Goal: Task Accomplishment & Management: Contribute content

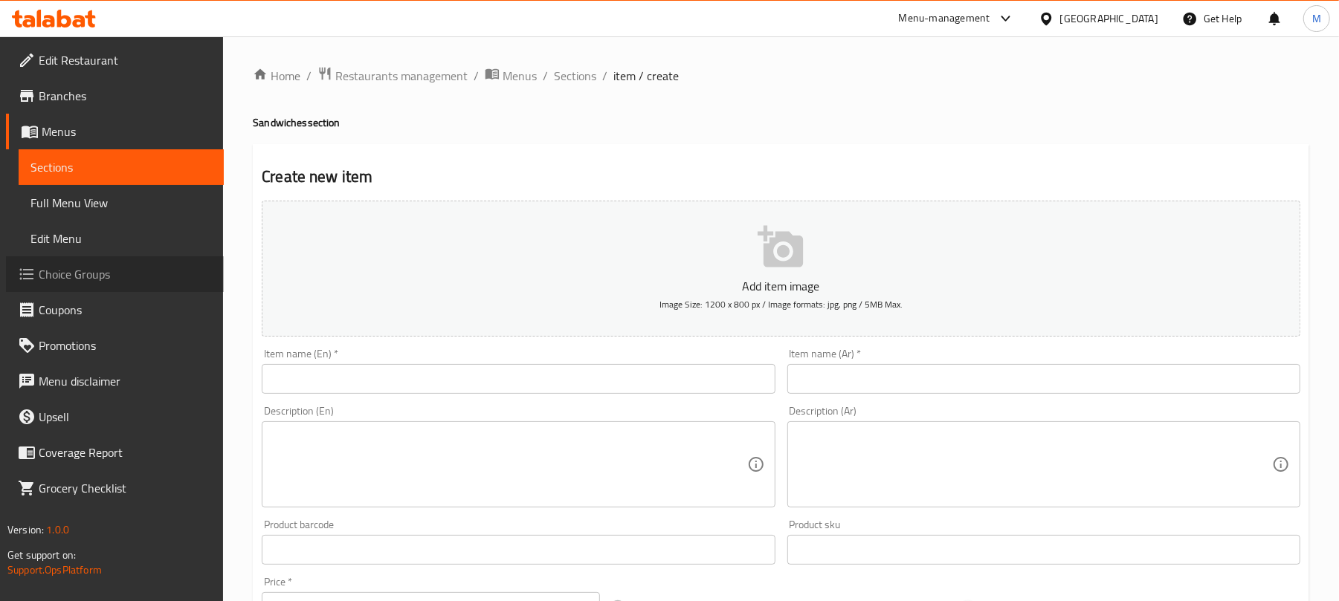
click at [111, 259] on link "Choice Groups" at bounding box center [115, 274] width 218 height 36
click at [381, 373] on input "text" at bounding box center [518, 379] width 513 height 30
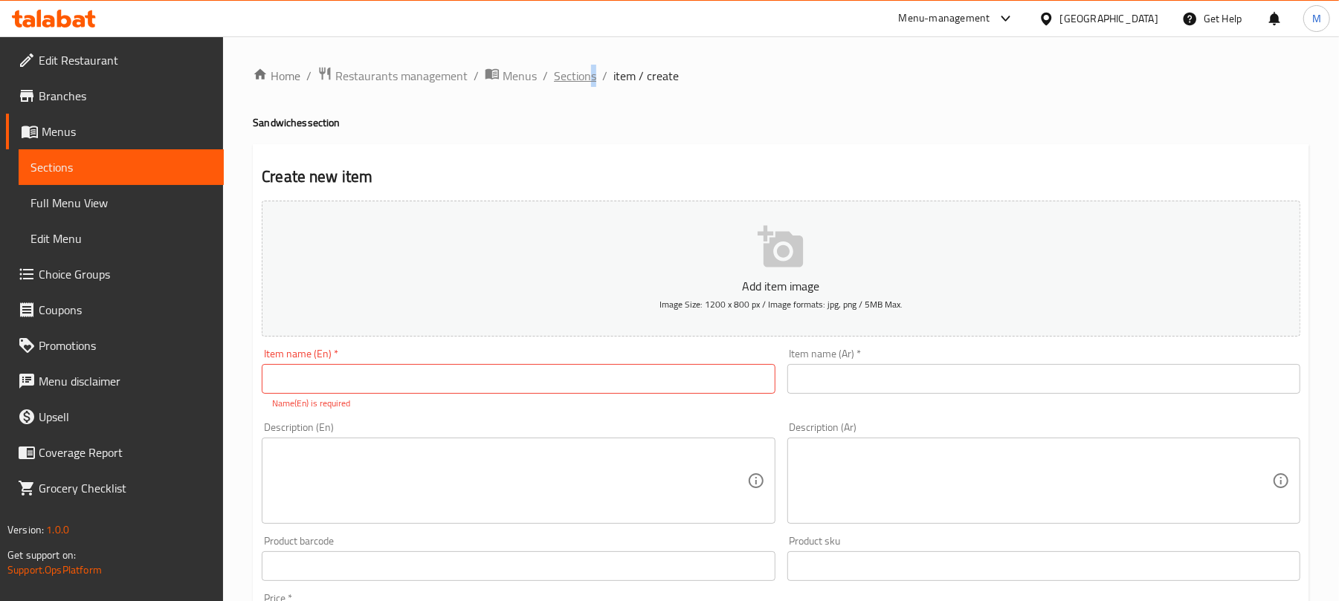
click at [592, 78] on ol "Home / Restaurants management / Menus / Sections / item / create" at bounding box center [781, 75] width 1056 height 19
click at [592, 78] on span "Sections" at bounding box center [575, 76] width 42 height 18
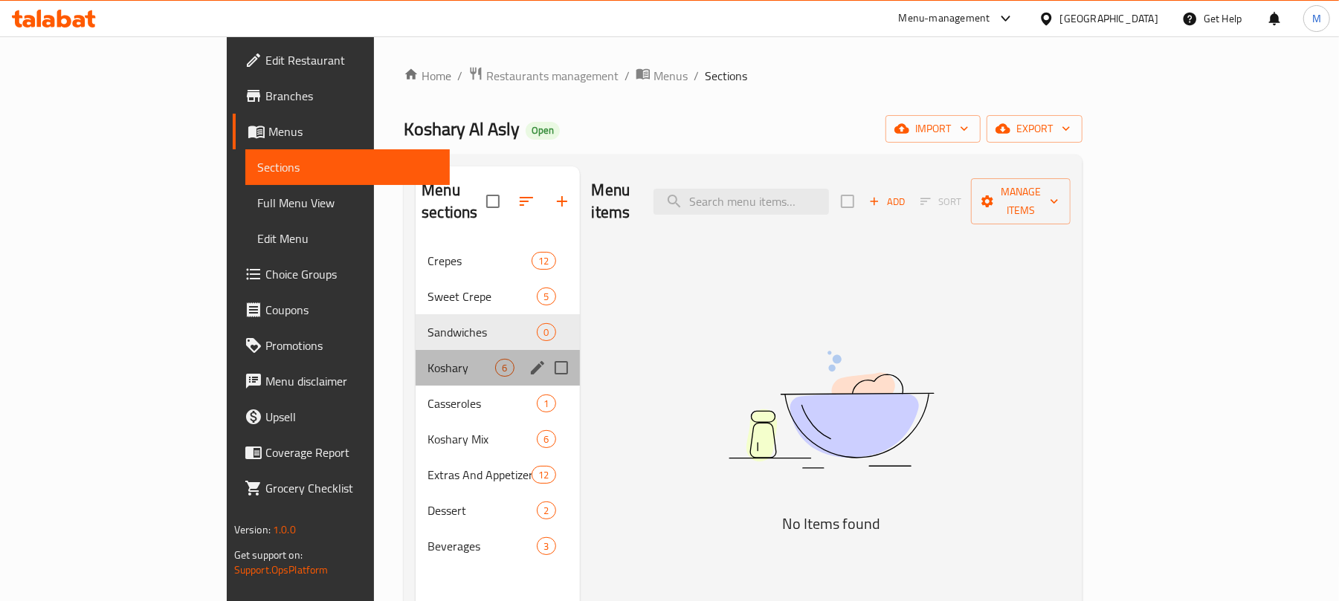
click at [416, 350] on div "Koshary 6" at bounding box center [498, 368] width 164 height 36
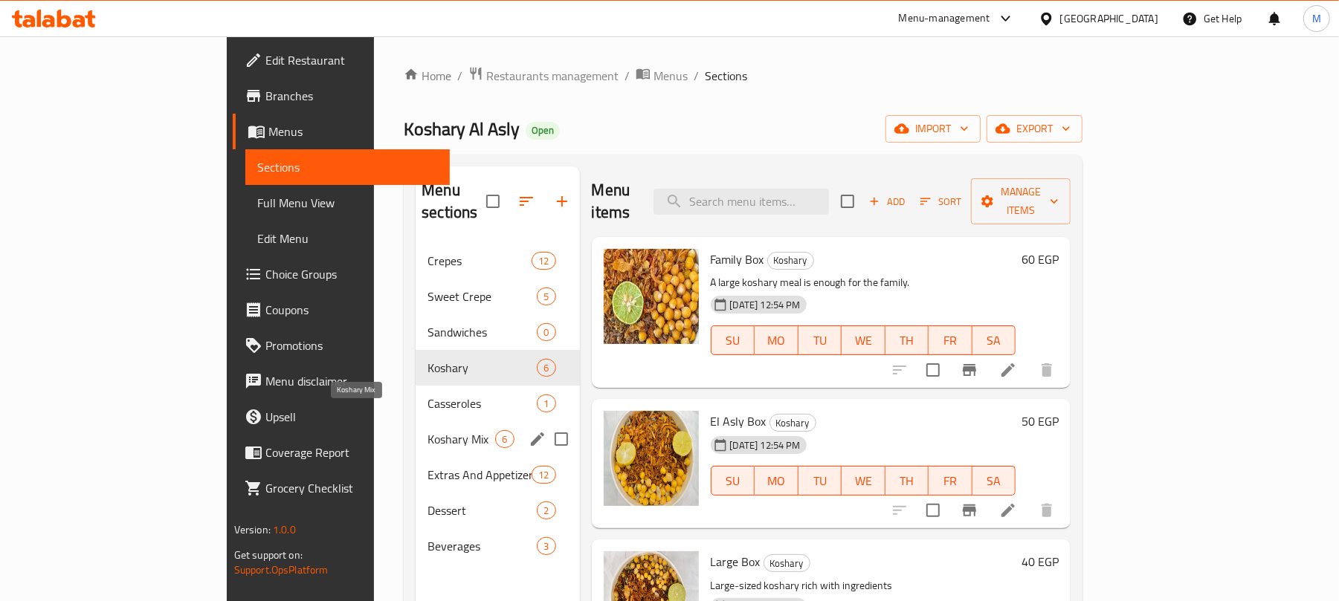
click at [427, 430] on span "Koshary Mix" at bounding box center [461, 439] width 68 height 18
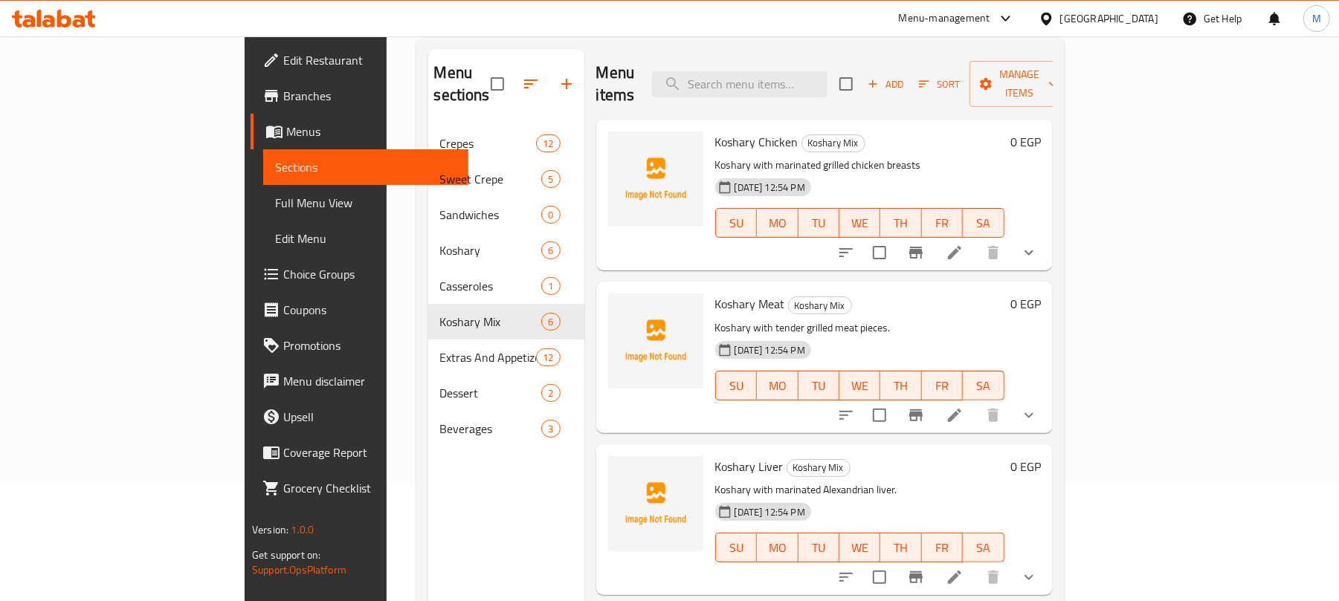
scroll to position [209, 0]
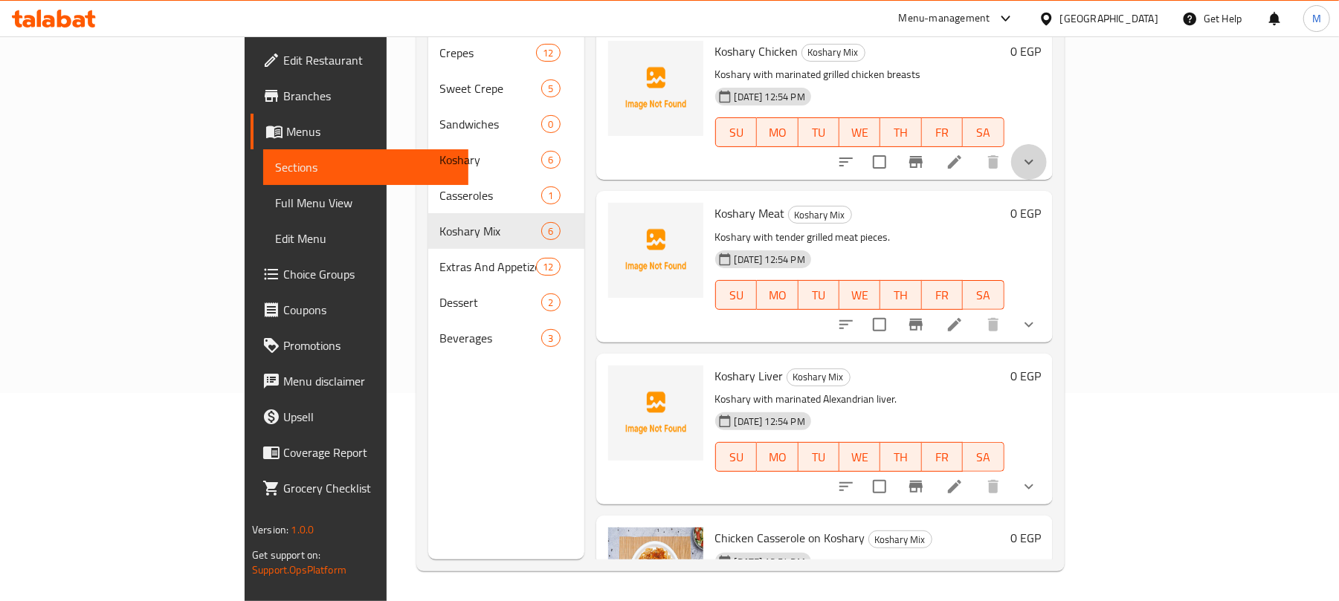
click at [1047, 156] on button "show more" at bounding box center [1029, 162] width 36 height 36
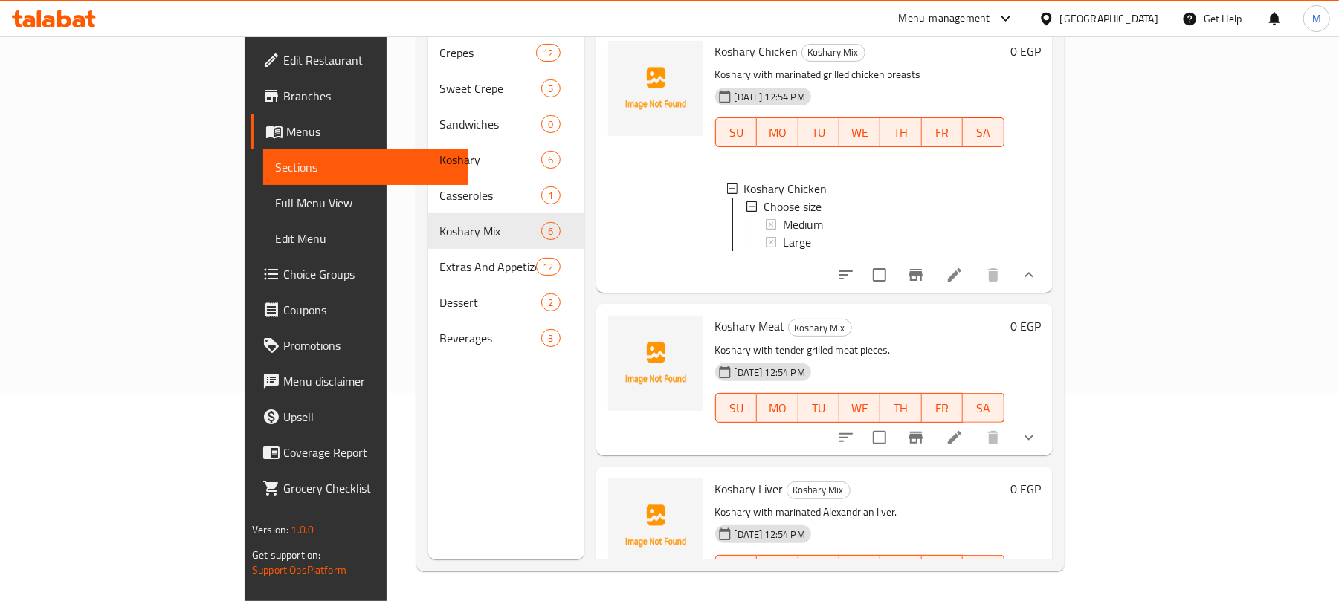
click at [1047, 257] on button "show more" at bounding box center [1029, 275] width 36 height 36
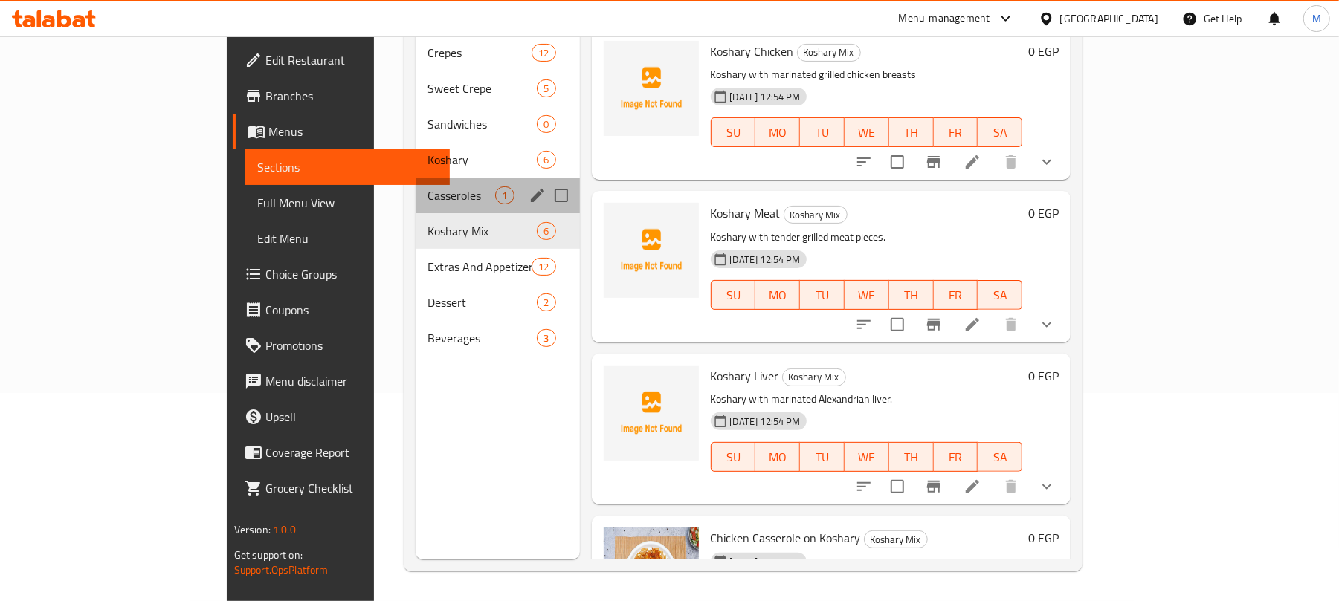
click at [416, 178] on div "Casseroles 1" at bounding box center [498, 196] width 164 height 36
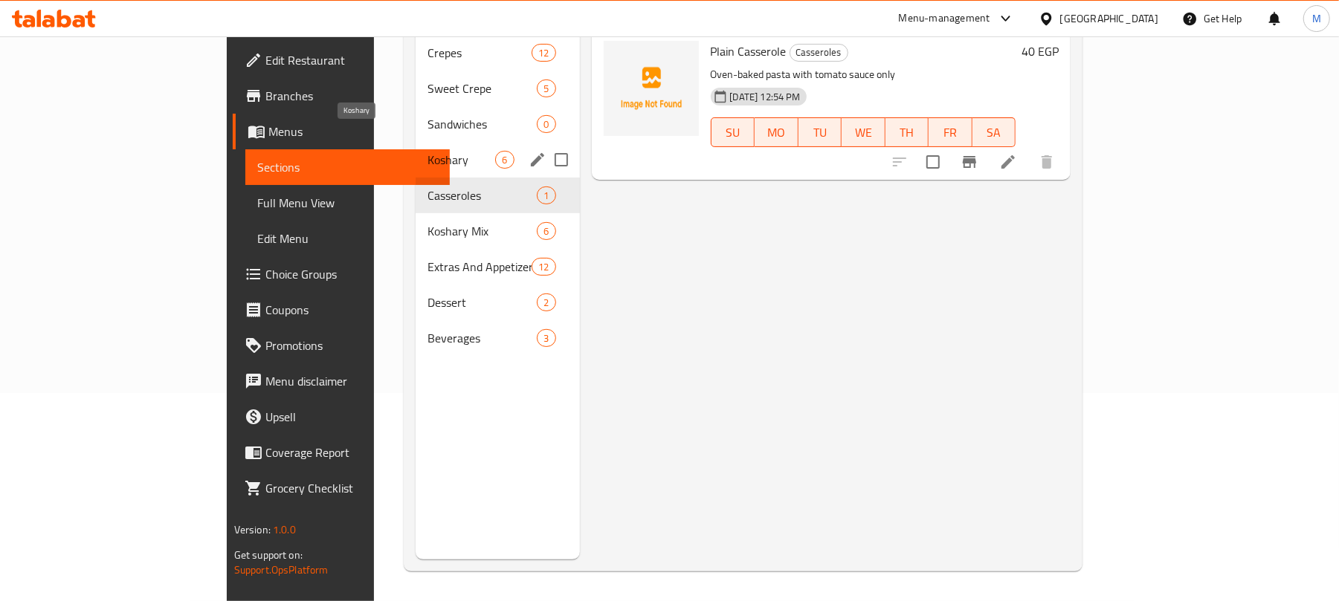
click at [427, 151] on span "Koshary" at bounding box center [461, 160] width 68 height 18
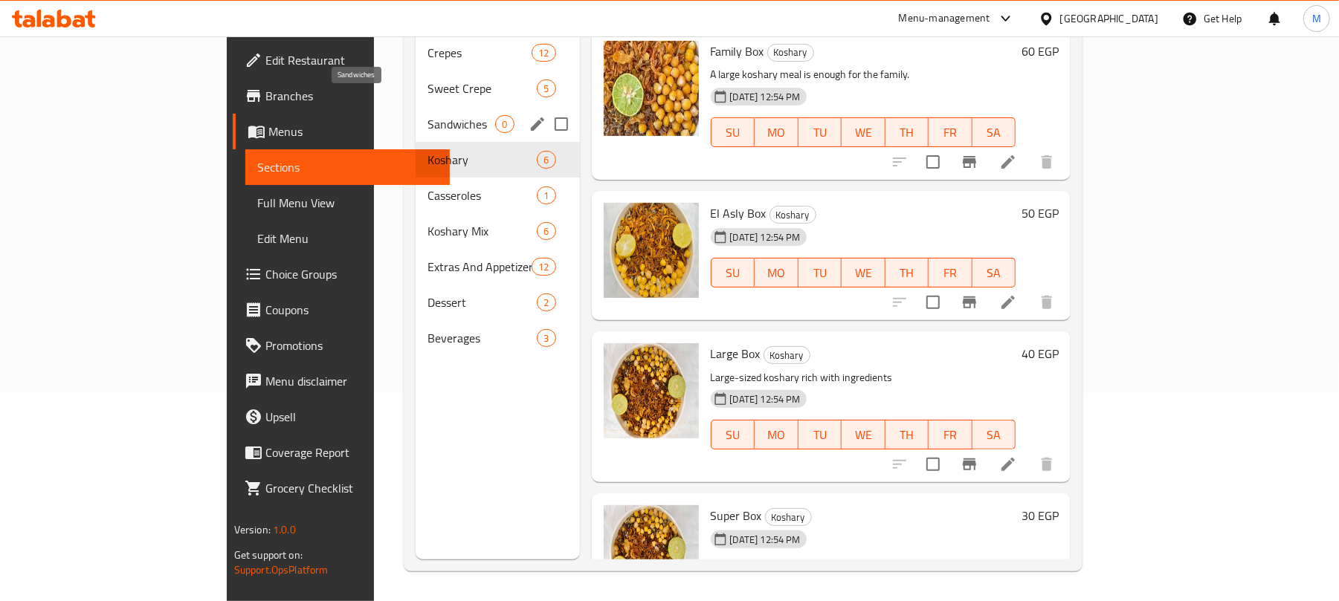
click at [427, 115] on span "Sandwiches" at bounding box center [461, 124] width 68 height 18
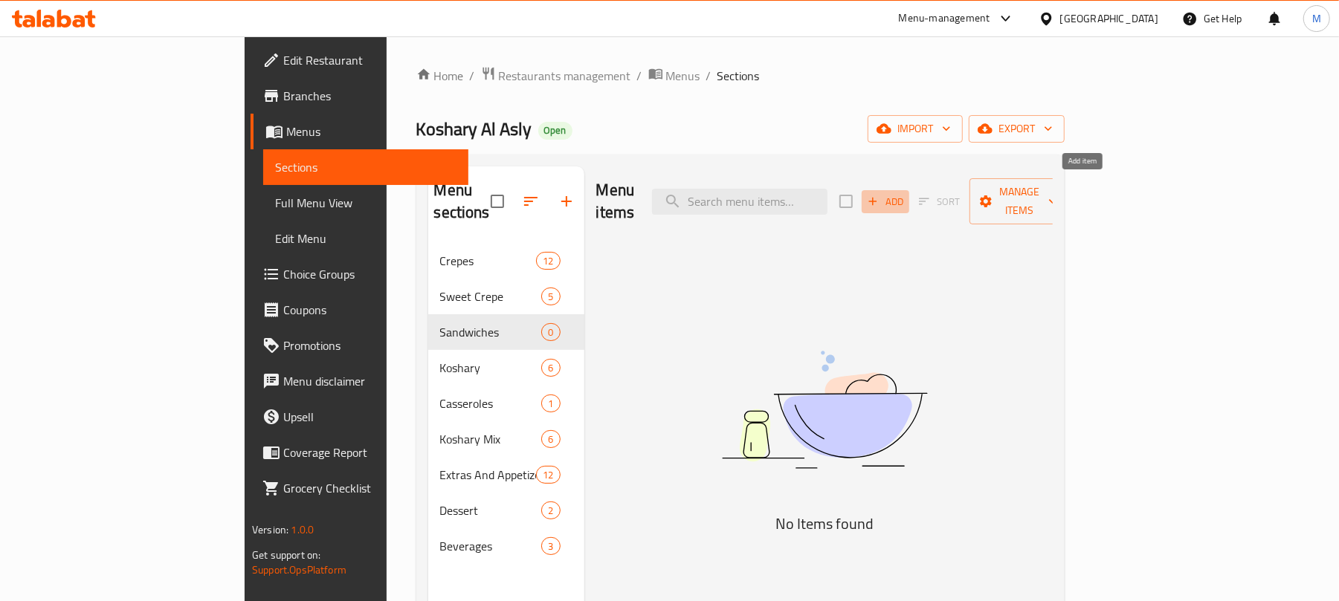
click at [909, 201] on button "Add" at bounding box center [885, 201] width 48 height 23
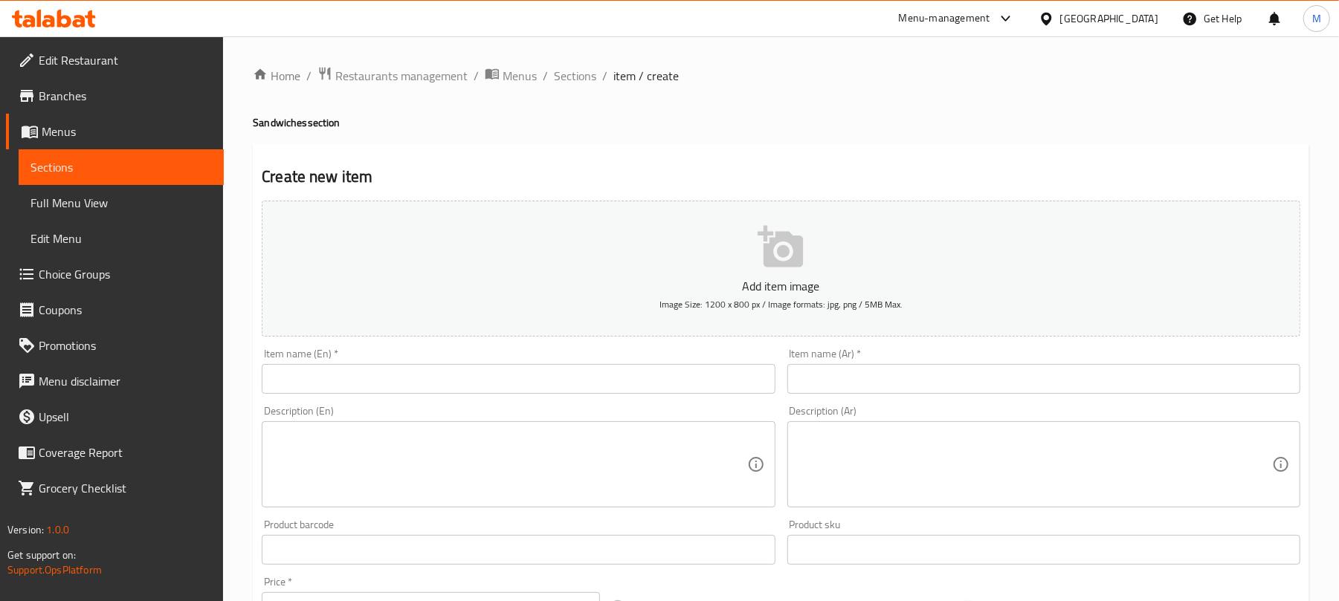
click at [340, 366] on input "text" at bounding box center [518, 379] width 513 height 30
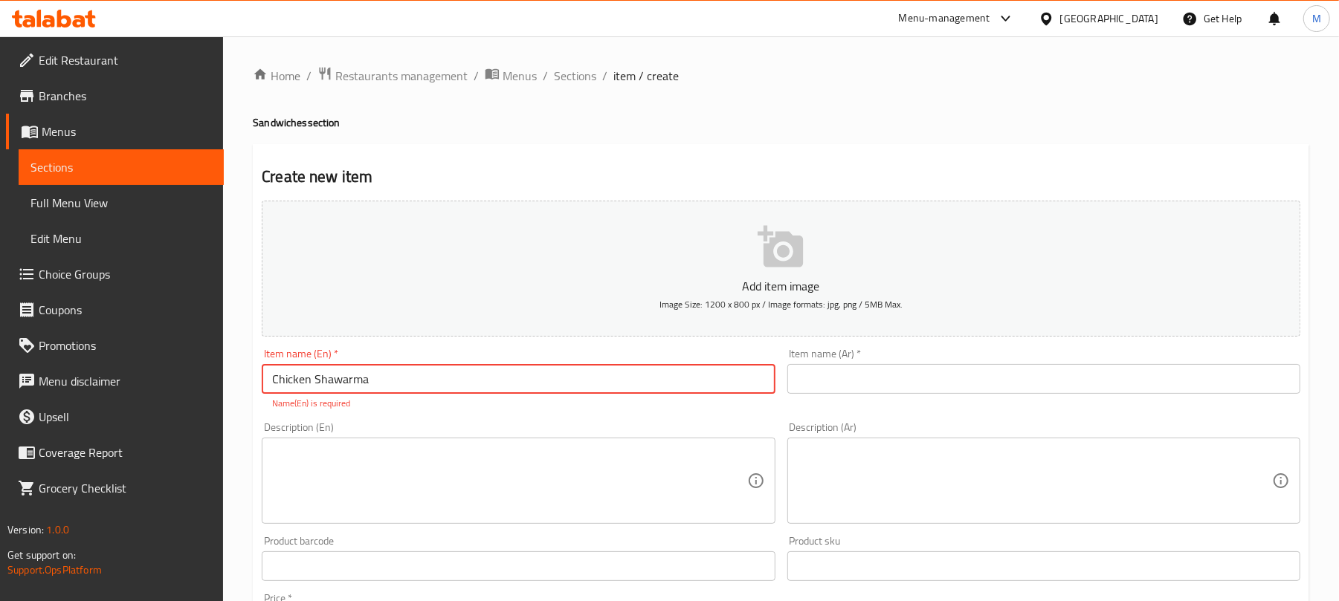
type input "Chicken Shawarma"
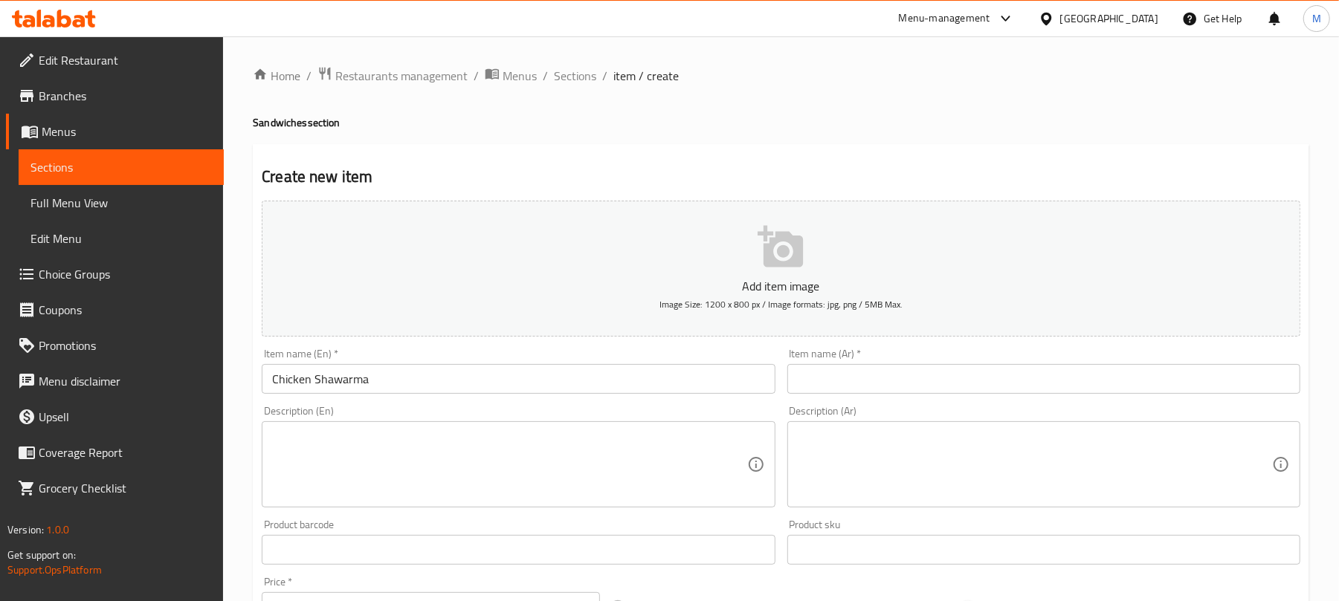
click at [640, 426] on div "Description (En) Description (En)" at bounding box center [518, 457] width 513 height 102
drag, startPoint x: 874, startPoint y: 400, endPoint x: 887, endPoint y: 393, distance: 14.3
click at [887, 393] on div "Item name (Ar)   * Item name (Ar) *" at bounding box center [1043, 371] width 525 height 57
click at [887, 393] on input "text" at bounding box center [1043, 379] width 513 height 30
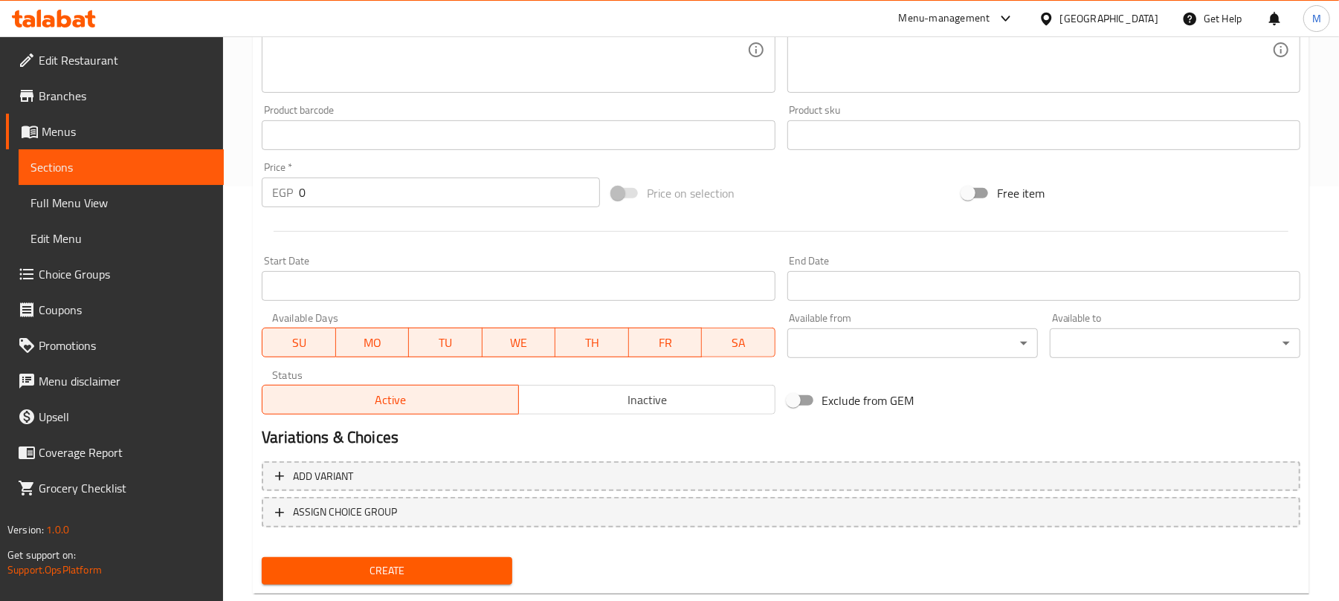
scroll to position [418, 0]
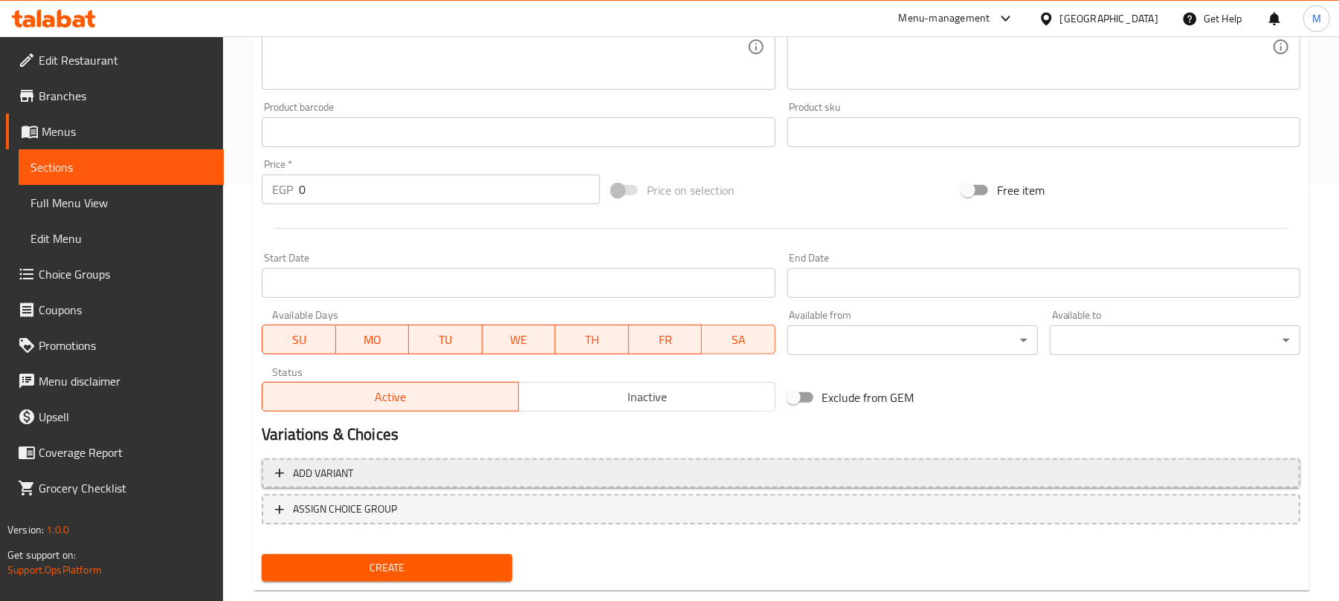
type input "شاورما فراخ"
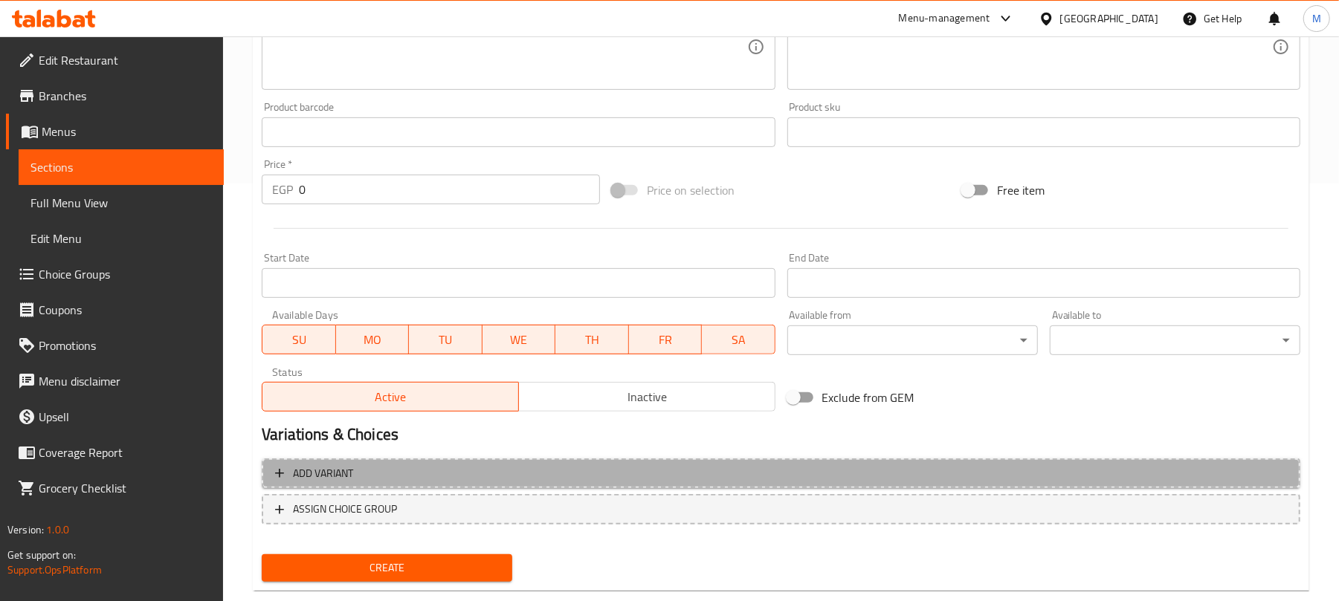
click at [797, 480] on span "Add variant" at bounding box center [781, 474] width 1012 height 19
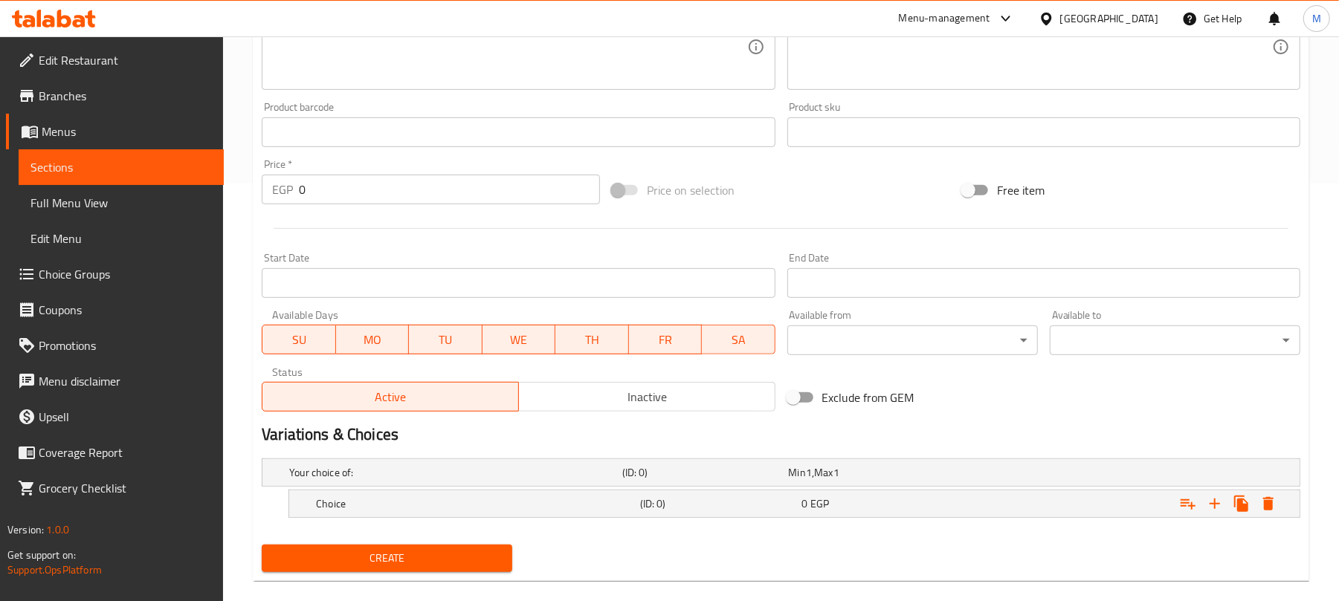
scroll to position [441, 0]
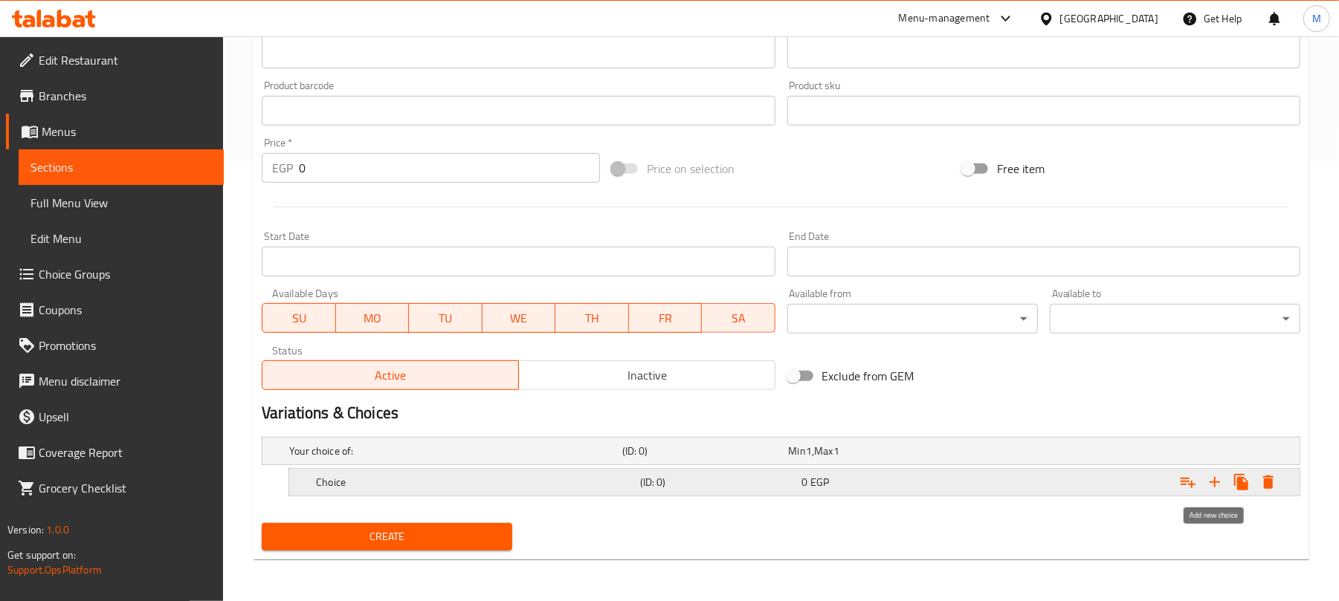
click at [1222, 477] on icon "Expand" at bounding box center [1215, 482] width 18 height 18
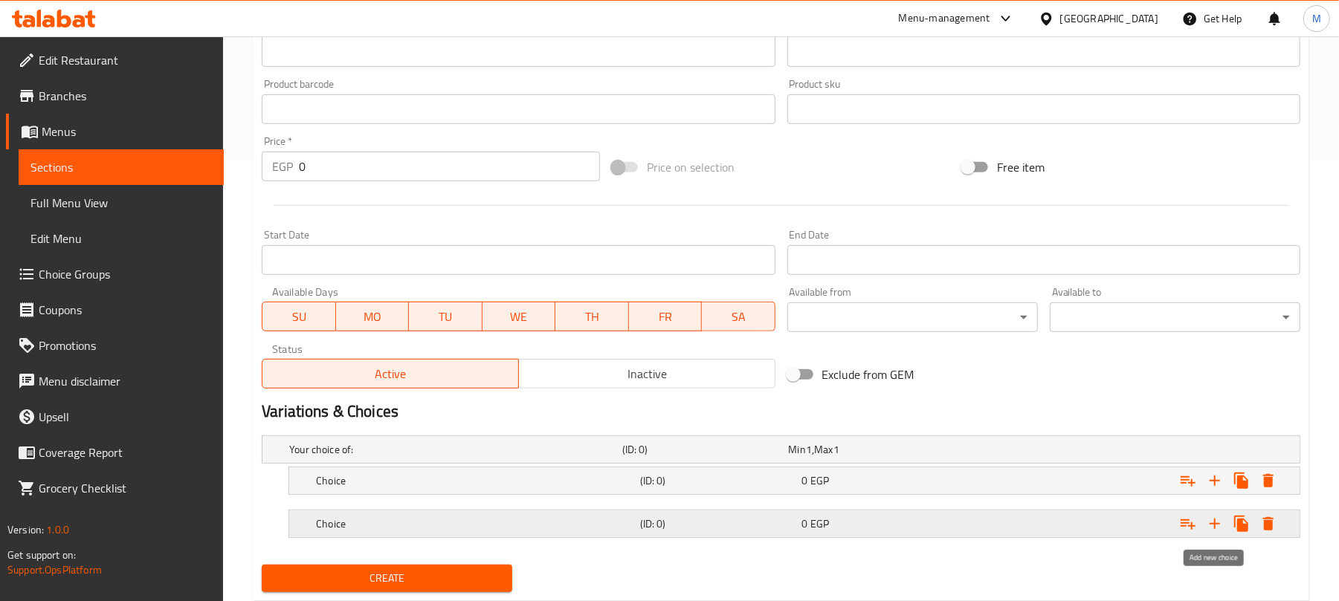
click at [1217, 512] on button "Expand" at bounding box center [1214, 524] width 27 height 27
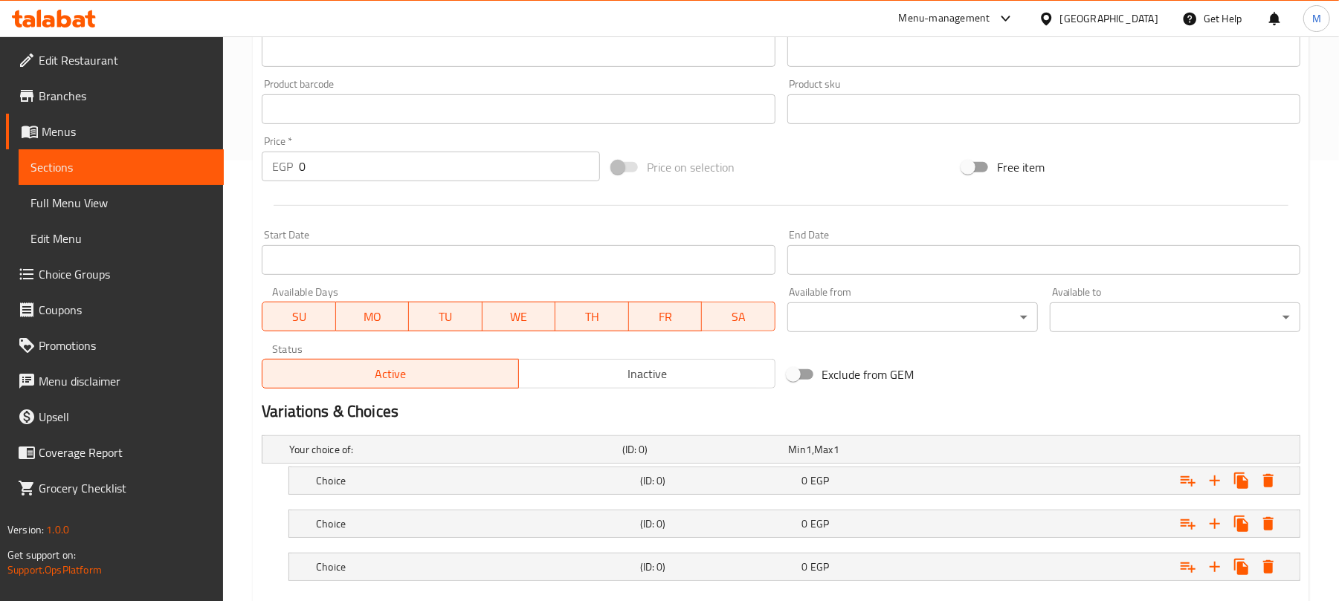
scroll to position [528, 0]
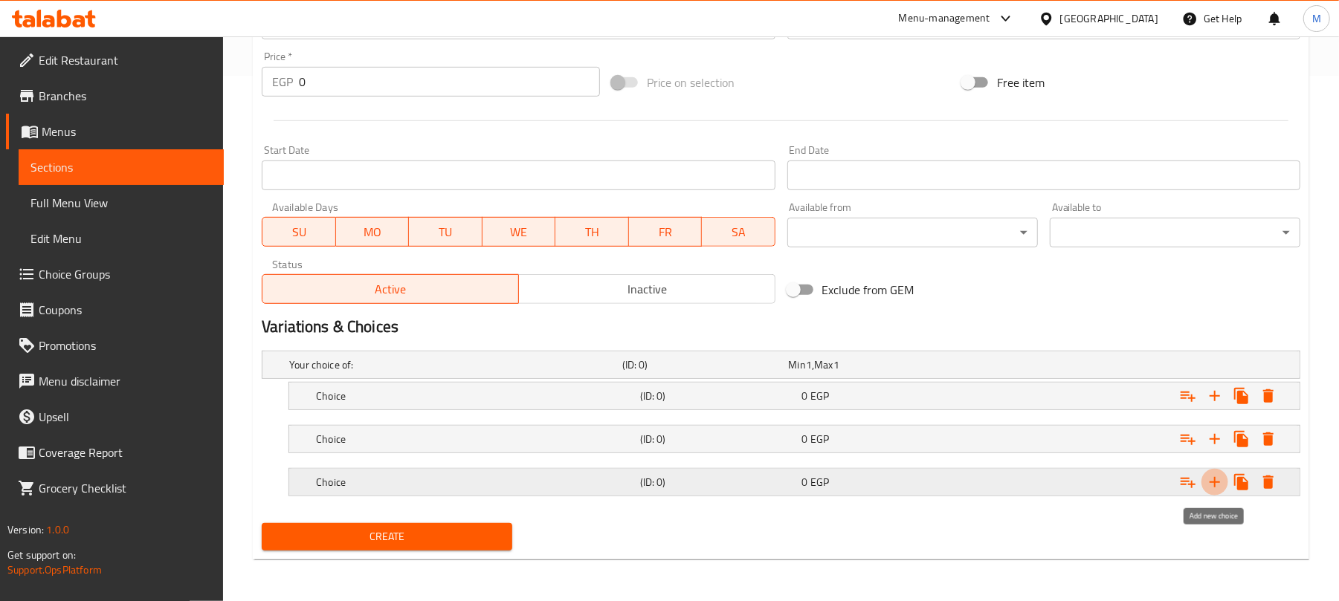
click at [1218, 476] on icon "Expand" at bounding box center [1215, 482] width 18 height 18
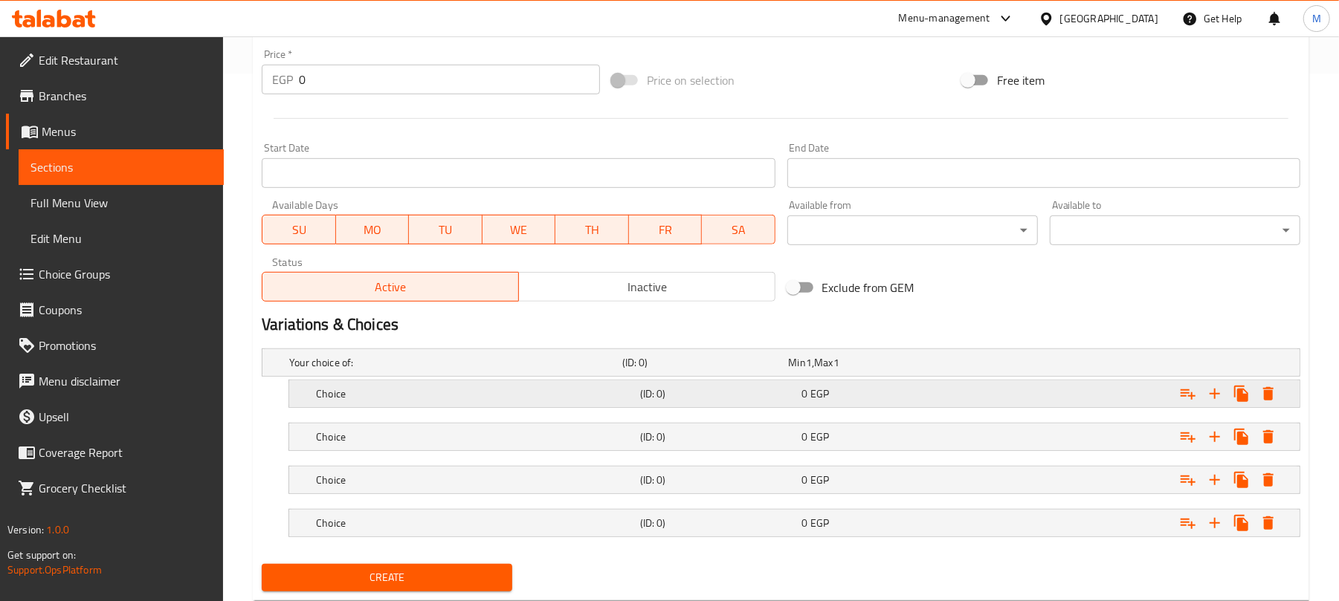
click at [657, 397] on h5 "(ID: 0)" at bounding box center [718, 394] width 156 height 15
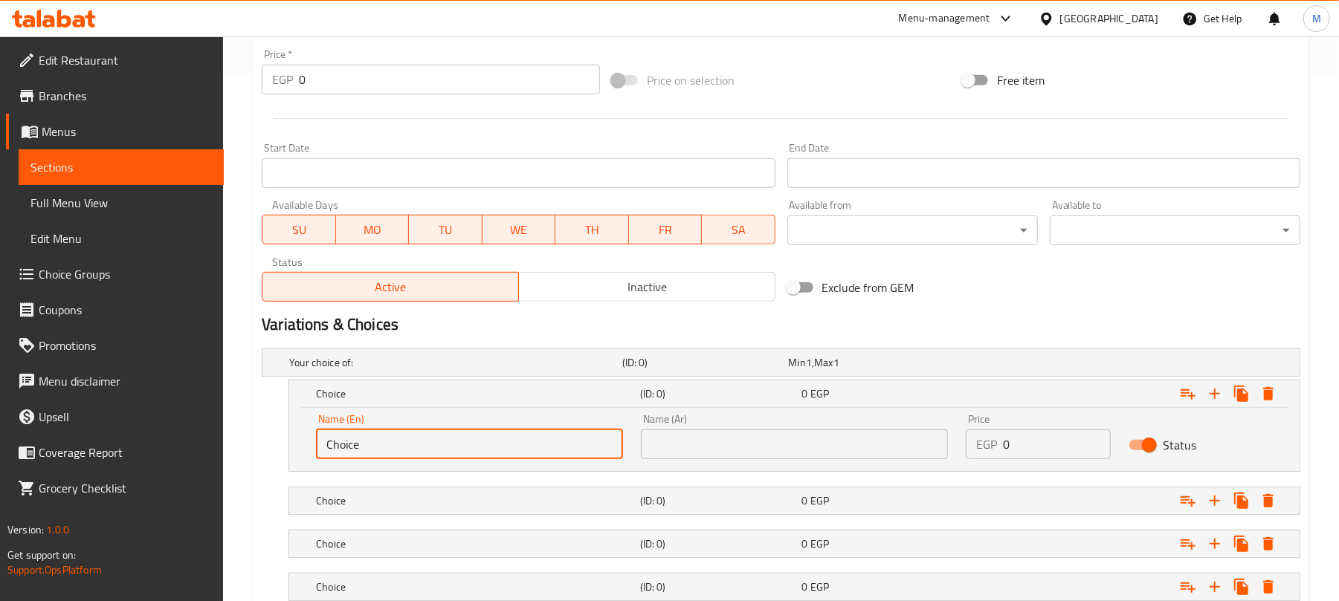
click at [424, 437] on input "Choice" at bounding box center [469, 445] width 307 height 30
type input "}"
type input "[PERSON_NAME]"
click at [824, 458] on input "text" at bounding box center [794, 445] width 307 height 30
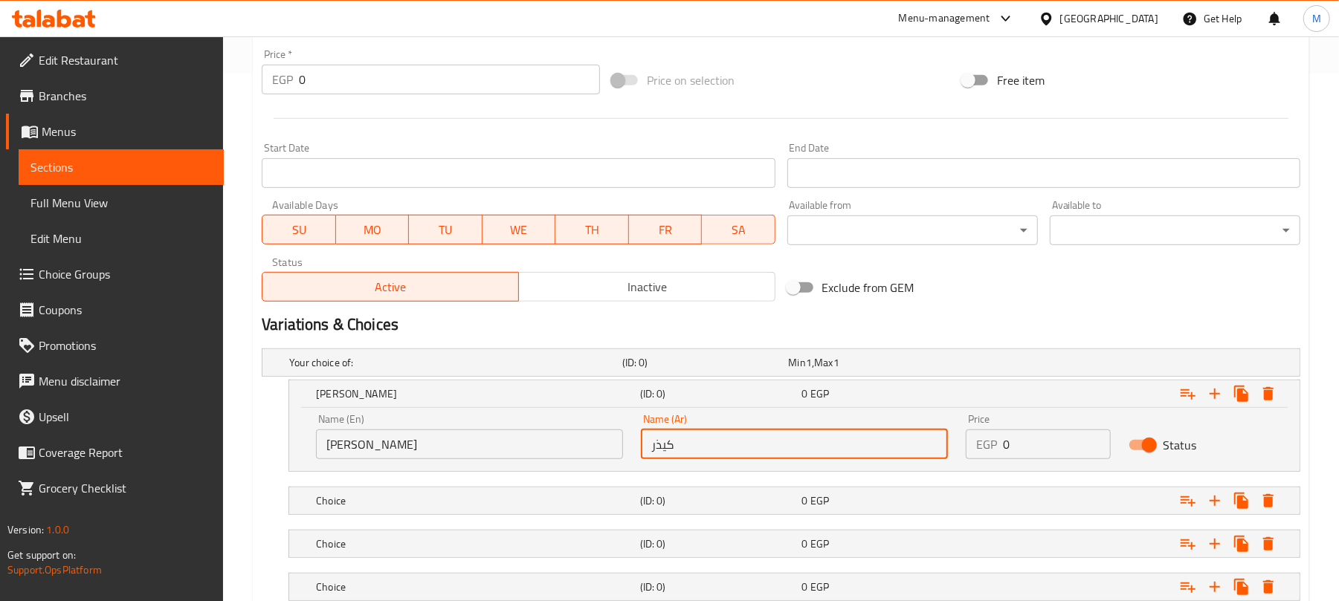
type input "كيذر"
drag, startPoint x: 1011, startPoint y: 441, endPoint x: 980, endPoint y: 441, distance: 31.2
click at [980, 441] on div "EGP 0 Price" at bounding box center [1038, 445] width 144 height 30
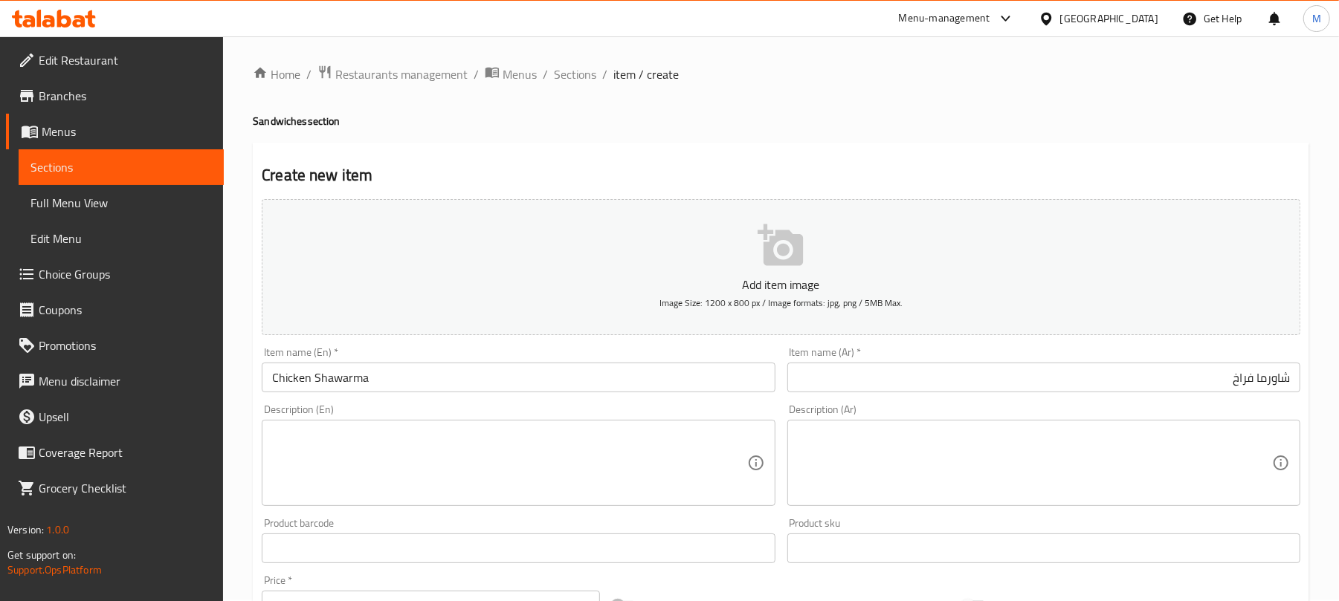
scroll to position [635, 0]
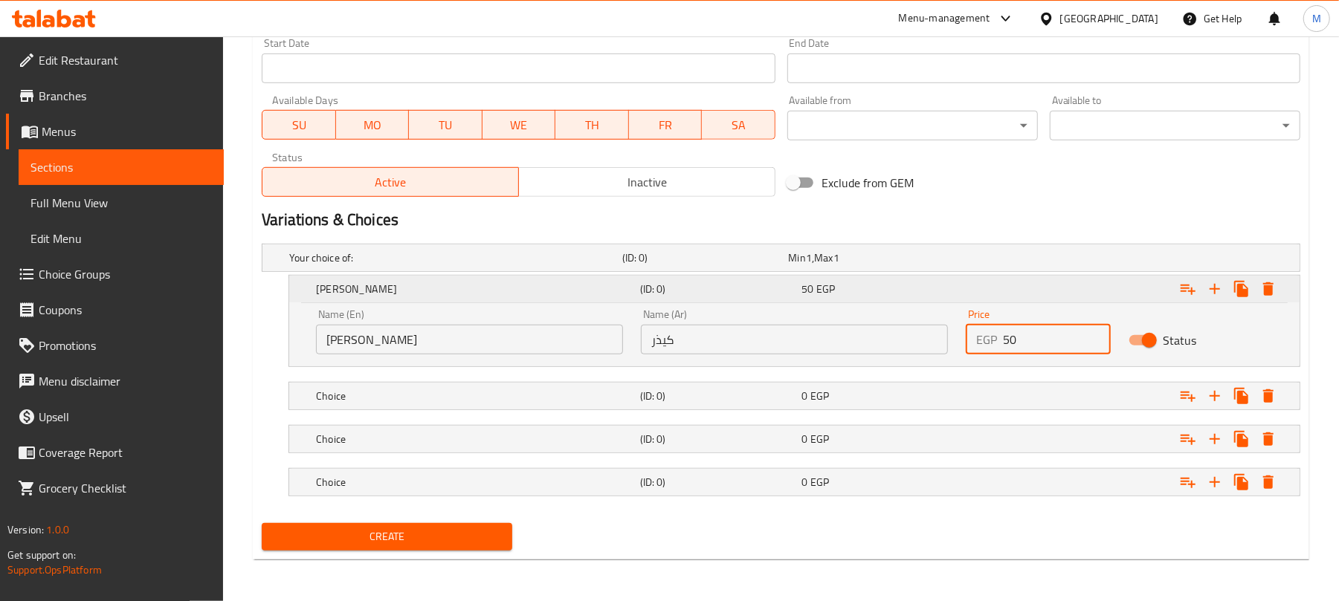
type input "50"
click at [1072, 289] on div "Expand" at bounding box center [1122, 289] width 324 height 33
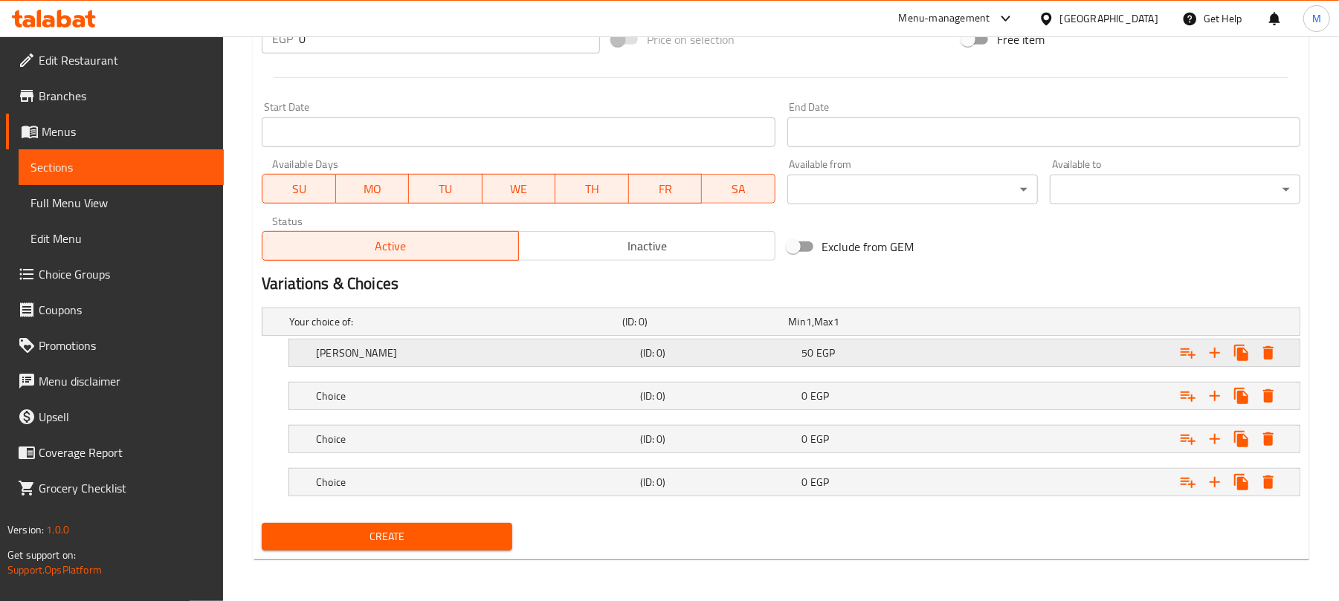
scroll to position [572, 0]
click at [919, 395] on div "0 EGP" at bounding box center [880, 396] width 156 height 15
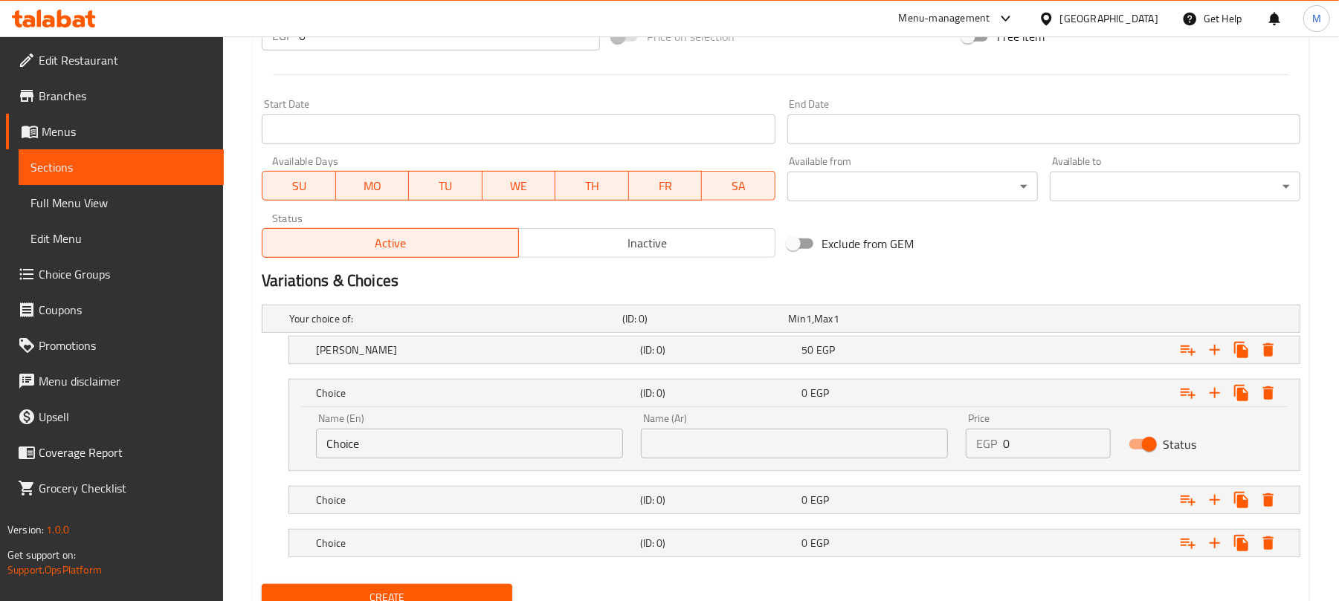
click at [411, 453] on input "Choice" at bounding box center [469, 444] width 307 height 30
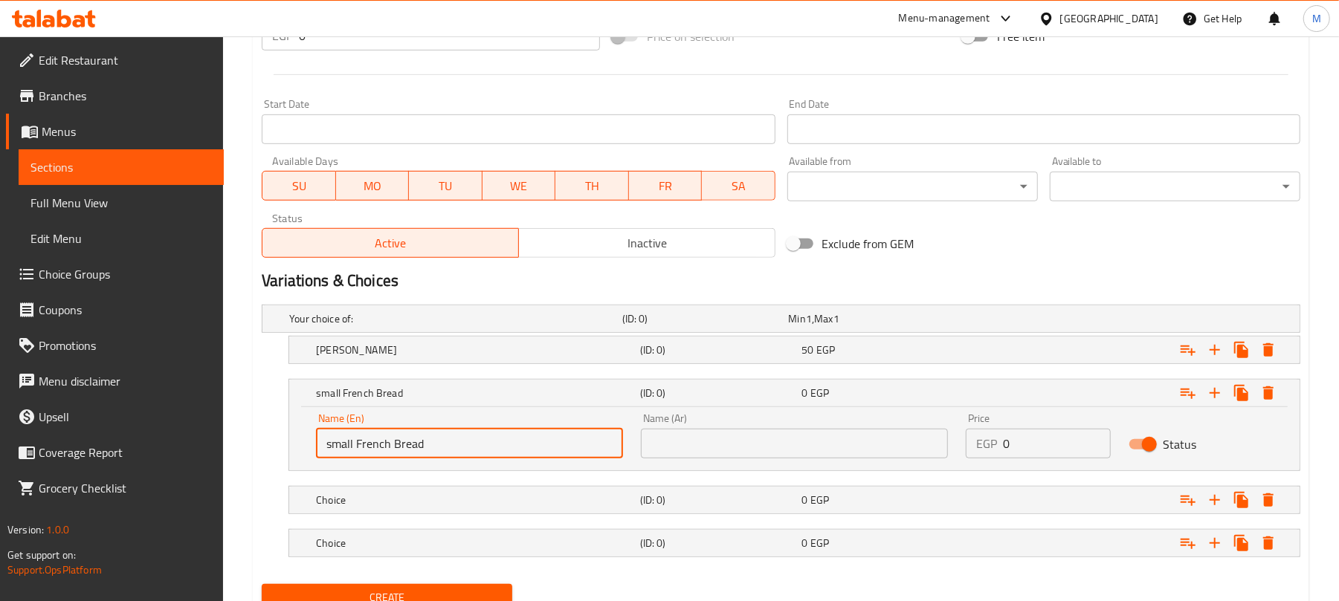
click at [349, 444] on input "small French Bread" at bounding box center [469, 444] width 307 height 30
type input "Small French Bread"
click at [438, 438] on input "Small French Bread" at bounding box center [469, 444] width 307 height 30
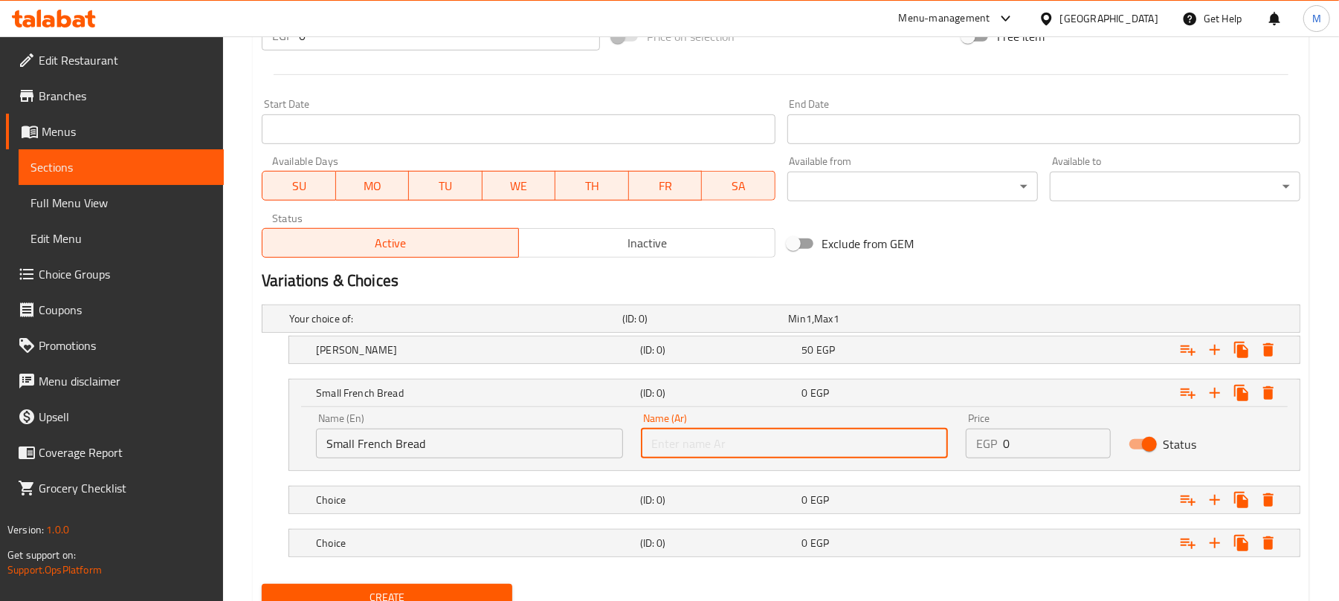
click at [653, 433] on input "text" at bounding box center [794, 444] width 307 height 30
type input "ف"
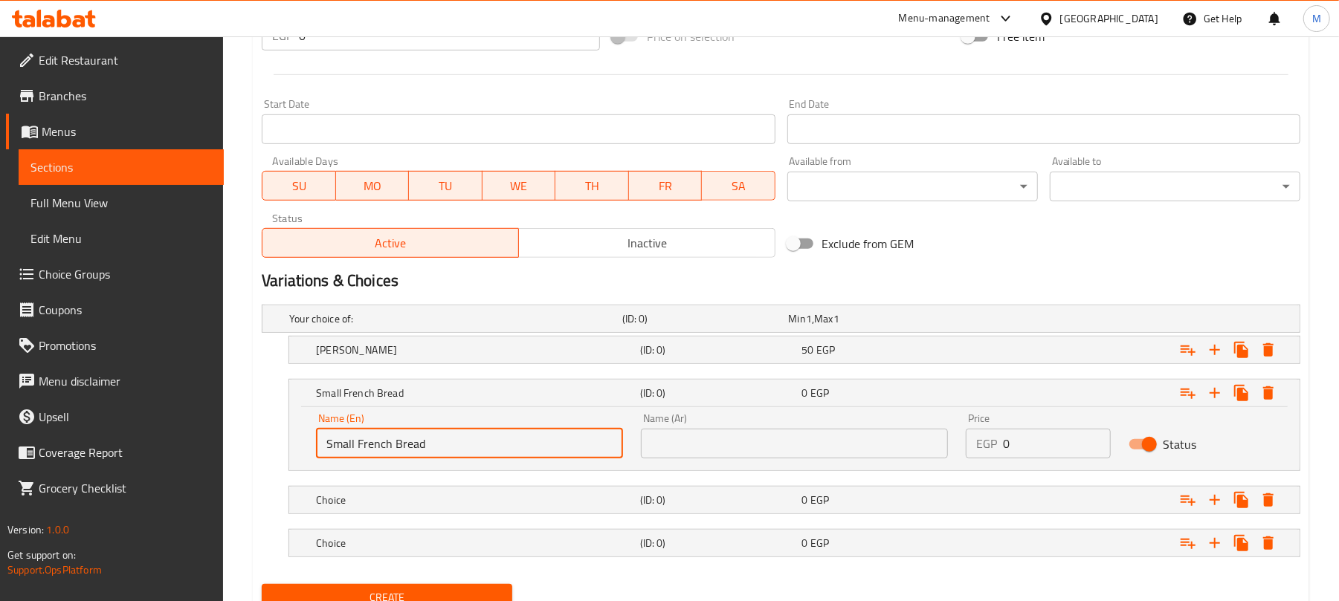
click at [447, 440] on input "Small French Bread" at bounding box center [469, 444] width 307 height 30
click at [673, 447] on input "text" at bounding box center [794, 444] width 307 height 30
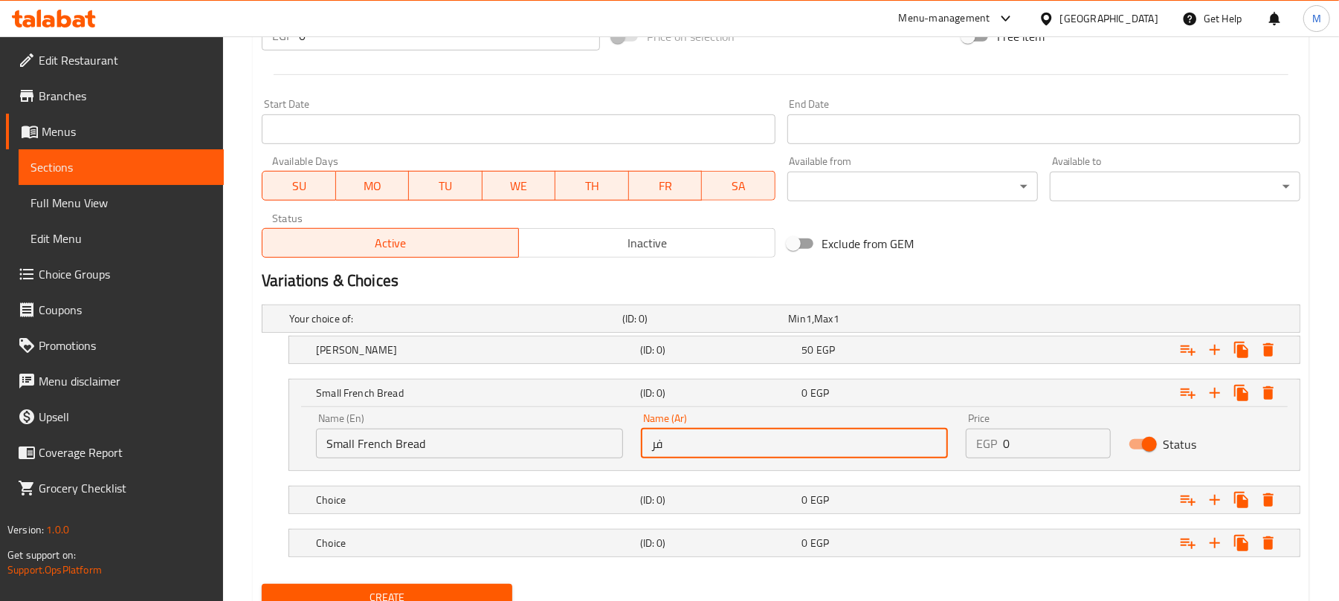
type input "ف"
click at [485, 453] on input "Small French Bread" at bounding box center [469, 444] width 307 height 30
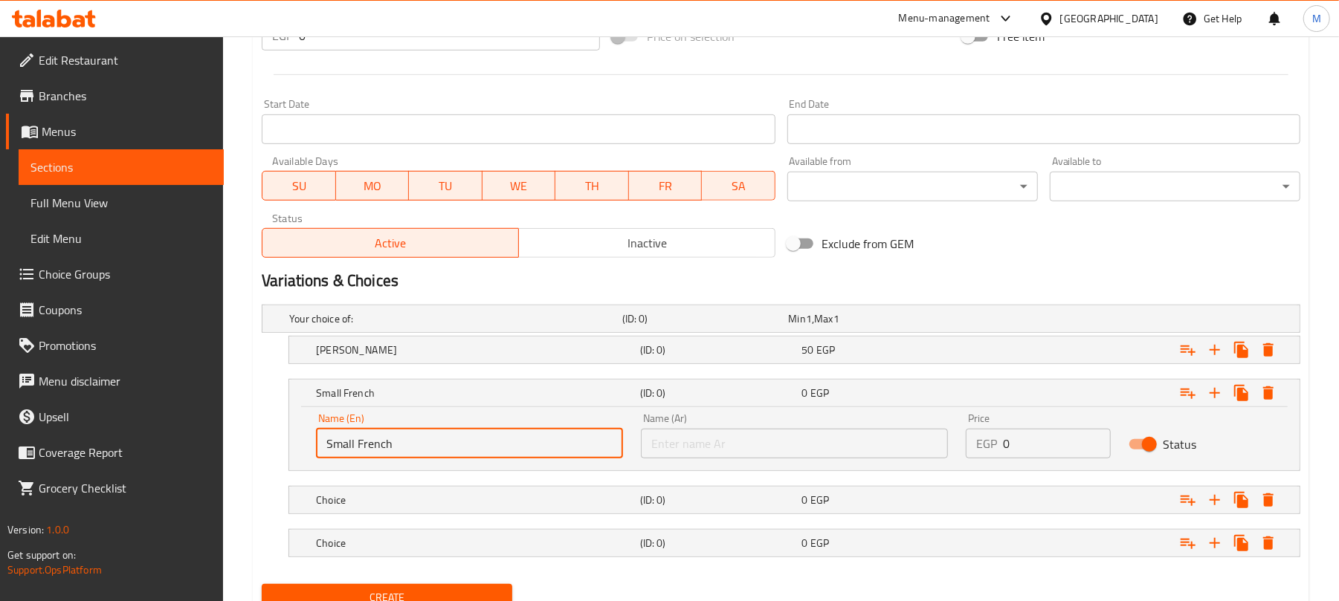
type input "Small French"
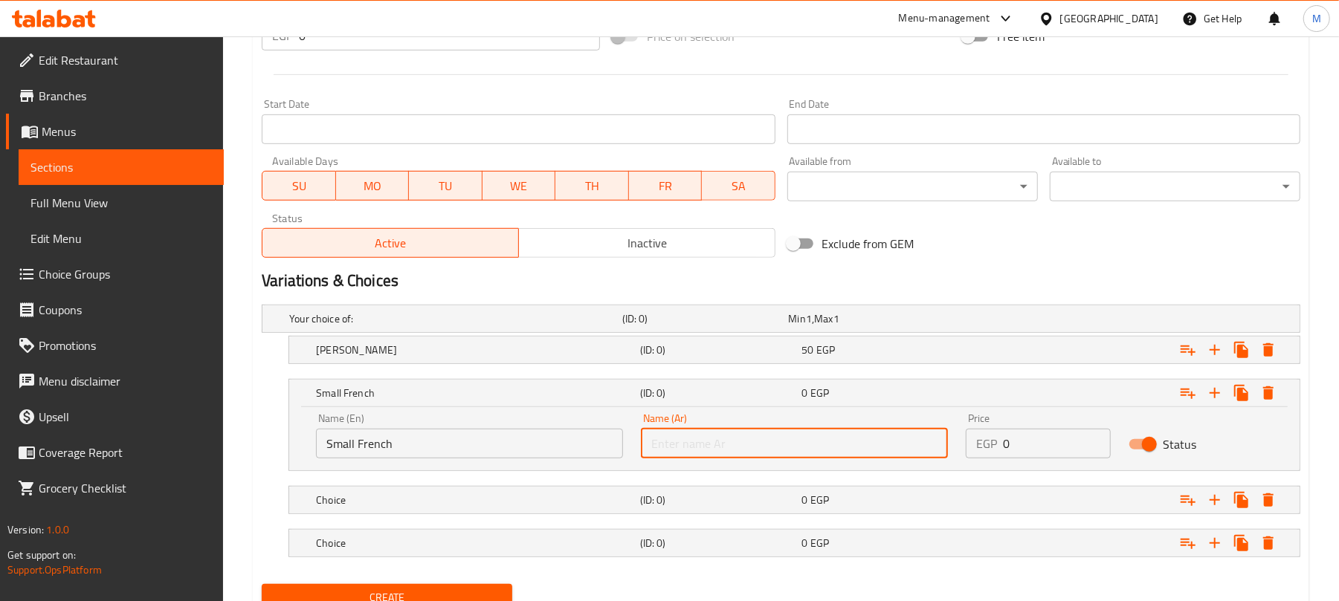
click at [667, 449] on input "text" at bounding box center [794, 444] width 307 height 30
type input "فرنساوي صغير"
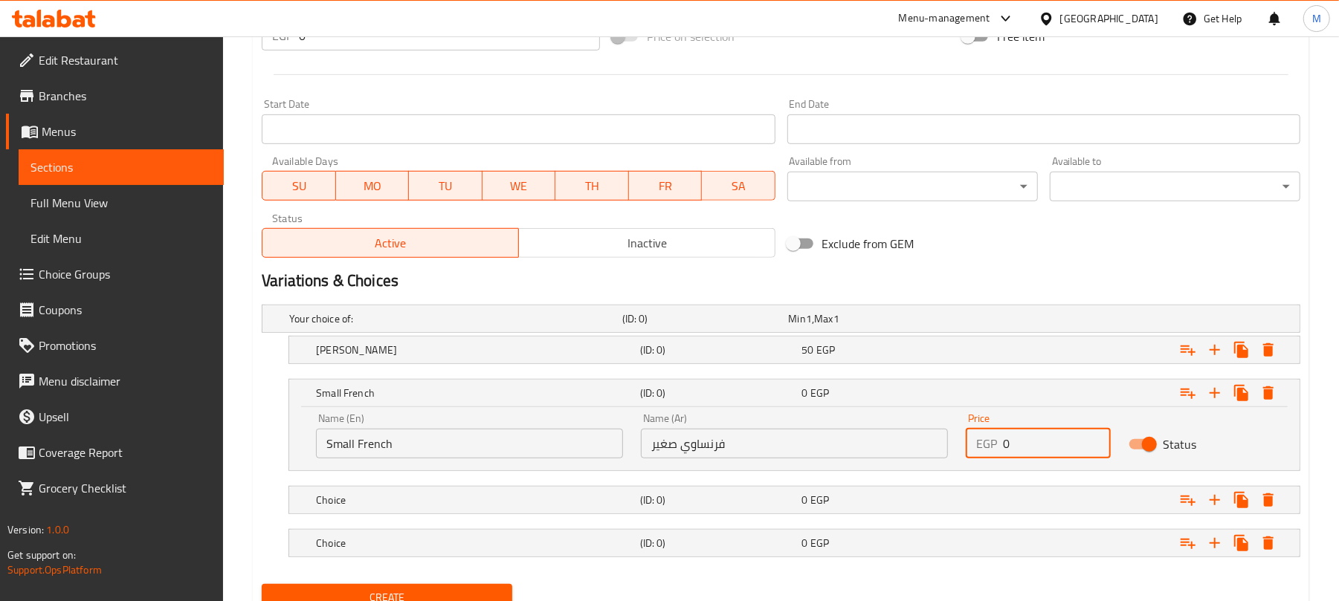
click at [1021, 440] on input "0" at bounding box center [1056, 444] width 107 height 30
drag, startPoint x: 1058, startPoint y: 444, endPoint x: 917, endPoint y: 464, distance: 142.5
click at [917, 464] on div "Name (En) Small French Name (En) Name (Ar) فرنساوي صغير Name (Ar) Price EGP 0 P…" at bounding box center [794, 435] width 974 height 63
type input "59"
click at [1093, 391] on div "Expand" at bounding box center [1122, 393] width 324 height 33
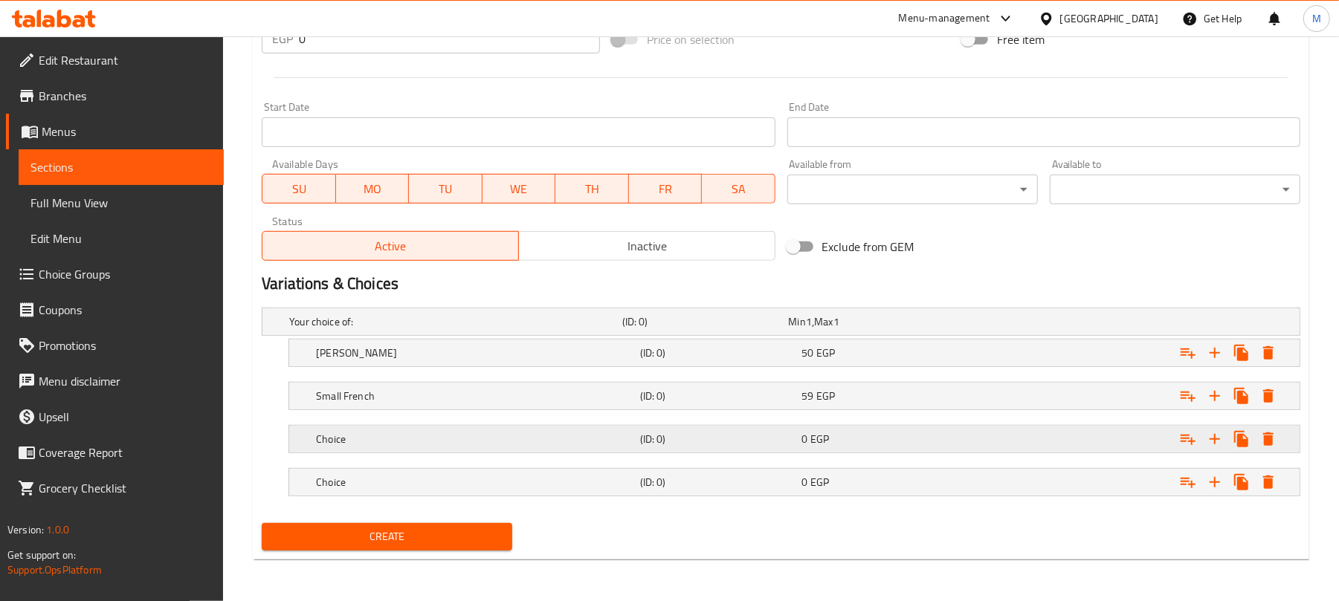
click at [739, 444] on h5 "(ID: 0)" at bounding box center [718, 439] width 156 height 15
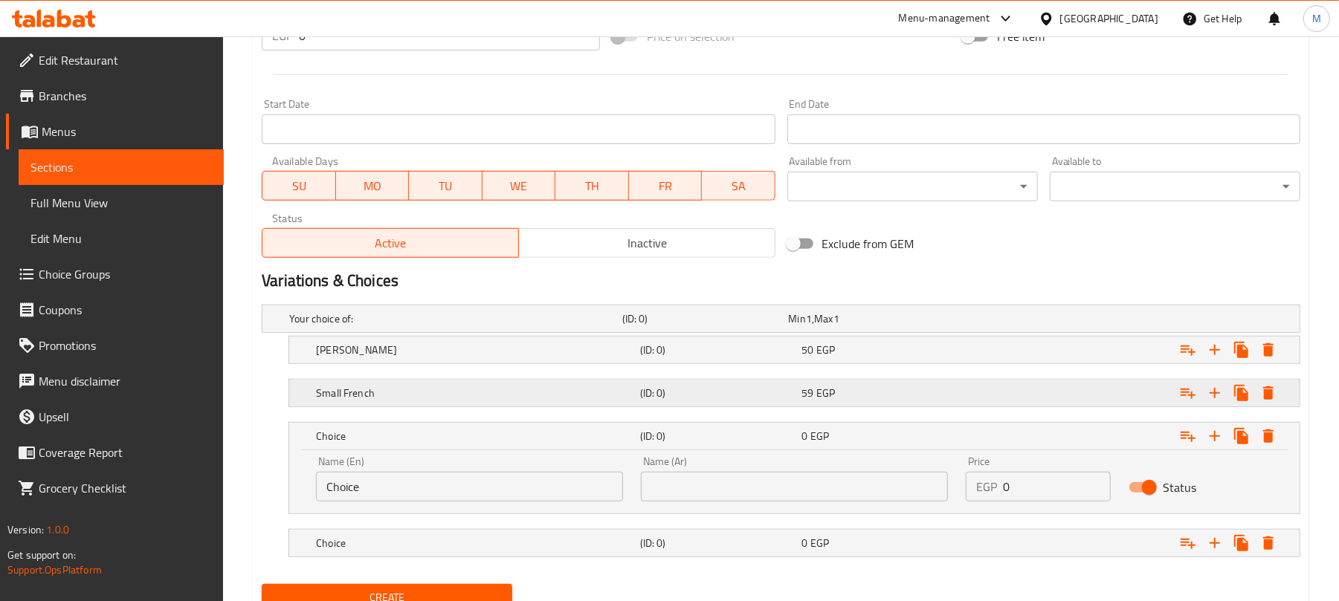
click at [712, 387] on h5 "(ID: 0)" at bounding box center [718, 393] width 156 height 15
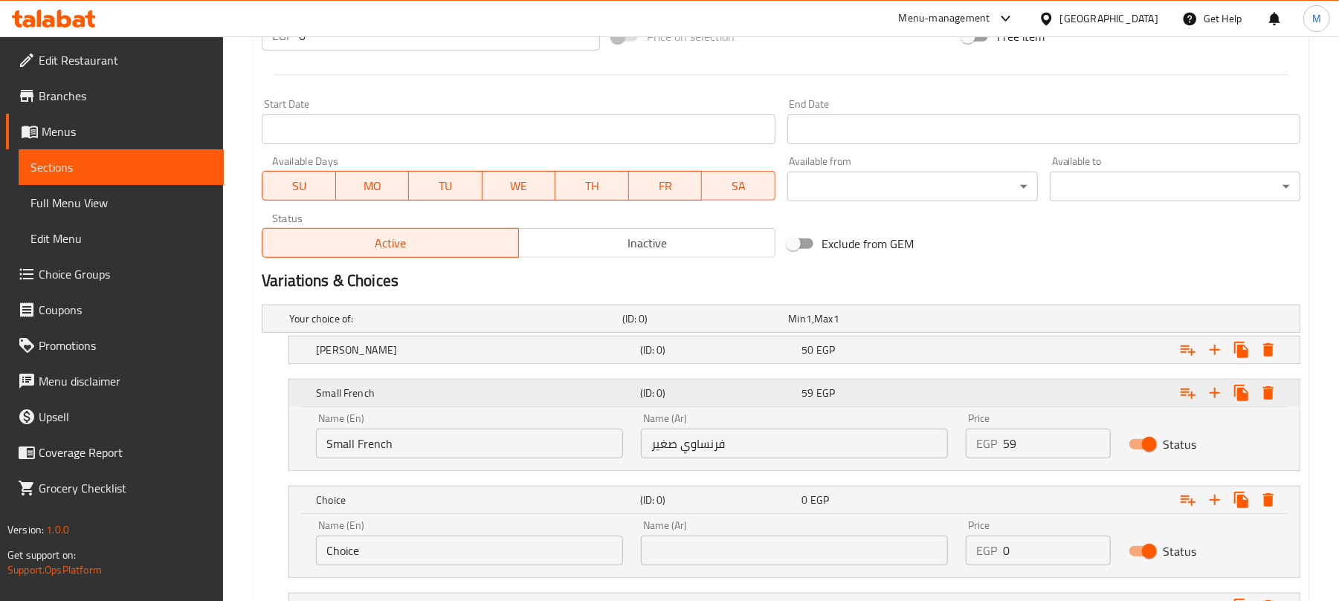
click at [712, 387] on h5 "(ID: 0)" at bounding box center [718, 393] width 156 height 15
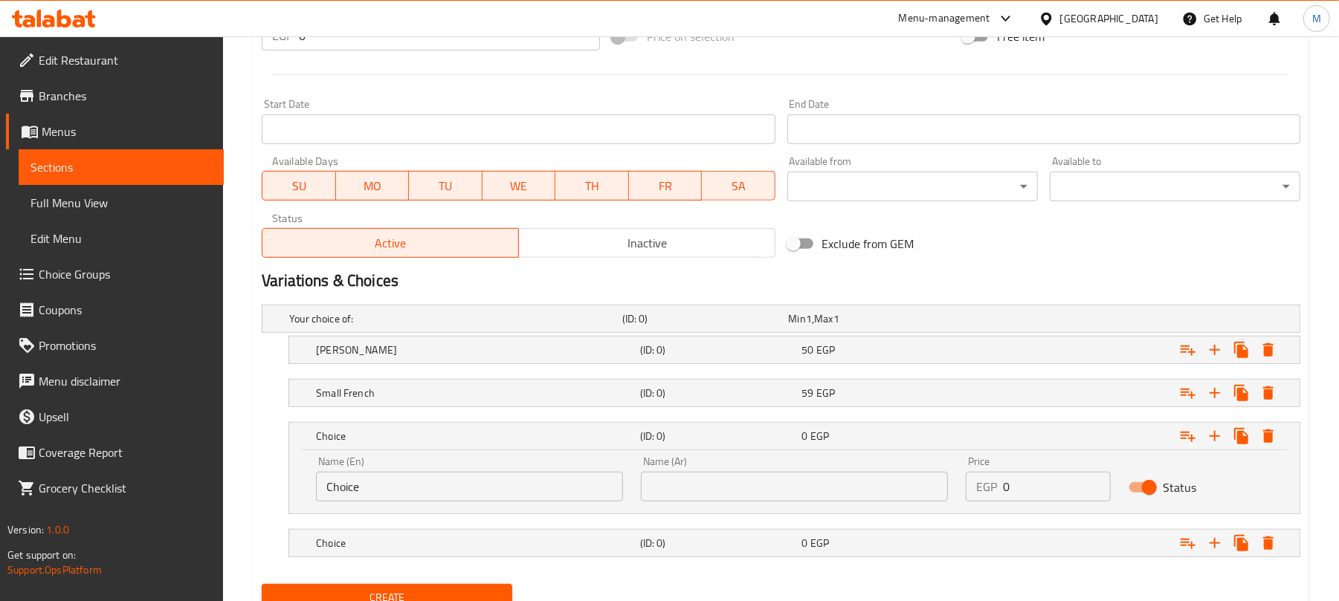
click at [349, 479] on input "Choice" at bounding box center [469, 487] width 307 height 30
click at [401, 354] on h5 "[PERSON_NAME]" at bounding box center [475, 350] width 318 height 15
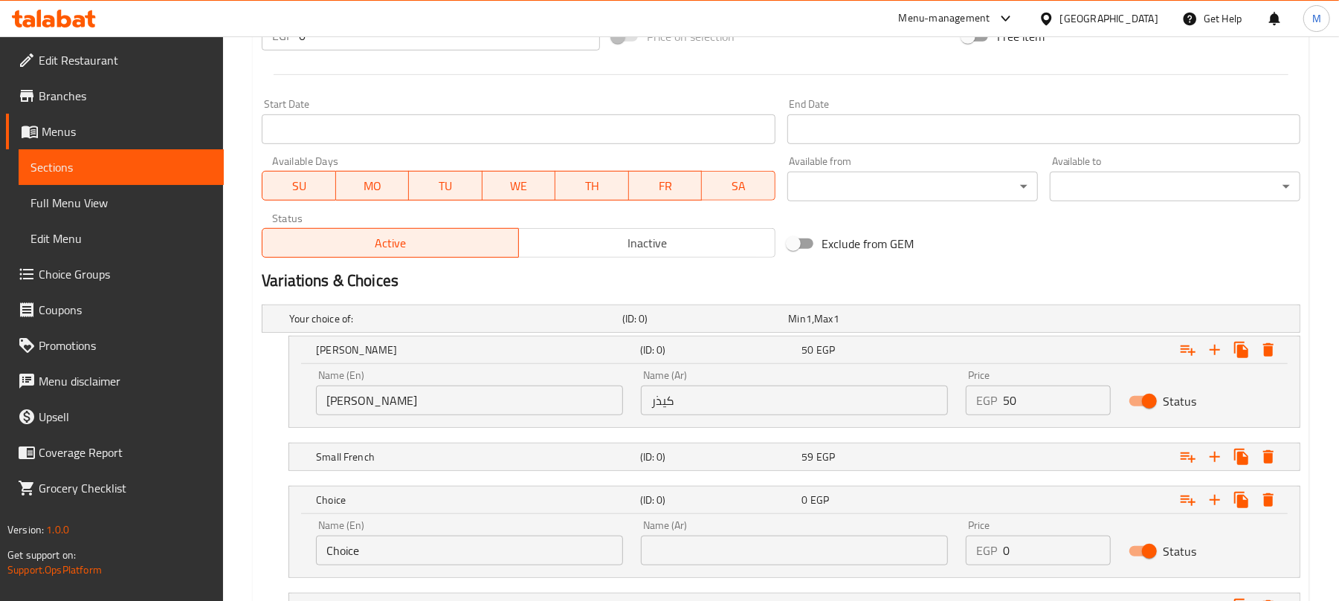
click at [393, 408] on input "[PERSON_NAME]" at bounding box center [469, 401] width 307 height 30
type input "[PERSON_NAME]"
click at [295, 388] on div "Name (En) [PERSON_NAME] Name (En) Name (Ar) كيذر Name (Ar) Price EGP 50 Price S…" at bounding box center [794, 395] width 1010 height 63
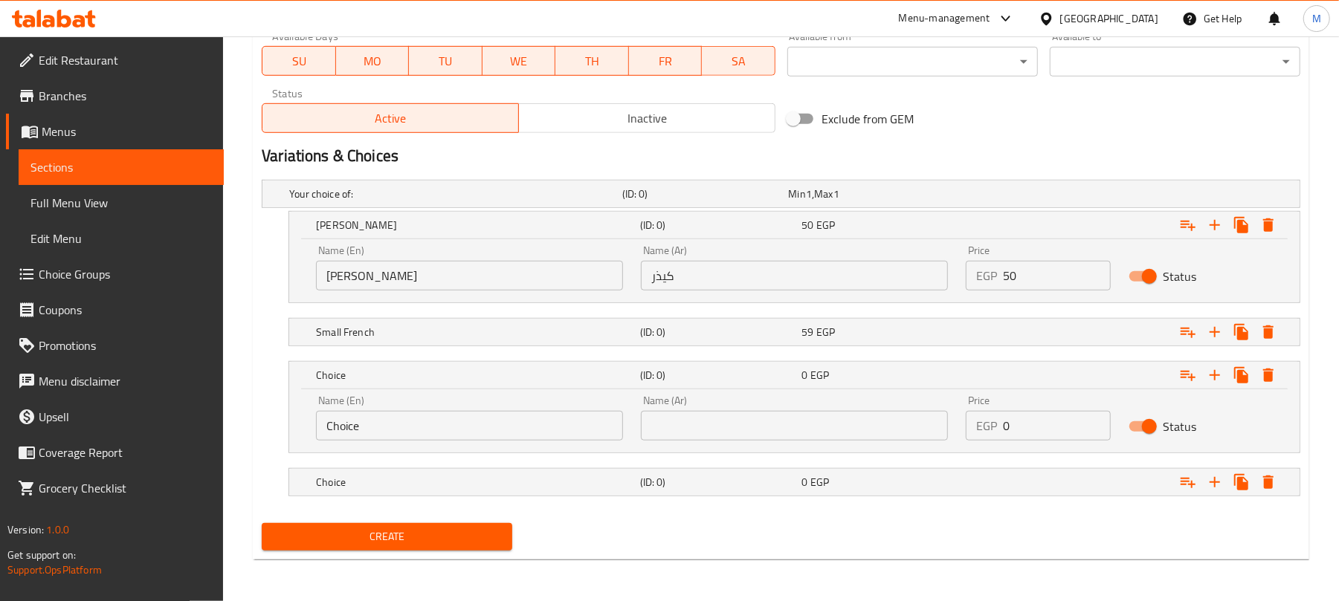
click at [470, 428] on input "Choice" at bounding box center [469, 426] width 307 height 30
type input "ل"
type input "Big French"
click at [766, 434] on input "text" at bounding box center [794, 426] width 307 height 30
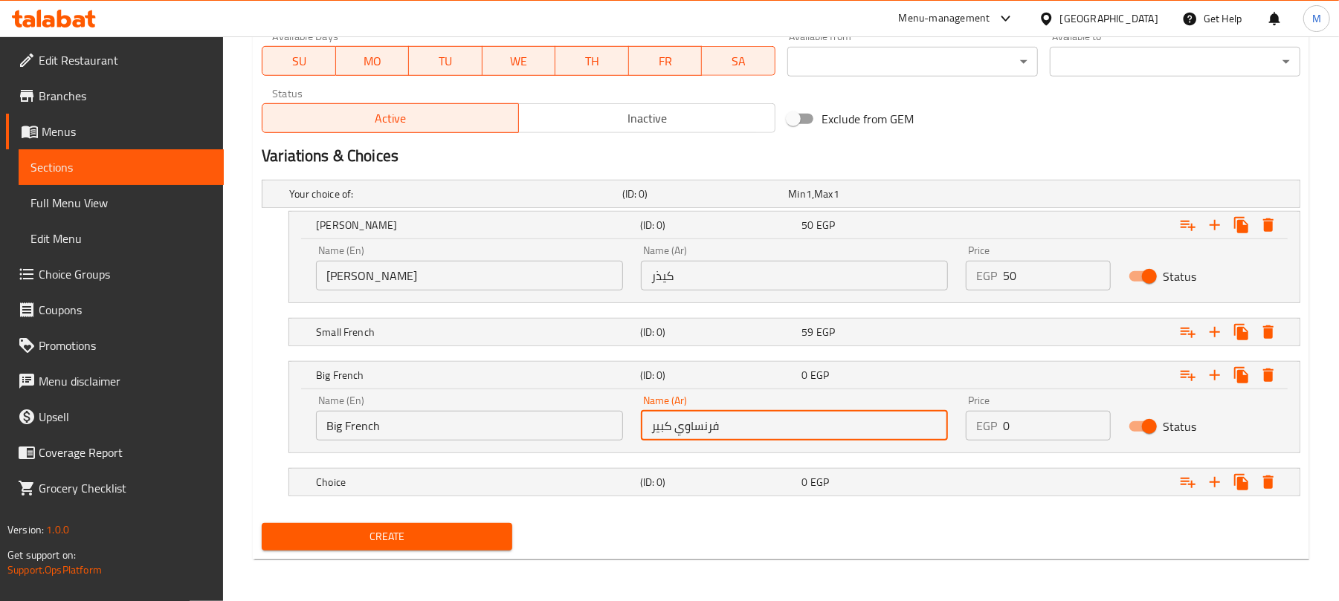
type input "فرنساوي كبير"
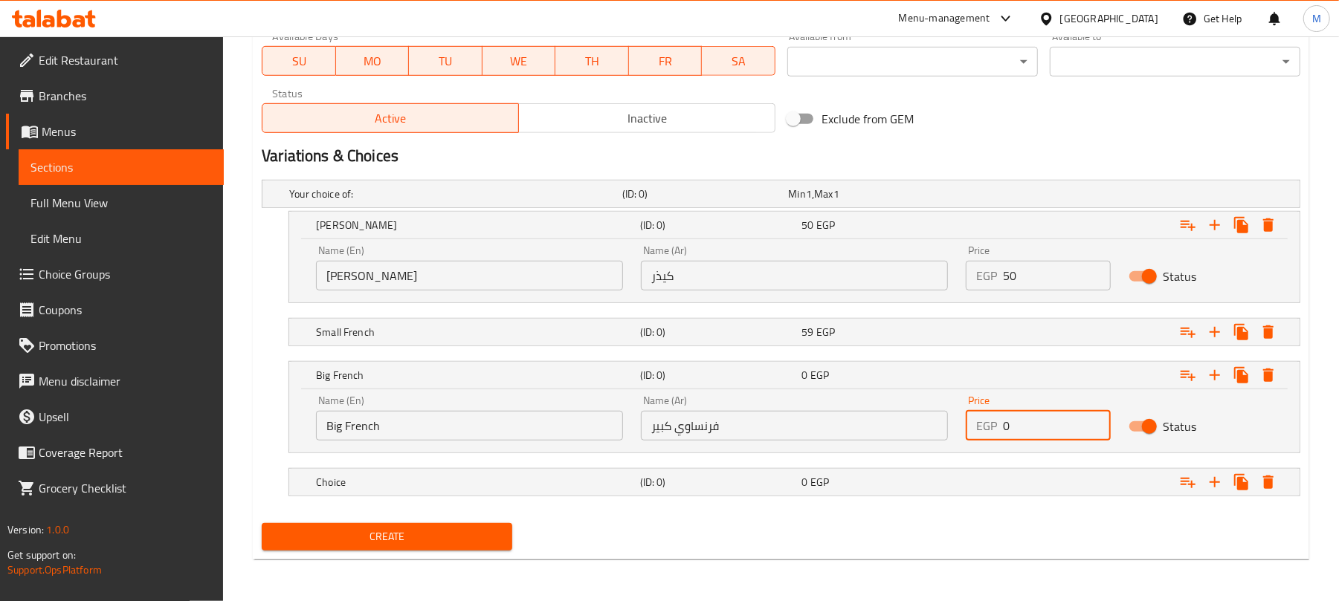
drag, startPoint x: 1050, startPoint y: 434, endPoint x: 922, endPoint y: 434, distance: 127.8
click at [922, 434] on div "Name (En) Big French Name (En) Name (Ar) فرنساوي كبير Name (Ar) Price EGP 0 Pri…" at bounding box center [794, 418] width 974 height 63
type input "70"
click at [789, 473] on div "(ID: 0)" at bounding box center [718, 482] width 162 height 21
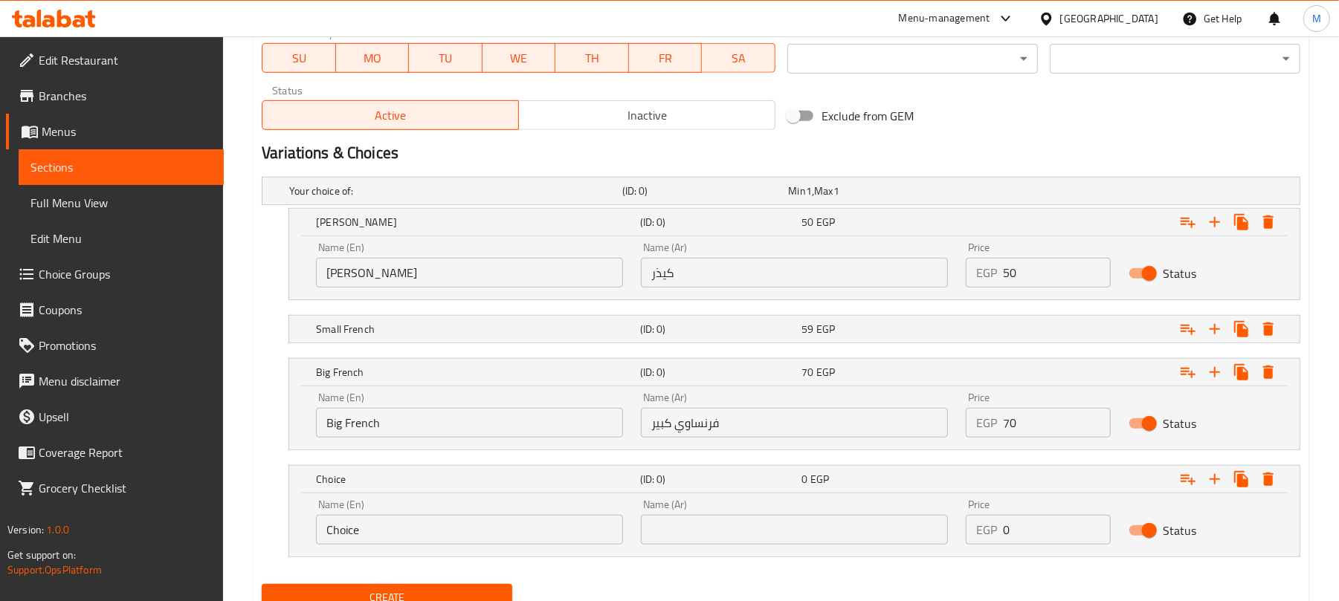
click at [419, 544] on input "Choice" at bounding box center [469, 530] width 307 height 30
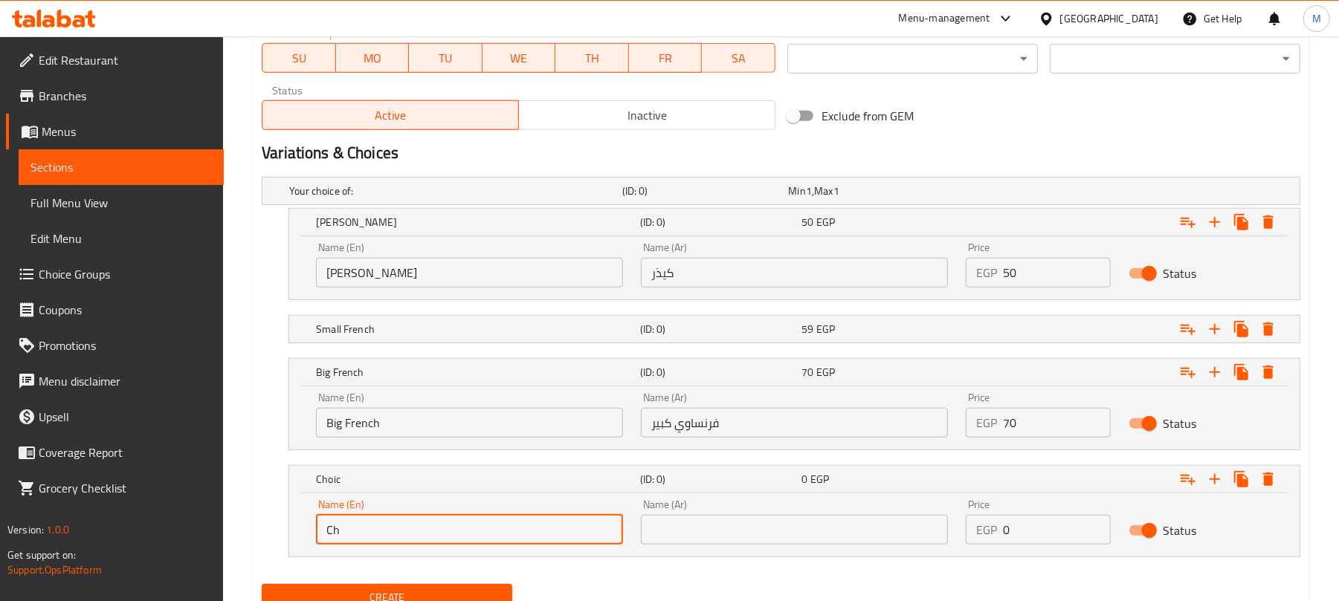
type input "C"
type input "ٍ"
type input "[DEMOGRAPHIC_DATA]"
click at [663, 526] on input "text" at bounding box center [794, 530] width 307 height 30
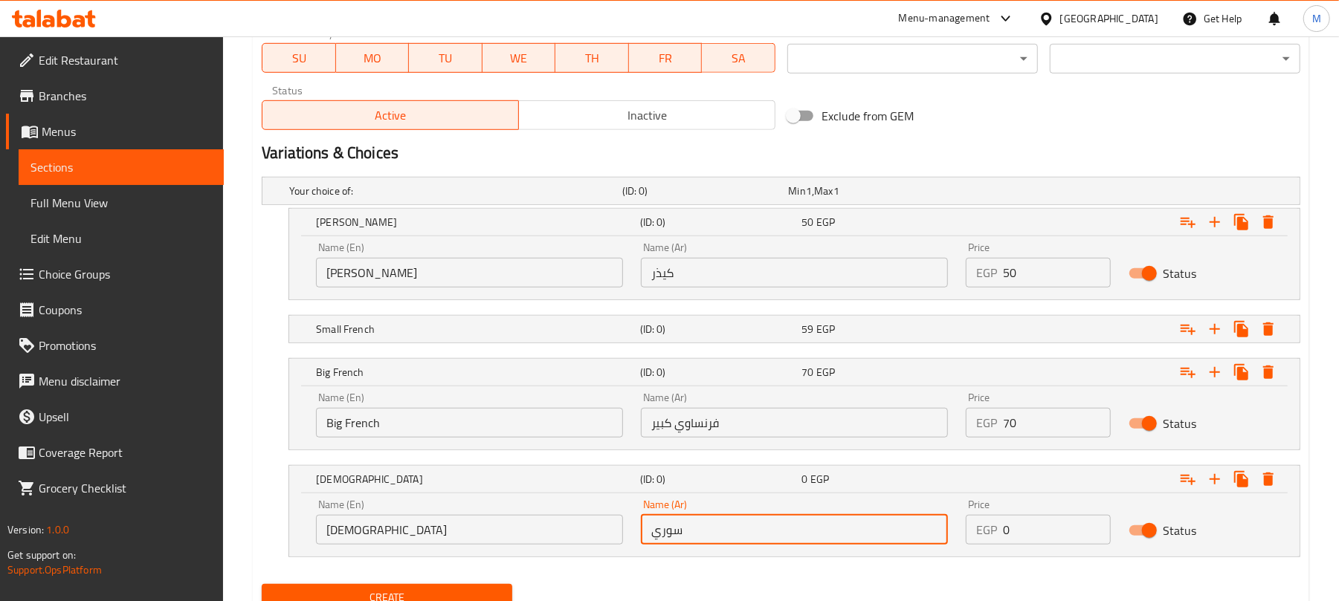
type input "سوري"
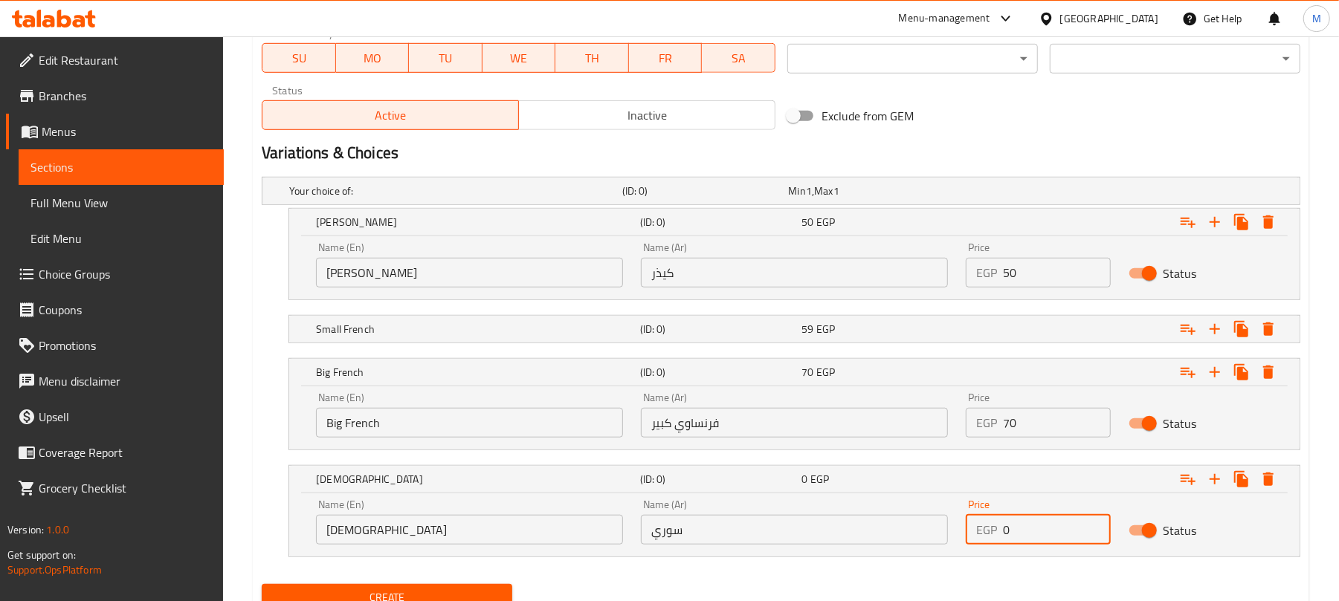
drag, startPoint x: 1044, startPoint y: 535, endPoint x: 913, endPoint y: 531, distance: 131.6
click at [913, 531] on div "Name (En) Syrian Name (En) Name (Ar) سوري Name (Ar) Price EGP 0 Price Status" at bounding box center [794, 522] width 974 height 63
type input "70"
click at [919, 507] on div "Name (Ar) سوري Name (Ar)" at bounding box center [794, 521] width 307 height 45
click at [659, 316] on div "Small French (ID: 0) 59 EGP" at bounding box center [798, 329] width 971 height 33
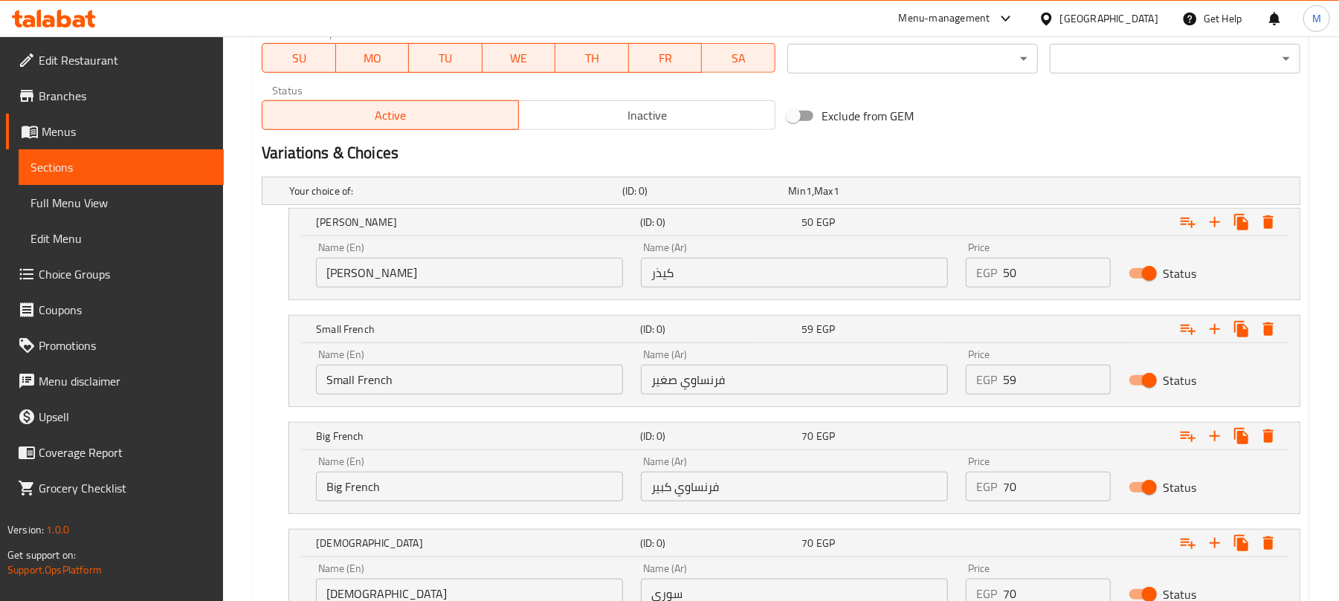
scroll to position [827, 0]
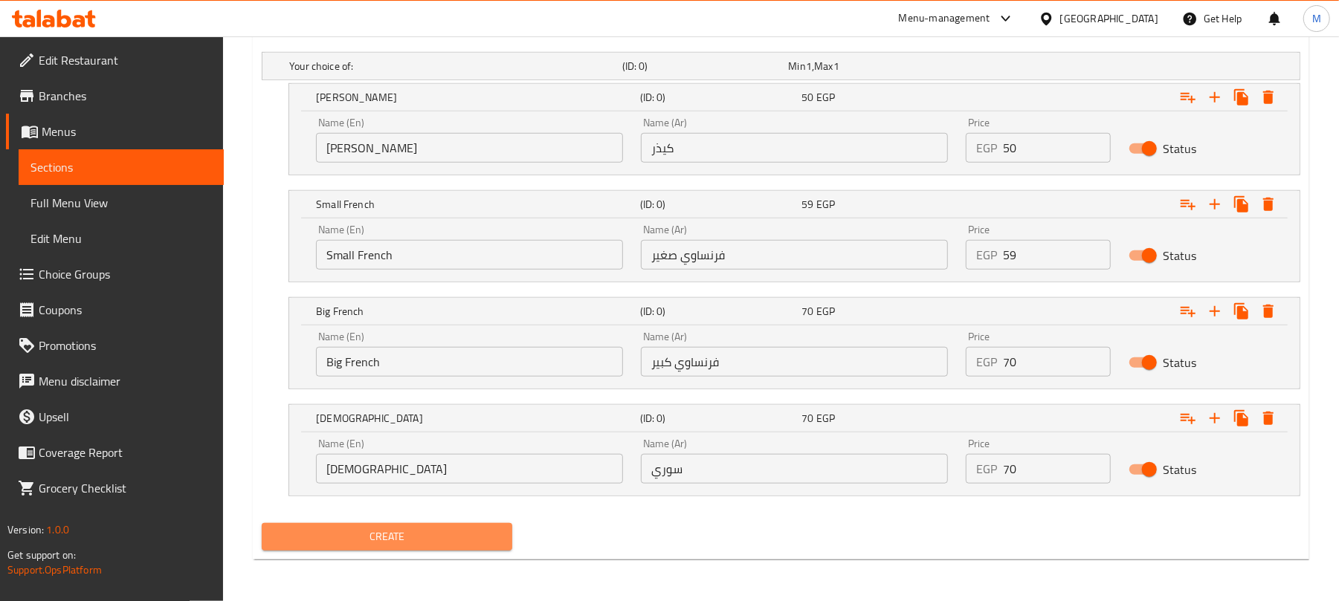
click at [395, 539] on span "Create" at bounding box center [387, 537] width 227 height 19
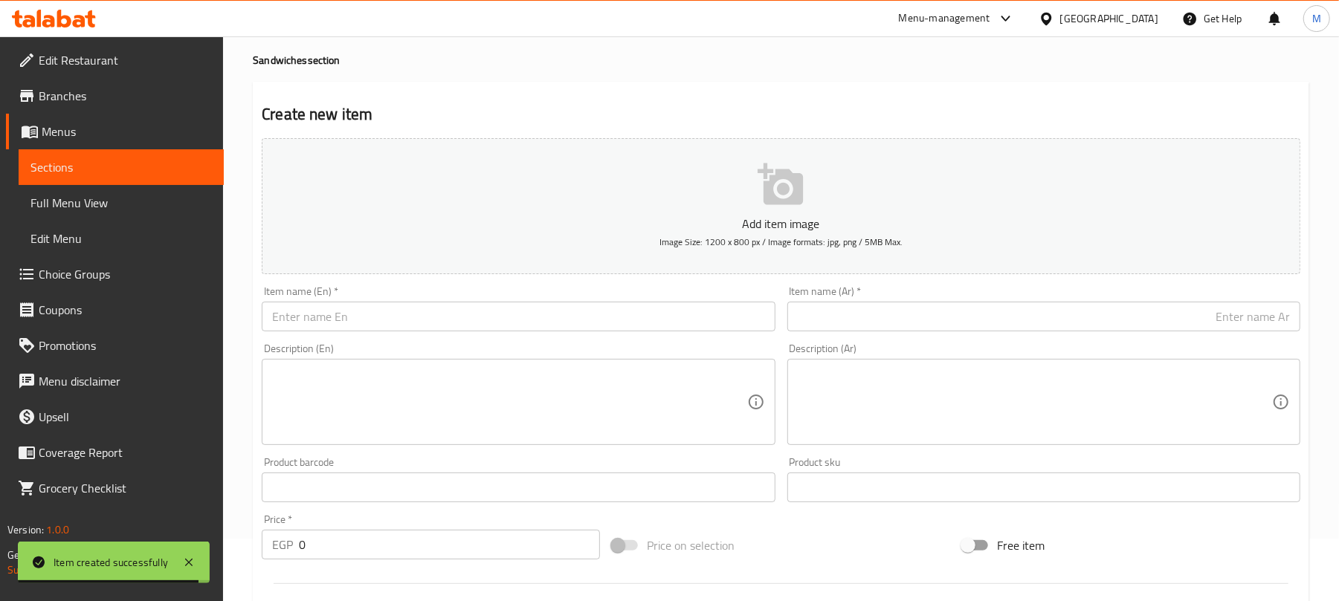
scroll to position [67, 0]
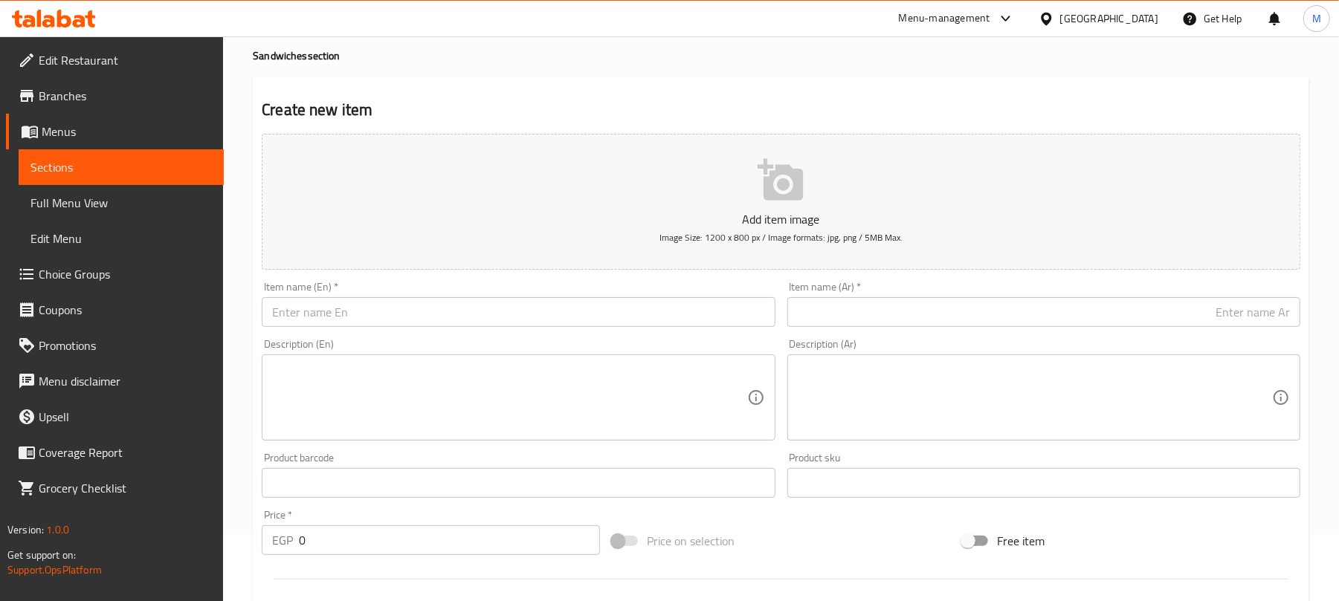
click at [485, 317] on input "text" at bounding box center [518, 312] width 513 height 30
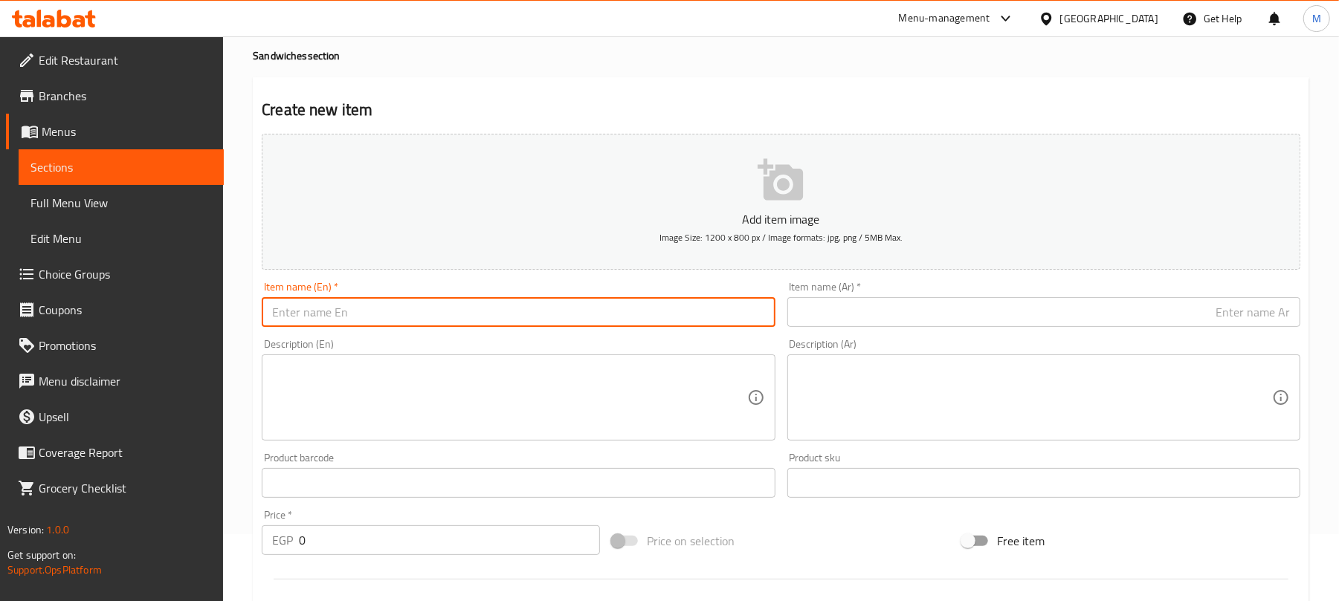
click at [123, 129] on span "Menus" at bounding box center [127, 132] width 170 height 18
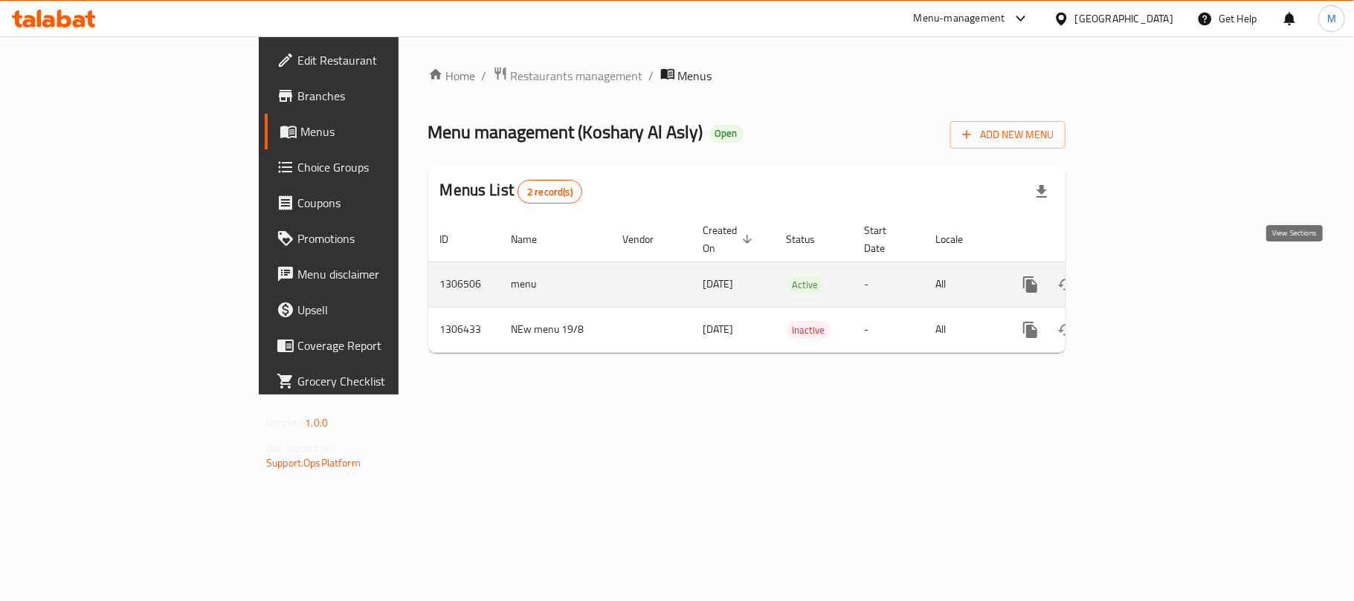
click at [1146, 276] on icon "enhanced table" at bounding box center [1137, 285] width 18 height 18
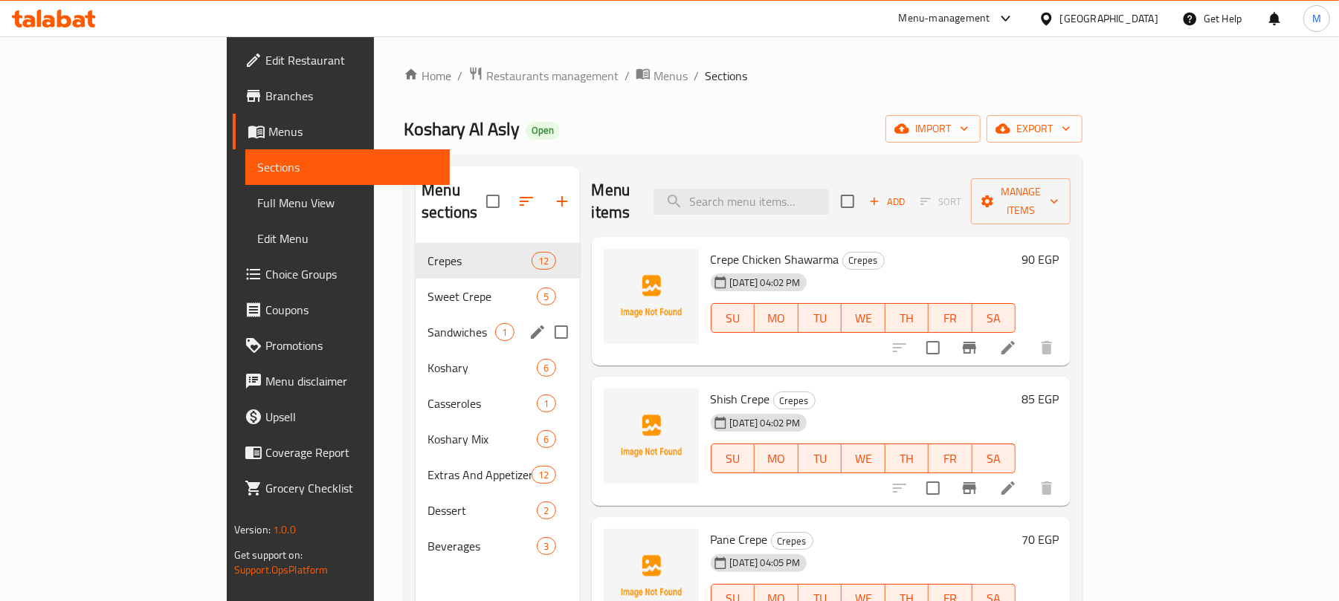
click at [416, 314] on div "Sandwiches 1" at bounding box center [498, 332] width 164 height 36
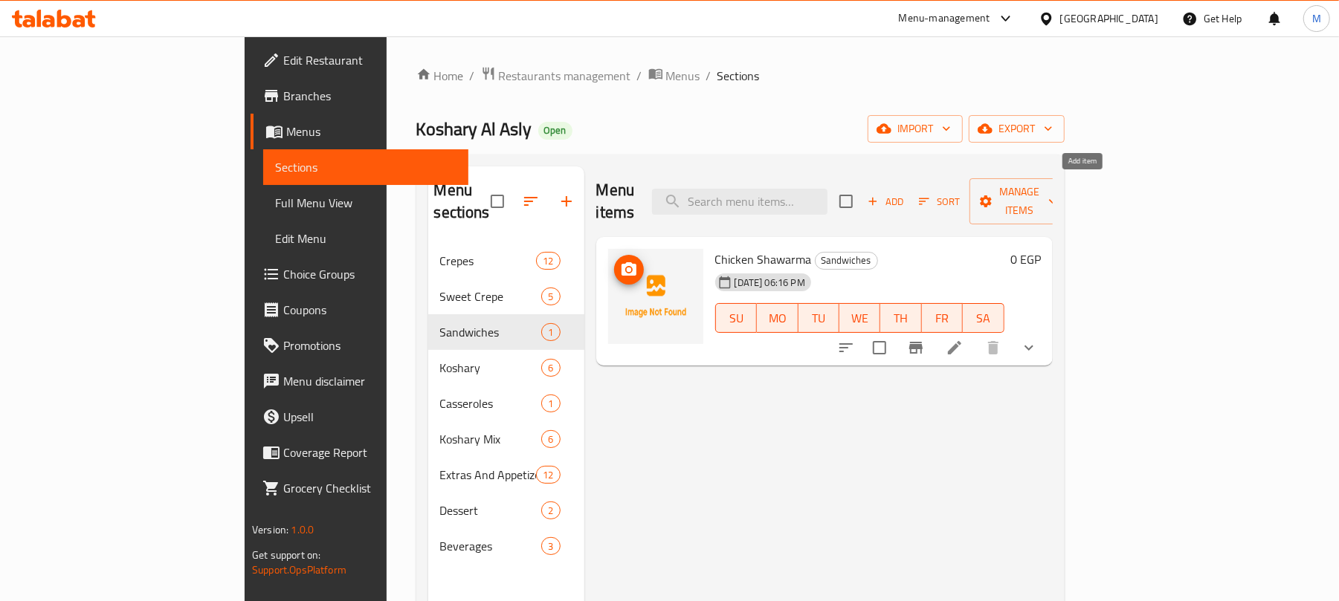
click at [879, 195] on icon "button" at bounding box center [872, 201] width 13 height 13
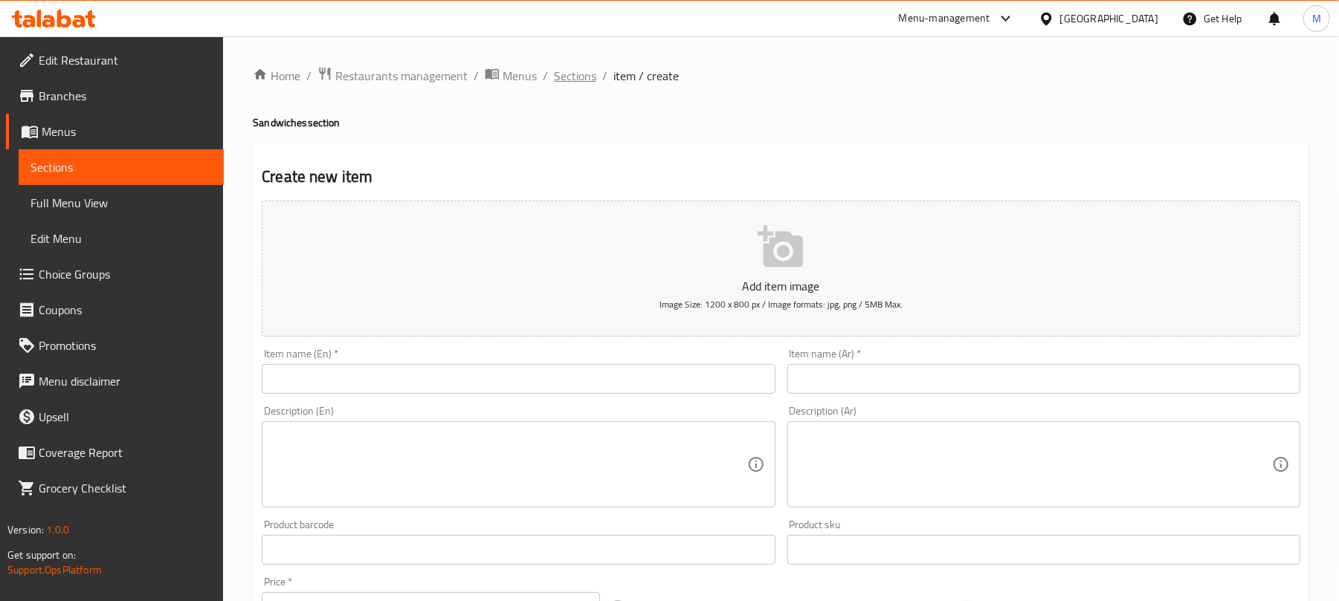
click at [587, 80] on span "Sections" at bounding box center [575, 76] width 42 height 18
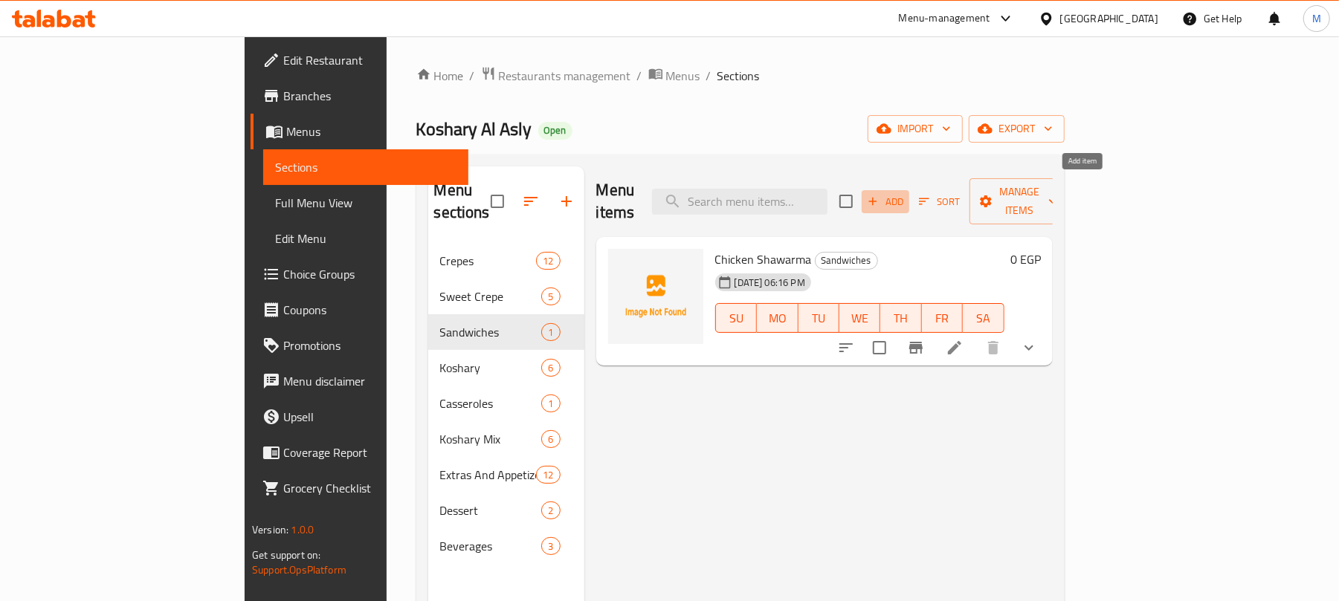
click at [905, 193] on span "Add" at bounding box center [885, 201] width 40 height 17
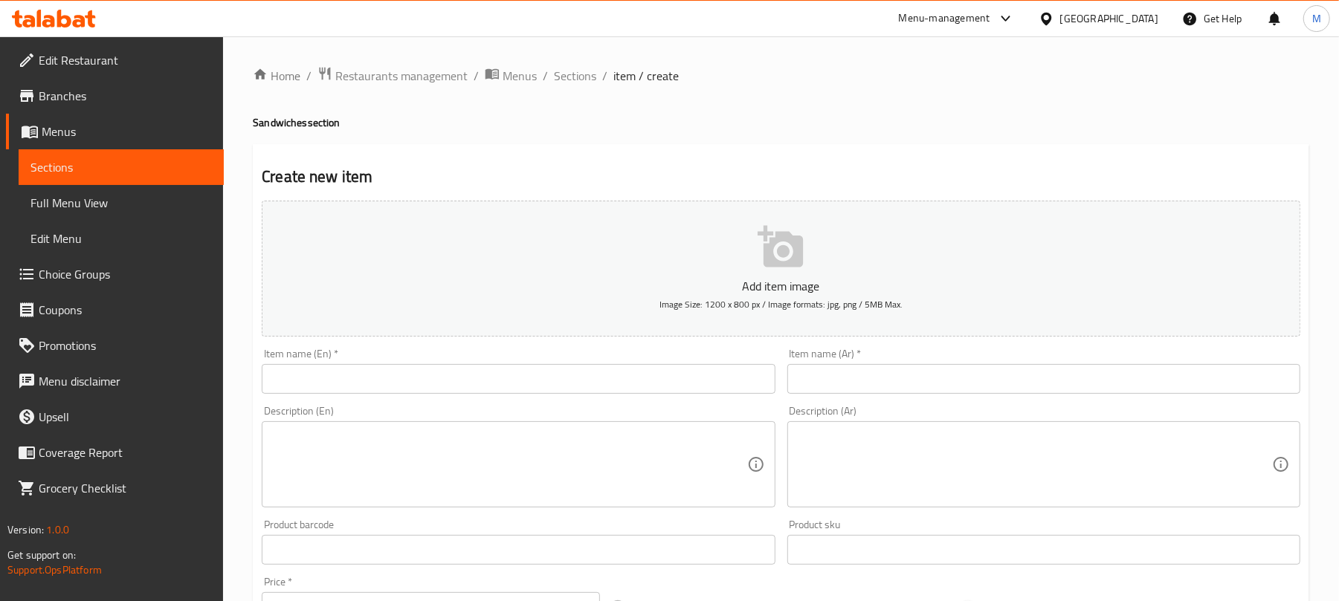
click at [337, 391] on input "text" at bounding box center [518, 379] width 513 height 30
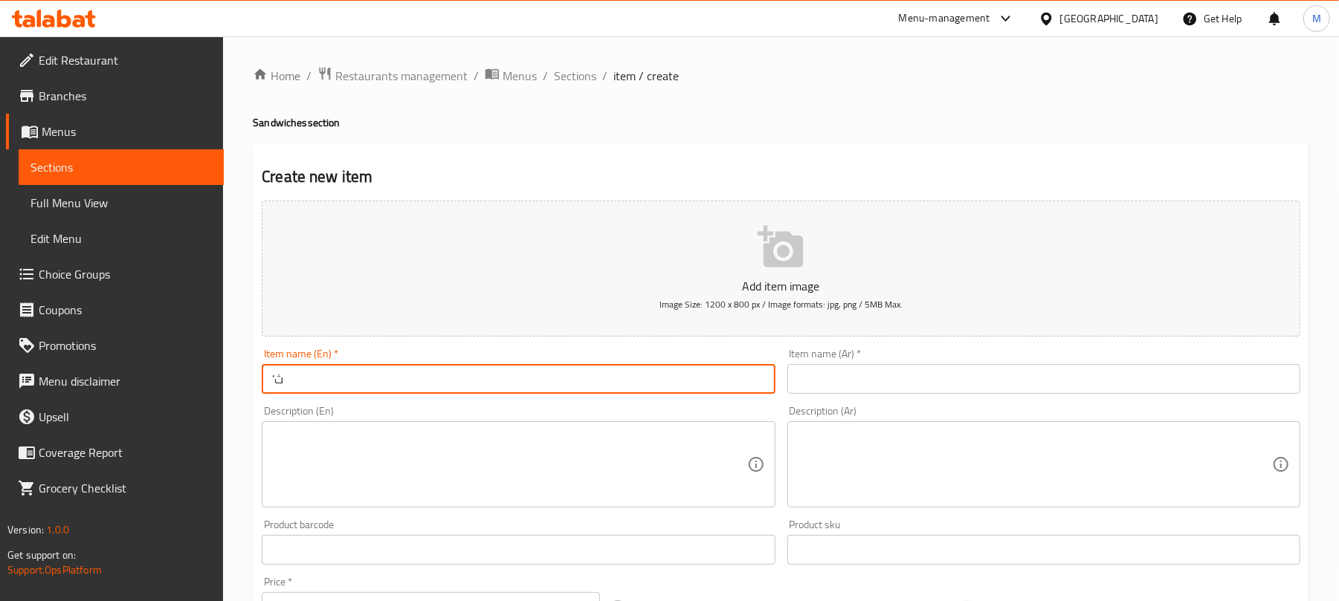
type input "’"
type input "Meat Fajita Sandwich"
click at [998, 396] on div "Item name (Ar)   * Item name (Ar) *" at bounding box center [1043, 371] width 525 height 57
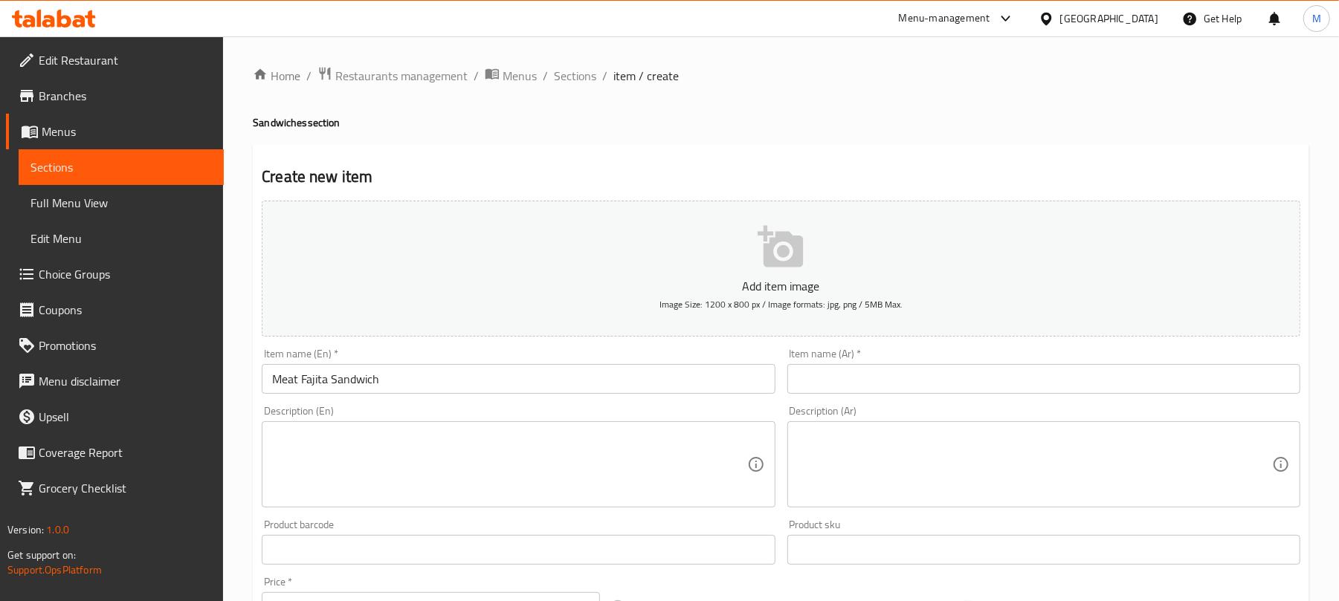
click at [1021, 388] on input "text" at bounding box center [1043, 379] width 513 height 30
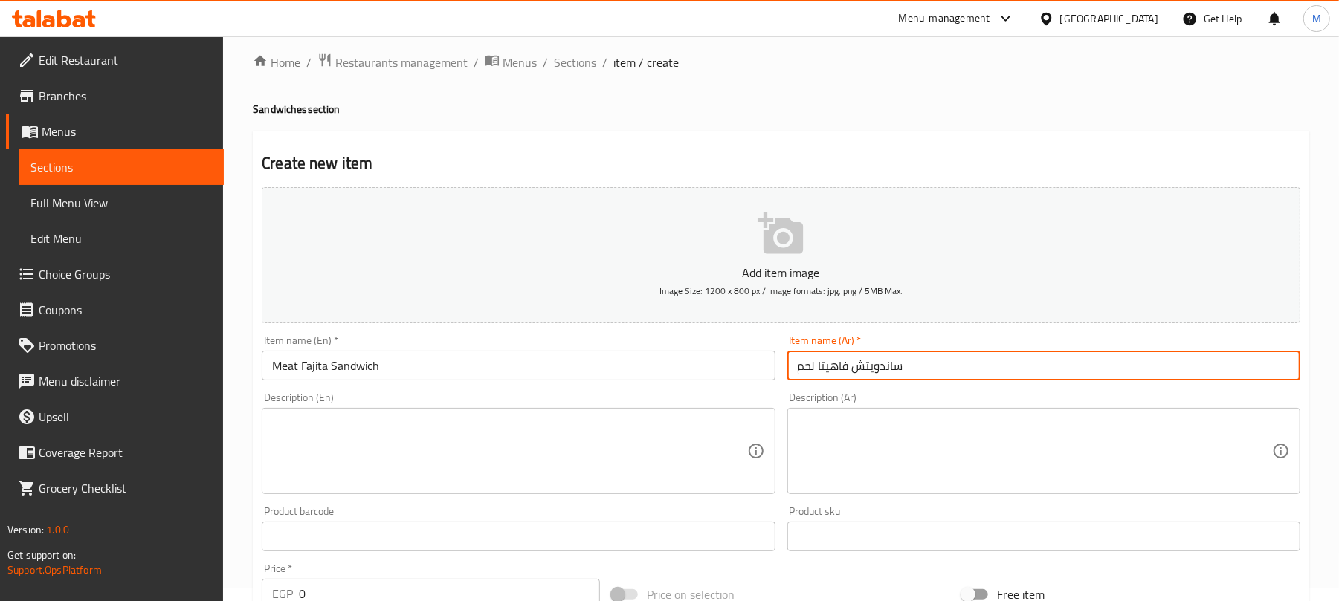
scroll to position [447, 0]
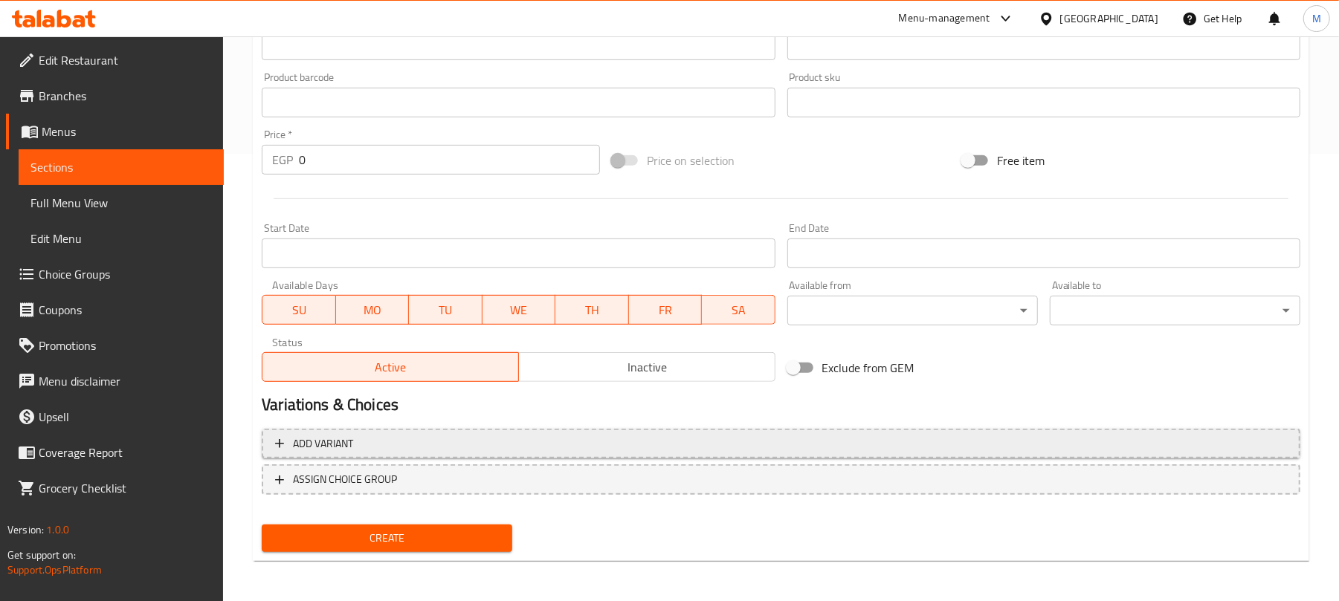
type input "ساندويتش فاهيتا لحم"
click at [722, 455] on button "Add variant" at bounding box center [781, 444] width 1038 height 30
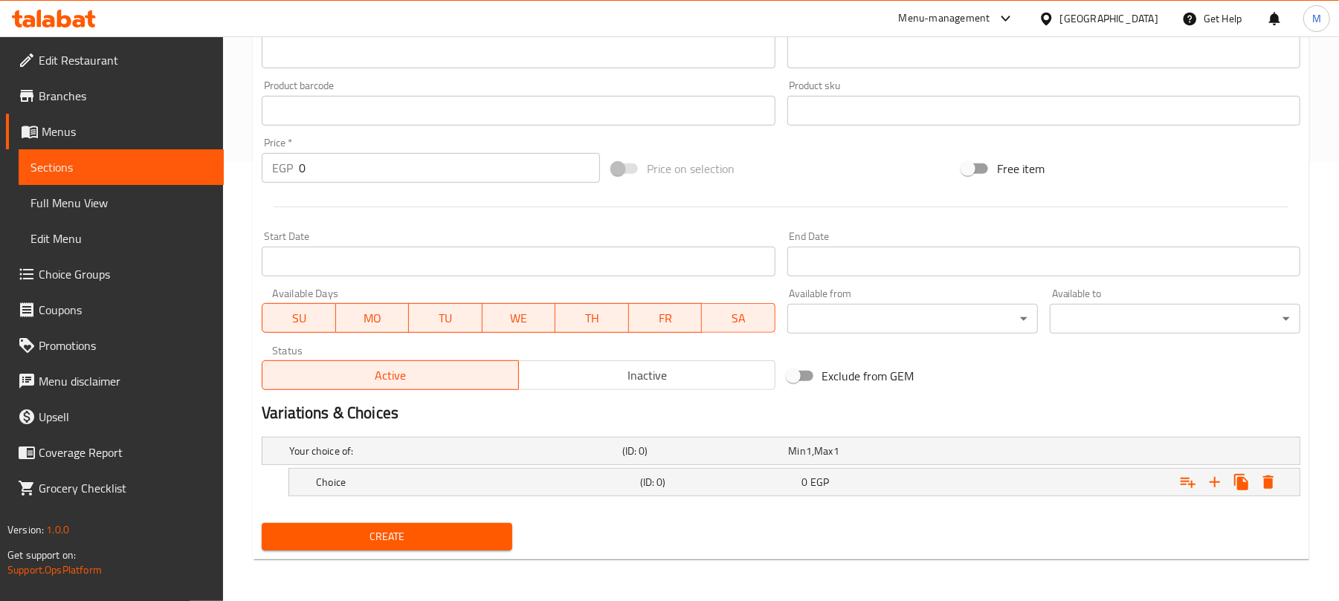
scroll to position [441, 0]
click at [1217, 485] on icon "Expand" at bounding box center [1215, 482] width 18 height 18
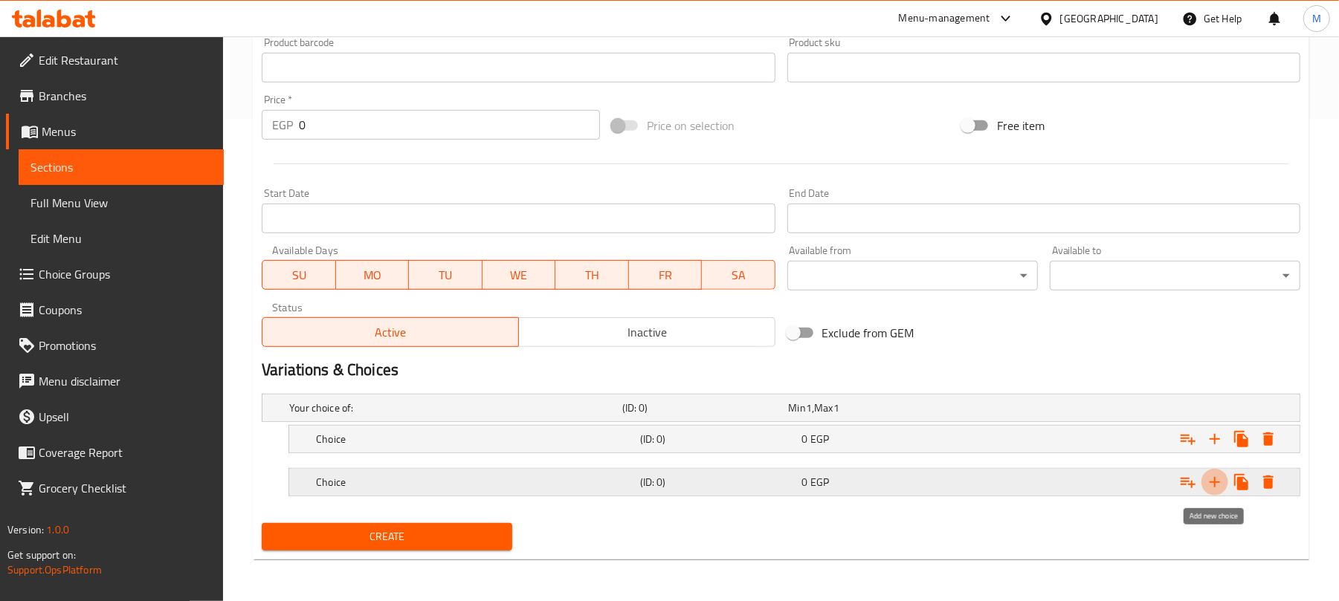
click at [1209, 485] on icon "Expand" at bounding box center [1215, 482] width 18 height 18
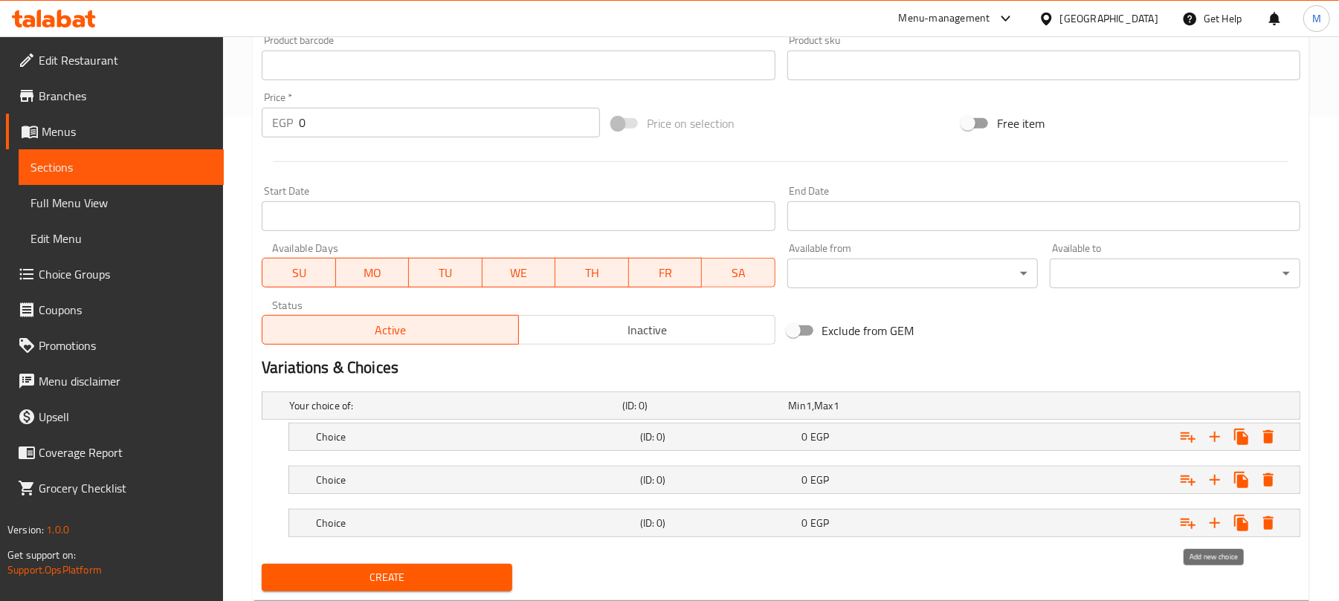
scroll to position [528, 0]
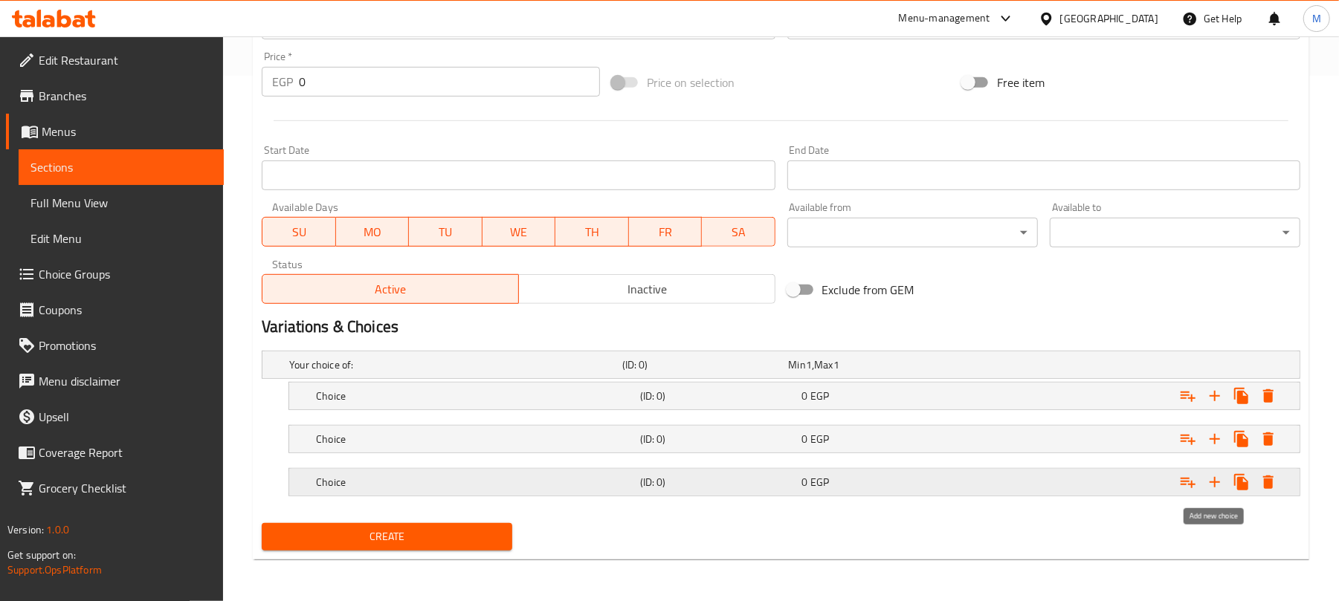
click at [1214, 491] on button "Expand" at bounding box center [1214, 482] width 27 height 27
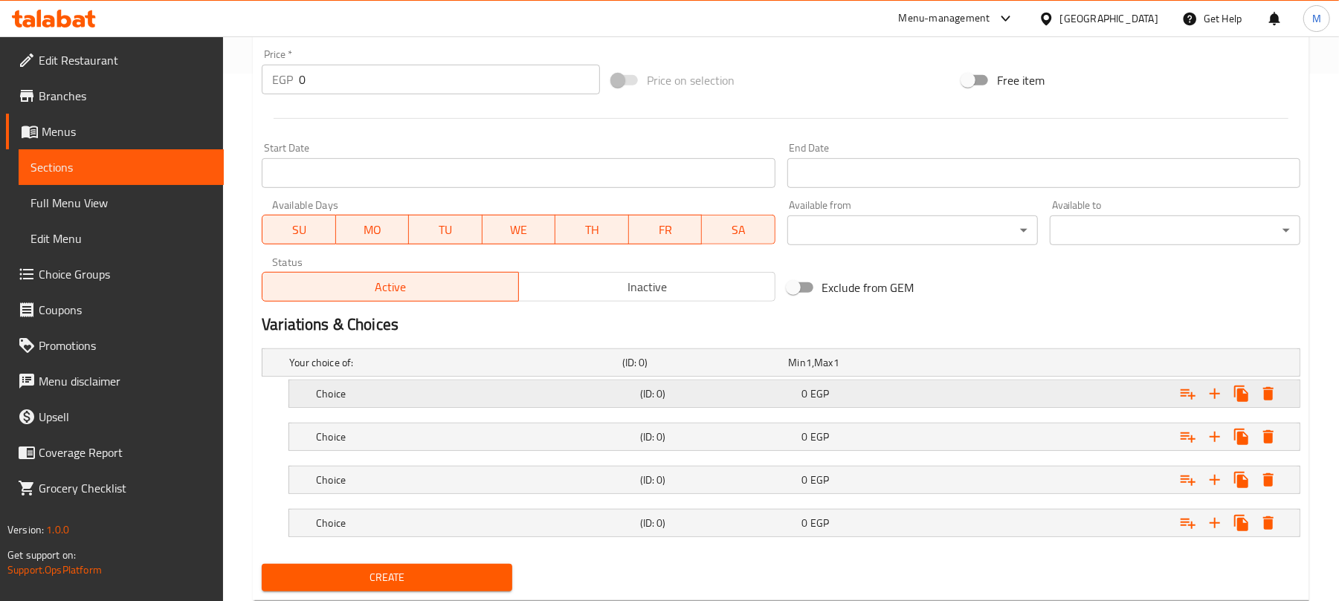
click at [691, 391] on h5 "(ID: 0)" at bounding box center [718, 394] width 156 height 15
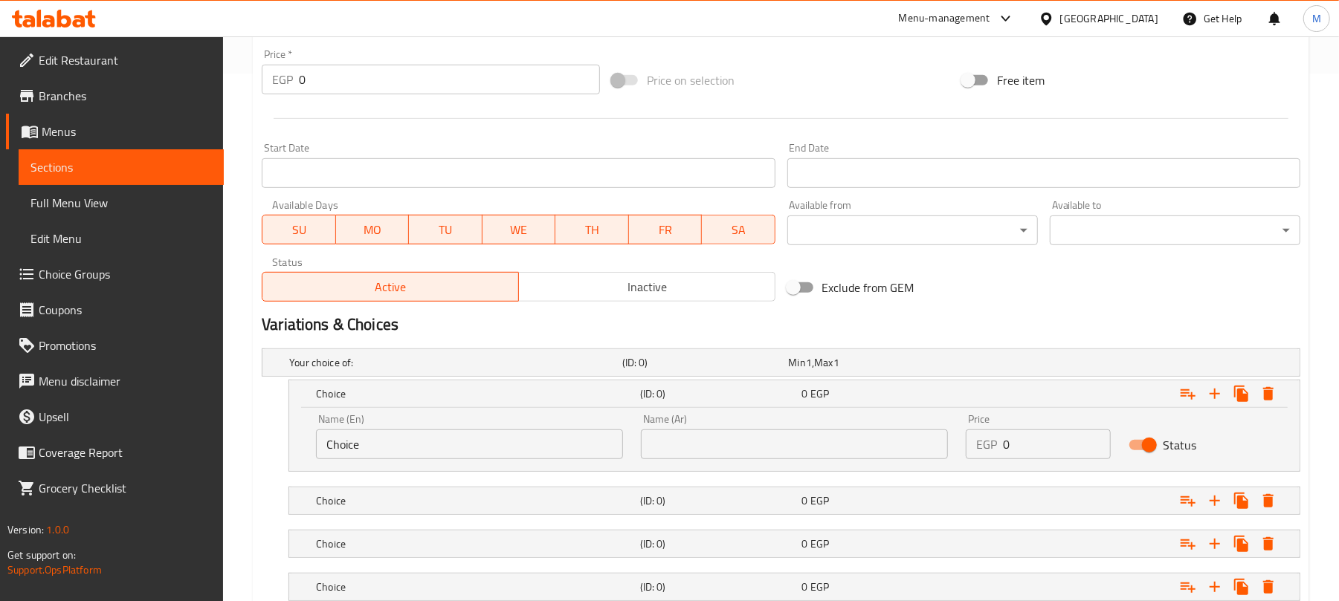
click at [468, 449] on input "Choice" at bounding box center [469, 445] width 307 height 30
type input "}"
type input "ؤ"
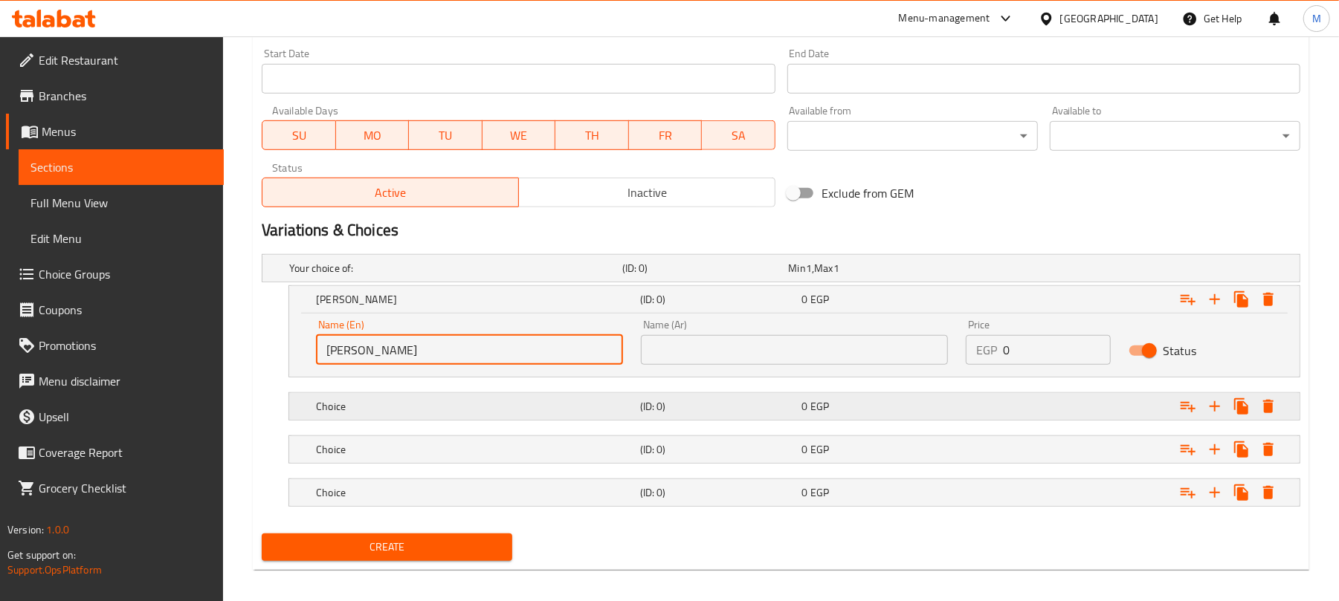
scroll to position [635, 0]
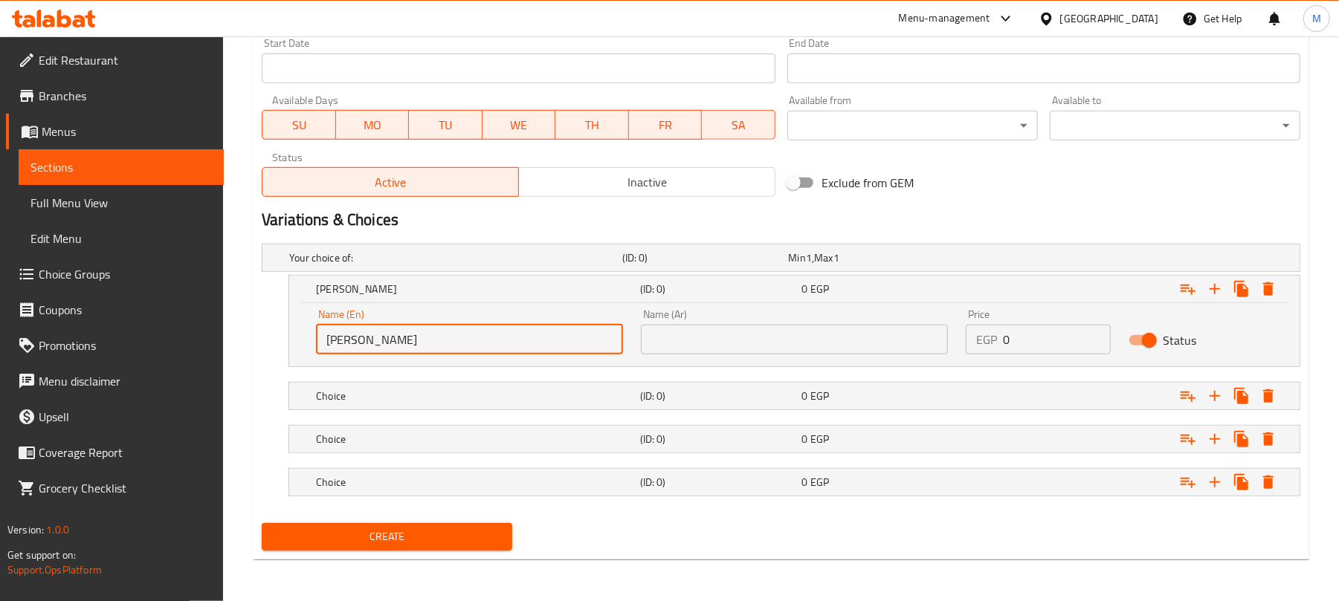
type input "[PERSON_NAME]"
click at [845, 326] on input "text" at bounding box center [794, 340] width 307 height 30
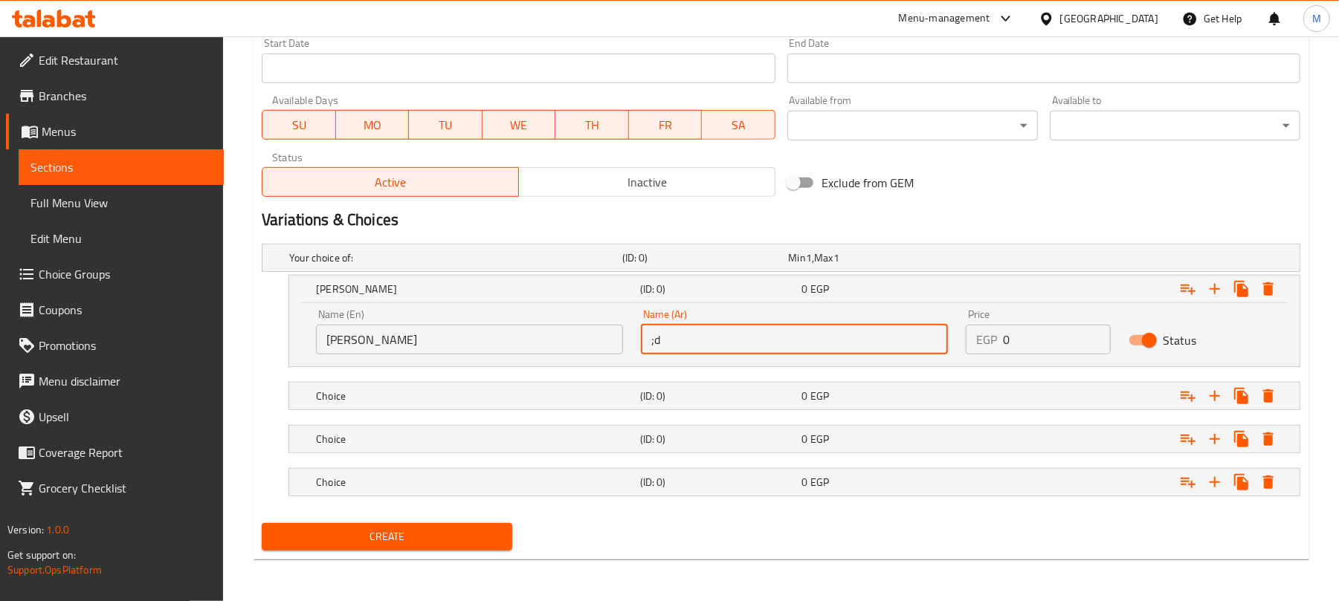
type input ";"
type input "كيزر"
click at [977, 346] on div "EGP 0 Price" at bounding box center [1038, 340] width 144 height 30
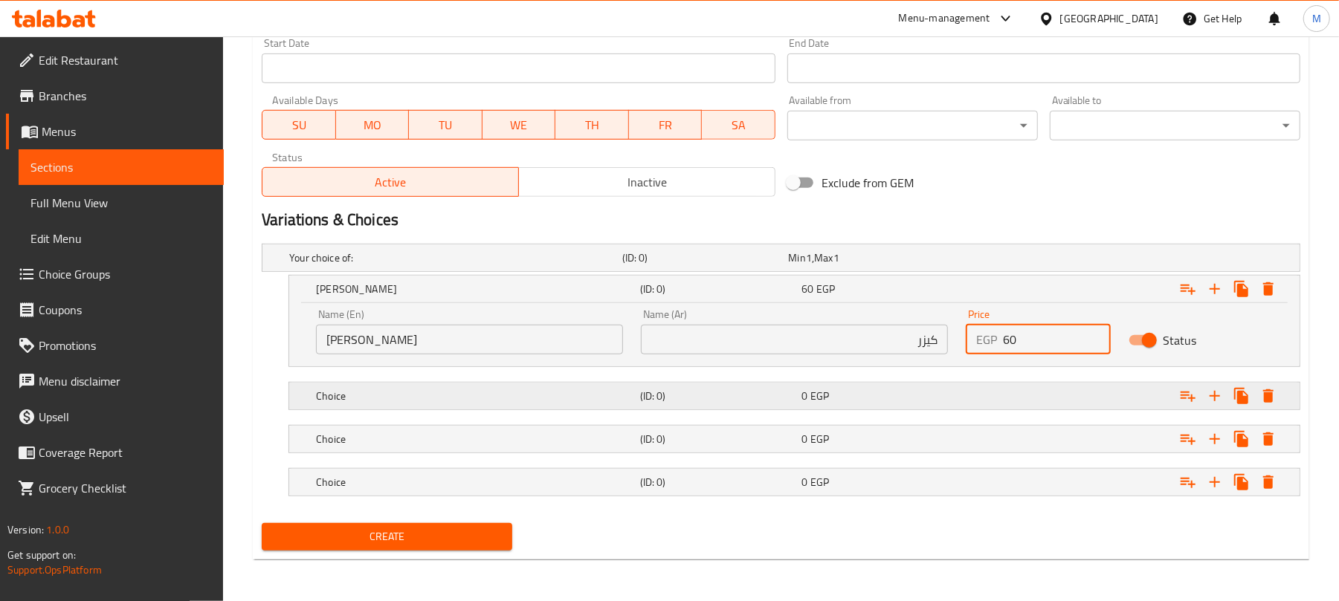
type input "60"
click at [958, 380] on div "Choice (ID: 0) 0 EGP" at bounding box center [798, 396] width 971 height 33
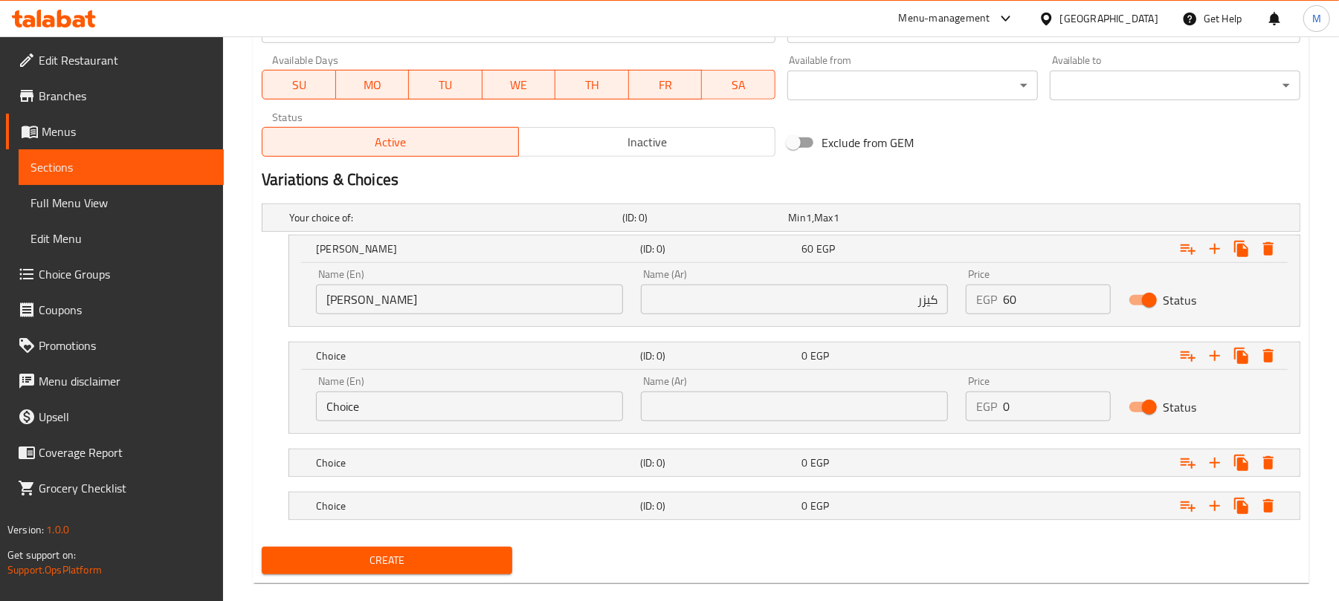
scroll to position [699, 0]
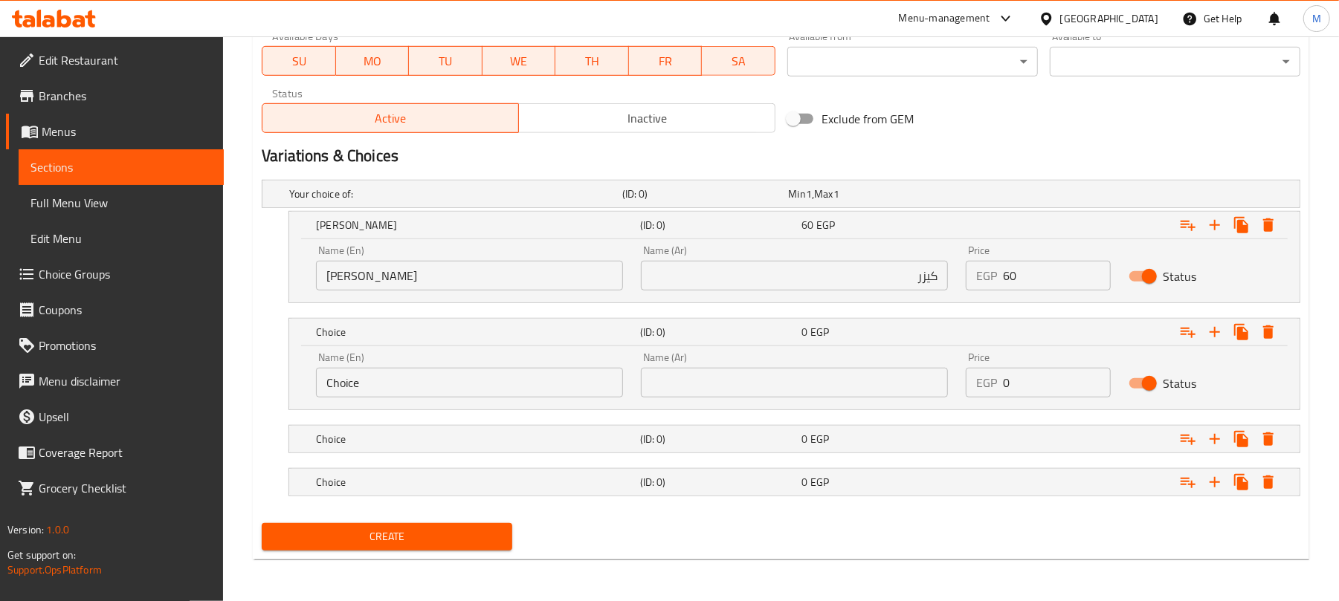
click at [468, 357] on div "Name (En) Choice Name (En)" at bounding box center [469, 374] width 307 height 45
click at [464, 378] on input "Choice" at bounding box center [469, 383] width 307 height 30
type input "ٍ"
type input "Small French"
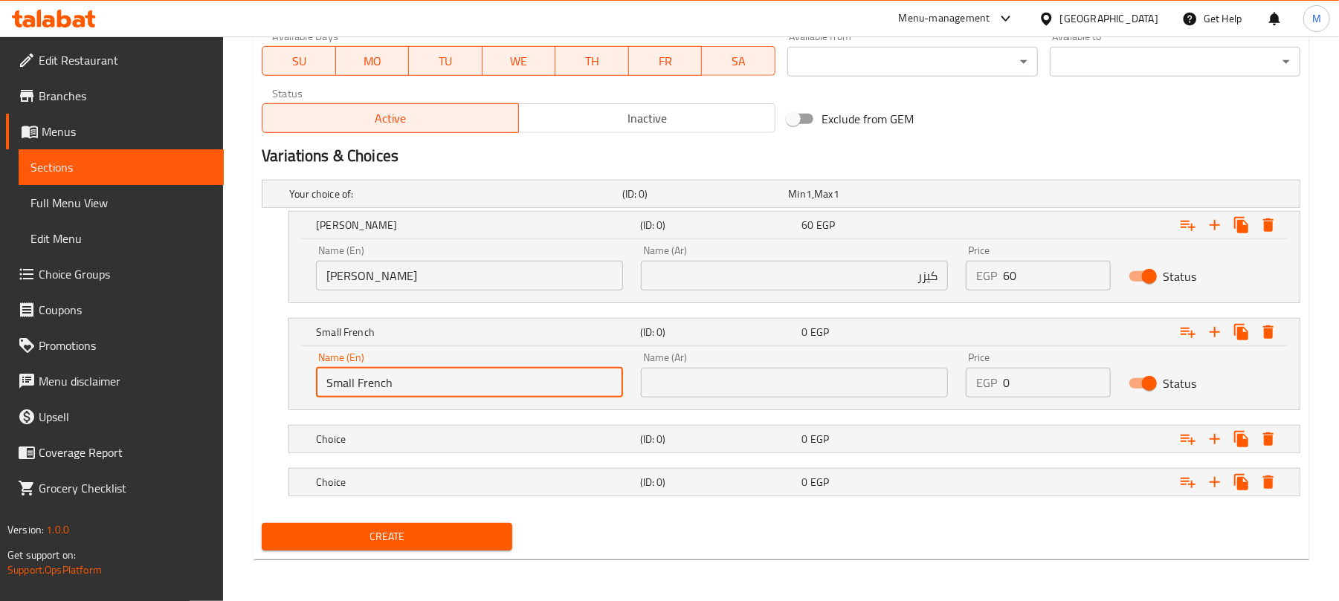
click at [852, 382] on input "text" at bounding box center [794, 383] width 307 height 30
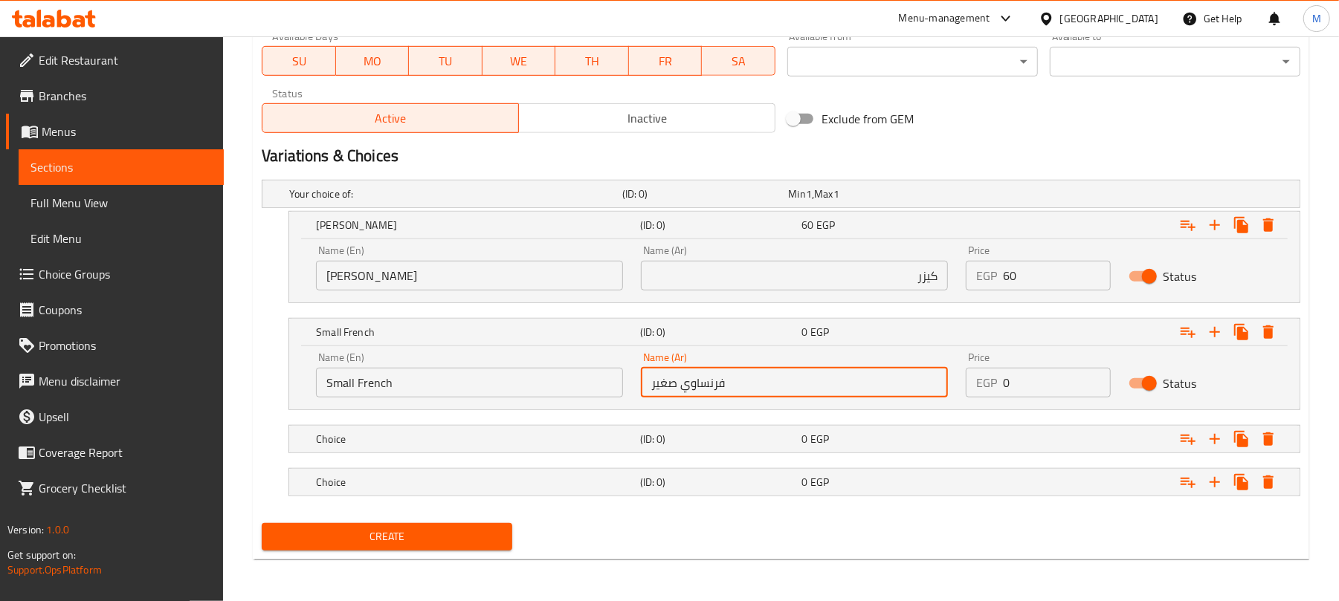
type input "فرنساوي صغير"
click at [740, 441] on h5 "(ID: 0)" at bounding box center [718, 439] width 156 height 15
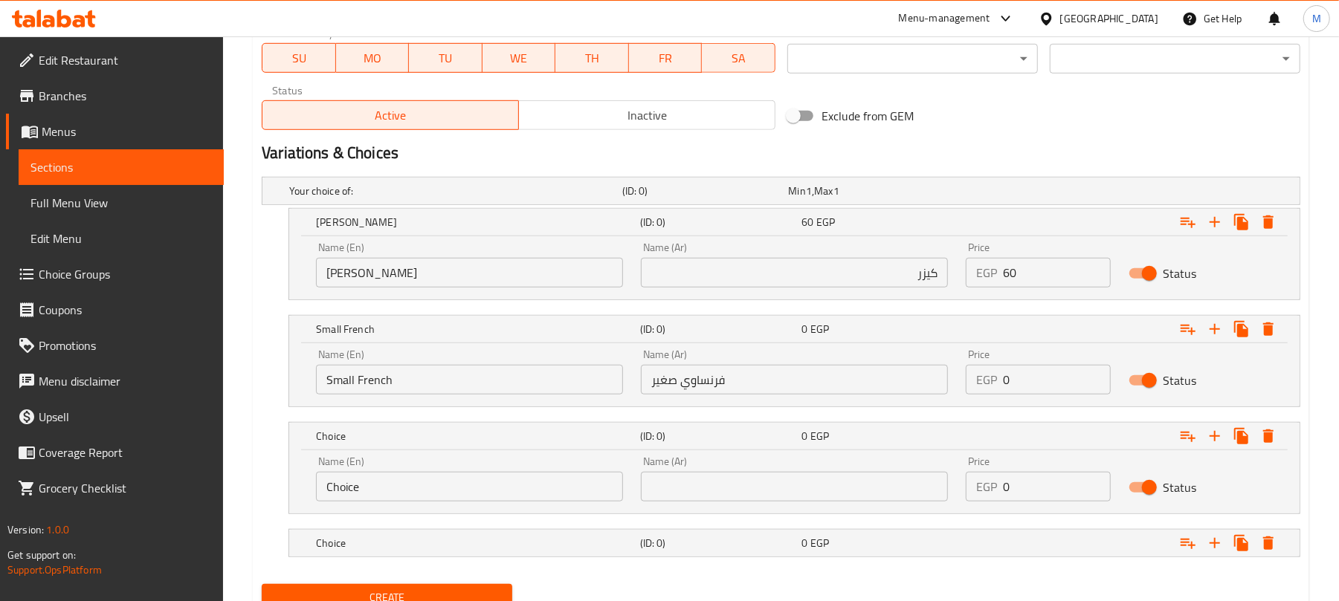
scroll to position [763, 0]
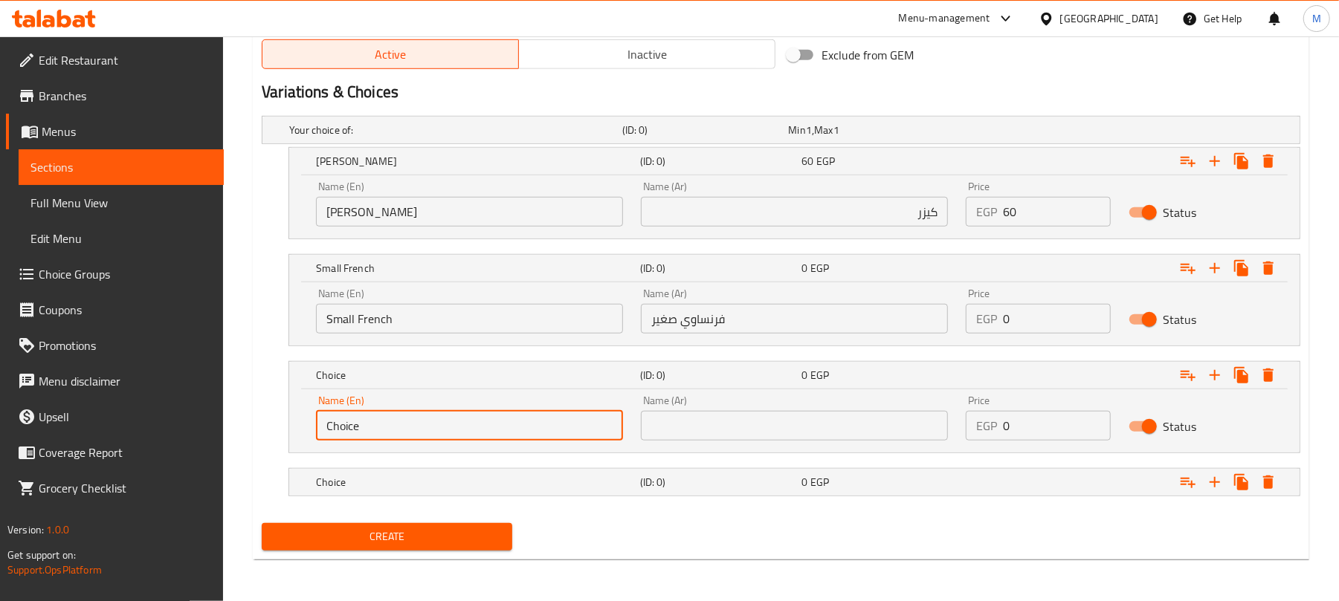
drag, startPoint x: 440, startPoint y: 429, endPoint x: 352, endPoint y: 429, distance: 87.7
click at [357, 429] on input "Choice" at bounding box center [469, 426] width 307 height 30
drag, startPoint x: 369, startPoint y: 436, endPoint x: 284, endPoint y: 430, distance: 85.7
click at [284, 430] on div "Choice (ID: 0) 0 EGP Name (En) Choice Name (En) Name (Ar) Name (Ar) Price EGP 0…" at bounding box center [781, 407] width 1038 height 92
type input "/"
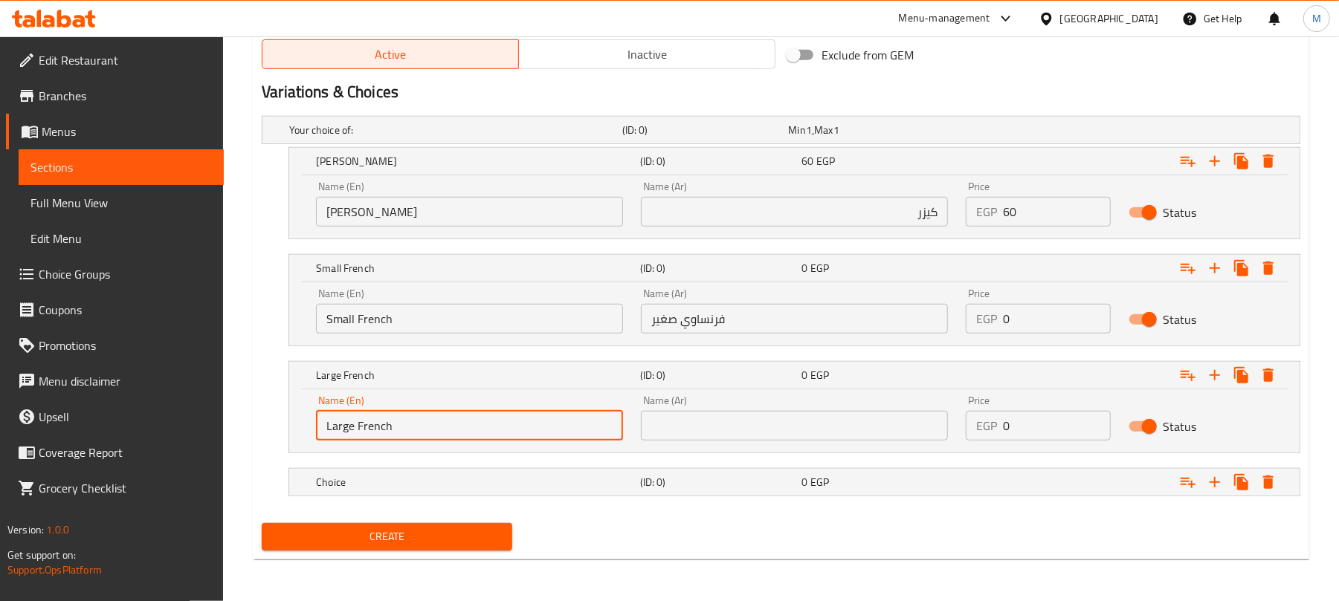
type input "Large French"
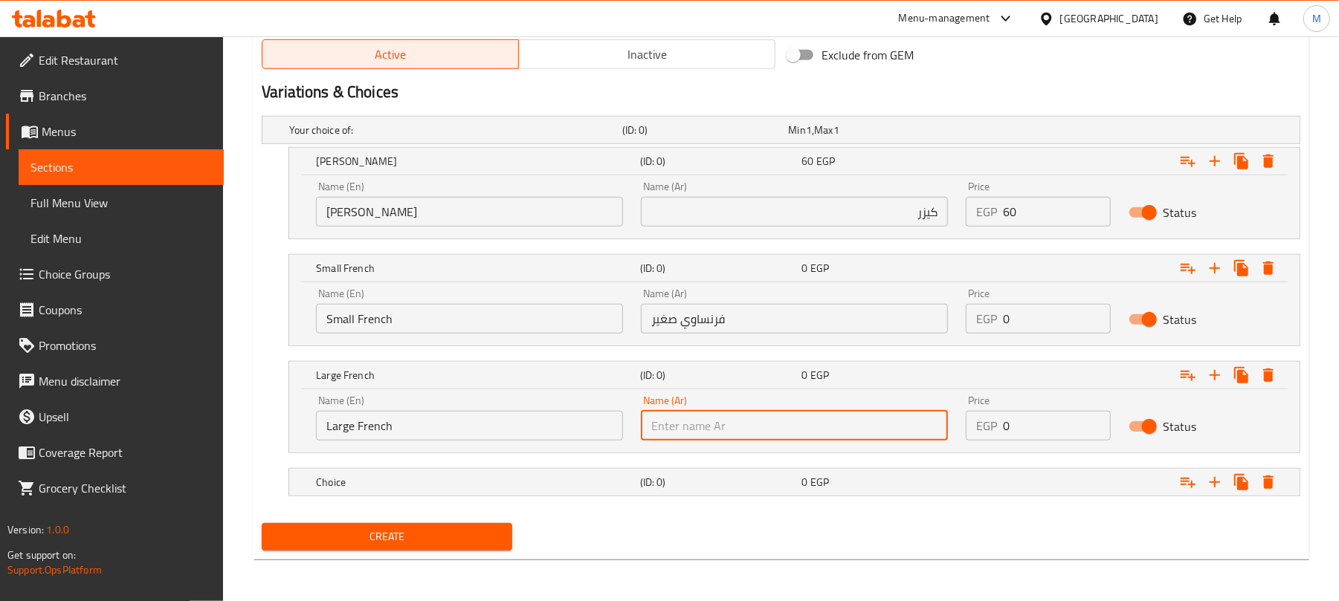
click at [717, 430] on input "text" at bounding box center [794, 426] width 307 height 30
type input "فرنساوي كبير"
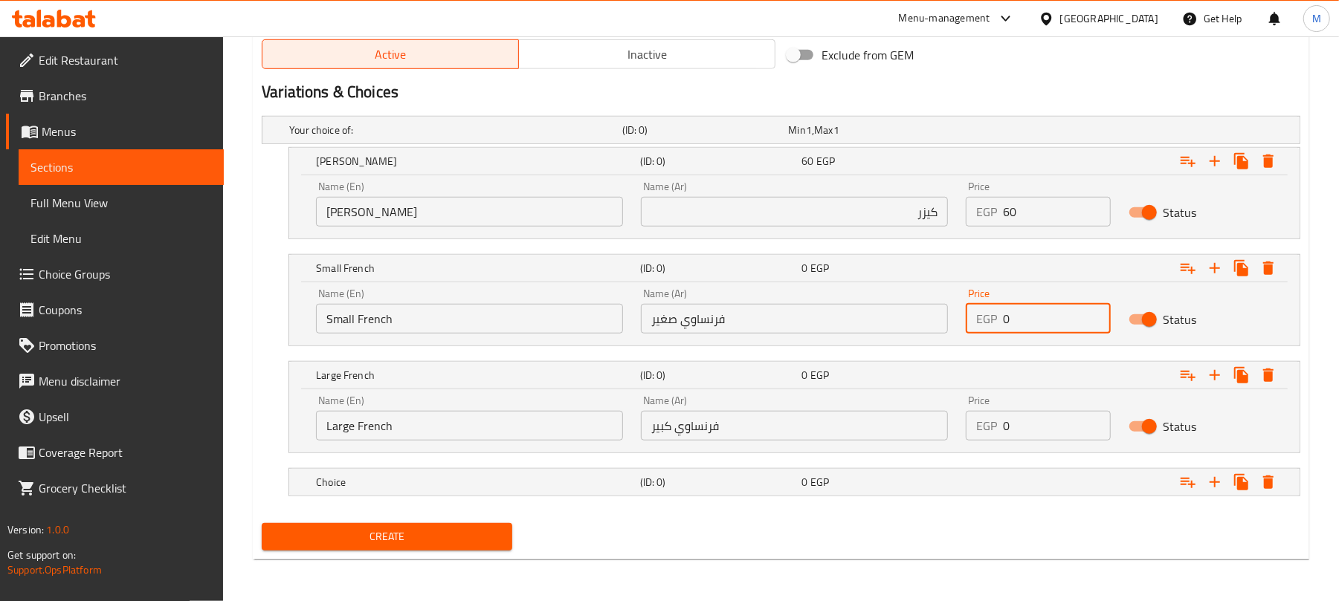
drag, startPoint x: 1024, startPoint y: 316, endPoint x: 966, endPoint y: 285, distance: 65.5
click at [984, 325] on div "EGP 0 Price" at bounding box center [1038, 319] width 144 height 30
type input "55"
drag, startPoint x: 1021, startPoint y: 420, endPoint x: 942, endPoint y: 436, distance: 79.6
click at [946, 436] on div "Name (En) Large French Name (En) Name (Ar) فرنساوي كبير Name (Ar) Price EGP 0 P…" at bounding box center [794, 418] width 974 height 63
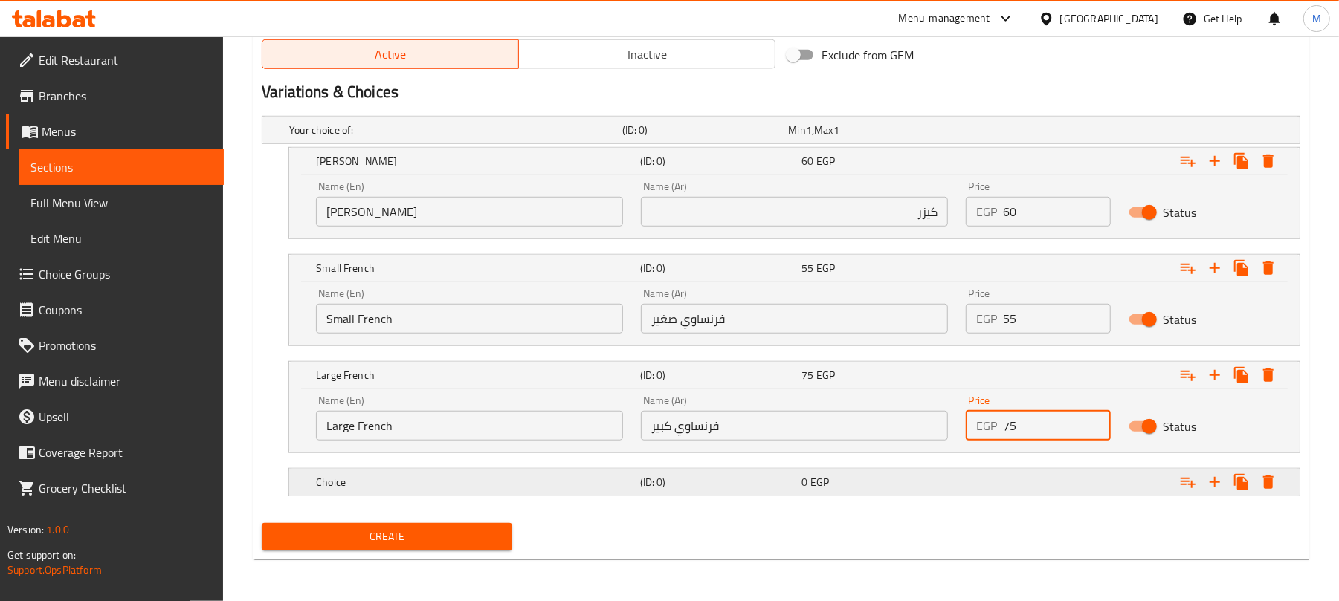
type input "75"
click at [955, 485] on div "0 EGP" at bounding box center [880, 482] width 156 height 15
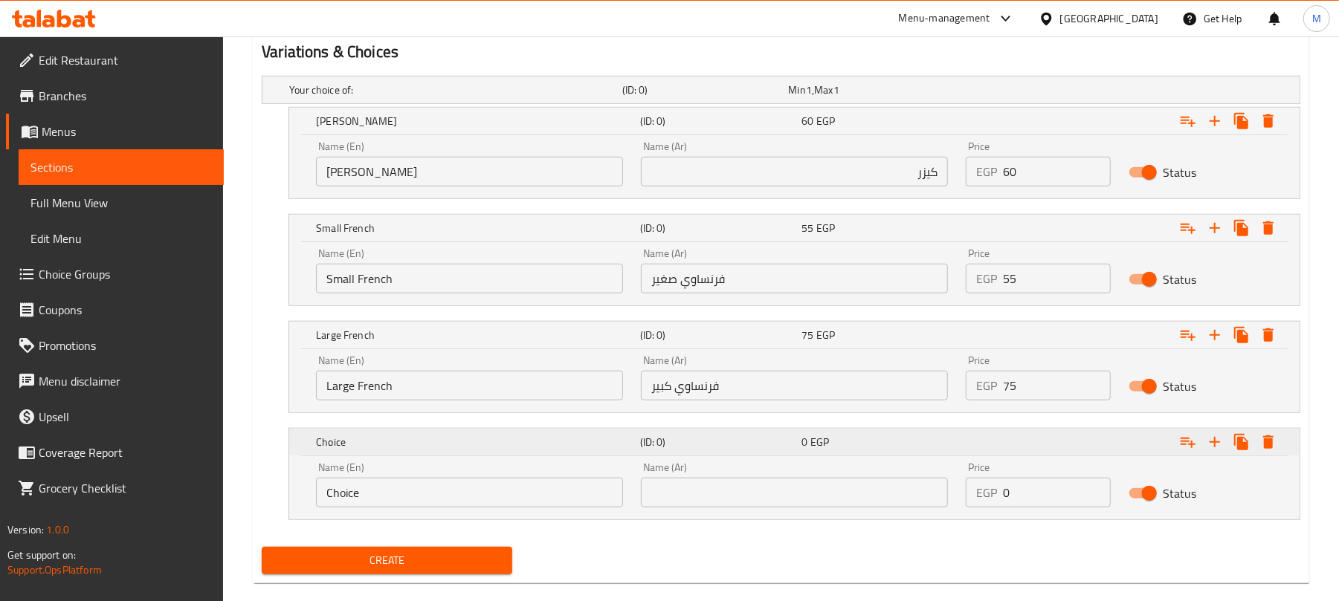
scroll to position [827, 0]
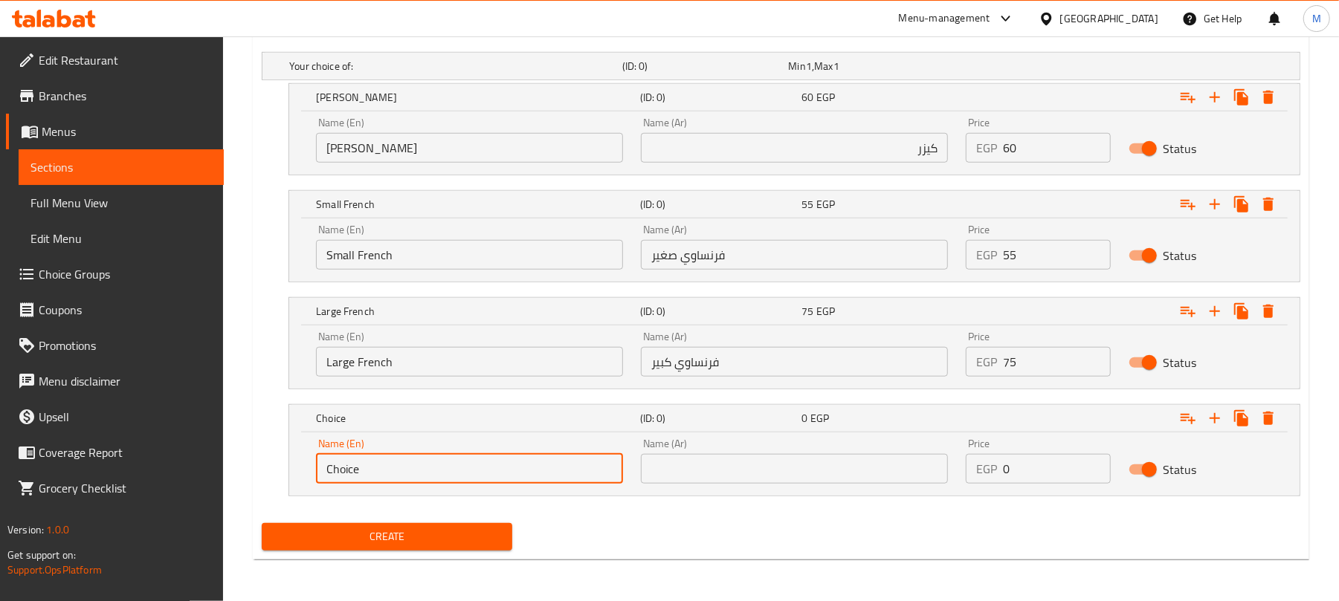
drag, startPoint x: 333, startPoint y: 467, endPoint x: 268, endPoint y: 467, distance: 64.7
click at [293, 467] on div "Name (En) Choice Name (En) Name (Ar) Name (Ar) Price EGP 0 Price Status" at bounding box center [794, 464] width 1010 height 63
type input "ٍ"
type input "[DEMOGRAPHIC_DATA]"
click at [738, 477] on input "text" at bounding box center [794, 469] width 307 height 30
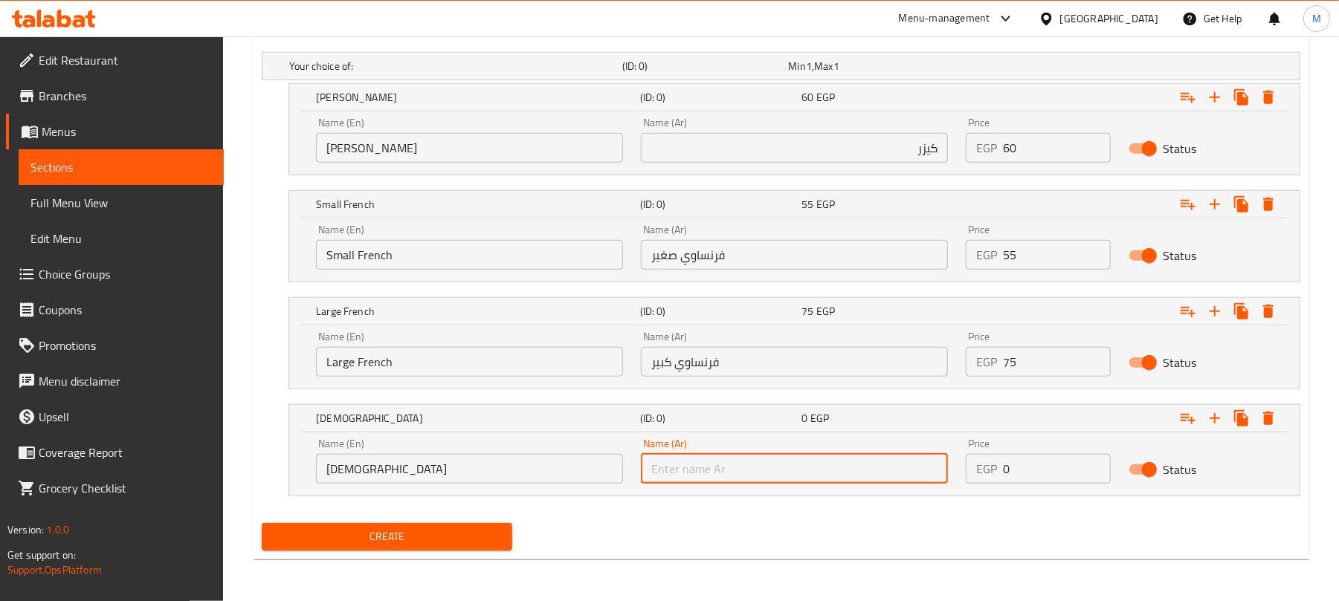
type input "s"
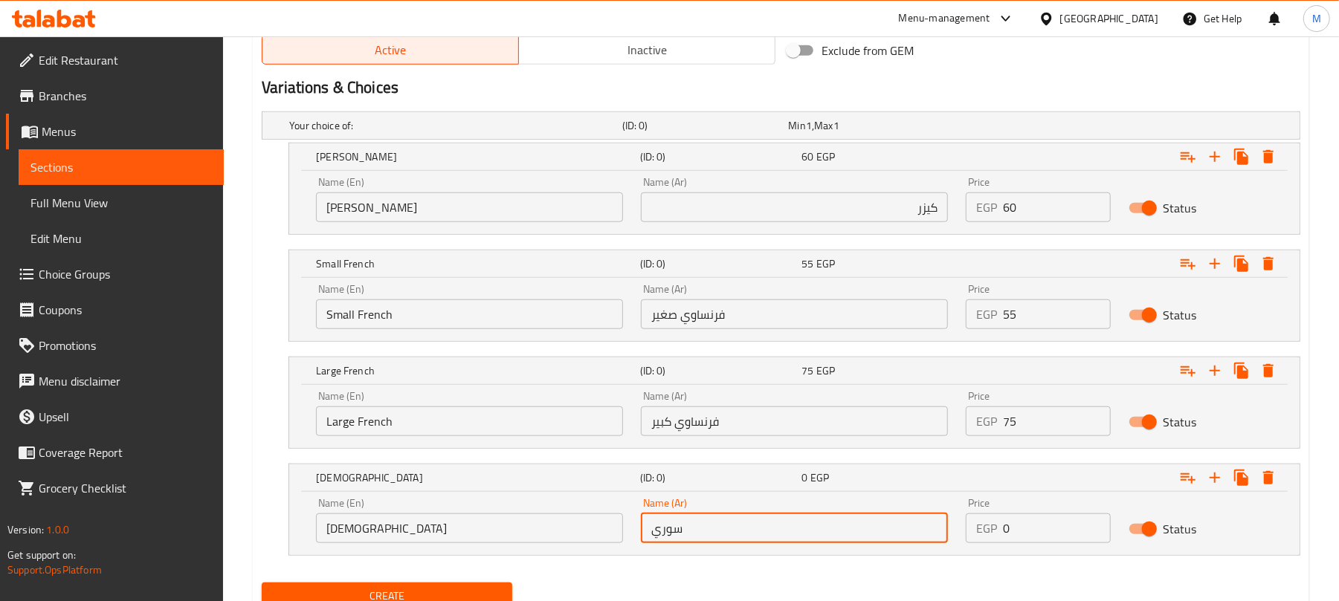
scroll to position [728, 0]
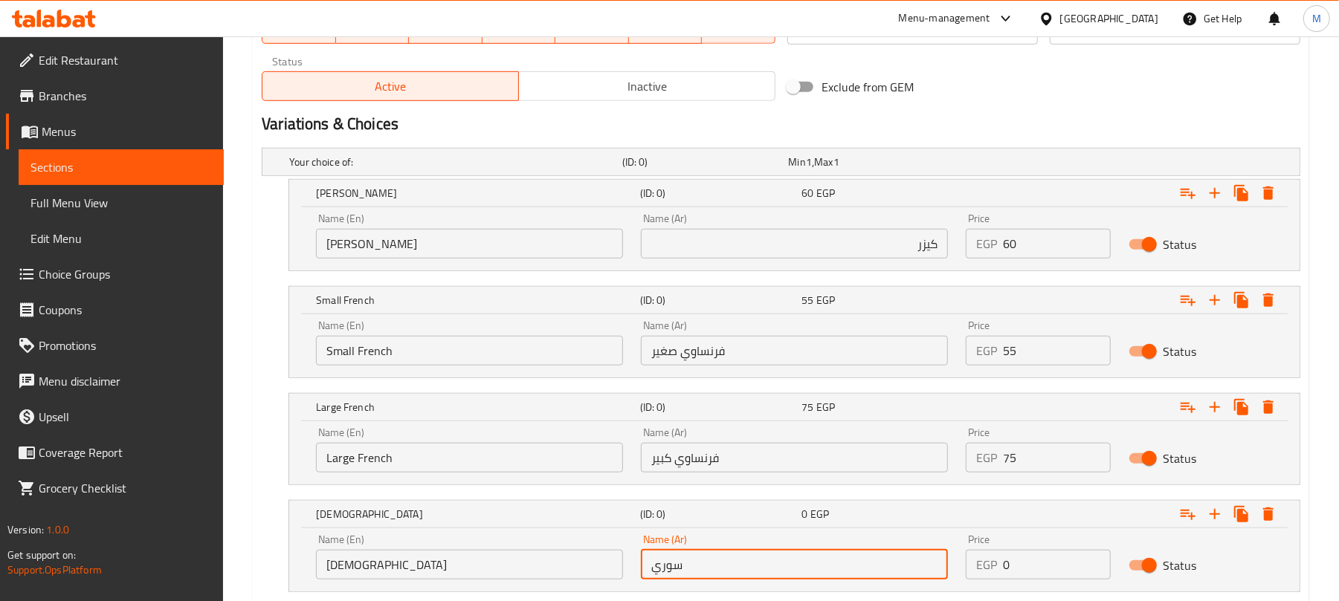
type input "سوري"
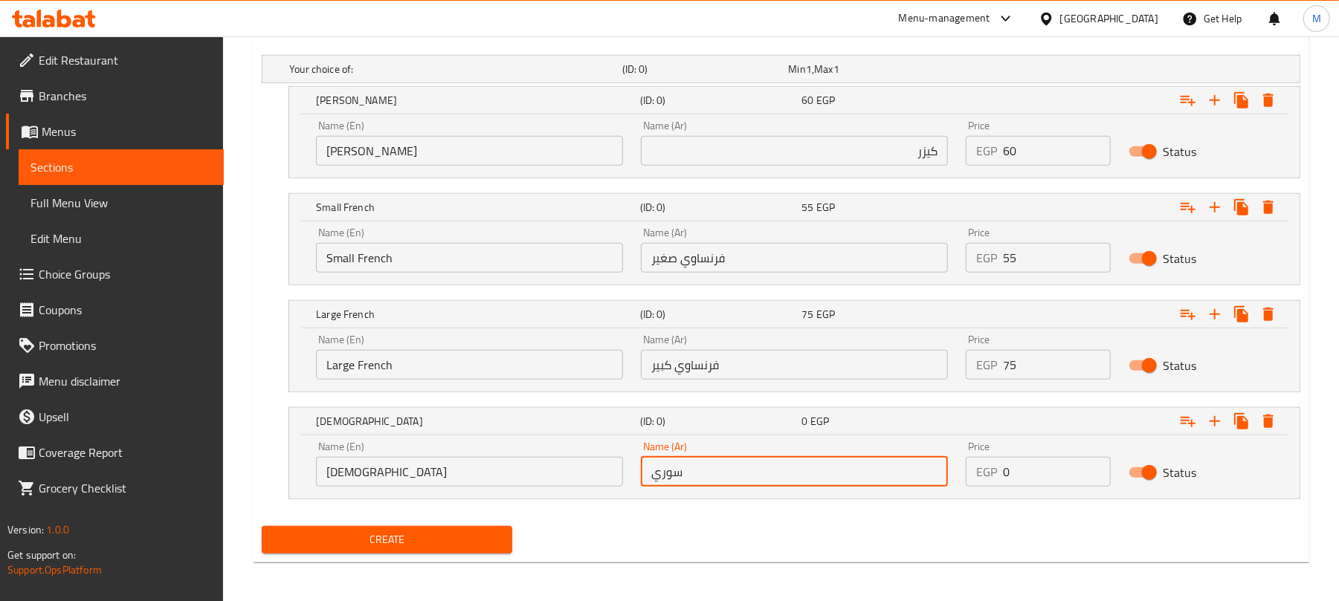
scroll to position [827, 0]
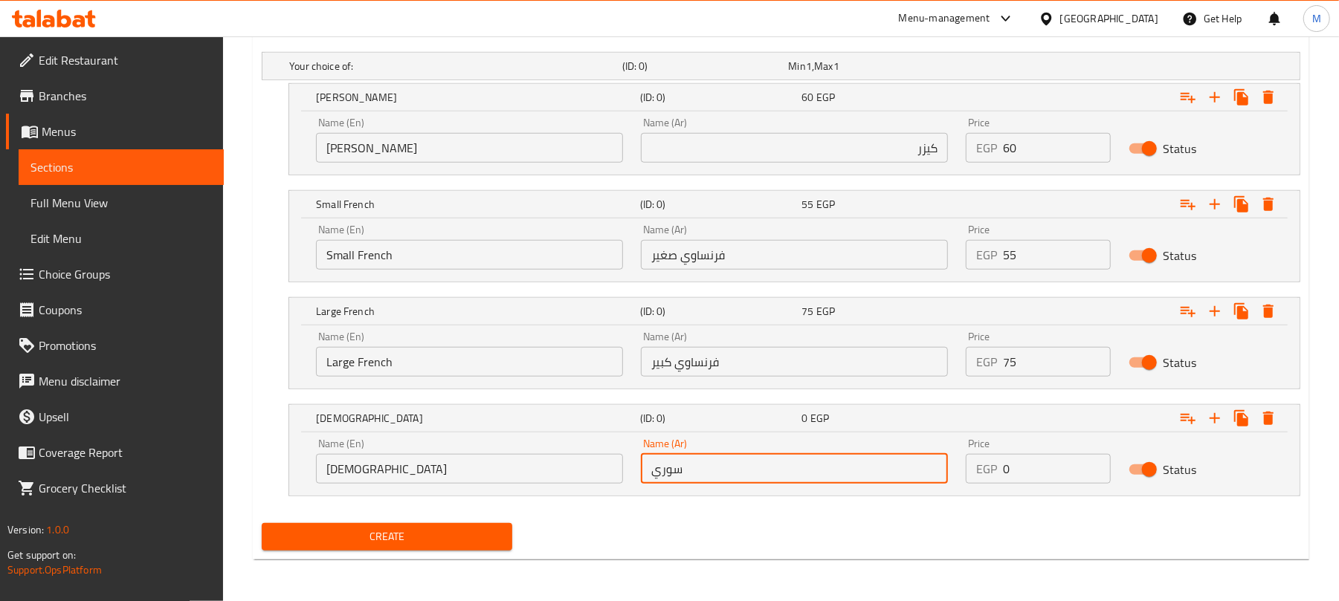
drag, startPoint x: 984, startPoint y: 471, endPoint x: 967, endPoint y: 476, distance: 17.9
click at [968, 476] on div "EGP 0 Price" at bounding box center [1038, 469] width 144 height 30
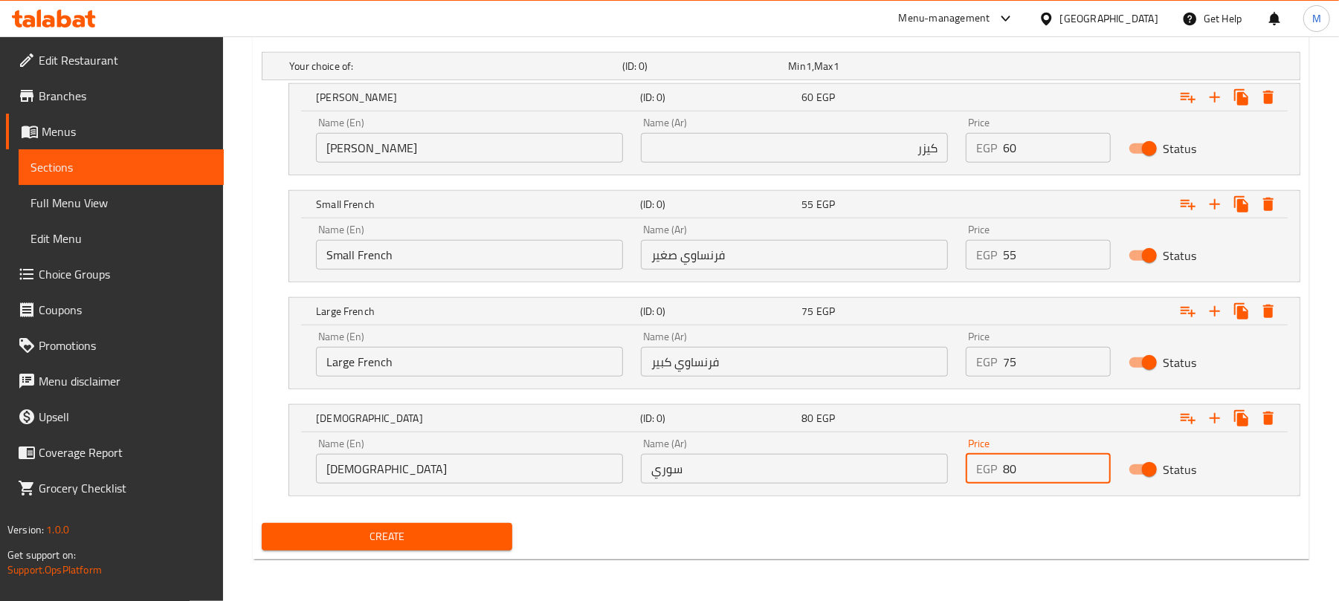
type input "80"
click at [963, 499] on nav at bounding box center [781, 505] width 1038 height 12
click at [486, 556] on div "Create" at bounding box center [387, 536] width 262 height 39
click at [491, 547] on button "Create" at bounding box center [387, 537] width 250 height 28
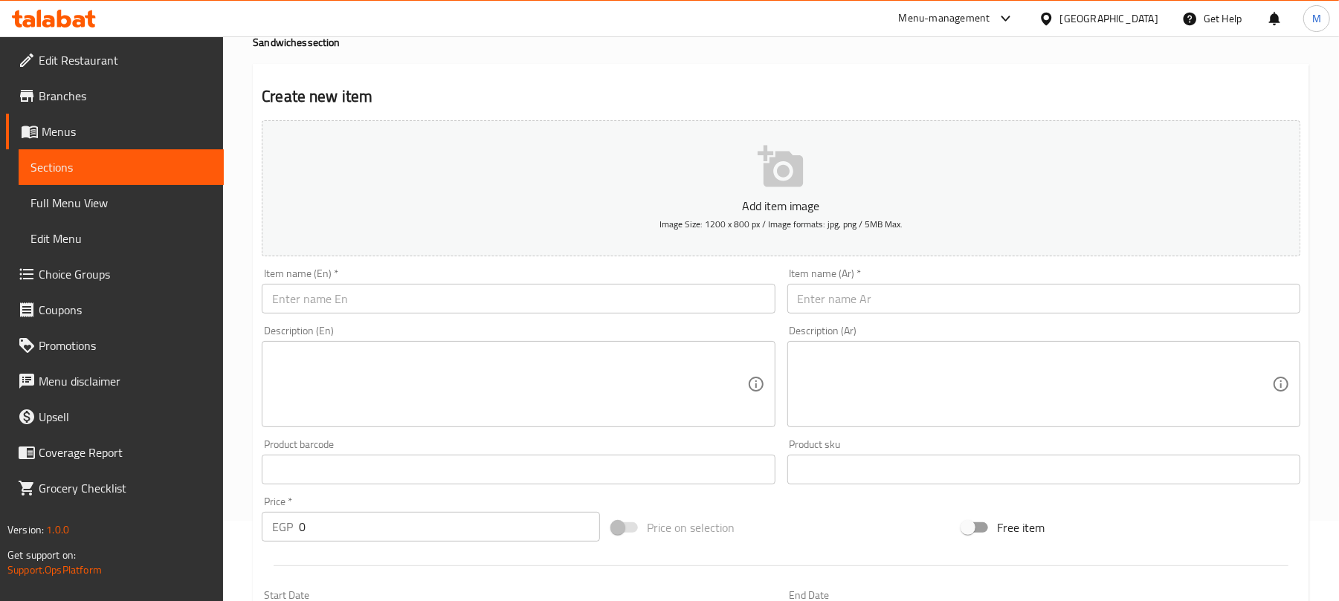
scroll to position [0, 0]
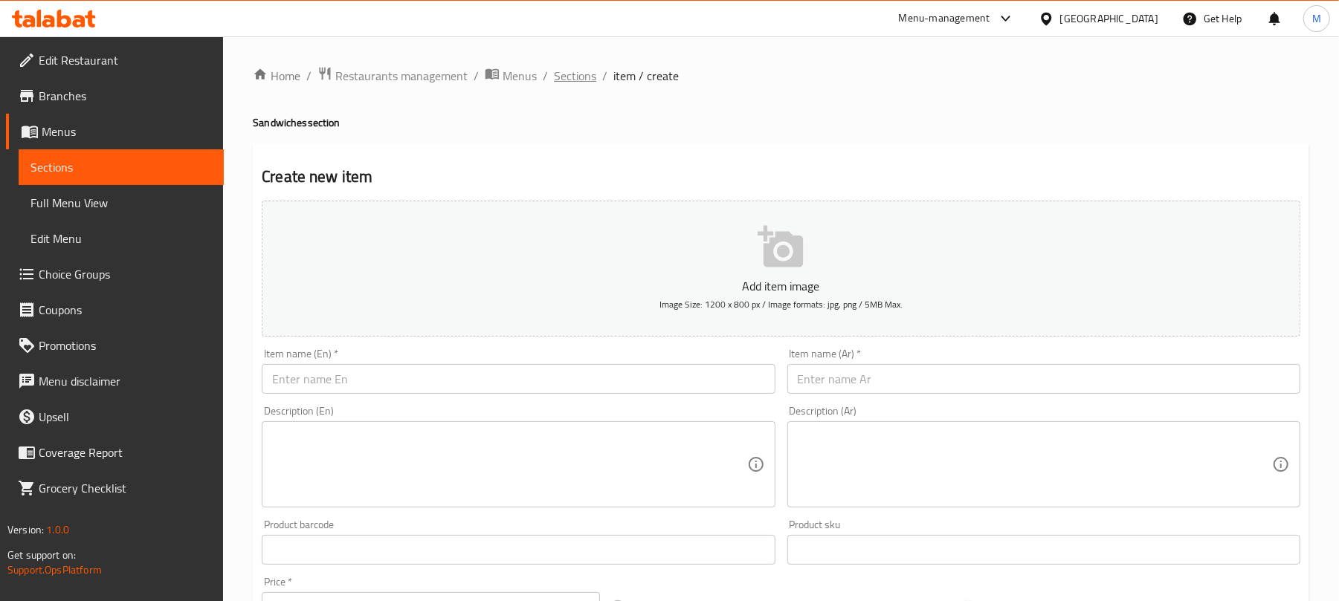
click at [571, 73] on span "Sections" at bounding box center [575, 76] width 42 height 18
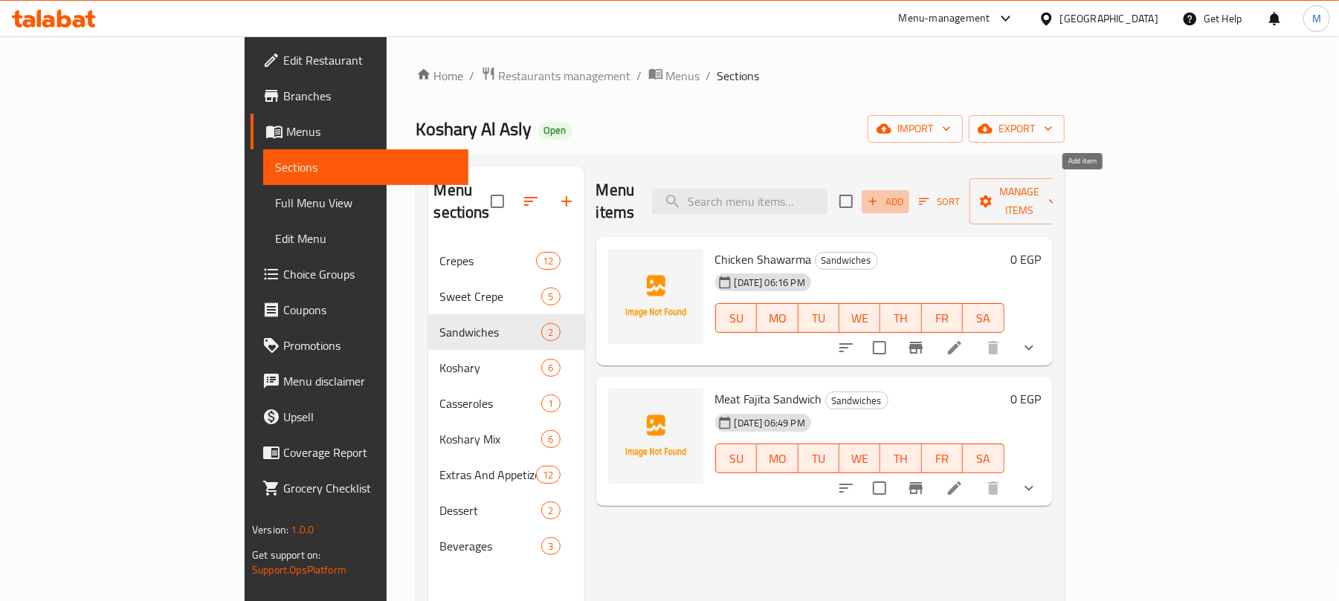
click at [905, 195] on span "Add" at bounding box center [885, 201] width 40 height 17
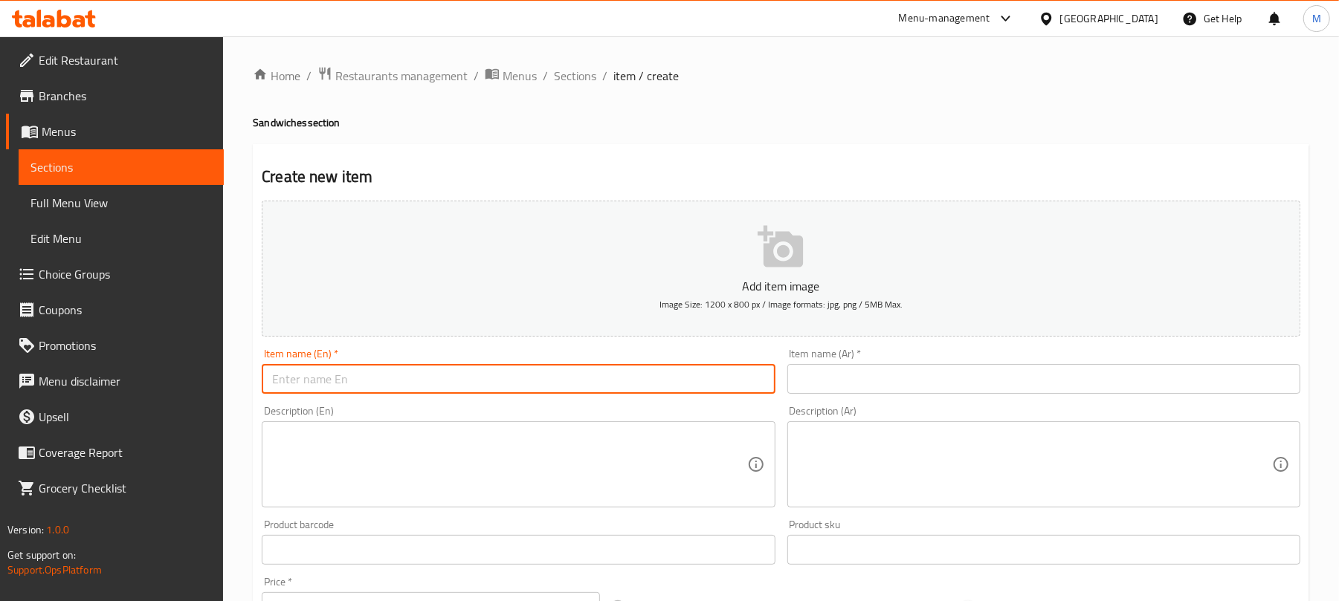
drag, startPoint x: 531, startPoint y: 375, endPoint x: 531, endPoint y: 363, distance: 11.1
click at [529, 375] on input "text" at bounding box center [518, 379] width 513 height 30
type input "}"
type input "Chicken Fajita"
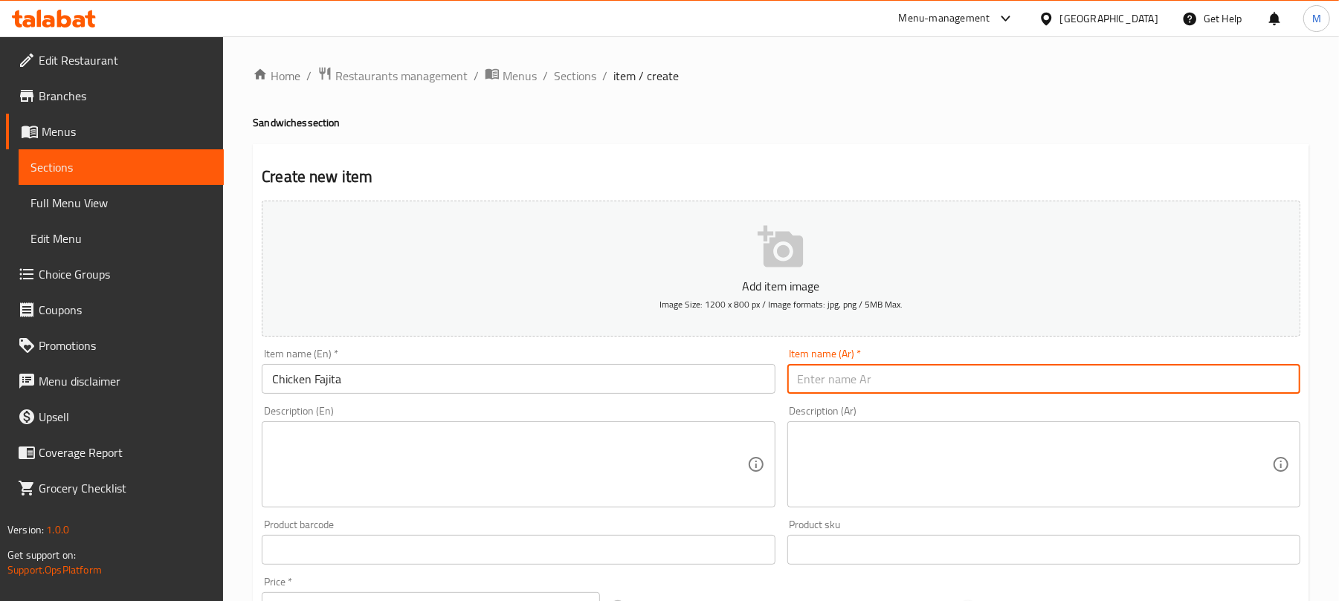
click at [1039, 392] on input "text" at bounding box center [1043, 379] width 513 height 30
type input "فاهيتا فراخ"
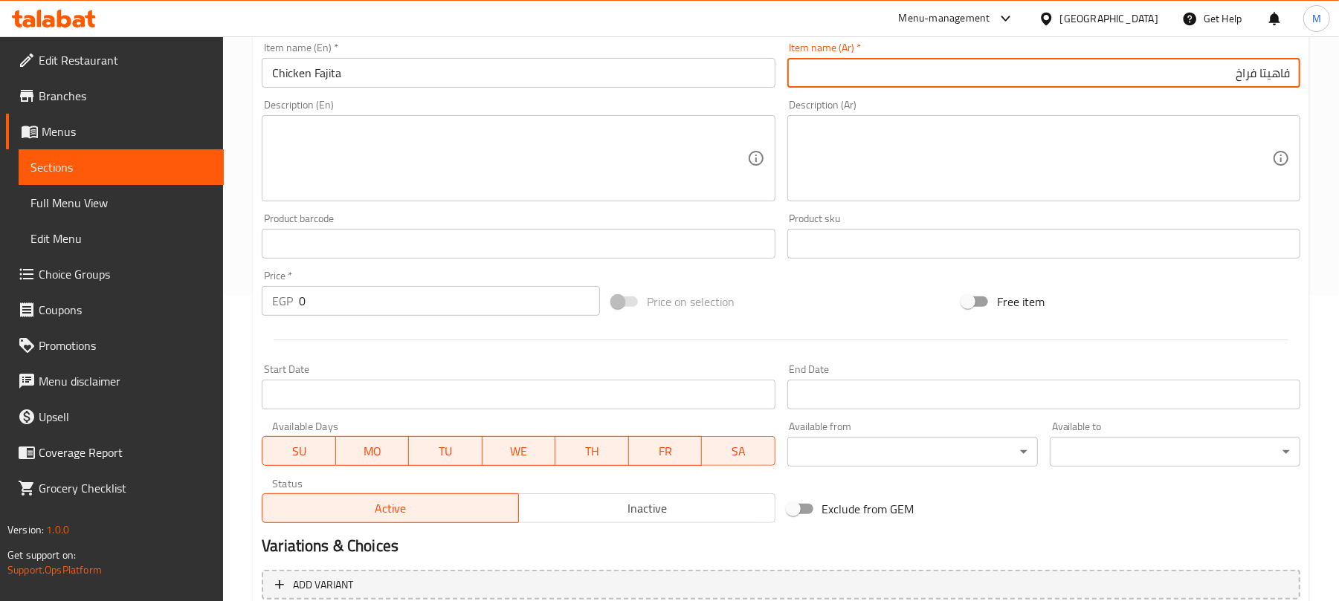
scroll to position [447, 0]
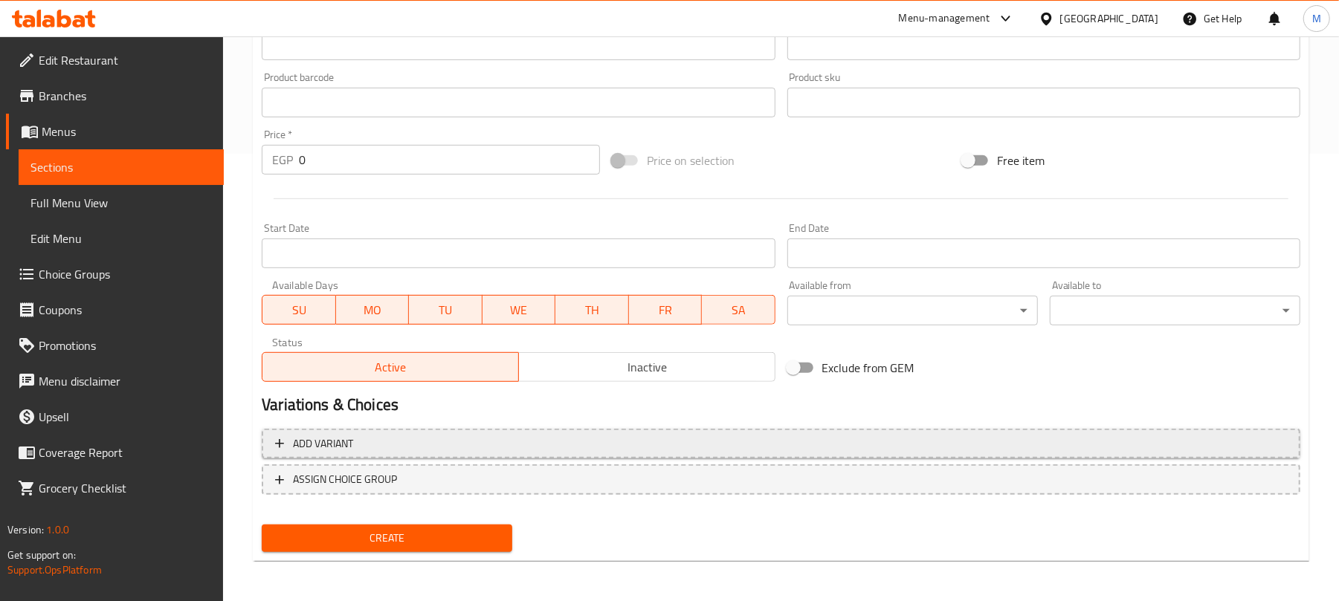
click at [770, 440] on span "Add variant" at bounding box center [781, 444] width 1012 height 19
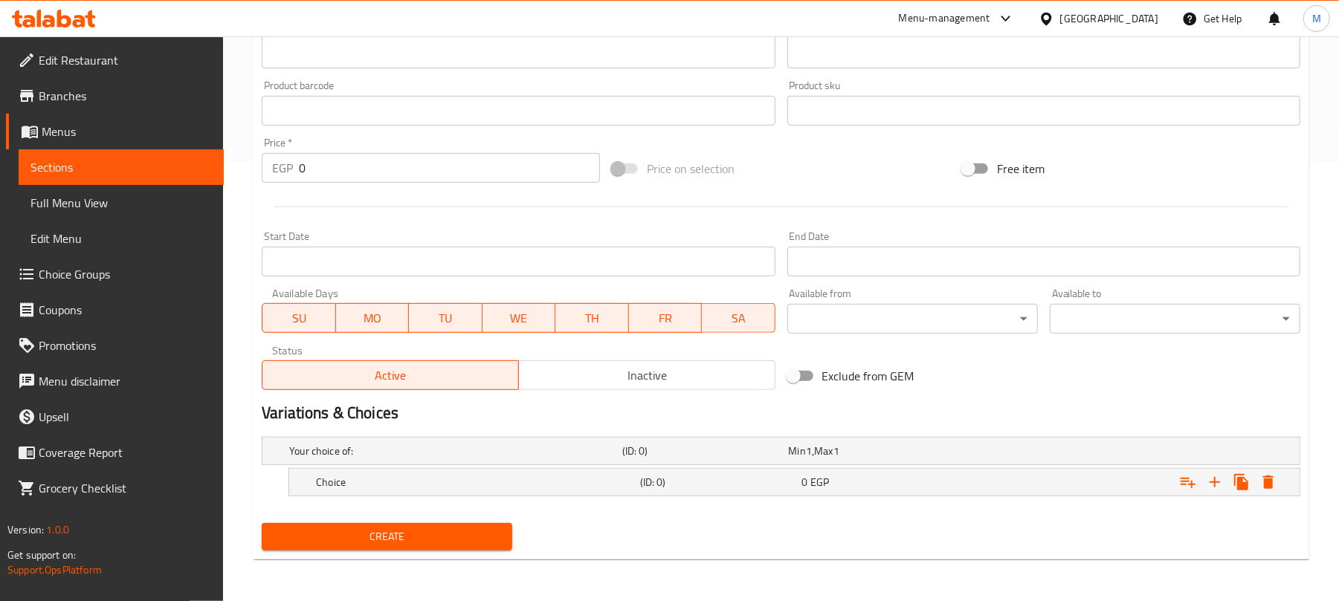
scroll to position [441, 0]
click at [1210, 486] on icon "Expand" at bounding box center [1215, 482] width 18 height 18
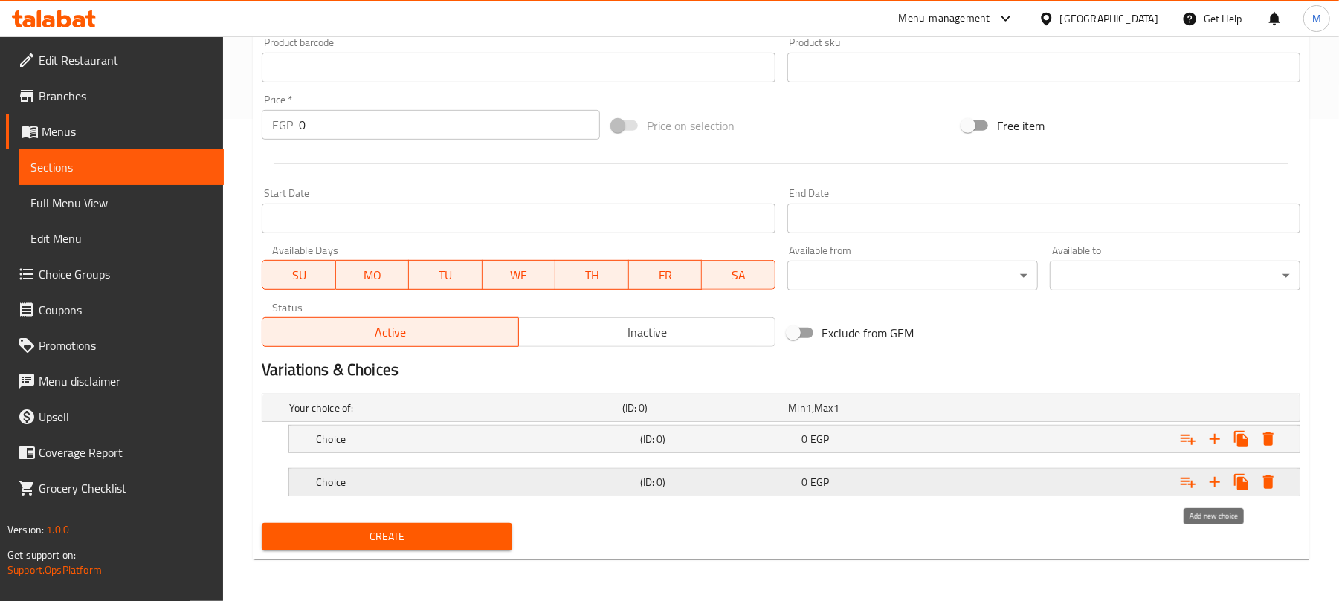
click at [1213, 477] on icon "Expand" at bounding box center [1215, 482] width 18 height 18
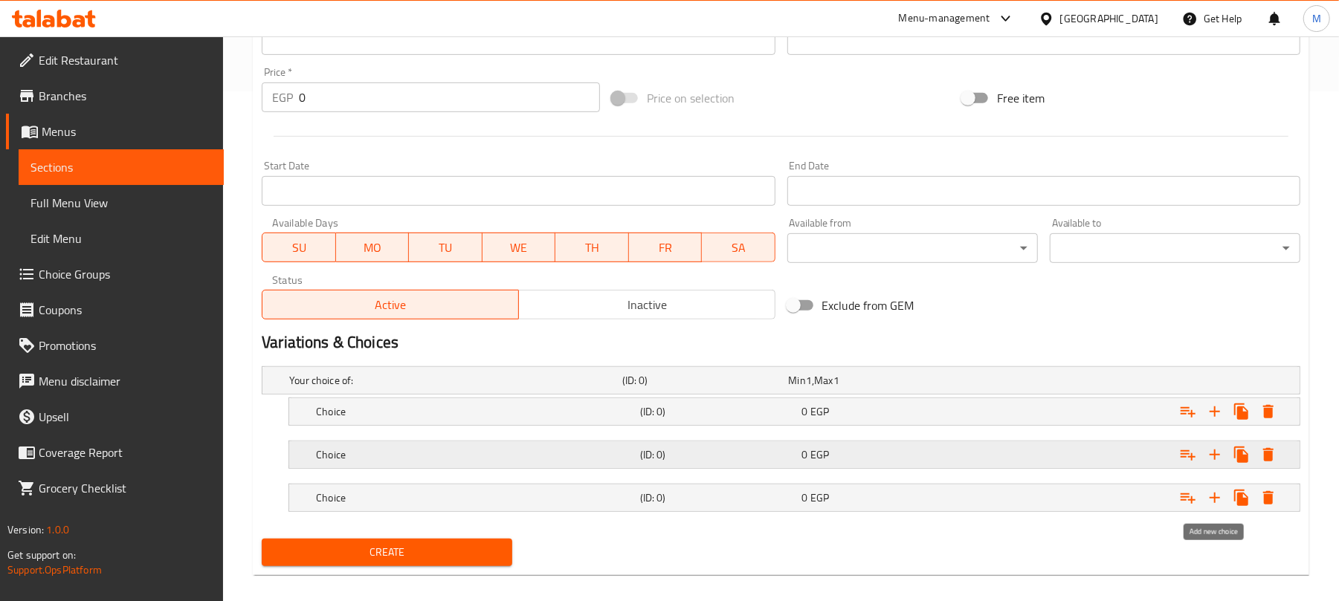
scroll to position [528, 0]
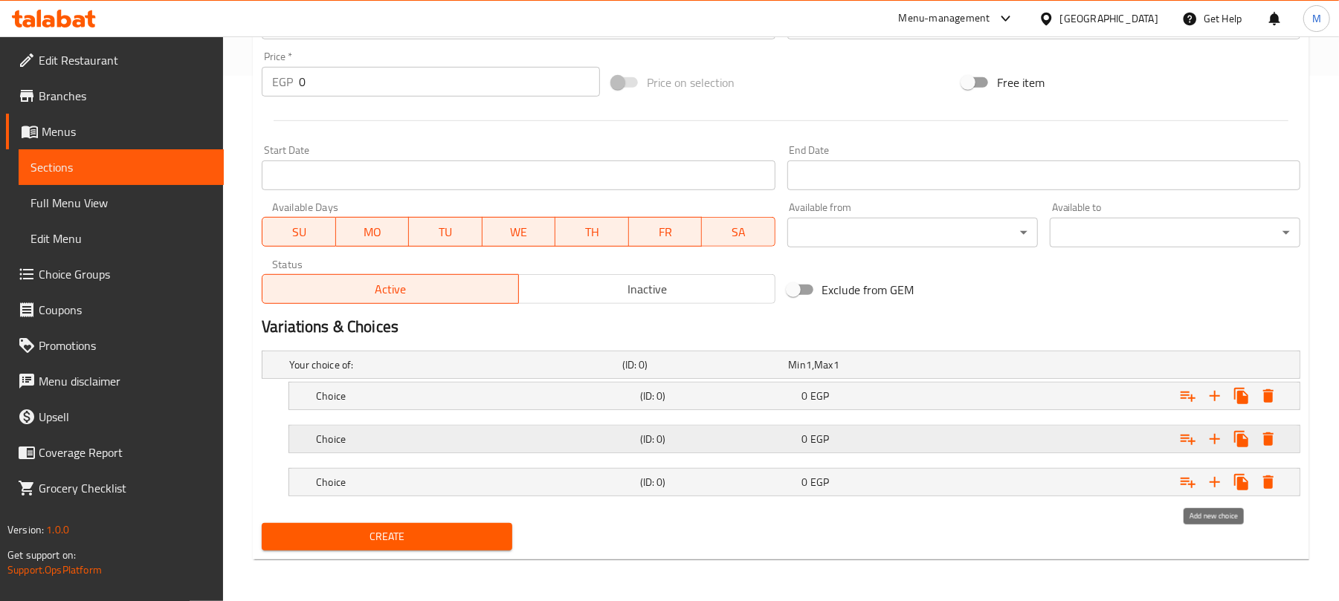
click at [1213, 477] on icon "Expand" at bounding box center [1215, 482] width 18 height 18
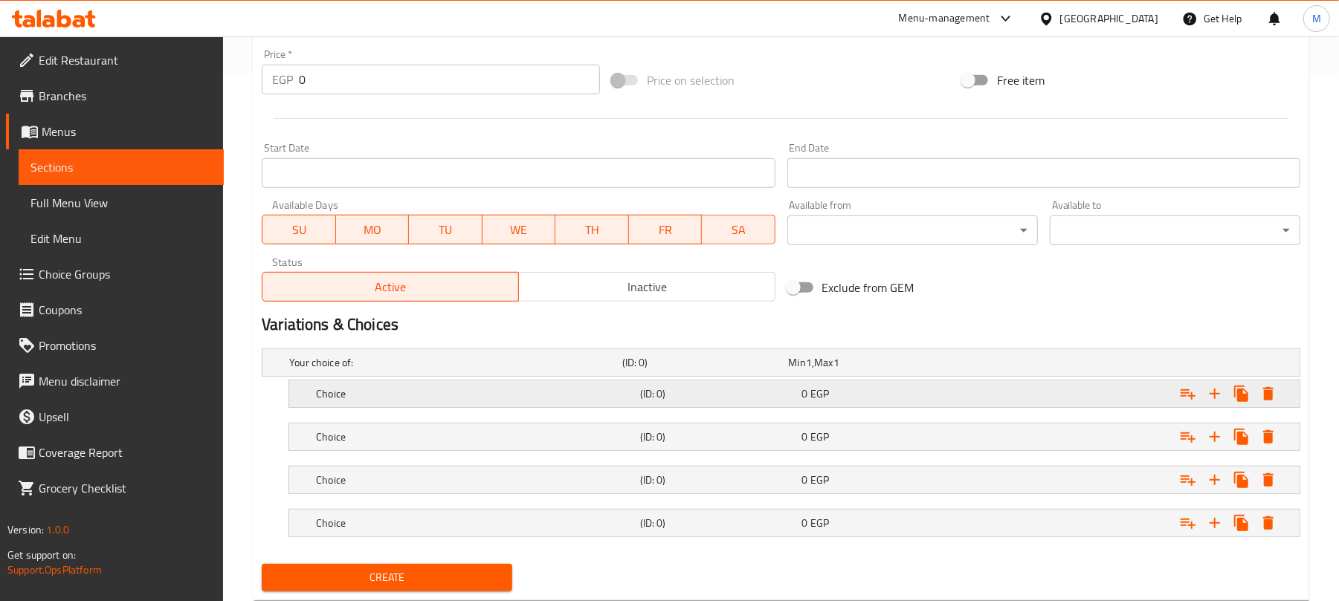
click at [711, 389] on h5 "(ID: 0)" at bounding box center [718, 394] width 156 height 15
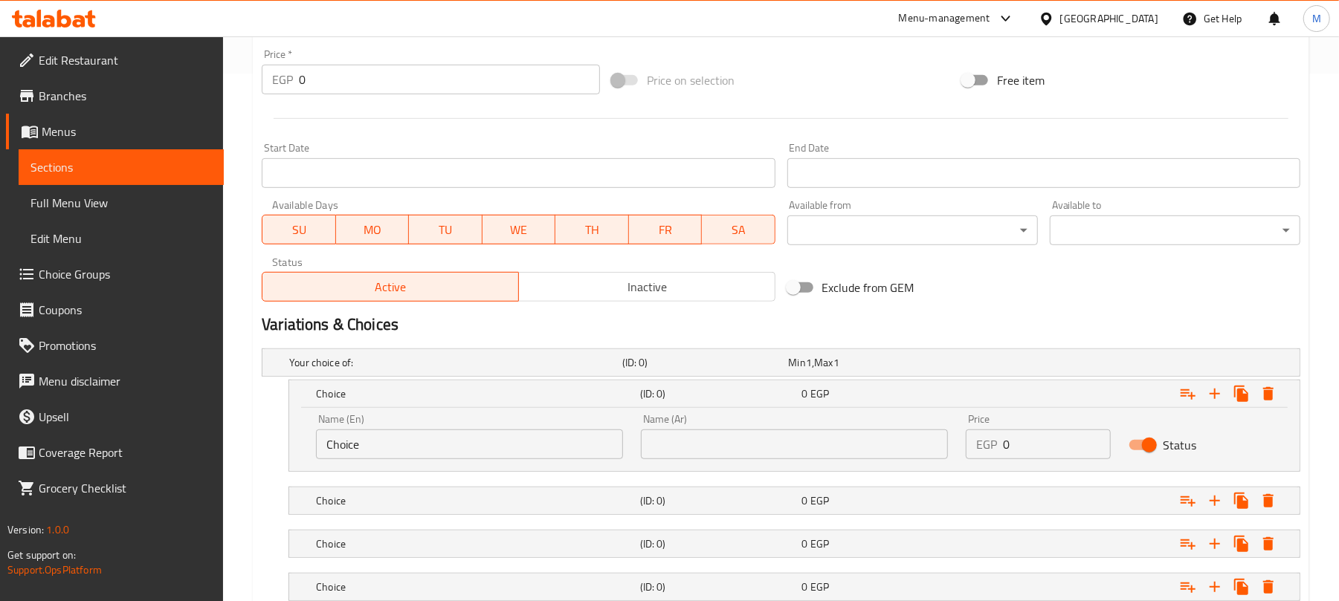
click at [421, 450] on input "Choice" at bounding box center [469, 445] width 307 height 30
type input "}"
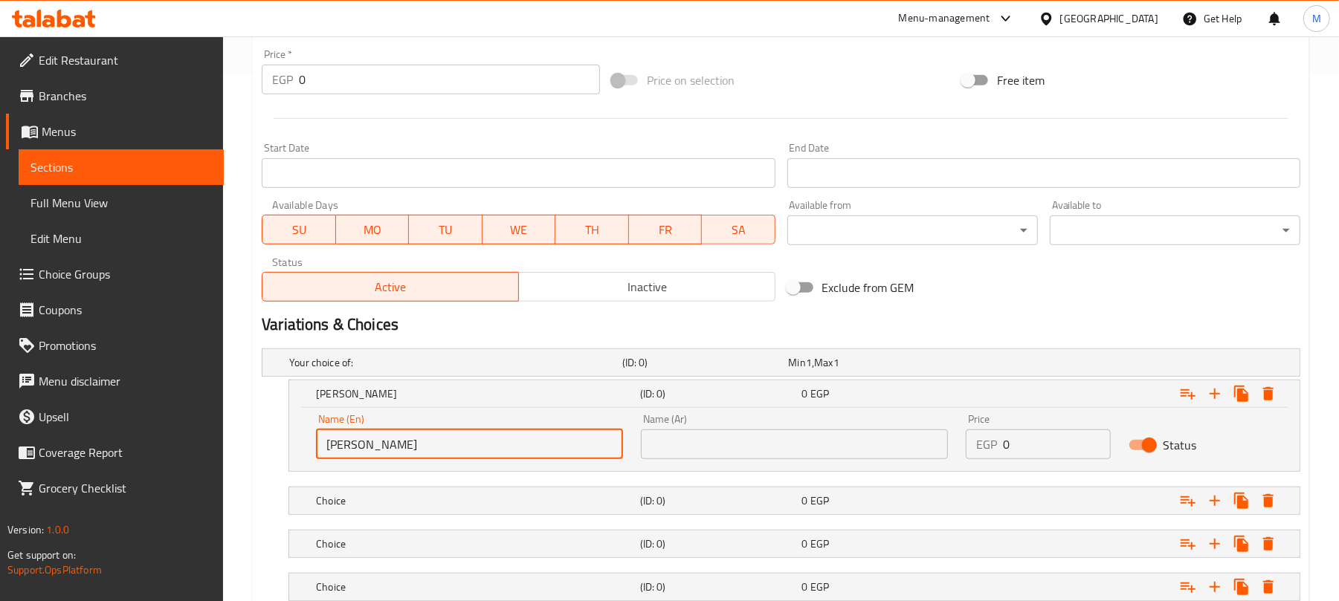
type input "[PERSON_NAME]"
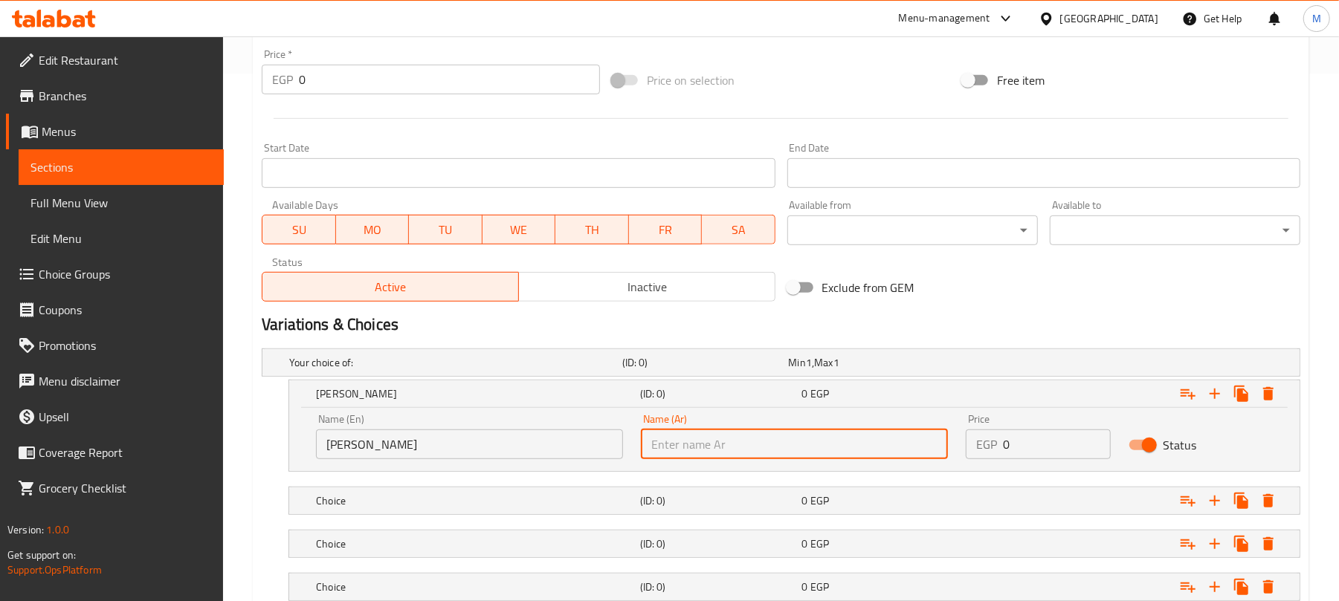
click at [769, 449] on input "text" at bounding box center [794, 445] width 307 height 30
type input "كيزر"
drag, startPoint x: 1000, startPoint y: 444, endPoint x: 987, endPoint y: 446, distance: 13.6
click at [987, 446] on div "EGP 0 Price" at bounding box center [1038, 445] width 144 height 30
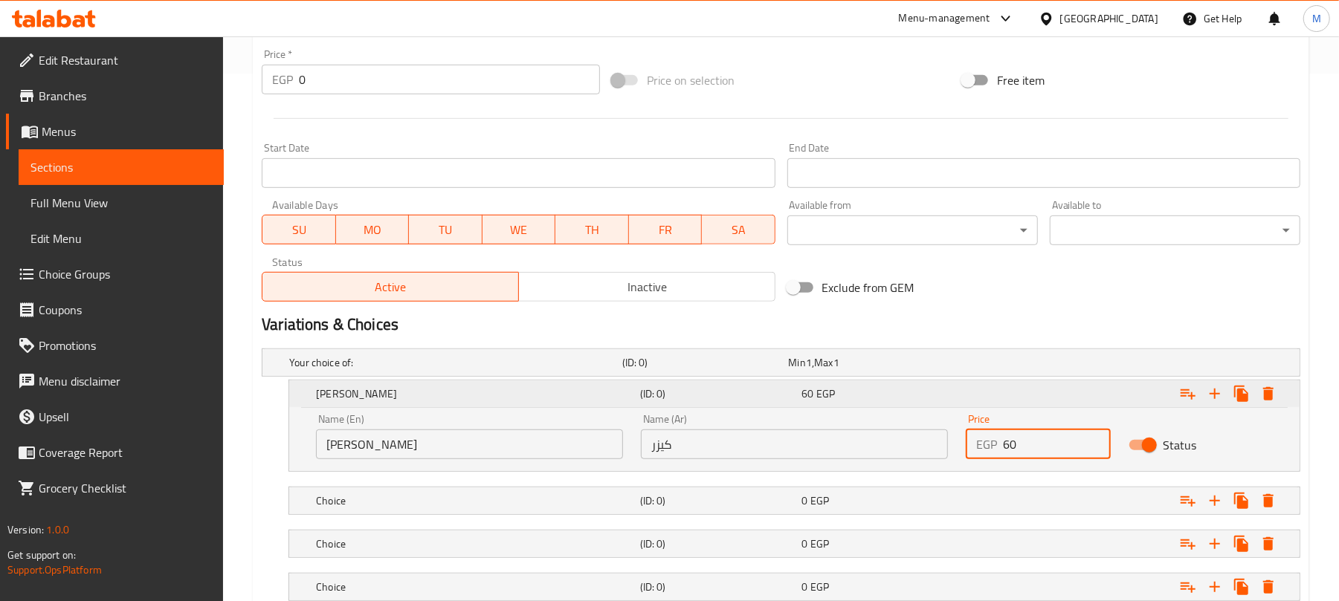
type input "60"
click at [1005, 407] on div "Expand" at bounding box center [1122, 394] width 324 height 33
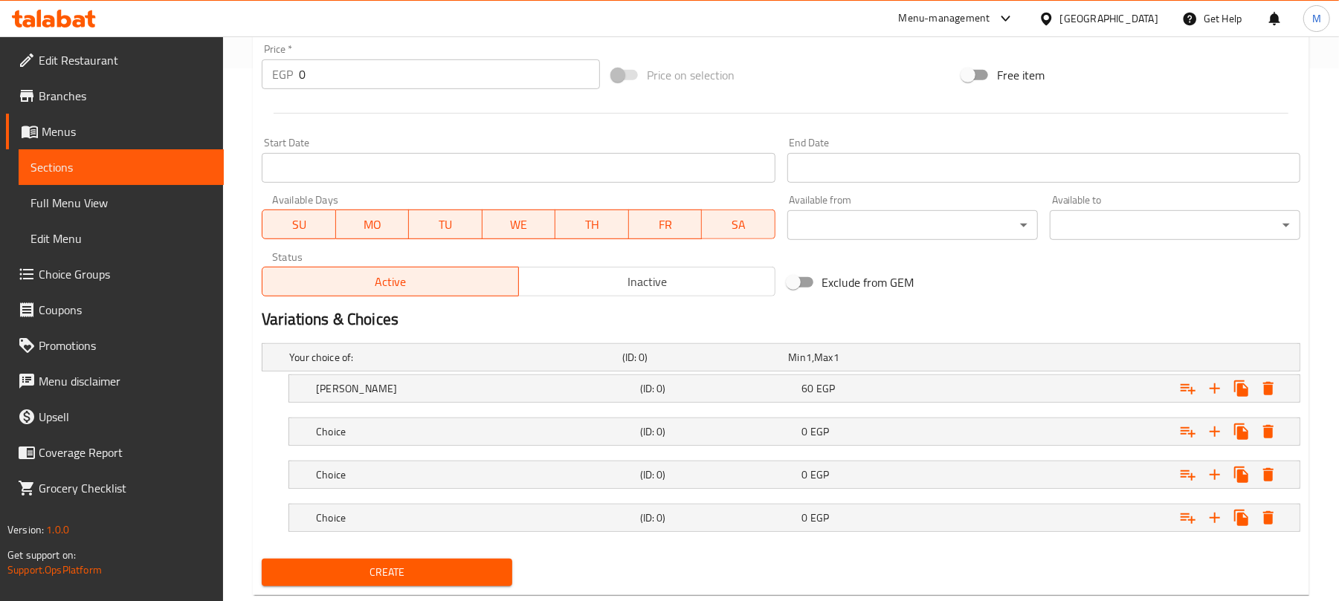
scroll to position [572, 0]
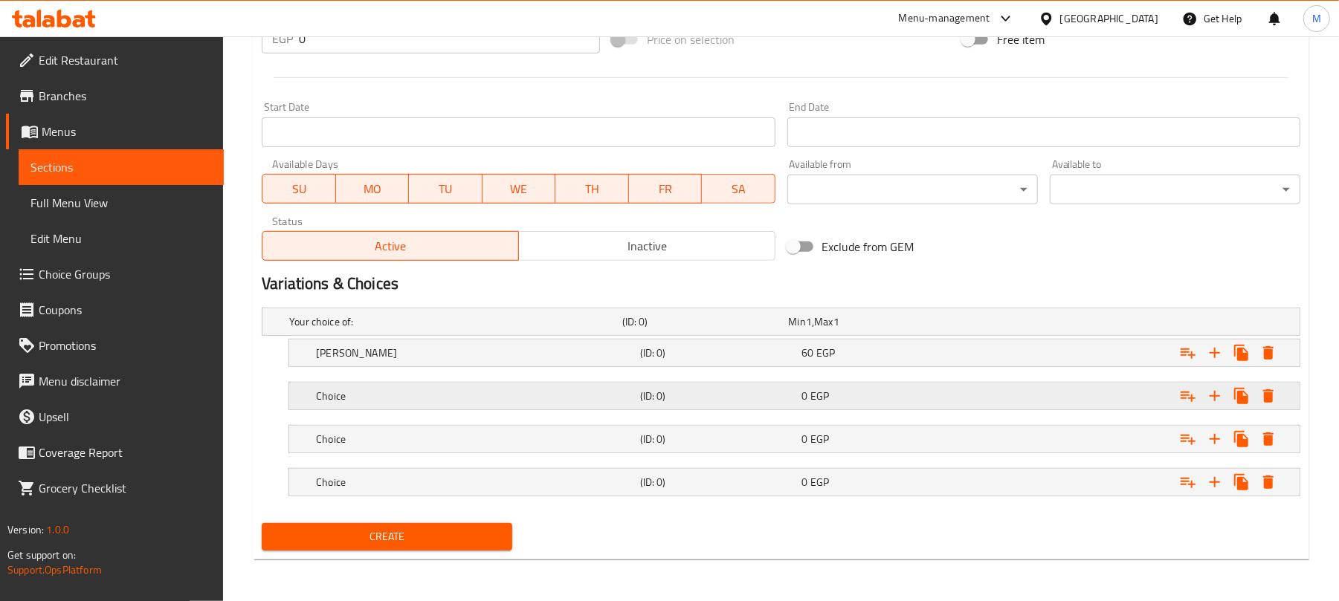
click at [653, 396] on h5 "(ID: 0)" at bounding box center [718, 396] width 156 height 15
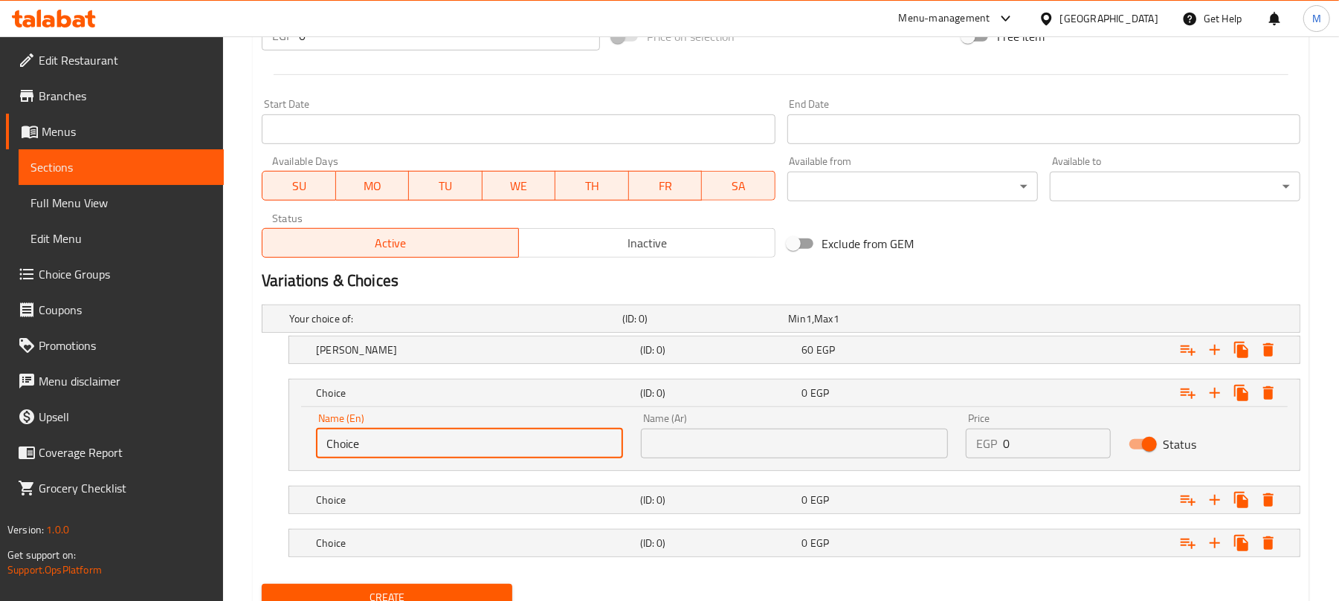
drag, startPoint x: 433, startPoint y: 452, endPoint x: 285, endPoint y: 462, distance: 147.5
click at [286, 462] on div "Choice (ID: 0) 0 EGP Name (En) Choice Name (En) Name (Ar) Name (Ar) Price EGP 0…" at bounding box center [781, 425] width 1038 height 92
type input "ٍ"
type input "Small French"
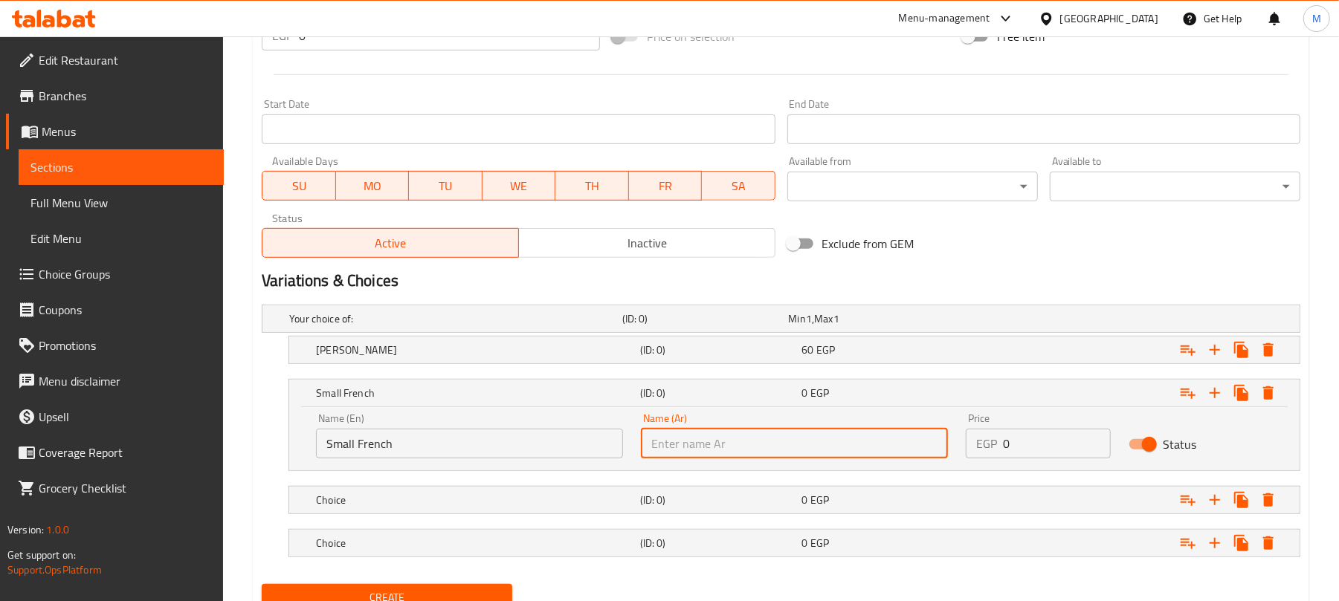
click at [691, 450] on input "text" at bounding box center [794, 444] width 307 height 30
type input "فرنساوي صغير"
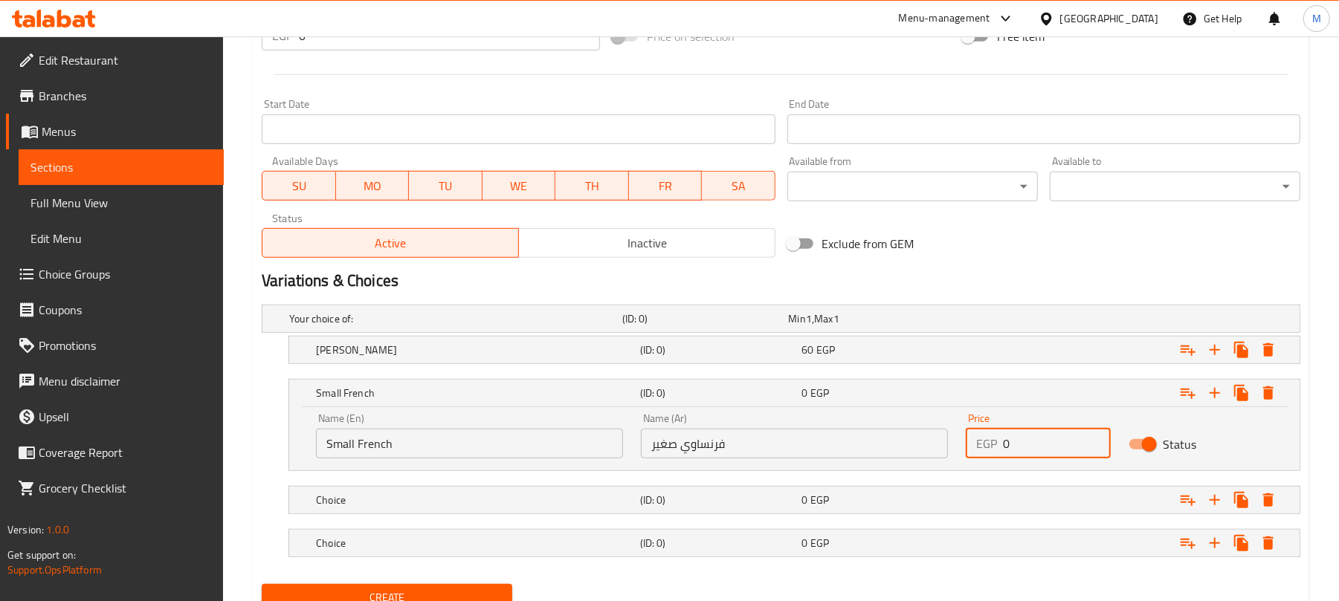
drag, startPoint x: 1044, startPoint y: 450, endPoint x: 951, endPoint y: 458, distance: 93.2
click at [958, 458] on div "Price EGP 0 Price" at bounding box center [1038, 435] width 162 height 63
type input "55"
click at [980, 396] on div "Expand" at bounding box center [1122, 393] width 324 height 33
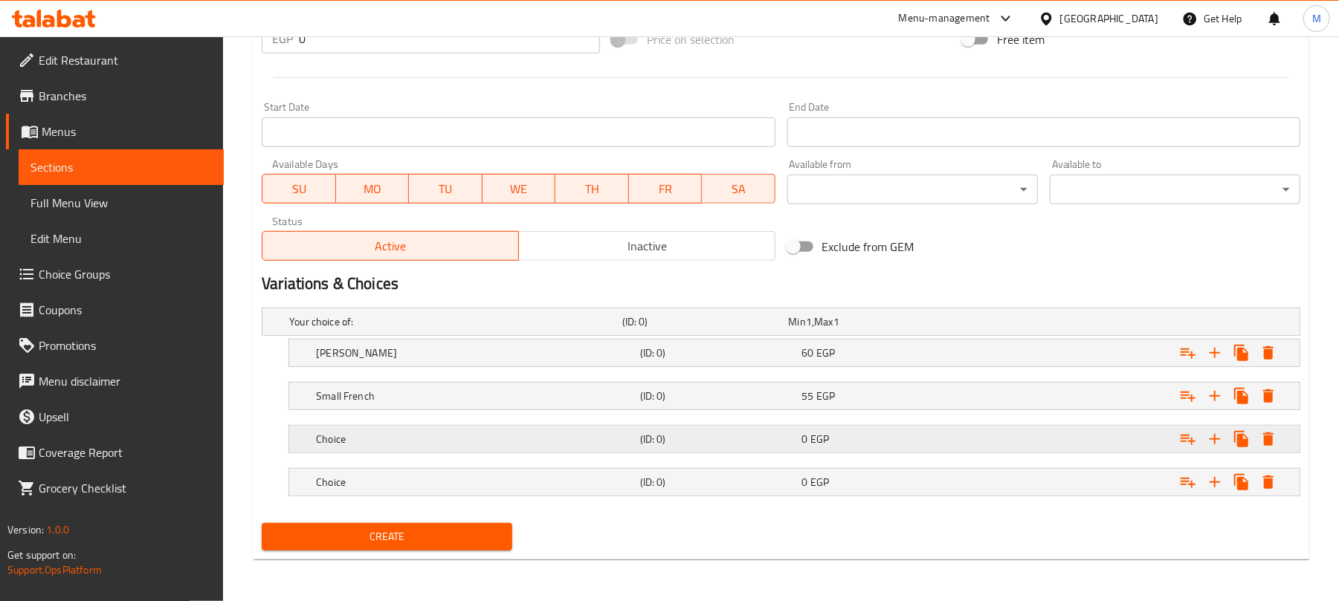
click at [860, 434] on div "0 EGP" at bounding box center [880, 439] width 156 height 15
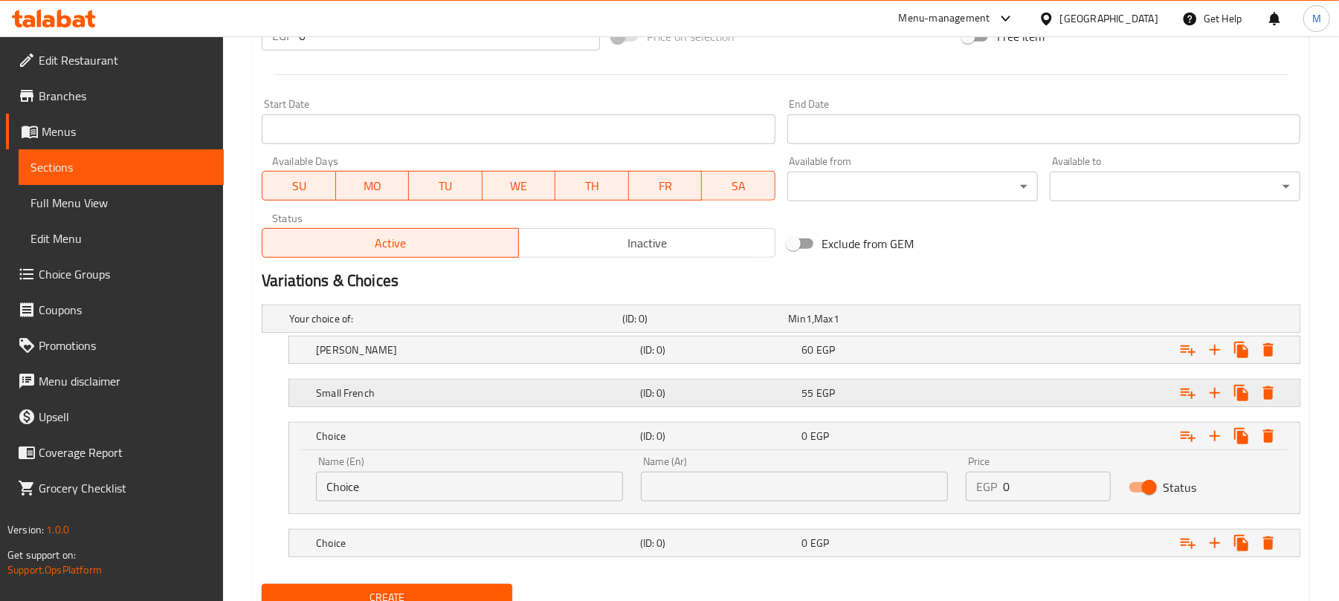
scroll to position [635, 0]
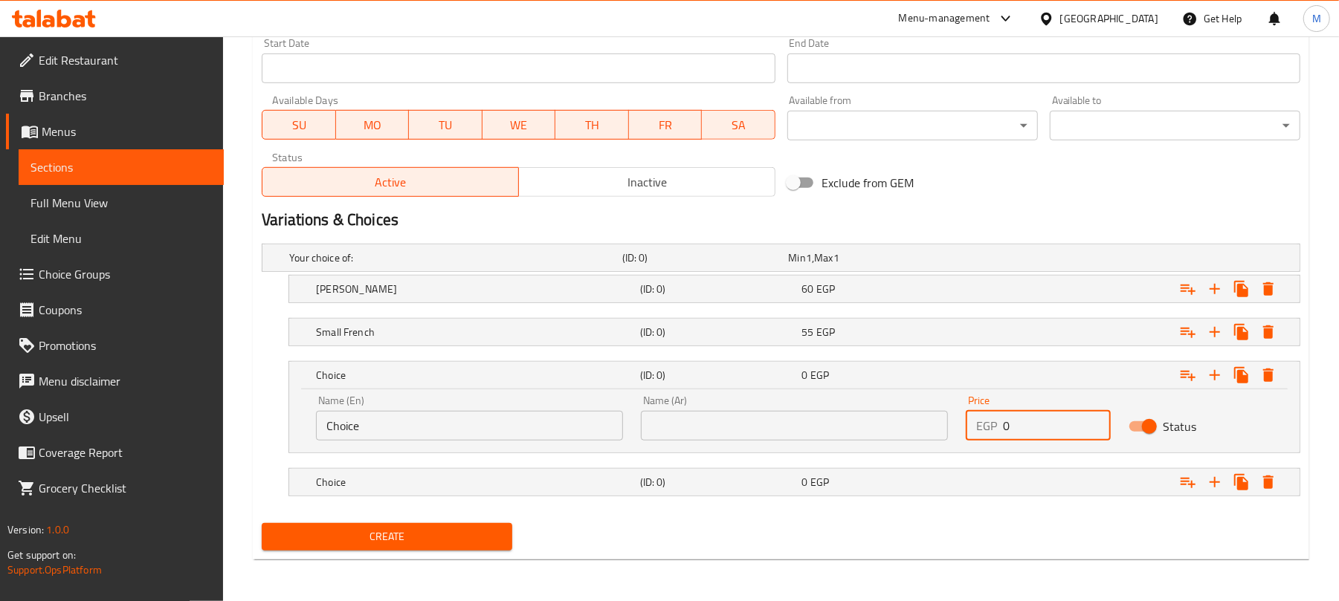
drag, startPoint x: 1002, startPoint y: 429, endPoint x: 968, endPoint y: 436, distance: 34.8
click at [976, 436] on div "EGP 0 Price" at bounding box center [1038, 426] width 144 height 30
type input "75"
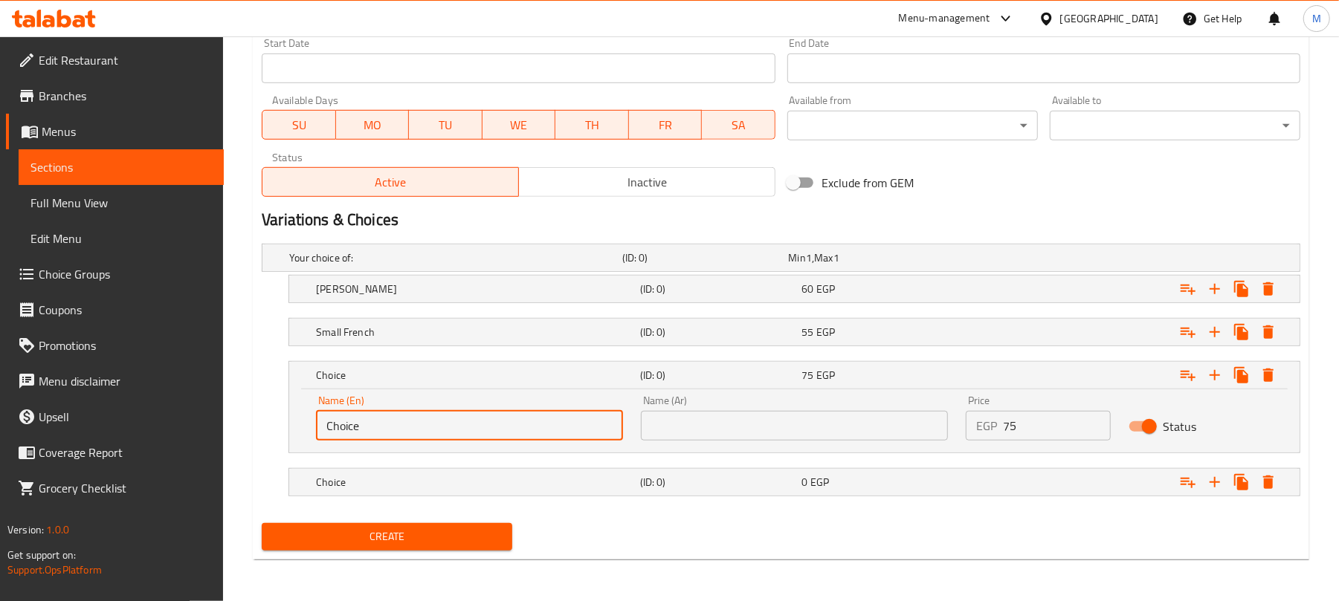
drag, startPoint x: 437, startPoint y: 425, endPoint x: 320, endPoint y: 432, distance: 117.6
click at [320, 432] on input "Choice" at bounding box center [469, 426] width 307 height 30
type input "ل"
type input "B"
type input "Large French"
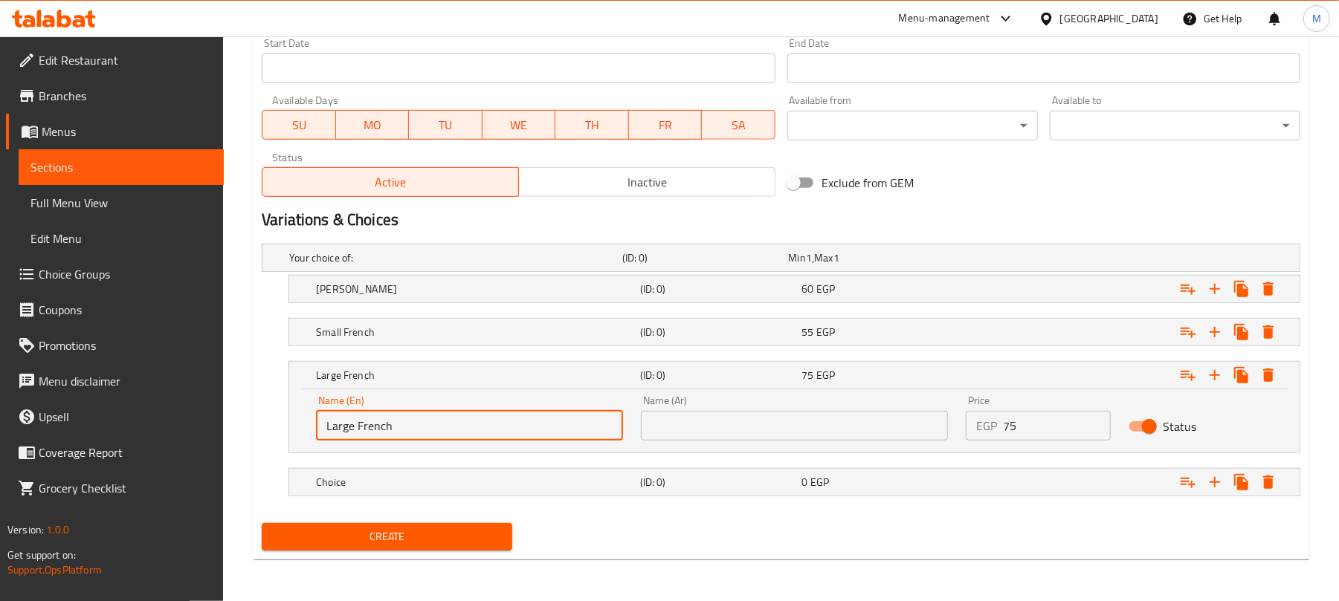
click at [764, 450] on div "Name (En) Large French Name (En) Name (Ar) Name (Ar) Price EGP 75 Price Status" at bounding box center [794, 420] width 1010 height 63
click at [792, 430] on input "text" at bounding box center [794, 426] width 307 height 30
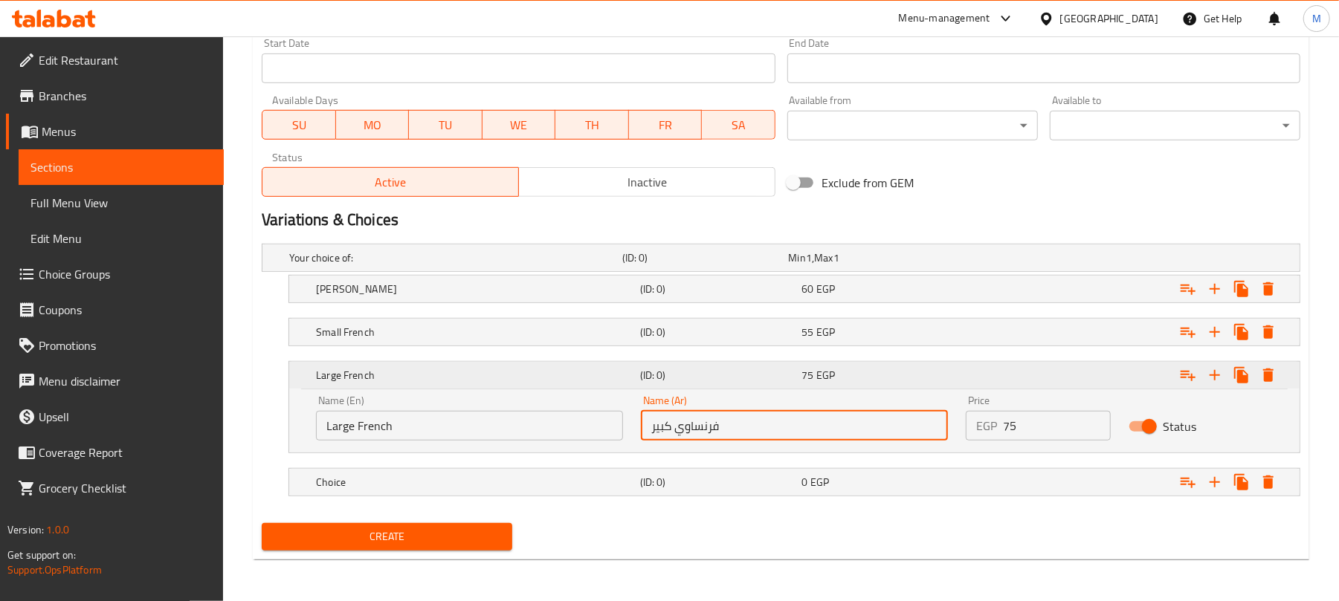
type input "فرنساوي كبير"
click at [859, 382] on div "75 EGP" at bounding box center [880, 375] width 156 height 15
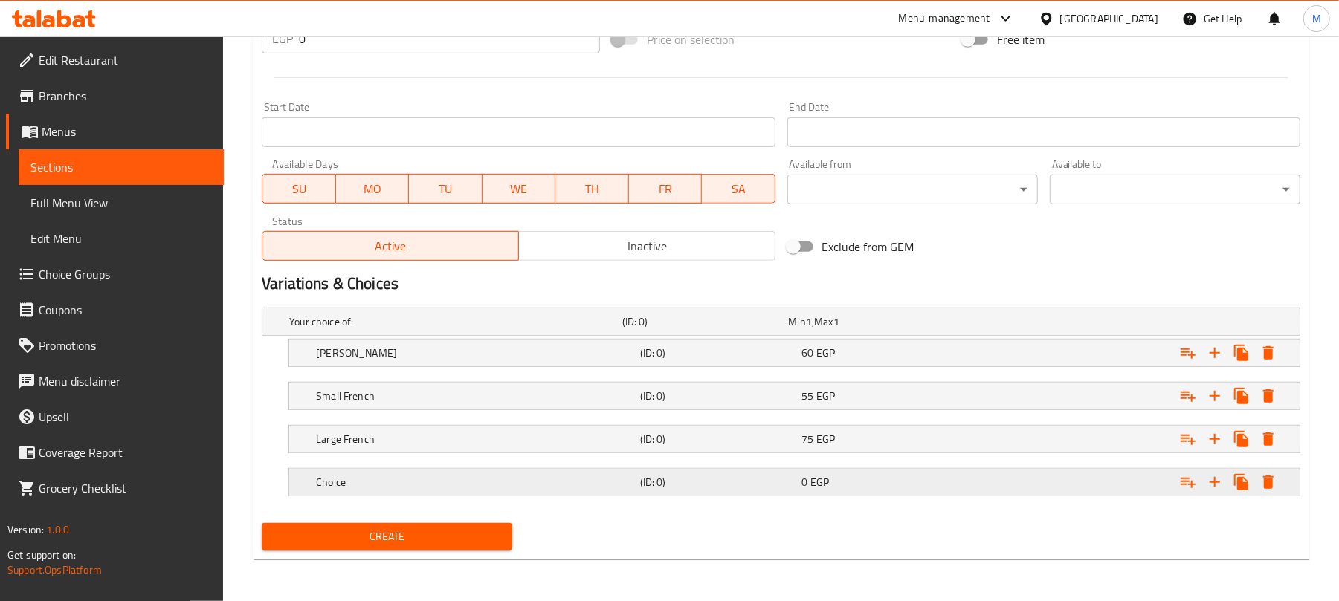
scroll to position [572, 0]
click at [979, 494] on div "Expand" at bounding box center [1122, 482] width 324 height 33
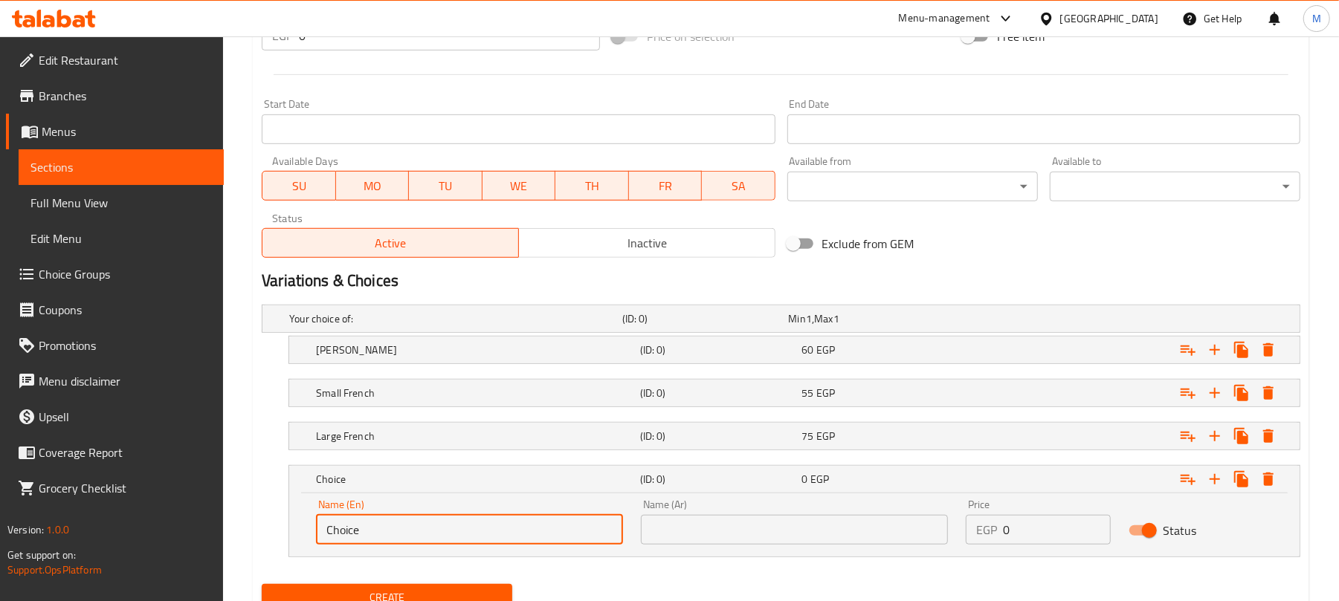
drag, startPoint x: 429, startPoint y: 519, endPoint x: 314, endPoint y: 540, distance: 117.1
click at [314, 540] on div "Name (En) Choice Name (En)" at bounding box center [469, 522] width 325 height 63
type input "ٍ"
type input "[DEMOGRAPHIC_DATA]"
click at [754, 536] on input "text" at bounding box center [794, 530] width 307 height 30
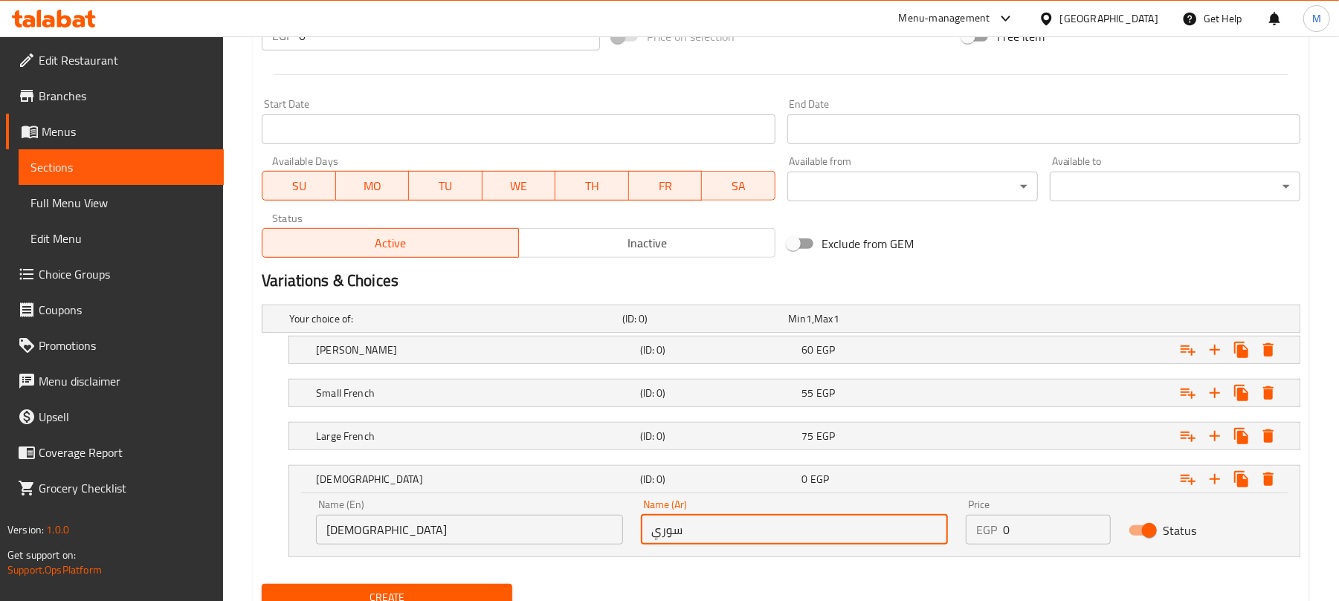
type input "سوري"
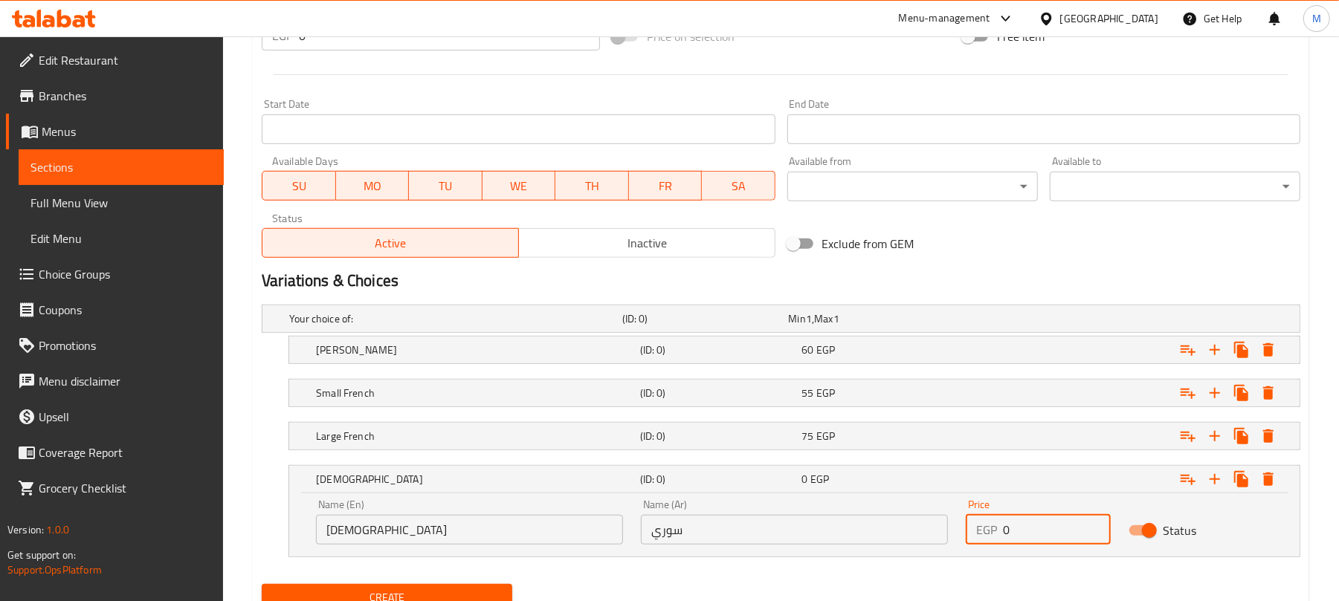
drag, startPoint x: 966, startPoint y: 541, endPoint x: 949, endPoint y: 535, distance: 18.1
click at [960, 540] on div "Price EGP 0 Price" at bounding box center [1038, 522] width 162 height 63
type input "80"
click at [949, 562] on div "Your choice of: (ID: 0) Min 1 , Max 1 Name (En) Your choice of: Name (En) Name …" at bounding box center [781, 438] width 1050 height 279
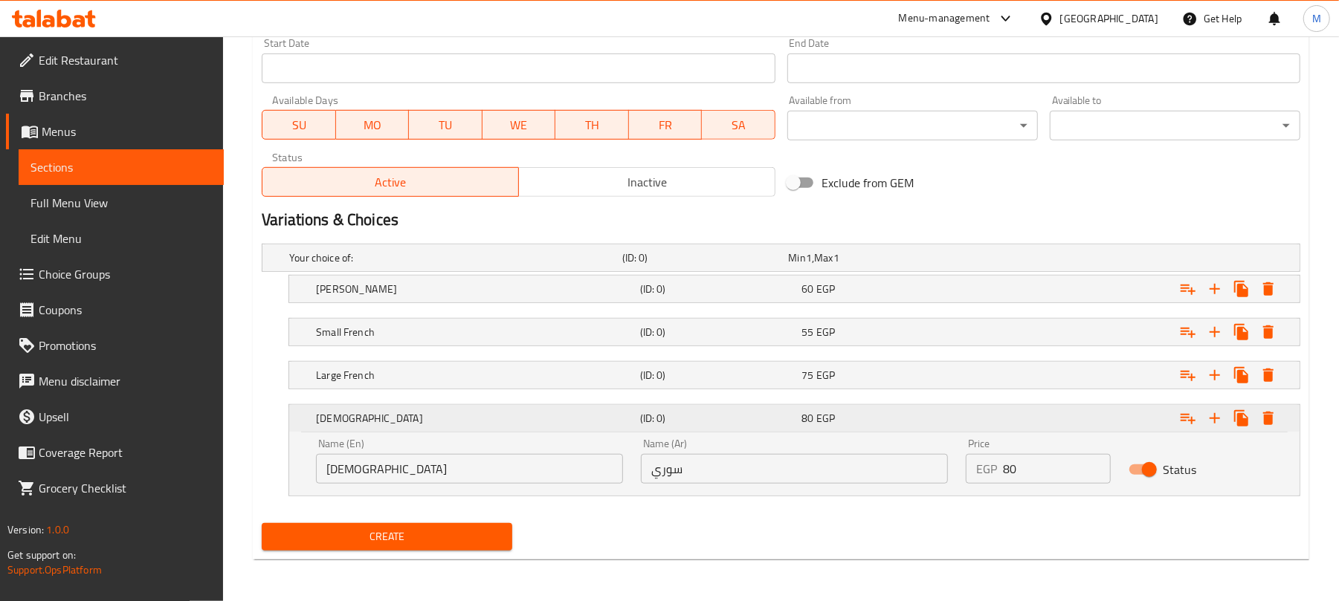
click at [665, 415] on h5 "(ID: 0)" at bounding box center [718, 418] width 156 height 15
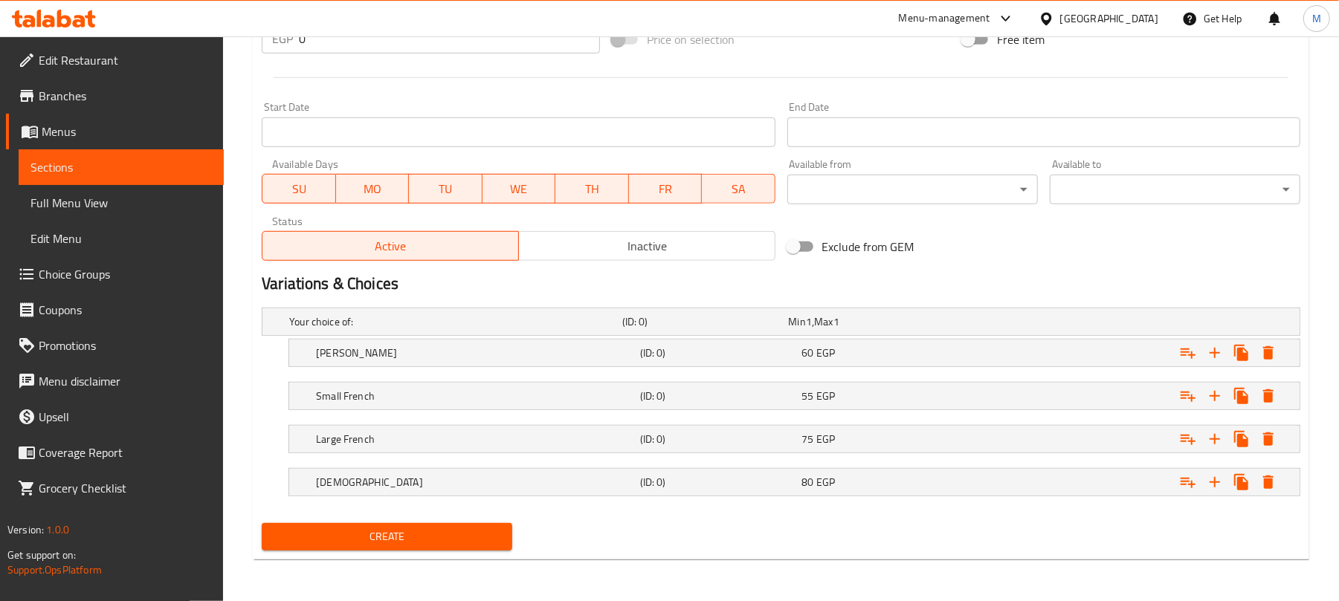
click at [491, 526] on button "Create" at bounding box center [387, 537] width 250 height 28
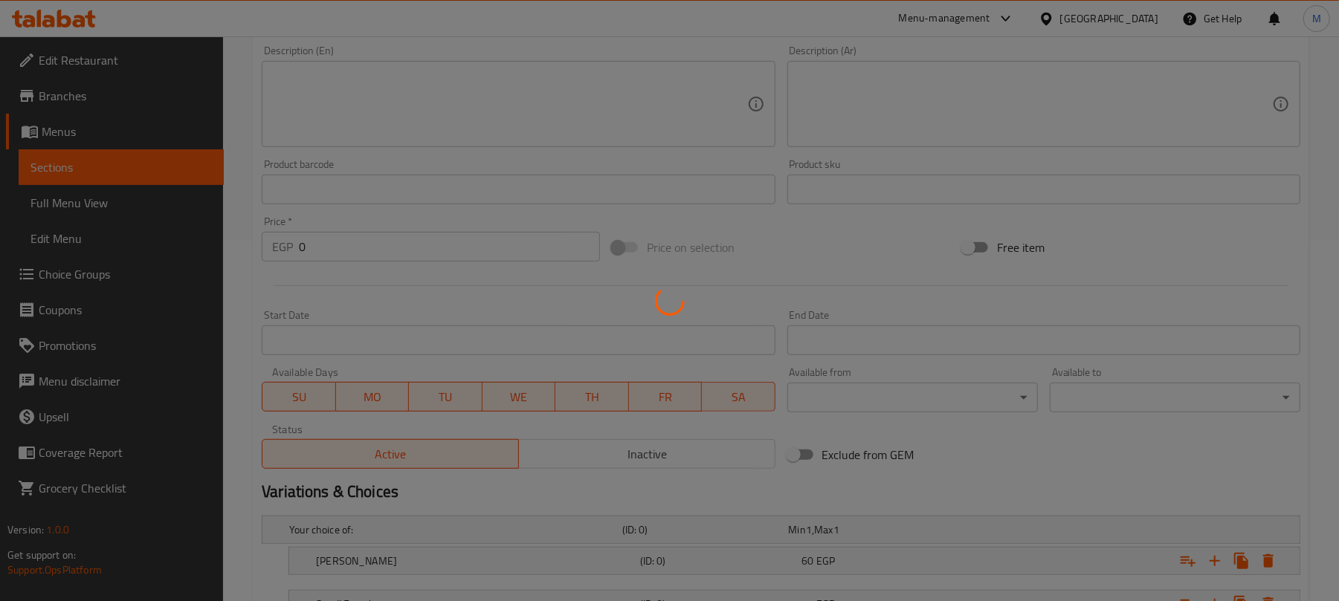
scroll to position [0, 0]
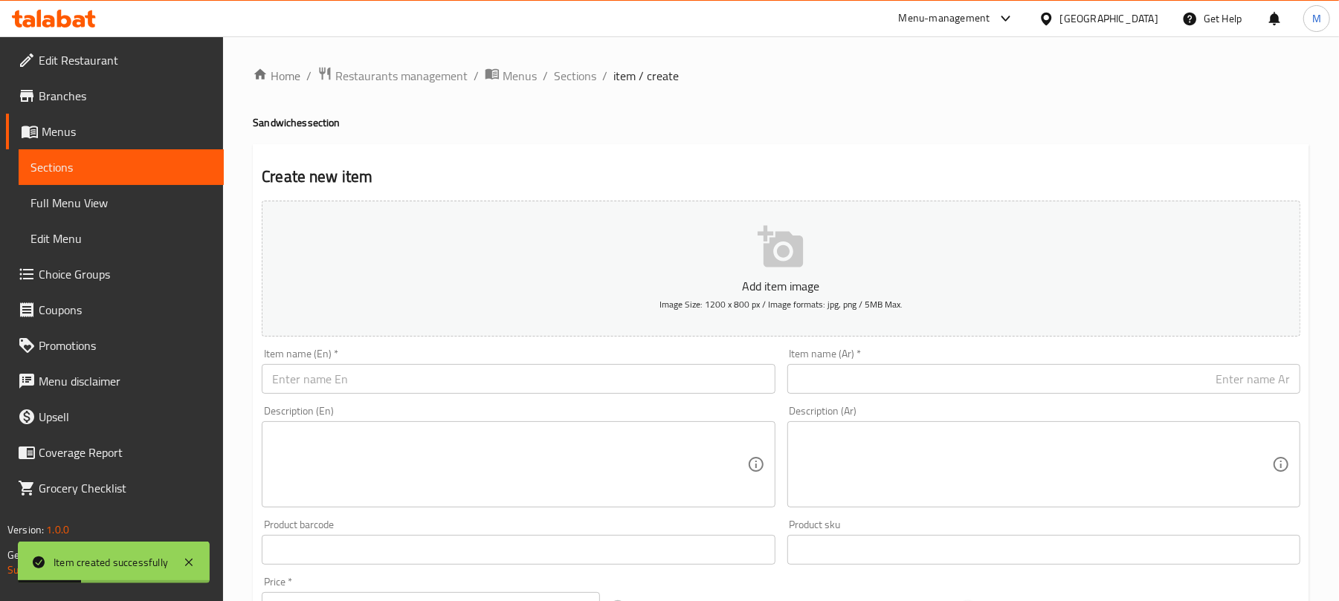
click at [447, 385] on input "text" at bounding box center [518, 379] width 513 height 30
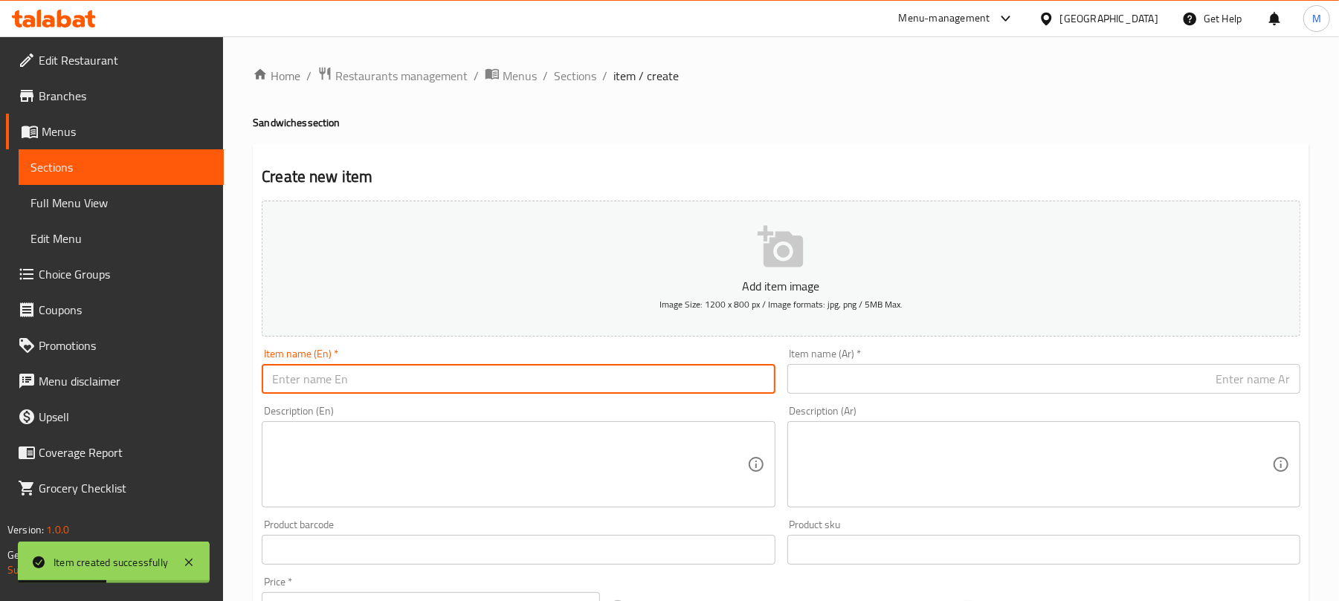
type input "؛"
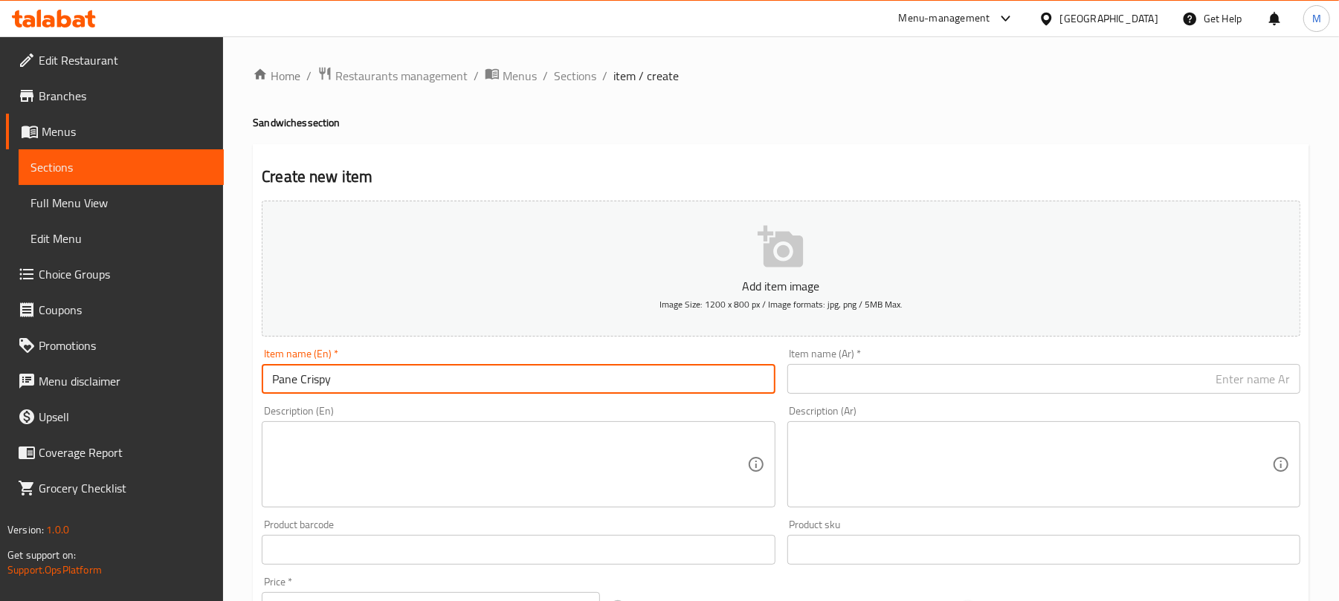
type input "Pane Crispy"
click at [864, 372] on input "text" at bounding box center [1043, 379] width 513 height 30
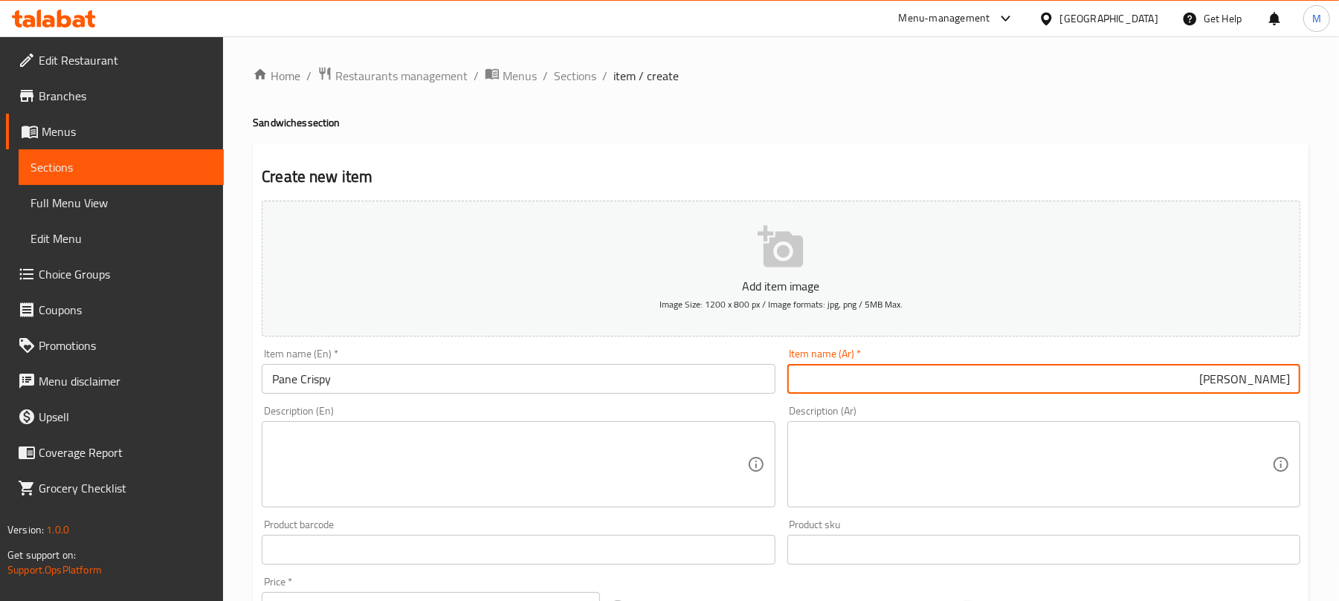
type input "[PERSON_NAME]"
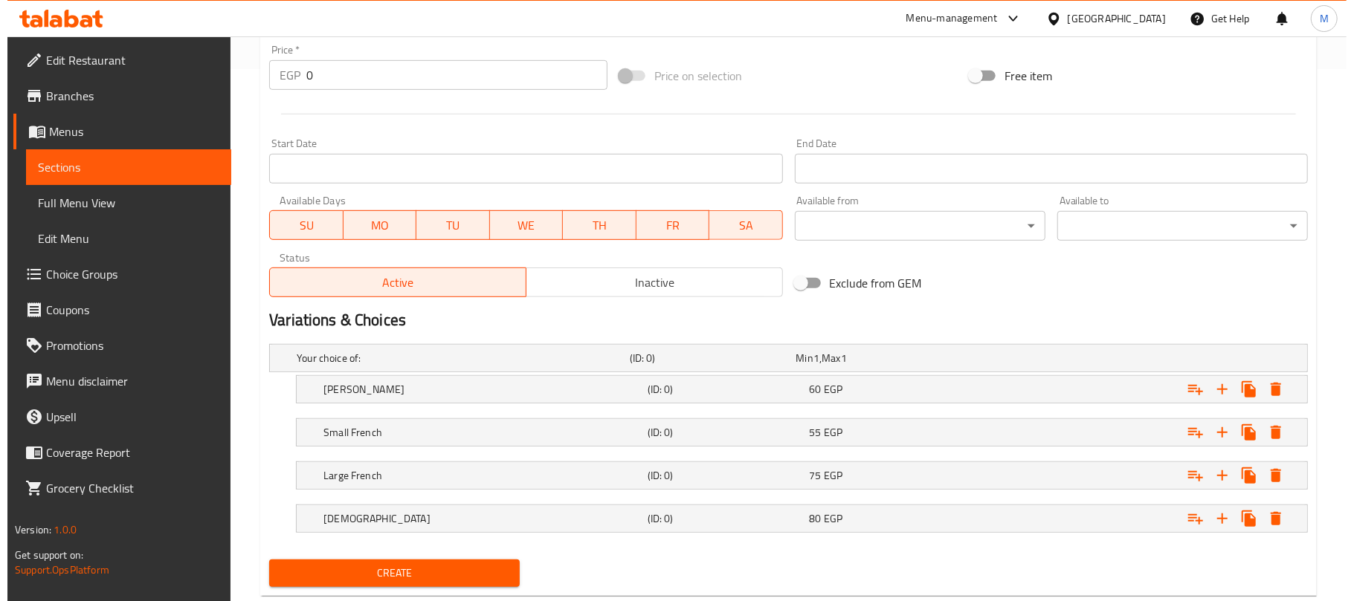
scroll to position [572, 0]
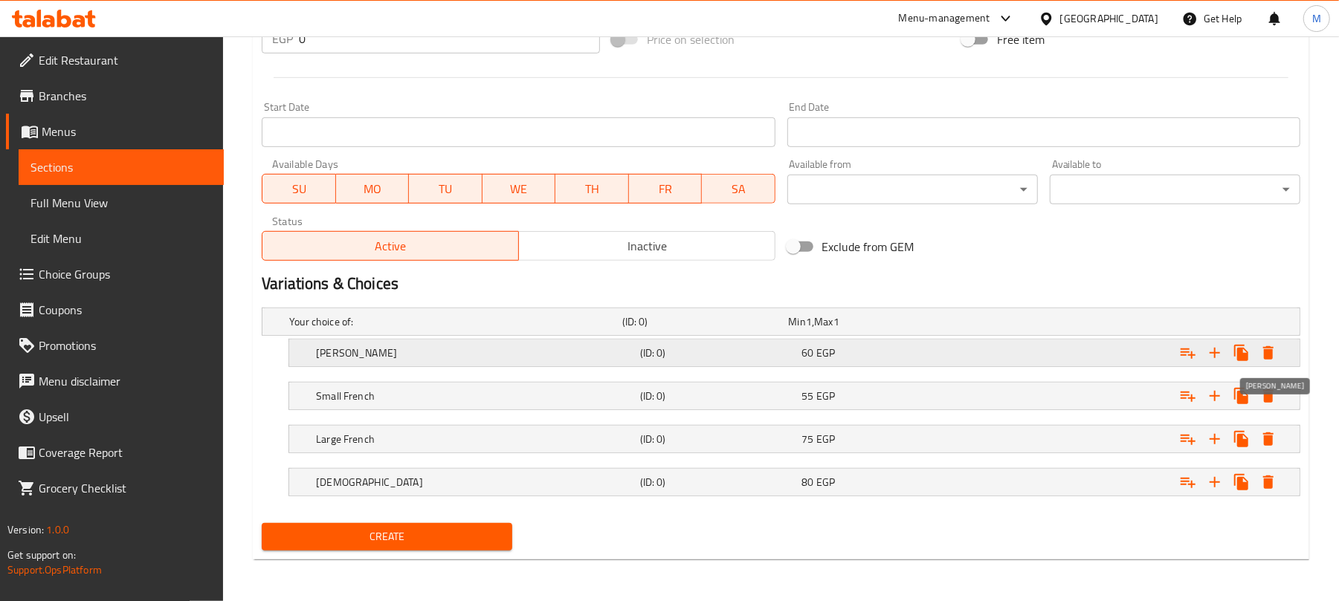
click at [1270, 349] on icon "Expand" at bounding box center [1268, 352] width 10 height 13
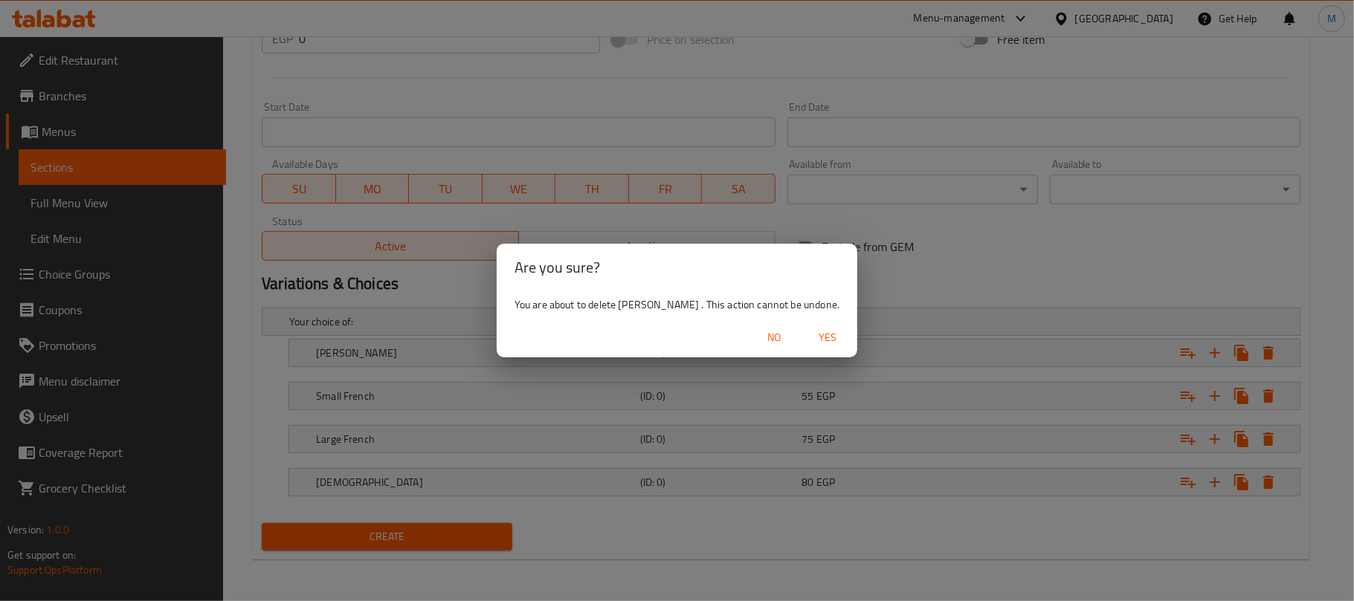
click at [810, 340] on span "Yes" at bounding box center [827, 338] width 36 height 19
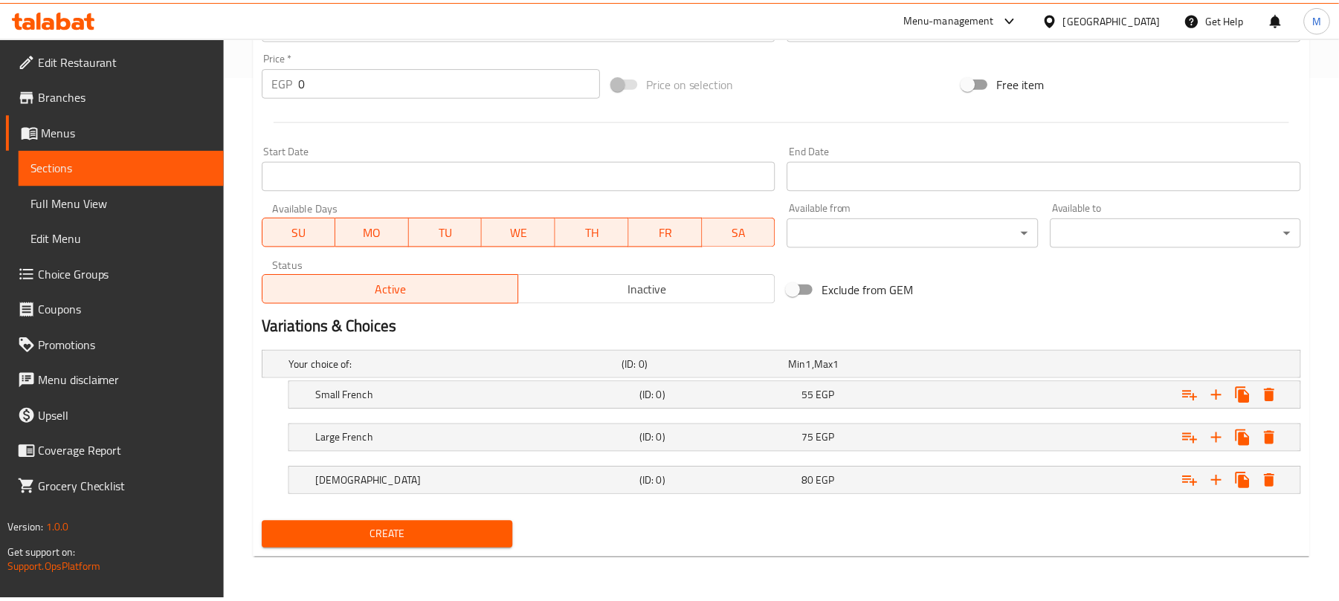
scroll to position [528, 0]
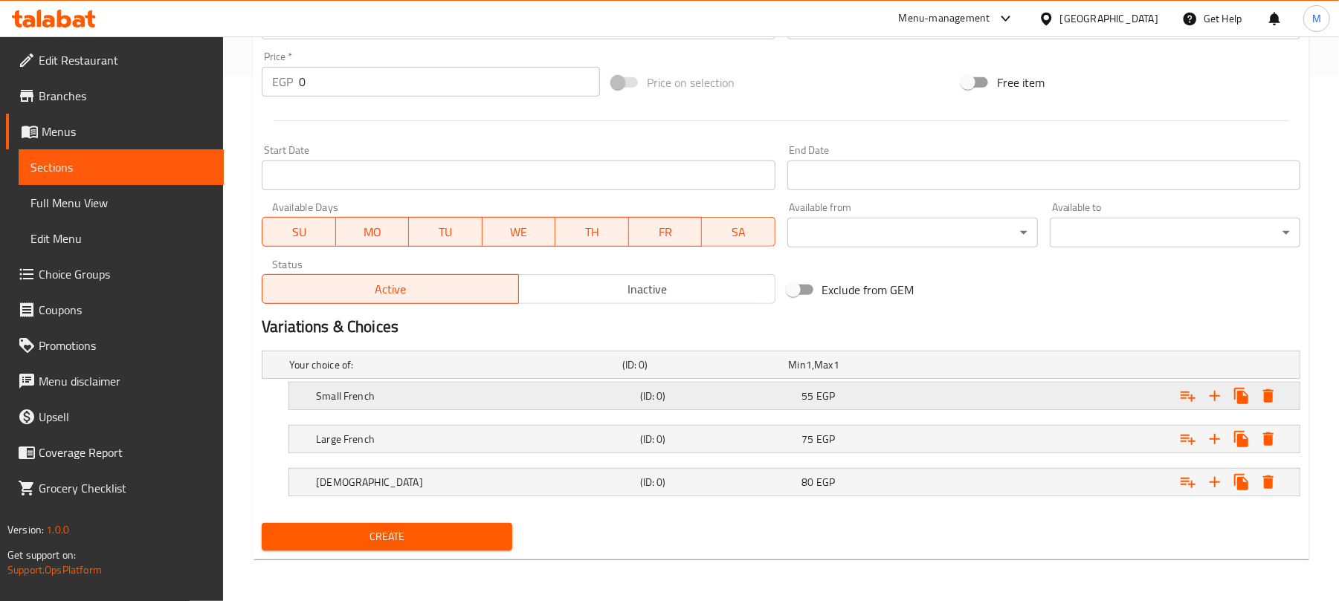
click at [984, 400] on div "Expand" at bounding box center [1122, 396] width 324 height 33
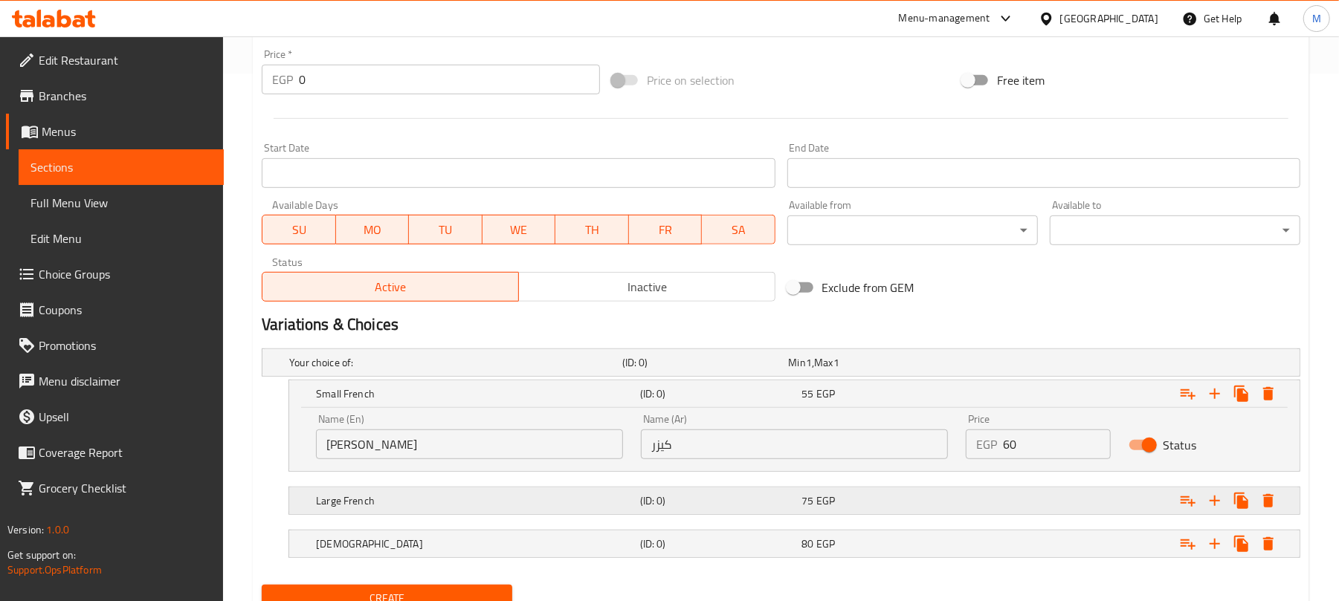
click at [899, 492] on div "75 EGP" at bounding box center [880, 501] width 162 height 21
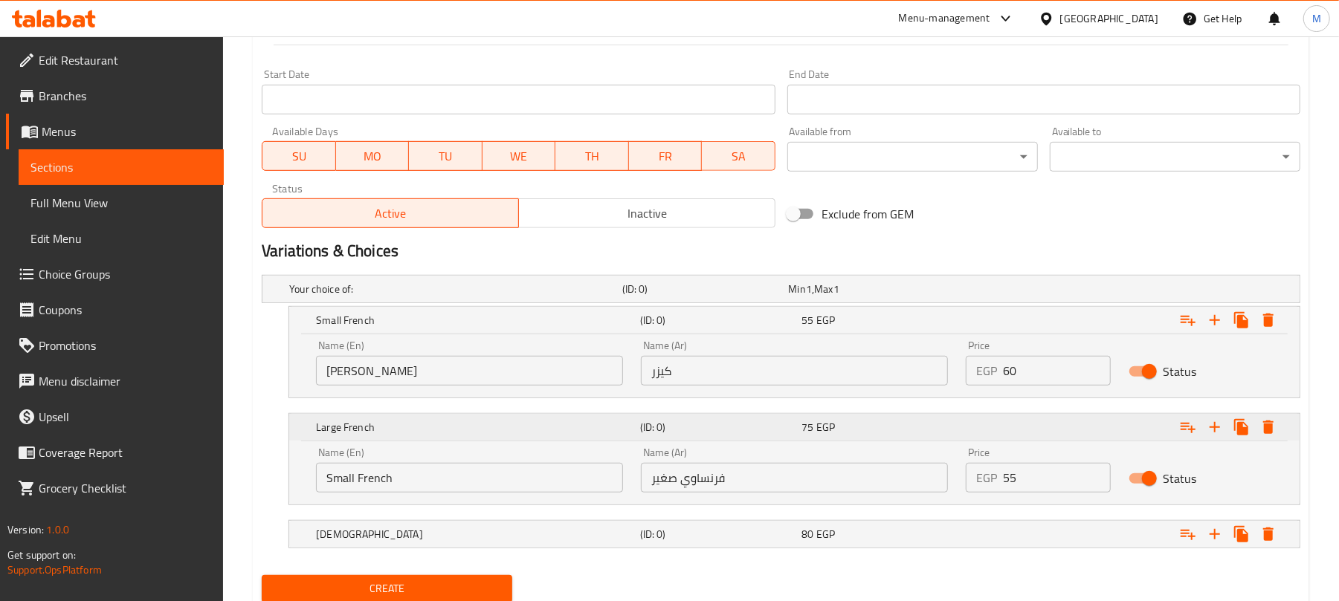
scroll to position [656, 0]
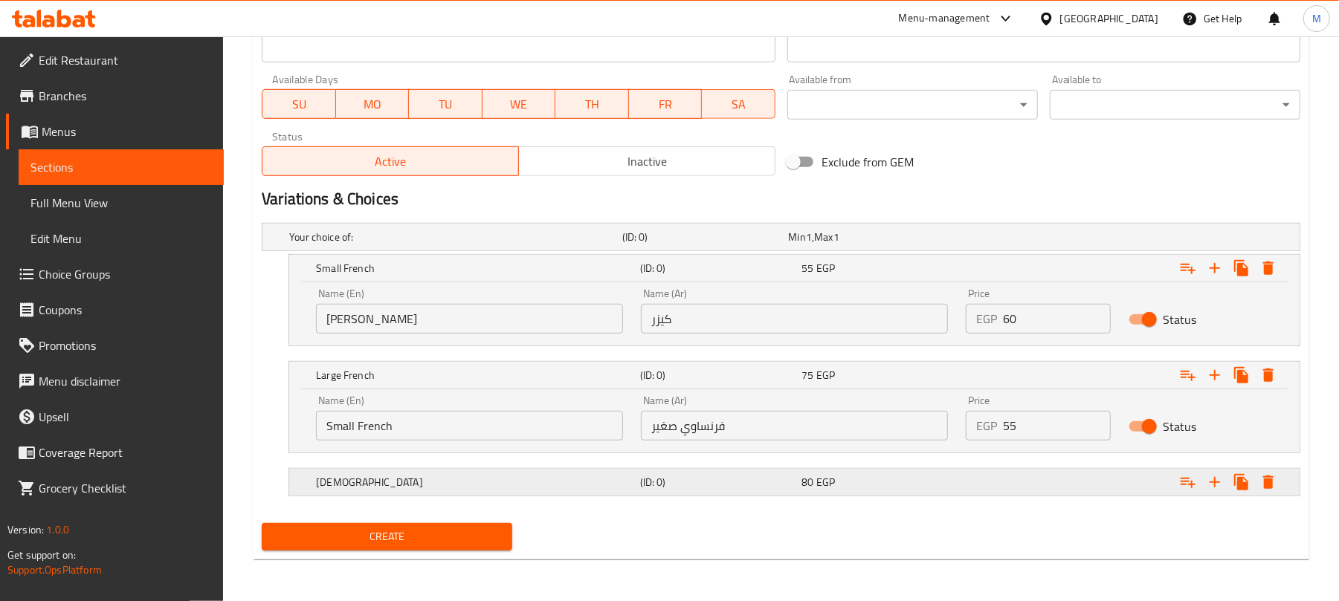
click at [768, 486] on h5 "(ID: 0)" at bounding box center [718, 482] width 156 height 15
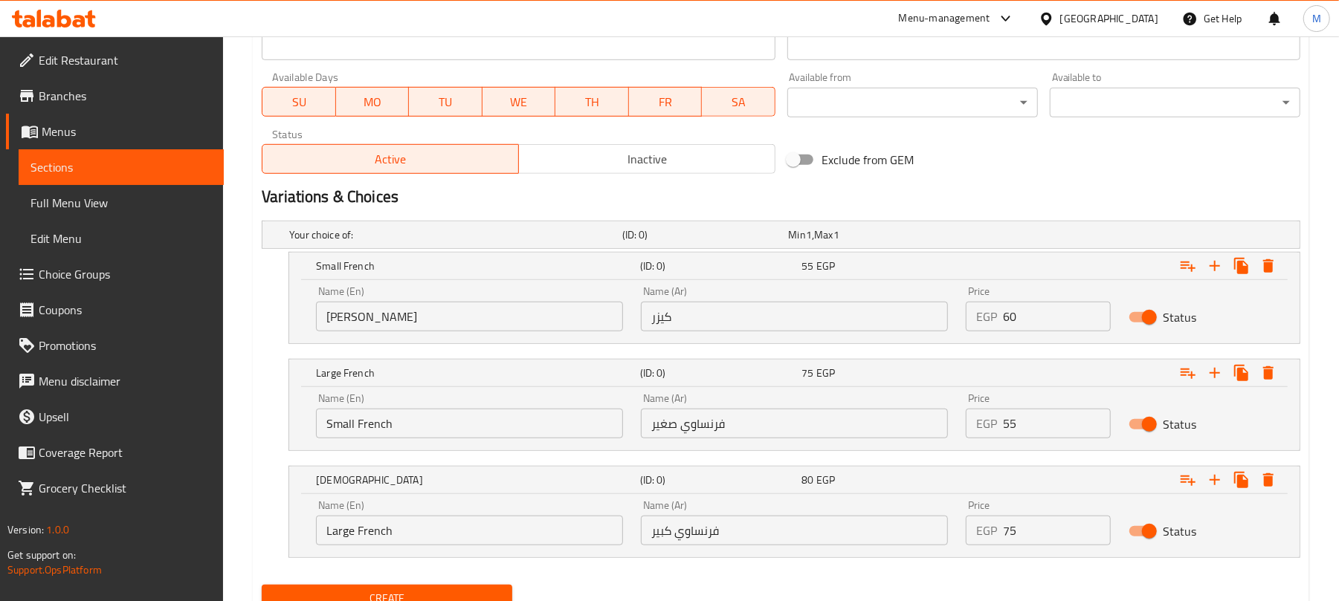
click at [468, 322] on input "[PERSON_NAME]" at bounding box center [469, 317] width 307 height 30
type input "ٍ"
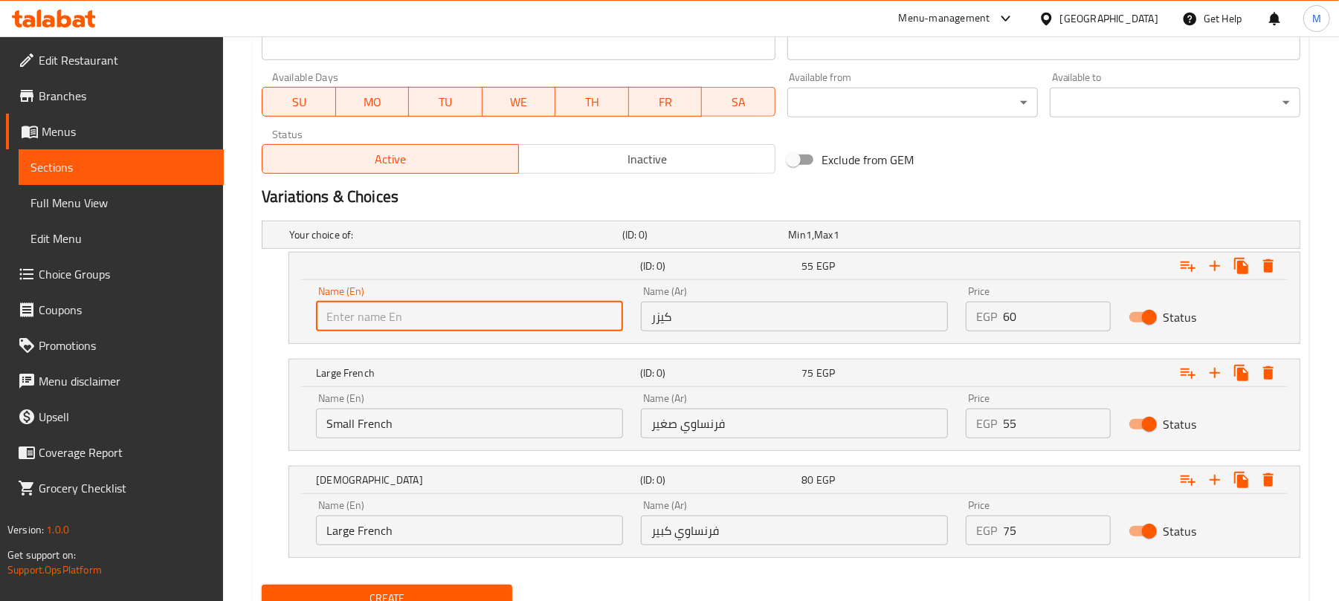
type input "ٍ"
drag, startPoint x: 381, startPoint y: 375, endPoint x: 352, endPoint y: 330, distance: 53.6
click at [352, 330] on div "Your choice of: (ID: 0) Min 1 , Max 1 Name (En) Your choice of: Name (En) Name …" at bounding box center [781, 397] width 1050 height 364
click at [372, 314] on input "S" at bounding box center [469, 317] width 307 height 30
type input "Small French"
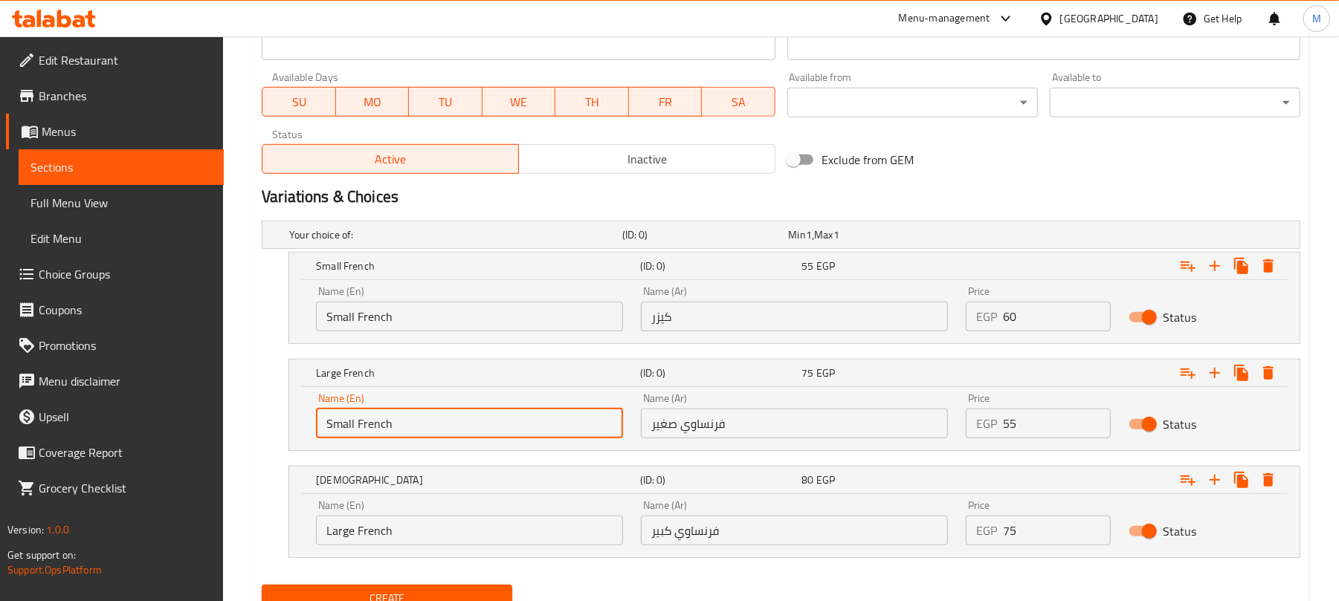
click at [524, 435] on input "Small French" at bounding box center [469, 424] width 307 height 30
type input "Large French"
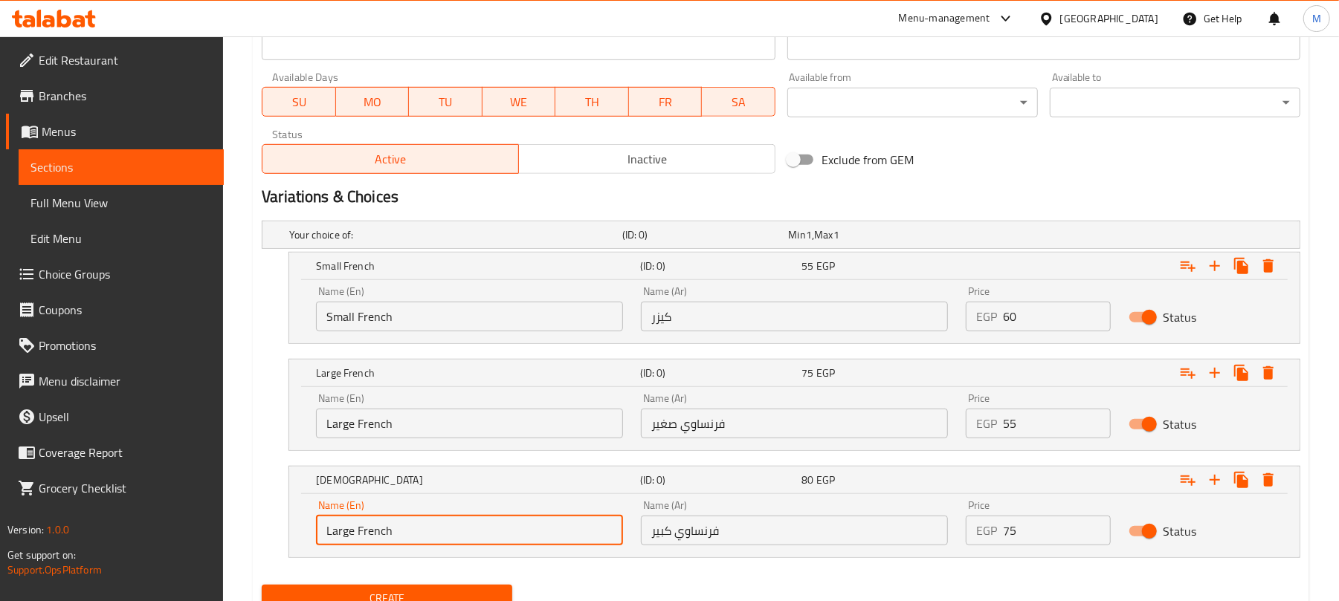
drag, startPoint x: 427, startPoint y: 538, endPoint x: 318, endPoint y: 527, distance: 109.1
click at [318, 528] on input "Large French" at bounding box center [469, 531] width 307 height 30
type input "[DEMOGRAPHIC_DATA]"
click at [902, 320] on input "كيزر" at bounding box center [794, 317] width 307 height 30
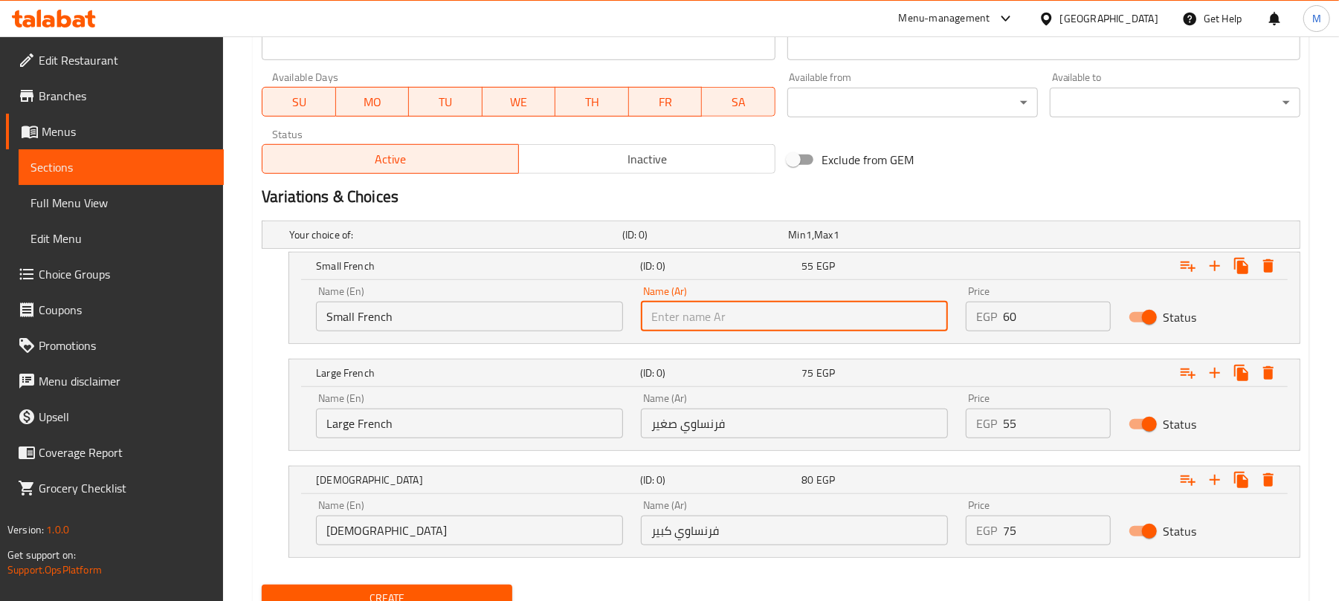
type input "س"
type input "فرنساوي صغير"
click at [806, 415] on input "فرنساوي صغير" at bounding box center [794, 424] width 307 height 30
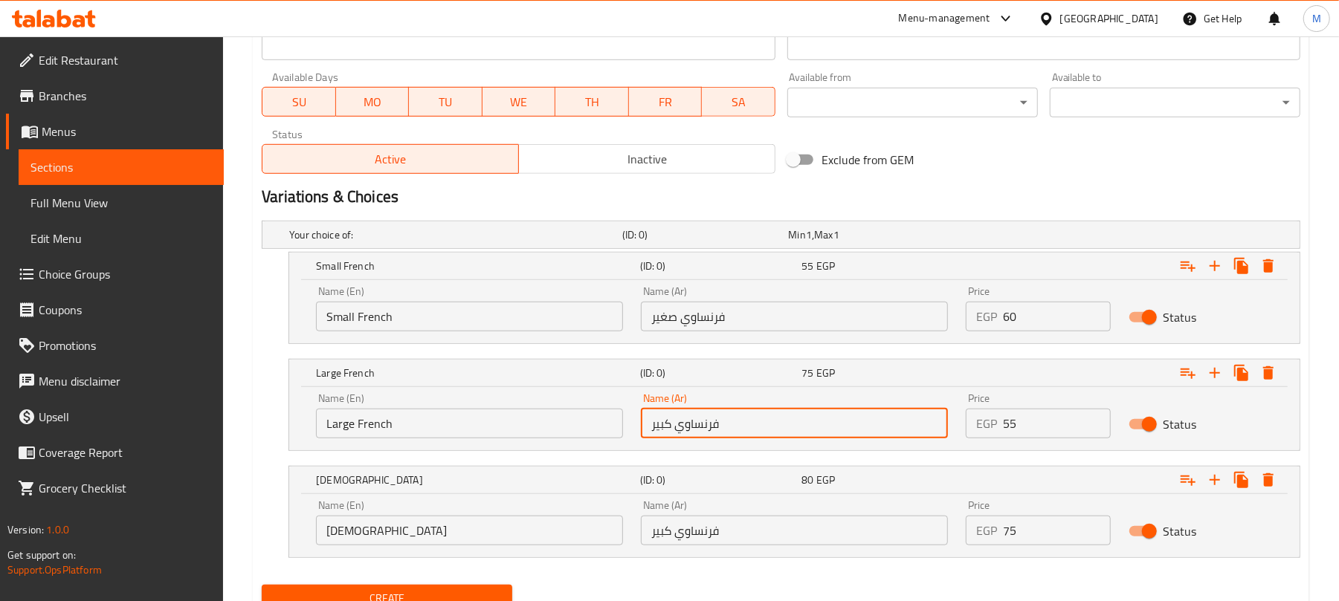
type input "فرنساوي كبير"
click at [746, 543] on input "فرنساوي كبير" at bounding box center [794, 531] width 307 height 30
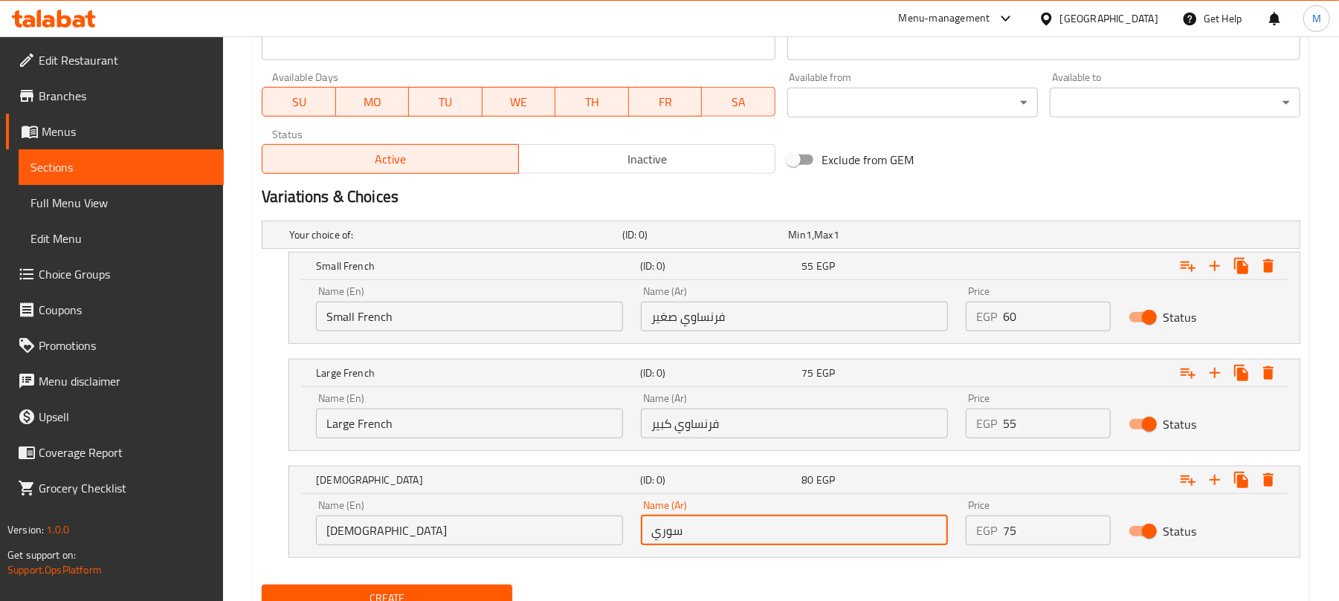
type input "سوري"
drag, startPoint x: 1021, startPoint y: 312, endPoint x: 839, endPoint y: 320, distance: 182.3
click at [839, 320] on div "Name (En) Small French Name (En) Name (Ar) فرنساوي صغير Name (Ar) Price EGP 60 …" at bounding box center [794, 308] width 974 height 63
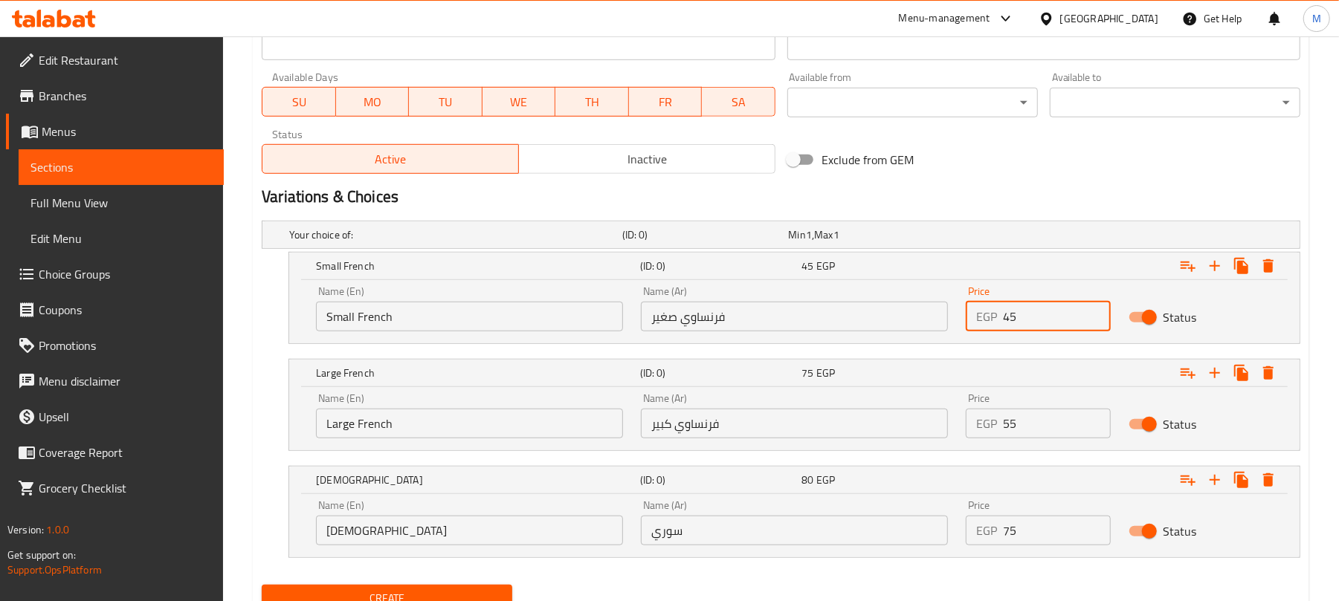
type input "45"
drag, startPoint x: 1044, startPoint y: 432, endPoint x: 937, endPoint y: 431, distance: 107.8
click at [940, 431] on div "Name (En) Large French Name (En) Name (Ar) فرنساوي كبير Name (Ar) Price EGP 55 …" at bounding box center [794, 415] width 974 height 63
type input "65"
drag, startPoint x: 1033, startPoint y: 529, endPoint x: 952, endPoint y: 545, distance: 82.5
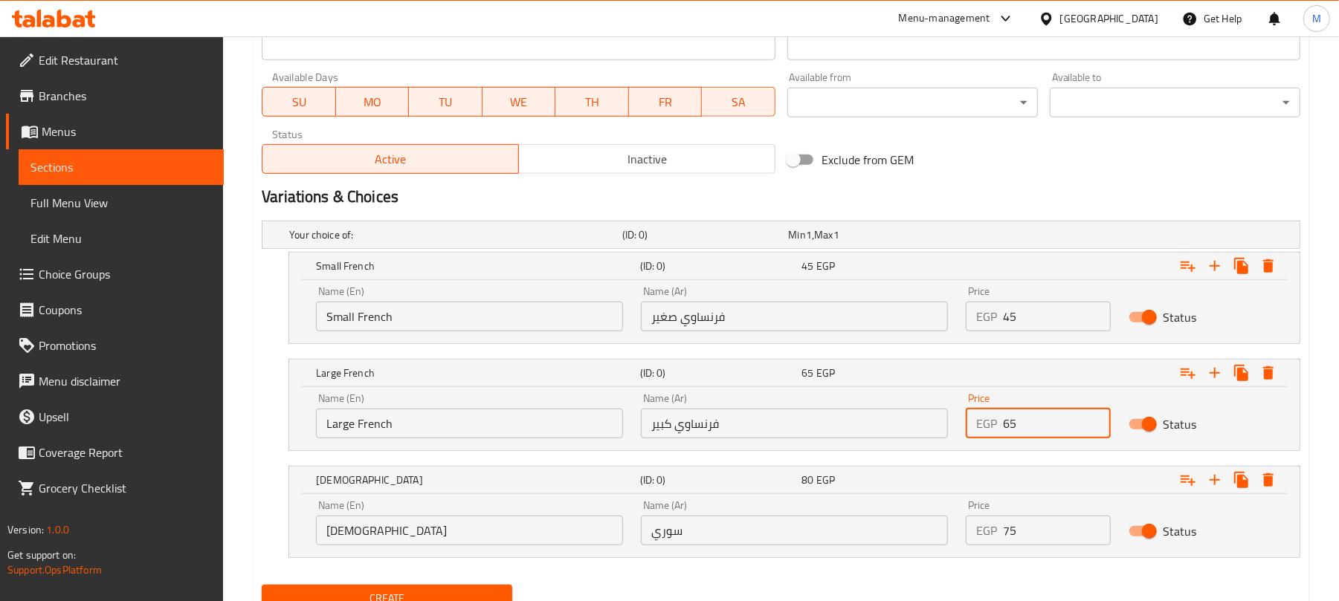
click at [954, 545] on div "Name (En) Syrian Name (En) Name (Ar) سوري Name (Ar) Price EGP 75 Price Status" at bounding box center [794, 522] width 974 height 63
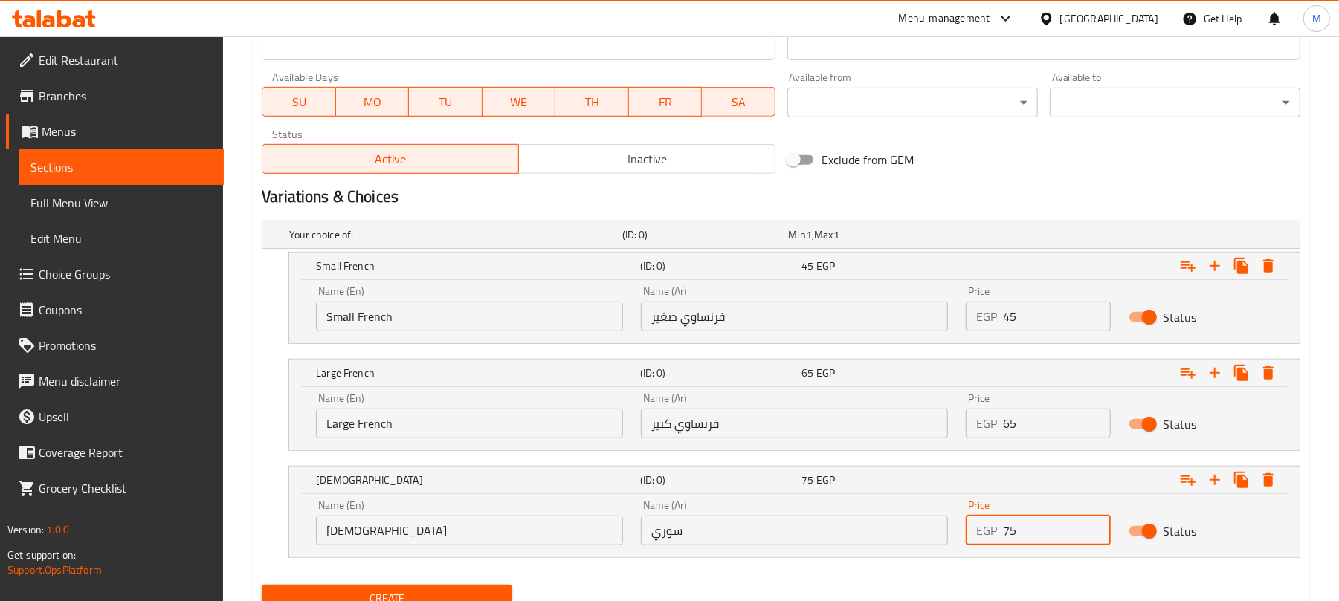
type input "75"
click at [968, 581] on div "Create" at bounding box center [781, 598] width 1050 height 39
click at [506, 586] on button "Create" at bounding box center [387, 599] width 250 height 28
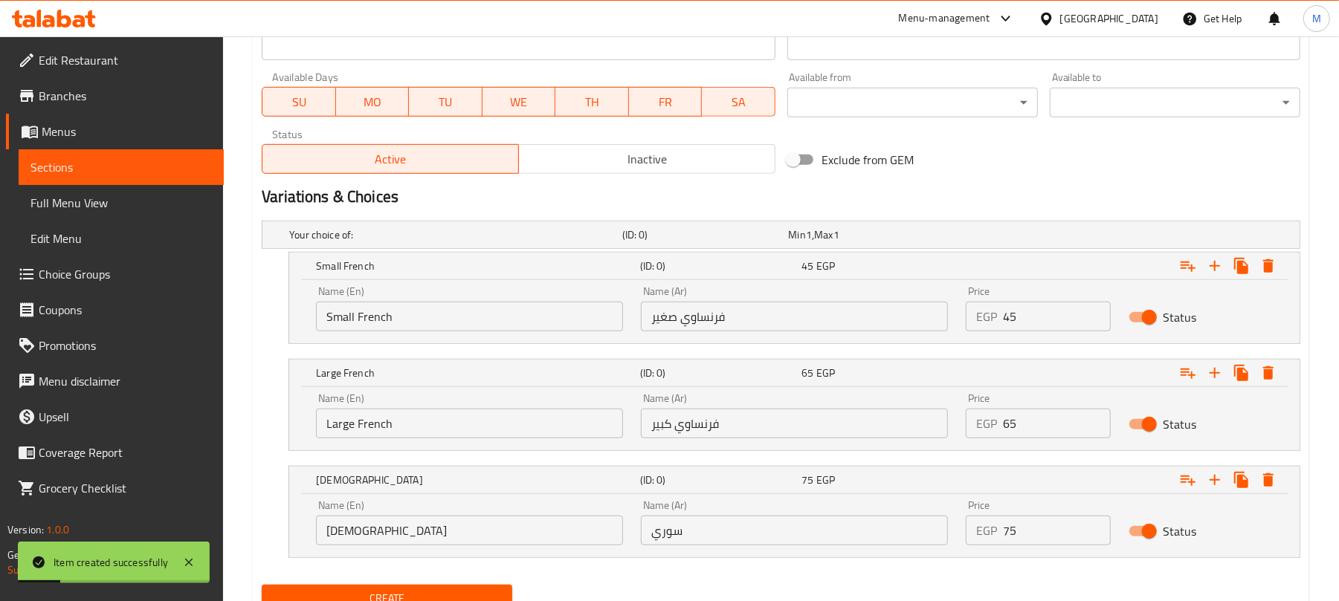
scroll to position [161, 0]
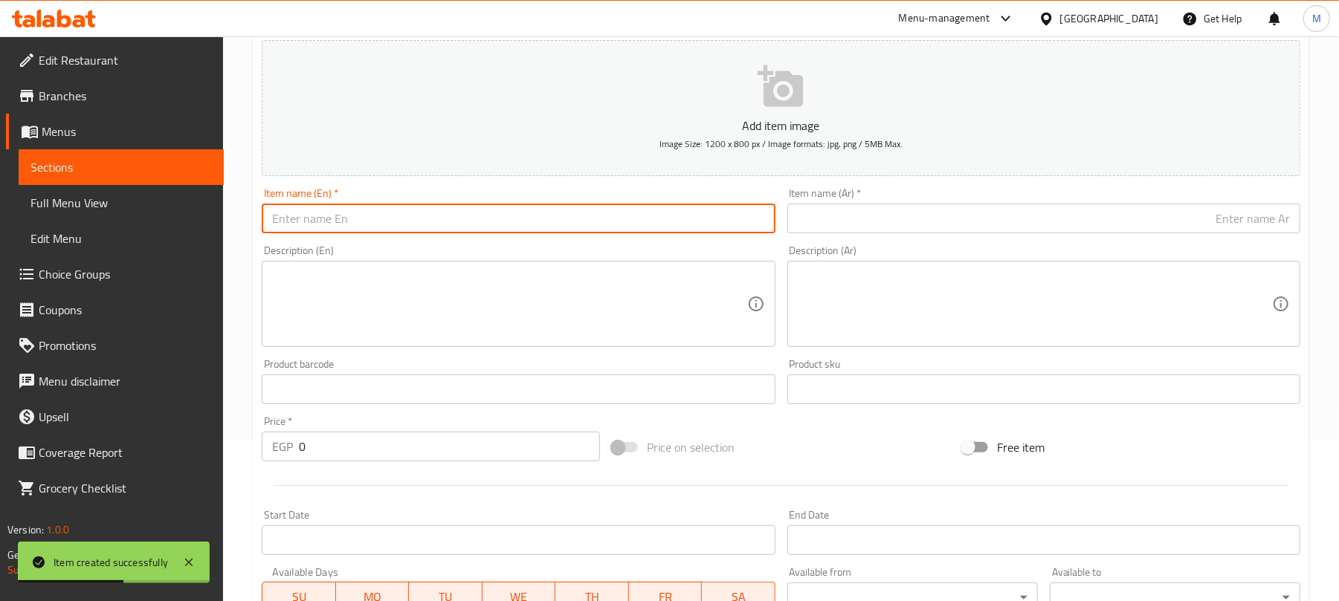
click at [509, 222] on input "text" at bounding box center [518, 219] width 513 height 30
type input "~"
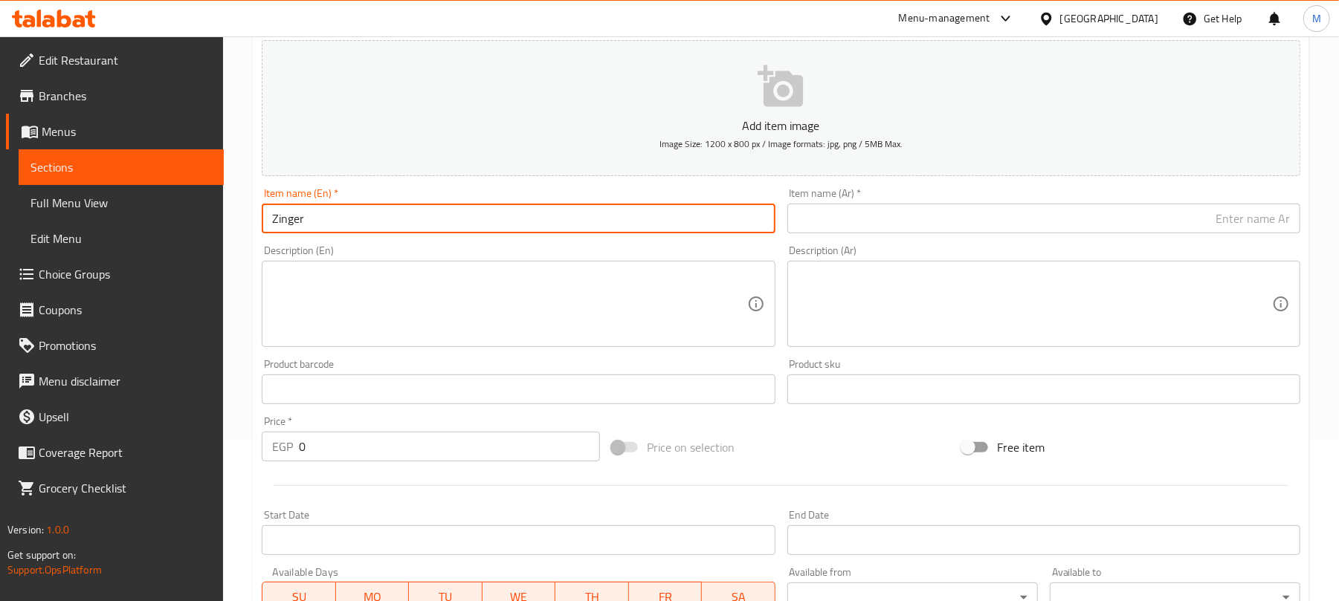
type input "Zinger"
click at [863, 218] on input "text" at bounding box center [1043, 219] width 513 height 30
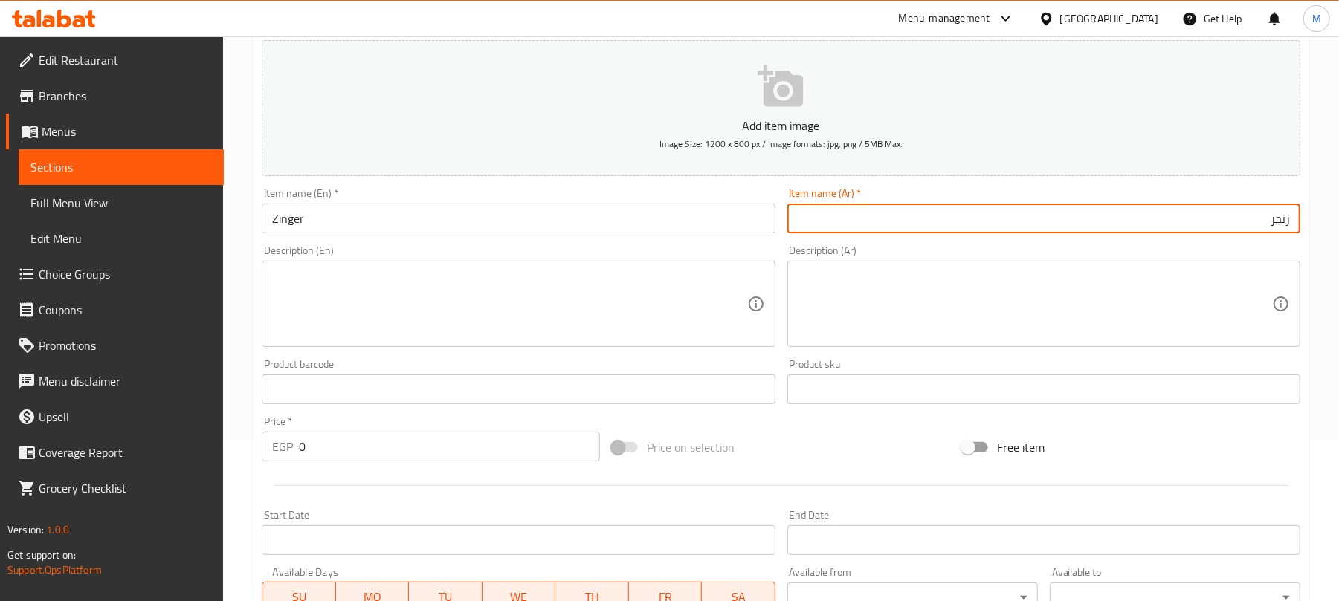
type input "زنجر"
click at [717, 181] on div "Add item image Image Size: 1200 x 800 px / Image formats: jpg, png / 5MB Max." at bounding box center [781, 108] width 1050 height 148
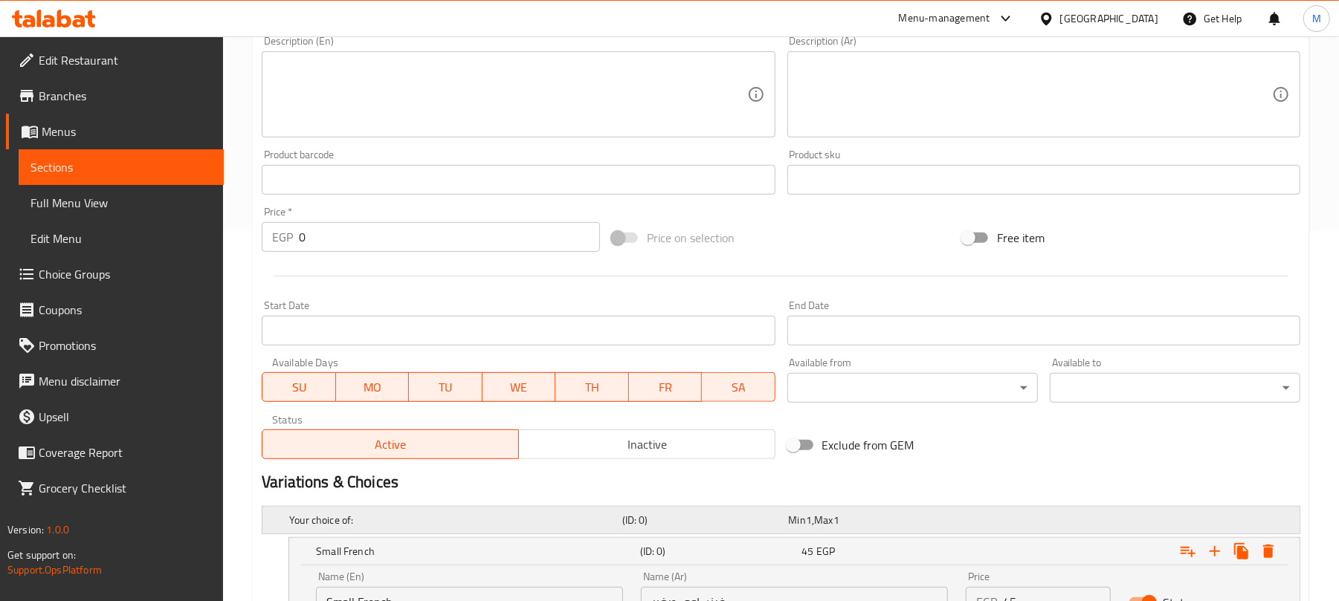
scroll to position [720, 0]
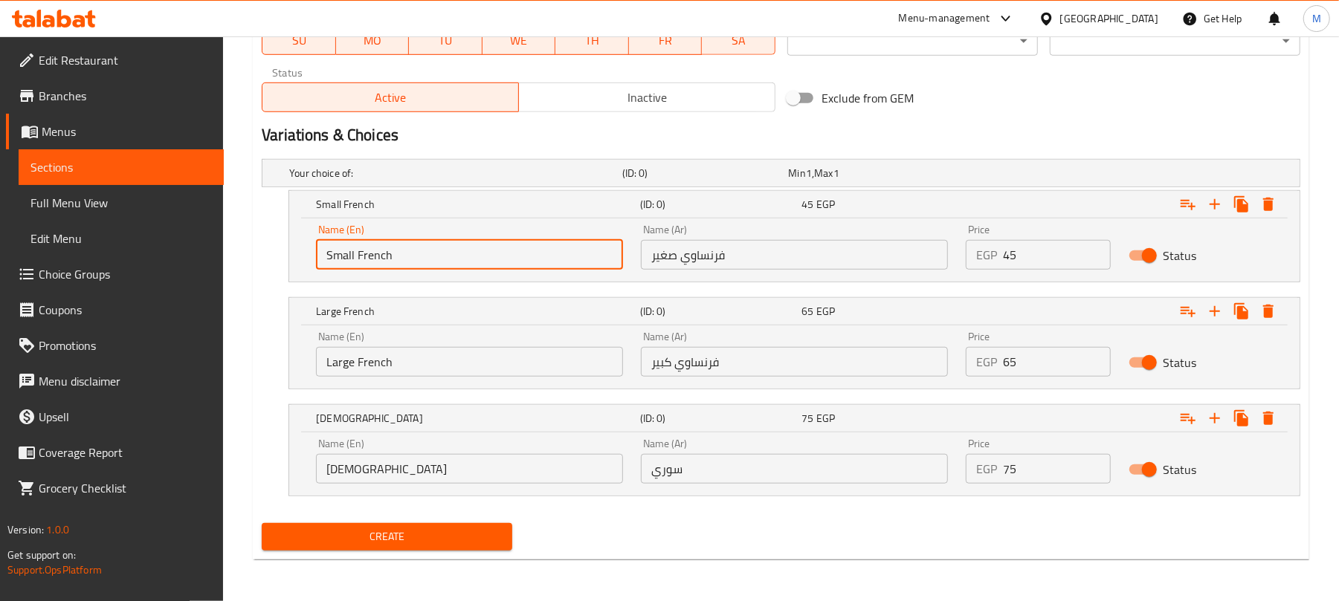
drag, startPoint x: 395, startPoint y: 245, endPoint x: 327, endPoint y: 242, distance: 68.4
click at [307, 248] on div "Name (En) Small French Name (En)" at bounding box center [469, 247] width 325 height 63
type input "ٍ"
type input "Small French"
click at [753, 262] on input "فرنساوي صغير" at bounding box center [794, 255] width 307 height 30
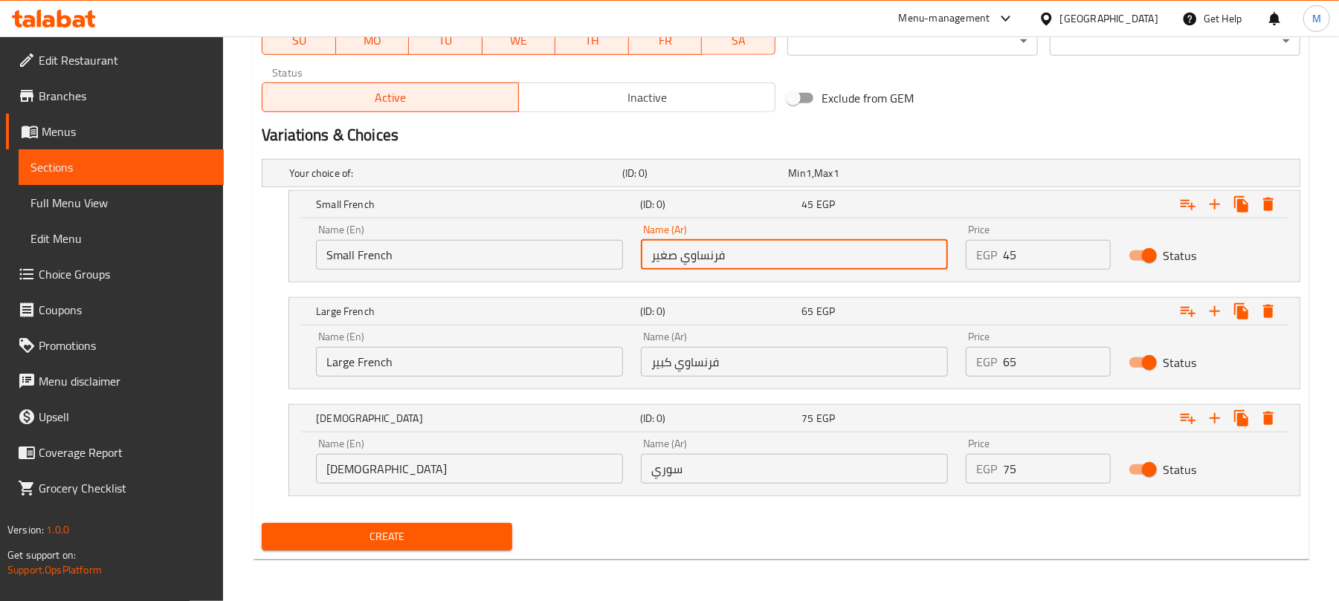
type input "فرنساوي صغير"
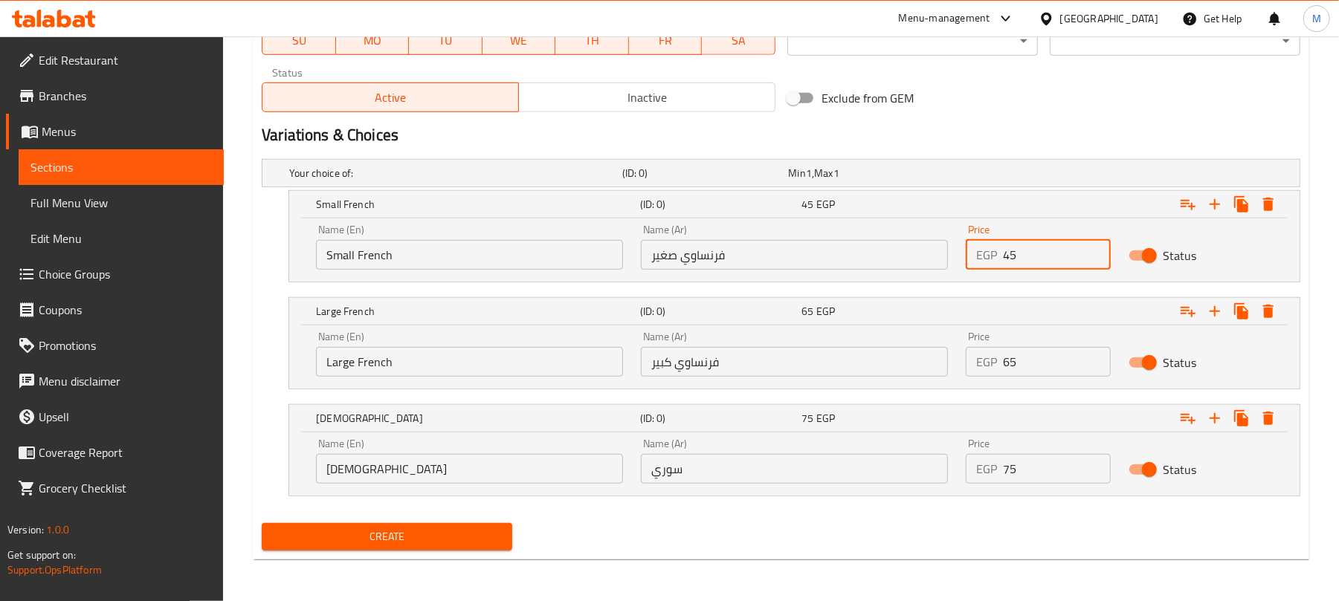
drag, startPoint x: 1012, startPoint y: 259, endPoint x: 967, endPoint y: 265, distance: 45.7
click at [967, 265] on div "EGP 45 Price" at bounding box center [1038, 255] width 144 height 30
type input "55"
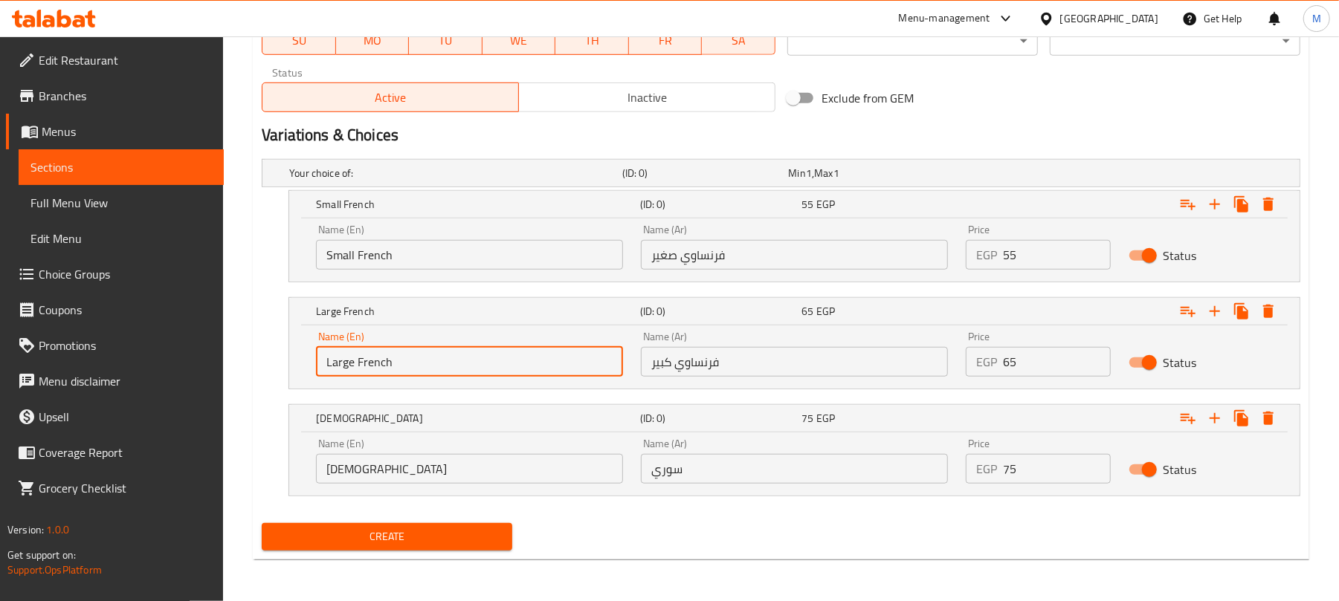
drag, startPoint x: 465, startPoint y: 372, endPoint x: 296, endPoint y: 372, distance: 168.7
click at [296, 372] on div "Name (En) Large French Name (En) Name (Ar) فرنساوي كبير Name (Ar) Price EGP 65 …" at bounding box center [794, 357] width 1010 height 63
type input "/"
type input "Large French"
click at [749, 372] on input "فرنساوي كبير" at bounding box center [794, 362] width 307 height 30
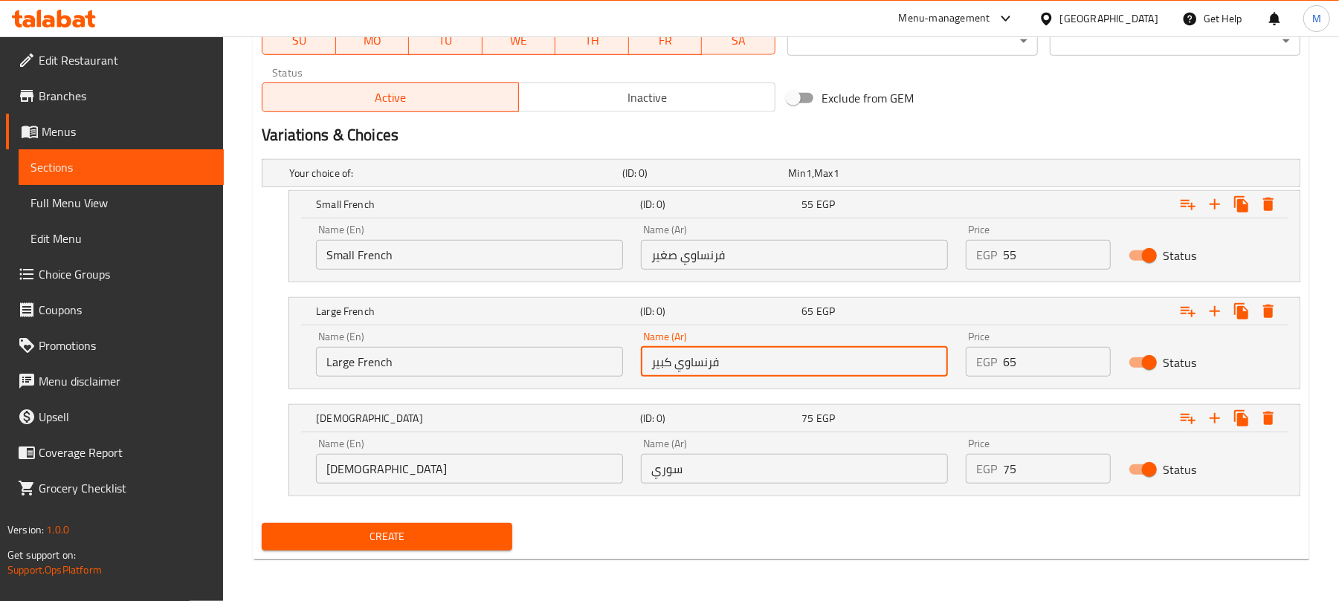
type input "فرنساوي كبير"
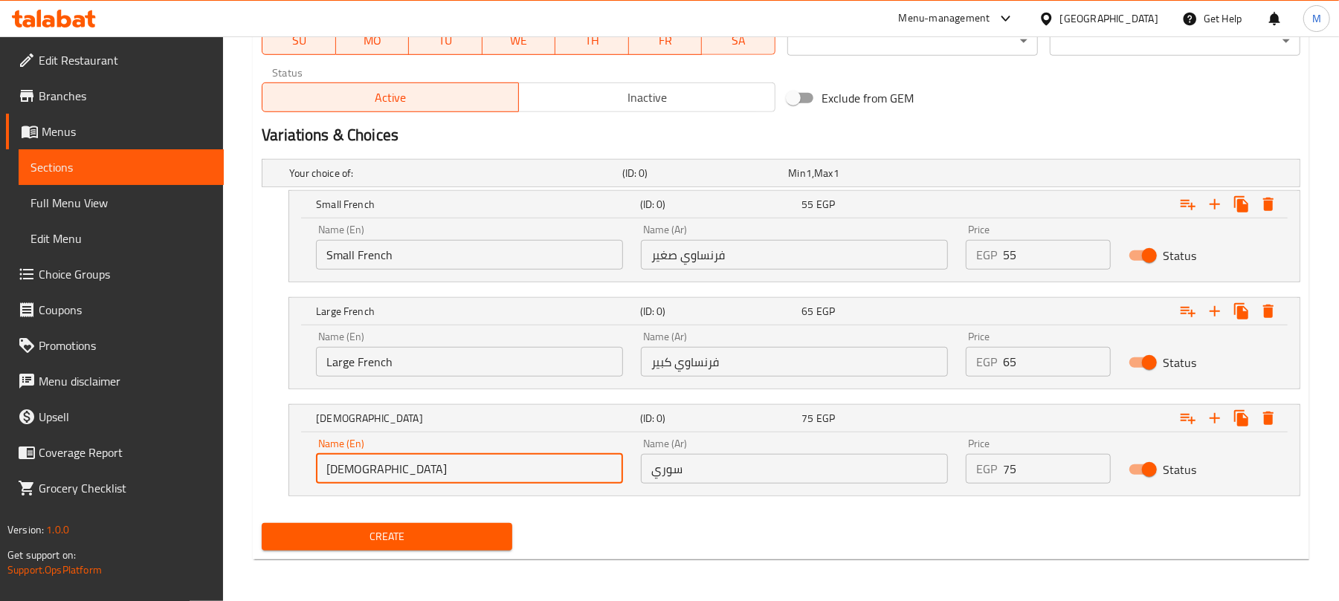
click at [527, 482] on input "[DEMOGRAPHIC_DATA]" at bounding box center [469, 469] width 307 height 30
type input "ٍ"
type input "[DEMOGRAPHIC_DATA]"
click at [753, 479] on input "سوري" at bounding box center [794, 469] width 307 height 30
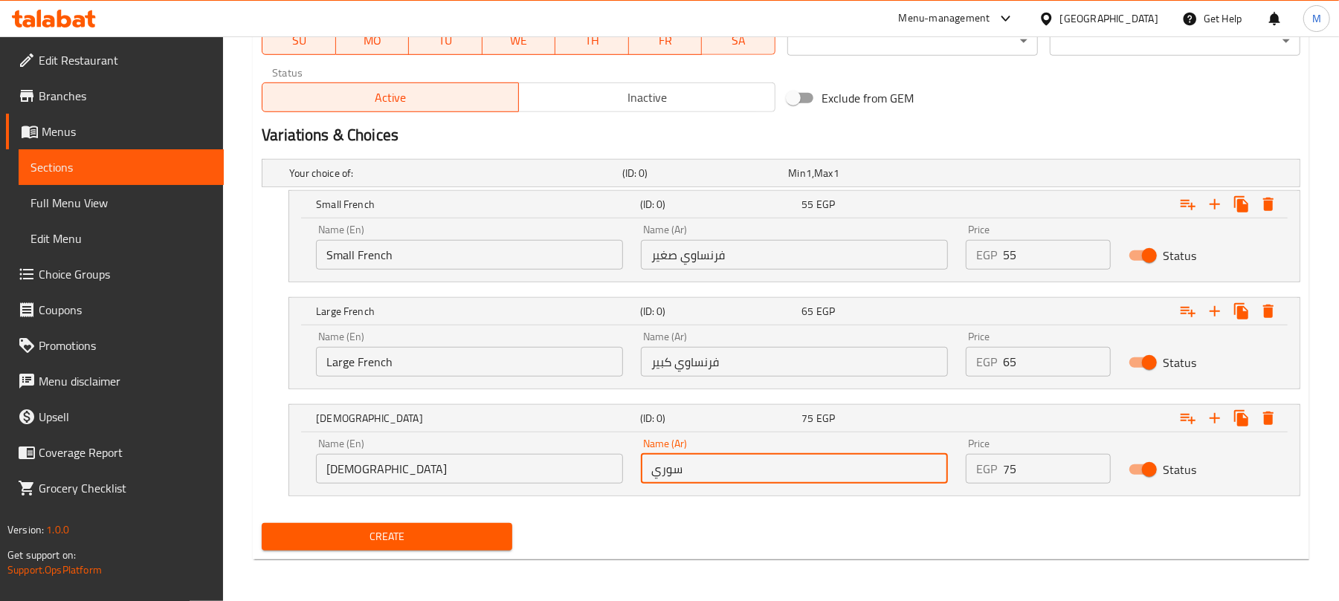
type input "سوري"
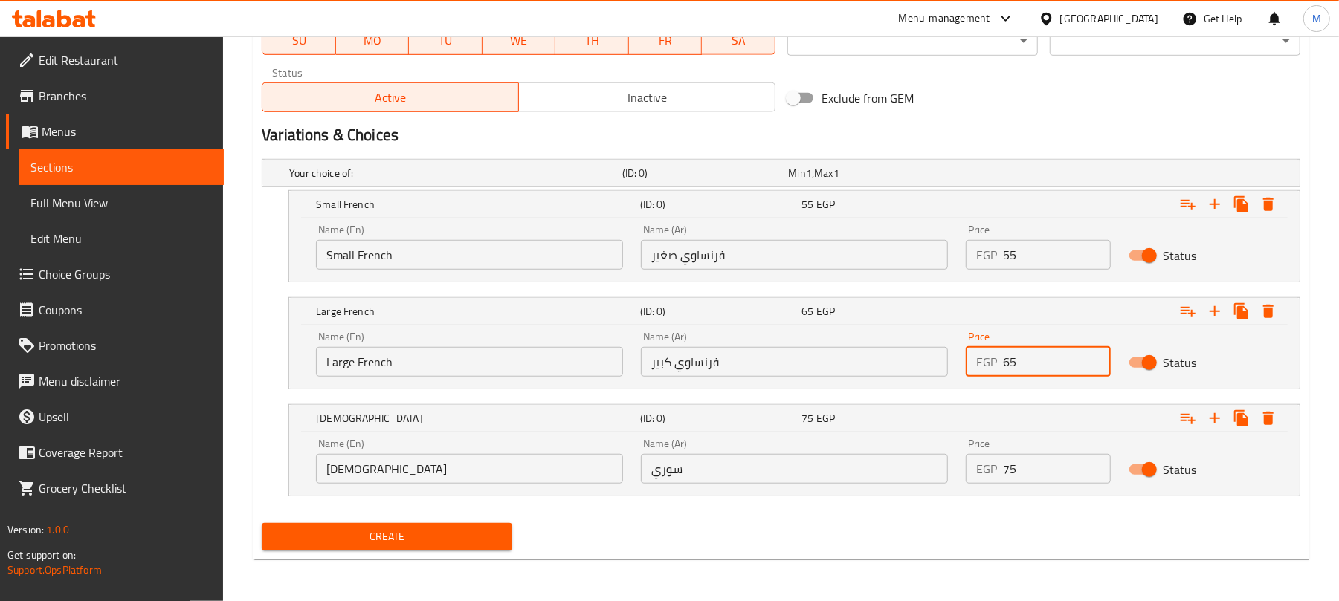
drag, startPoint x: 1058, startPoint y: 366, endPoint x: 896, endPoint y: 0, distance: 400.7
click at [937, 355] on div "Name (En) Large French Name (En) Name (Ar) فرنساوي كبير Name (Ar) Price EGP 65 …" at bounding box center [794, 354] width 974 height 63
type input "75"
drag, startPoint x: 1024, startPoint y: 468, endPoint x: 946, endPoint y: 465, distance: 77.3
click at [947, 465] on div "Name (En) Syrian Name (En) Name (Ar) سوري Name (Ar) Price EGP 75 Price Status" at bounding box center [794, 461] width 974 height 63
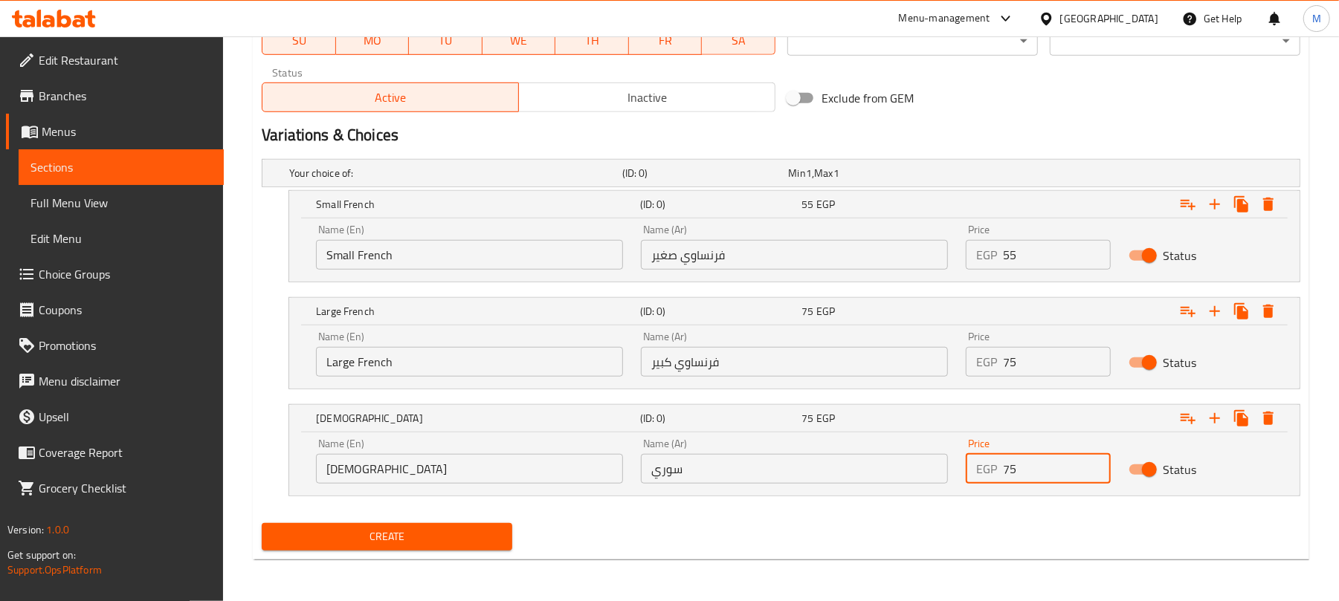
type input "75"
click at [986, 507] on nav at bounding box center [781, 505] width 1038 height 12
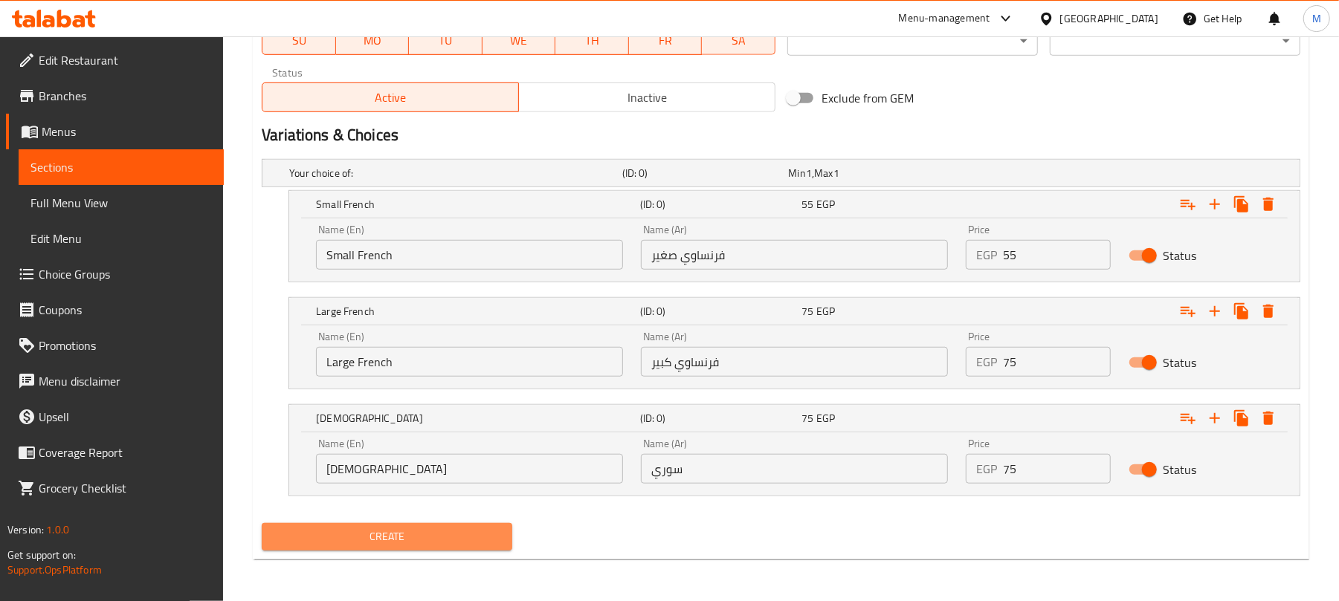
click at [510, 529] on button "Create" at bounding box center [387, 537] width 250 height 28
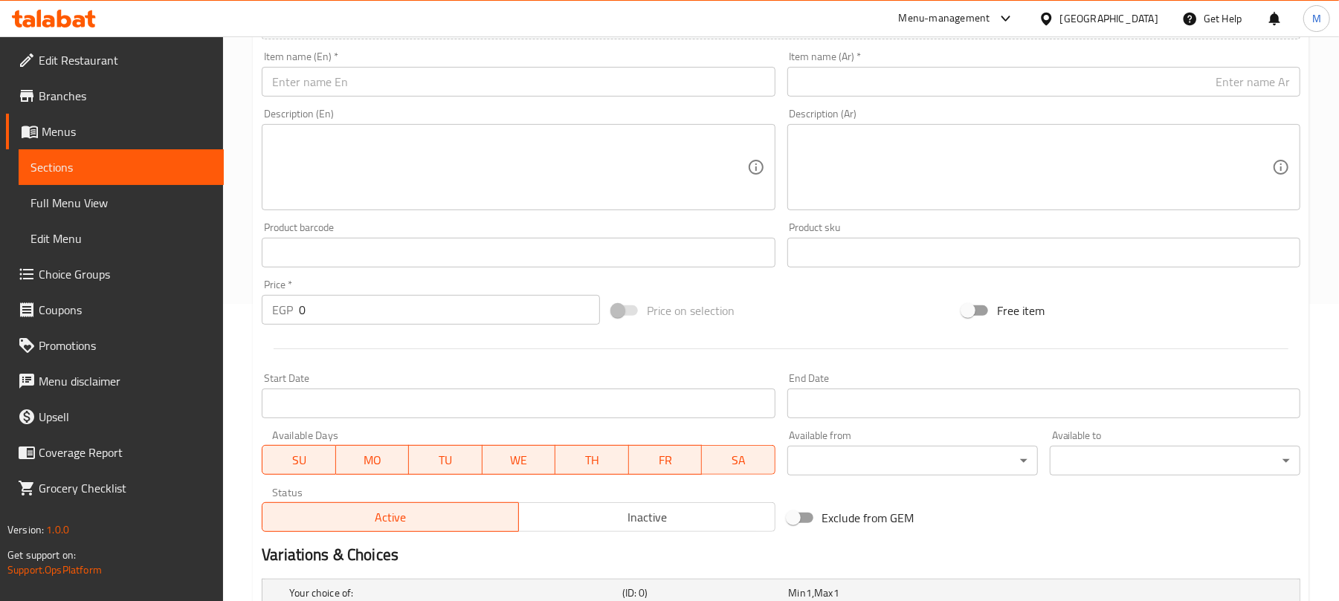
scroll to position [0, 0]
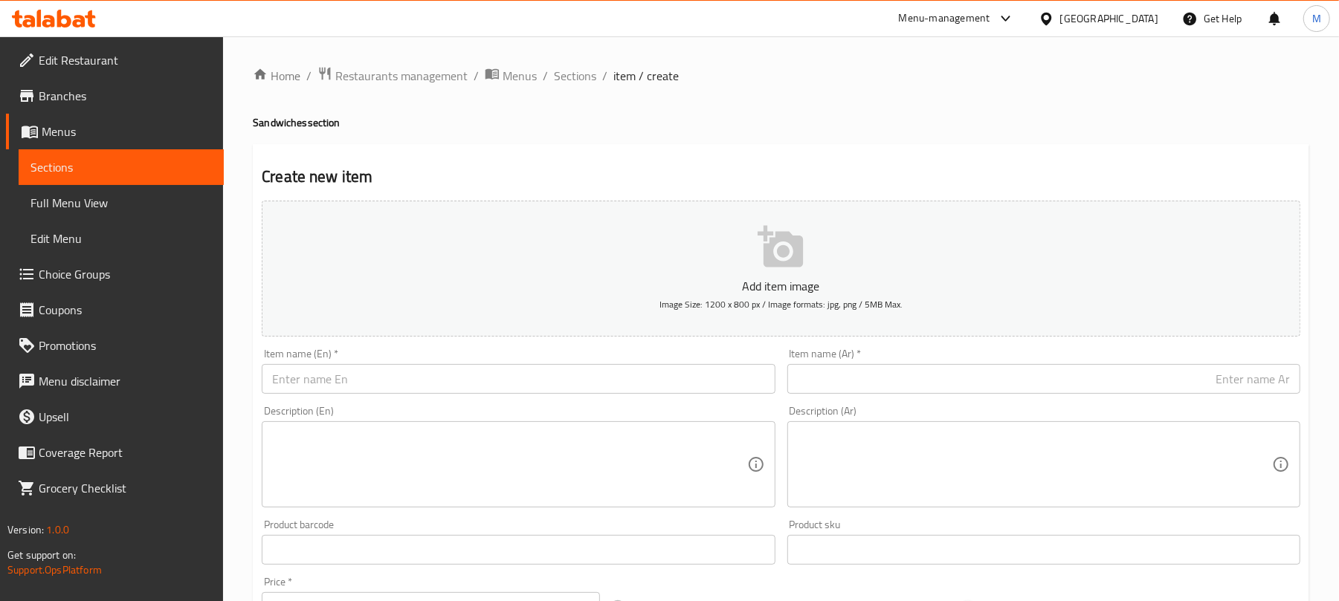
click at [424, 388] on input "text" at bounding box center [518, 379] width 513 height 30
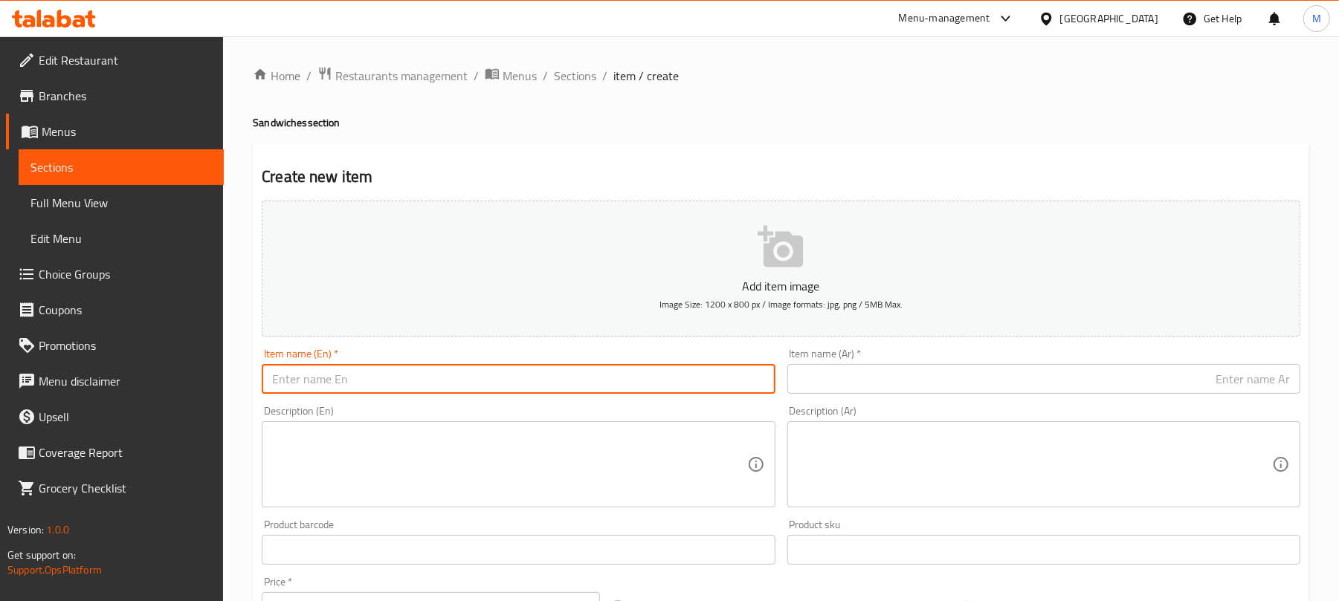
type input "ٍ"
type input "[PERSON_NAME]"
click at [922, 399] on div "Item name (Ar)   * Item name (Ar) *" at bounding box center [1043, 371] width 525 height 57
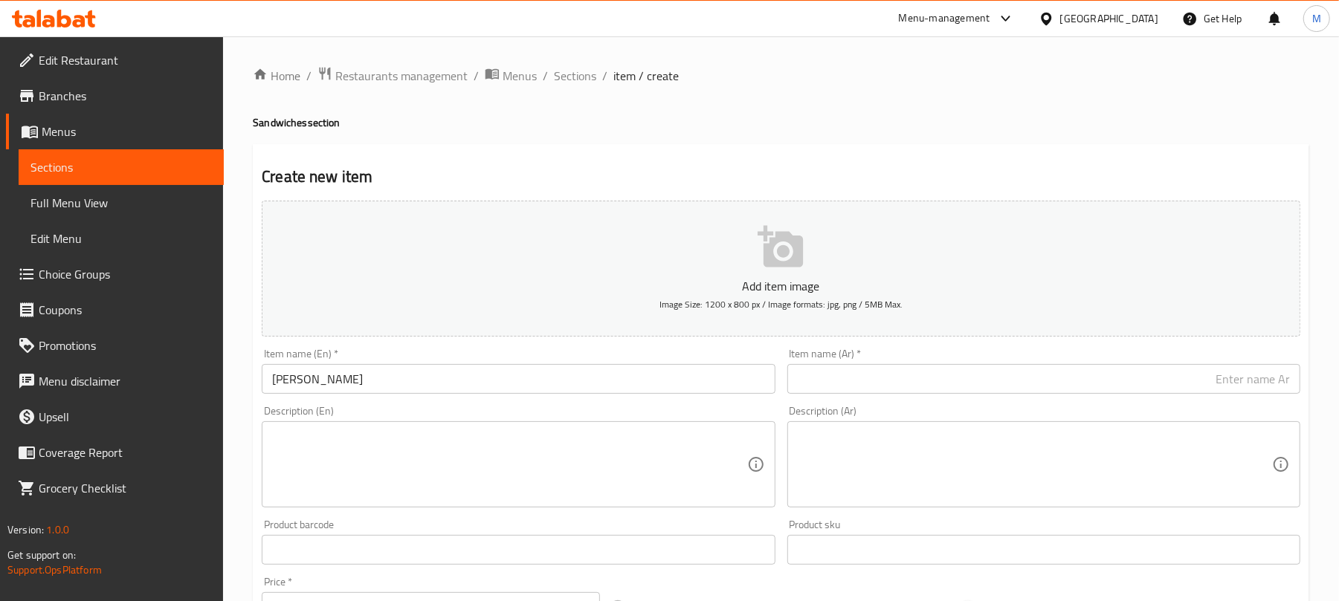
click at [938, 381] on input "text" at bounding box center [1043, 379] width 513 height 30
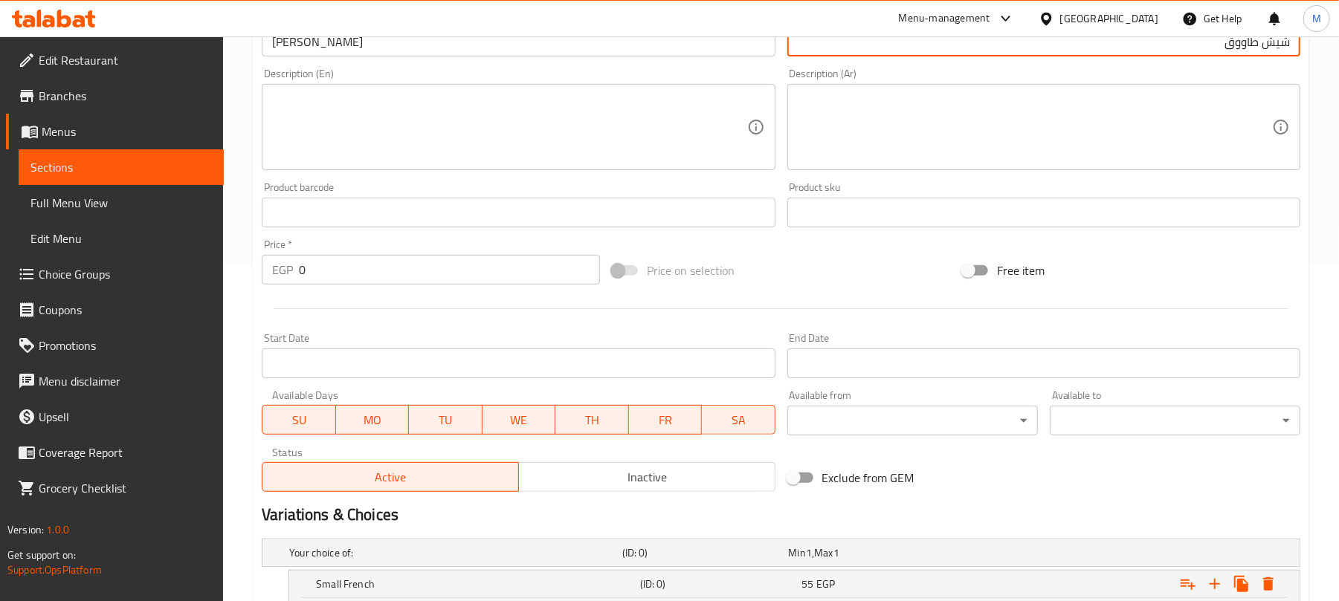
scroll to position [328, 0]
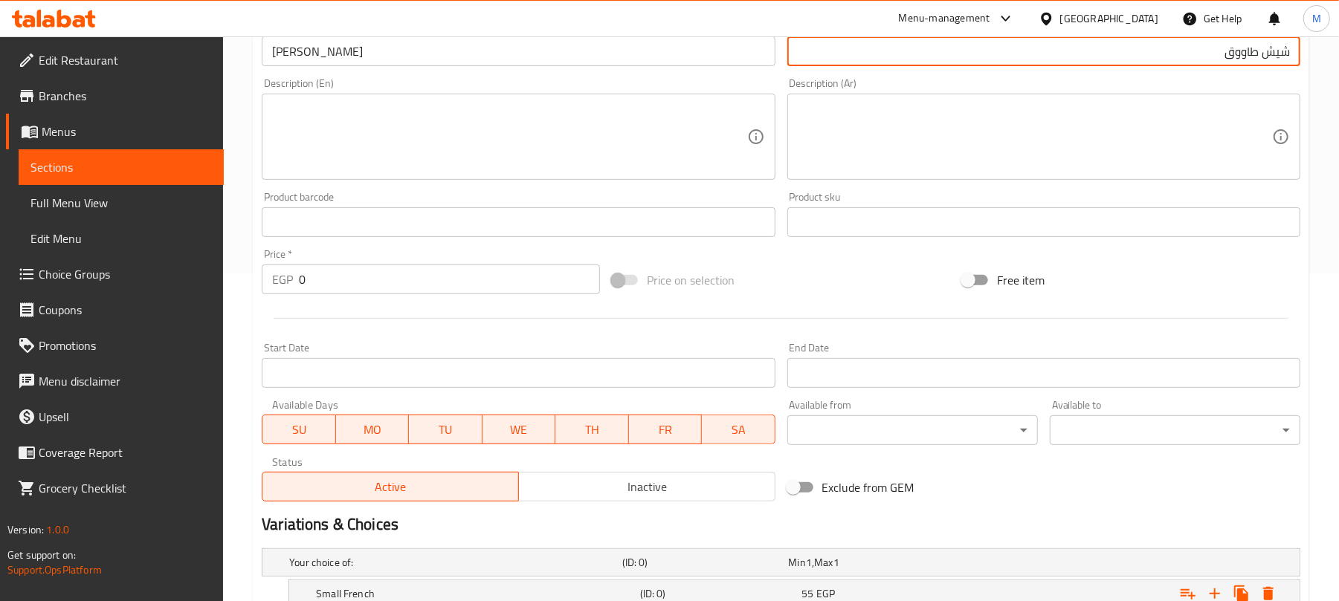
click at [1324, 277] on div "Home / Restaurants management / Menus / Sections / item / create Sandwiches sec…" at bounding box center [781, 350] width 1116 height 1282
click at [1240, 58] on input "شيش طاووق" at bounding box center [1043, 51] width 513 height 30
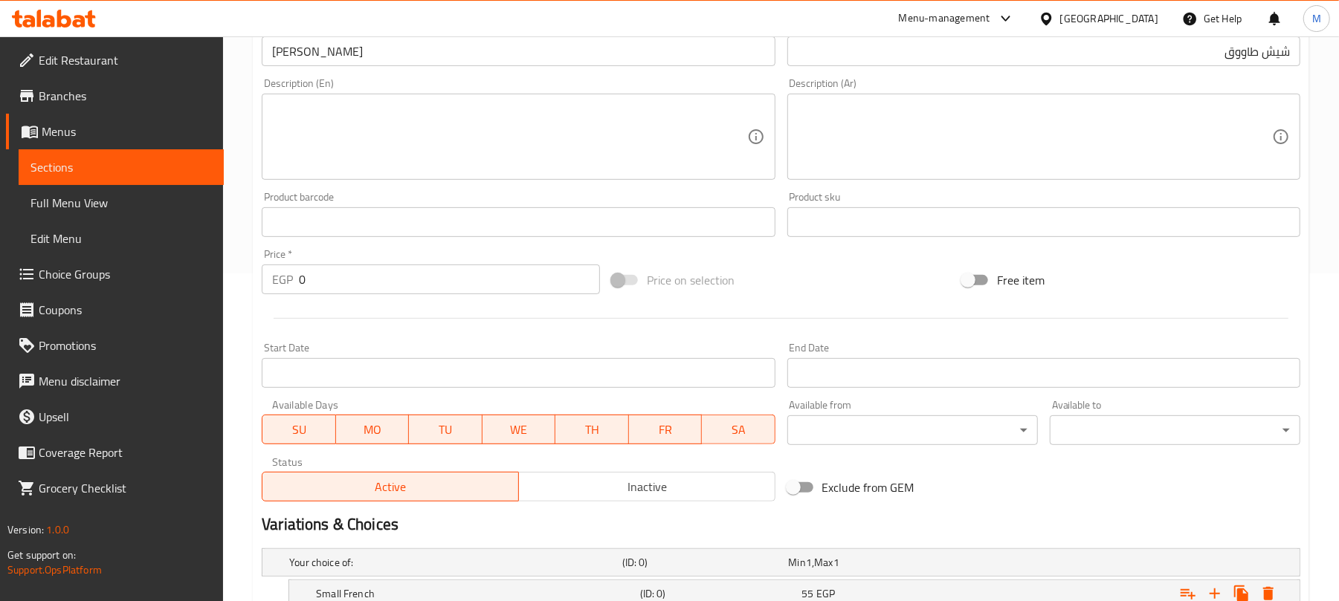
click at [1313, 144] on div "Home / Restaurants management / Menus / Sections / item / create Sandwiches sec…" at bounding box center [781, 350] width 1116 height 1282
click at [1235, 58] on input "شيش طاووق" at bounding box center [1043, 51] width 513 height 30
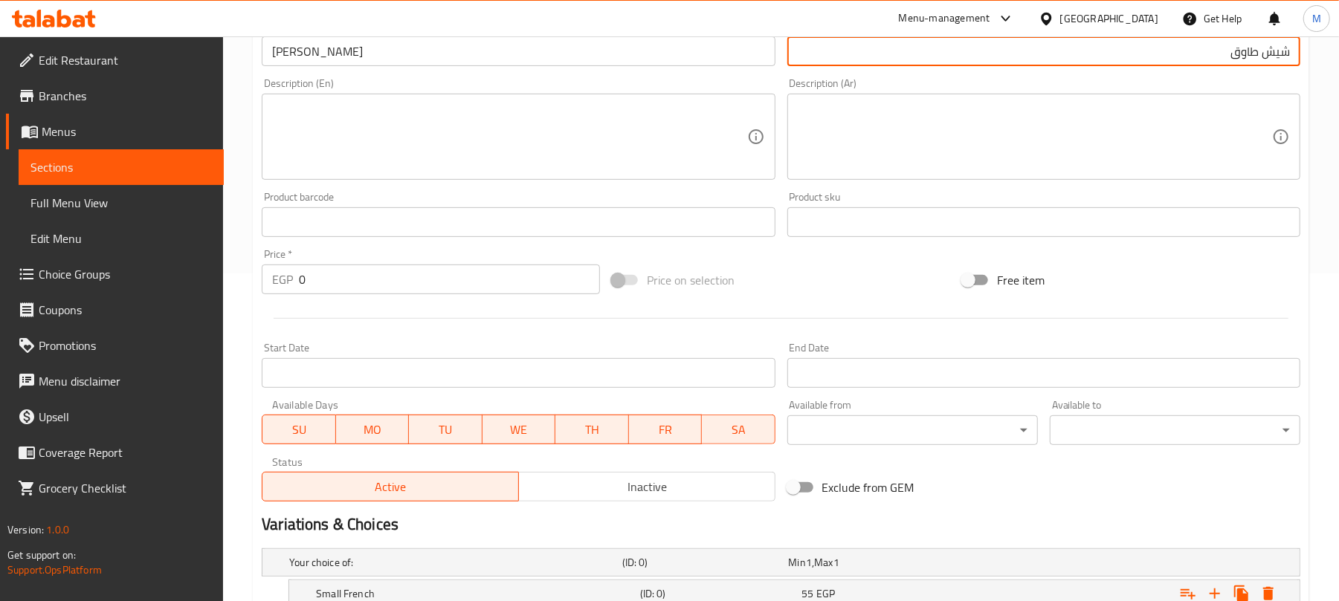
type input "شيش طاووق"
click at [1304, 122] on div "Description (Ar) Description (Ar)" at bounding box center [1043, 129] width 525 height 114
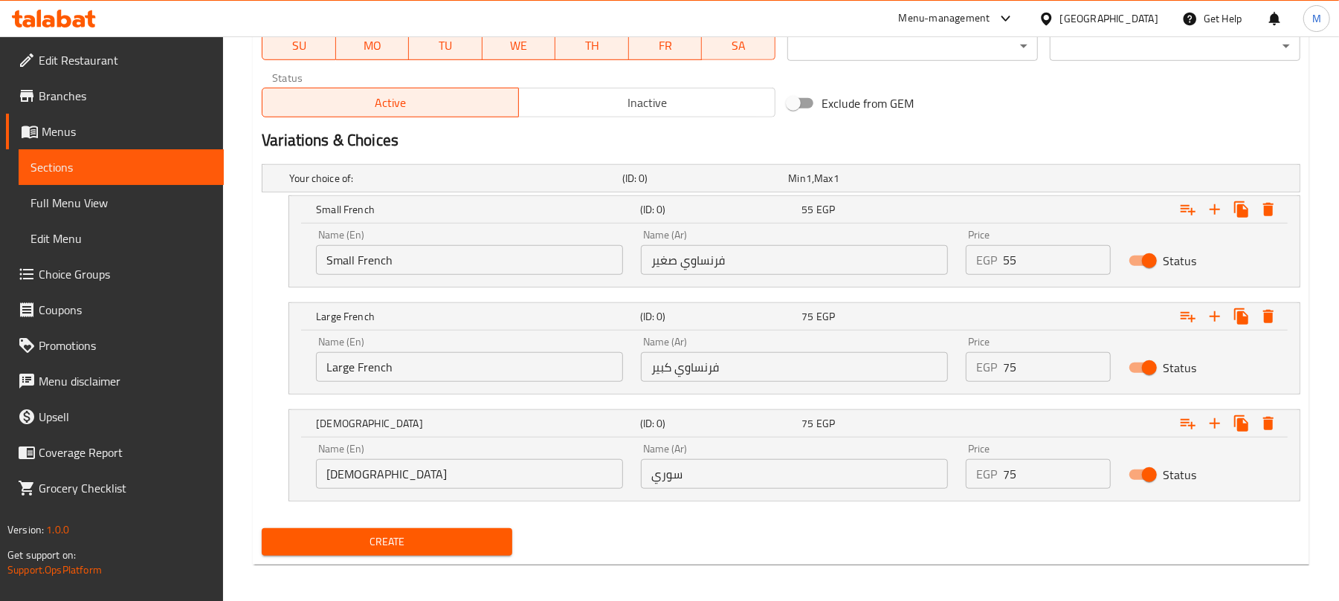
scroll to position [720, 0]
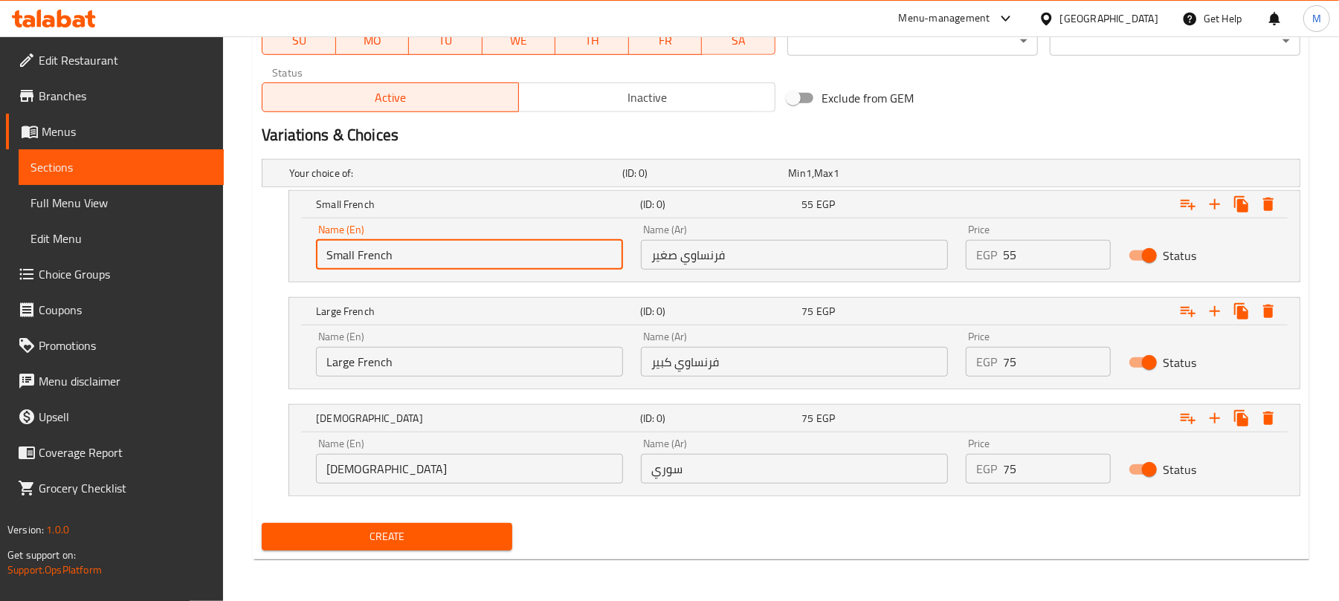
drag, startPoint x: 390, startPoint y: 253, endPoint x: 315, endPoint y: 247, distance: 75.3
click at [315, 247] on div "Name (En) Small French Name (En)" at bounding box center [469, 247] width 325 height 63
type input "ٍ"
type input "Small French"
drag, startPoint x: 387, startPoint y: 367, endPoint x: 262, endPoint y: 372, distance: 125.0
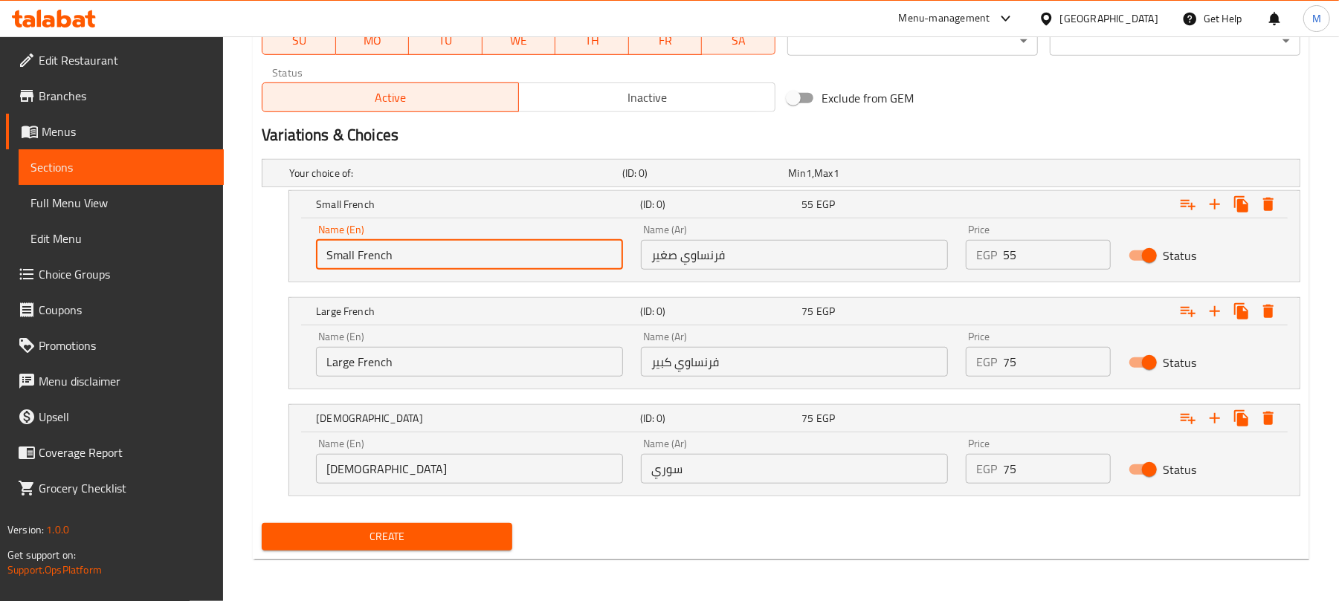
click at [263, 373] on div "Large French (ID: 0) 75 EGP Name (En) Large French Name (En) Name (Ar) فرنساوي …" at bounding box center [781, 343] width 1038 height 92
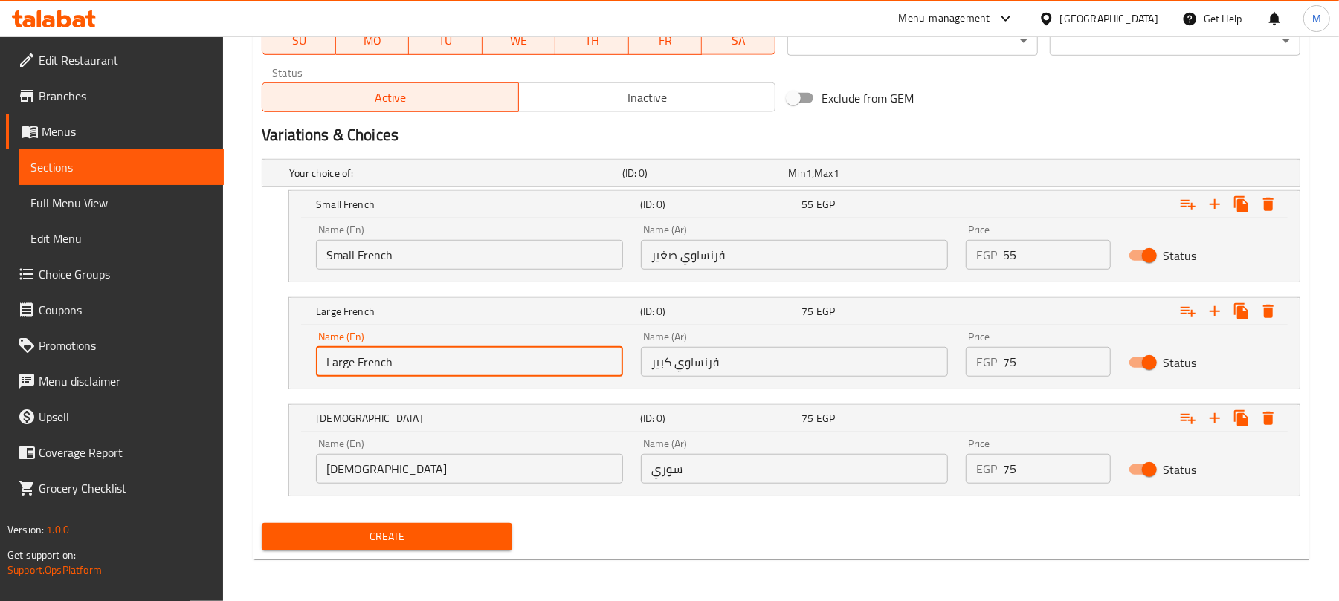
type input "Large French"
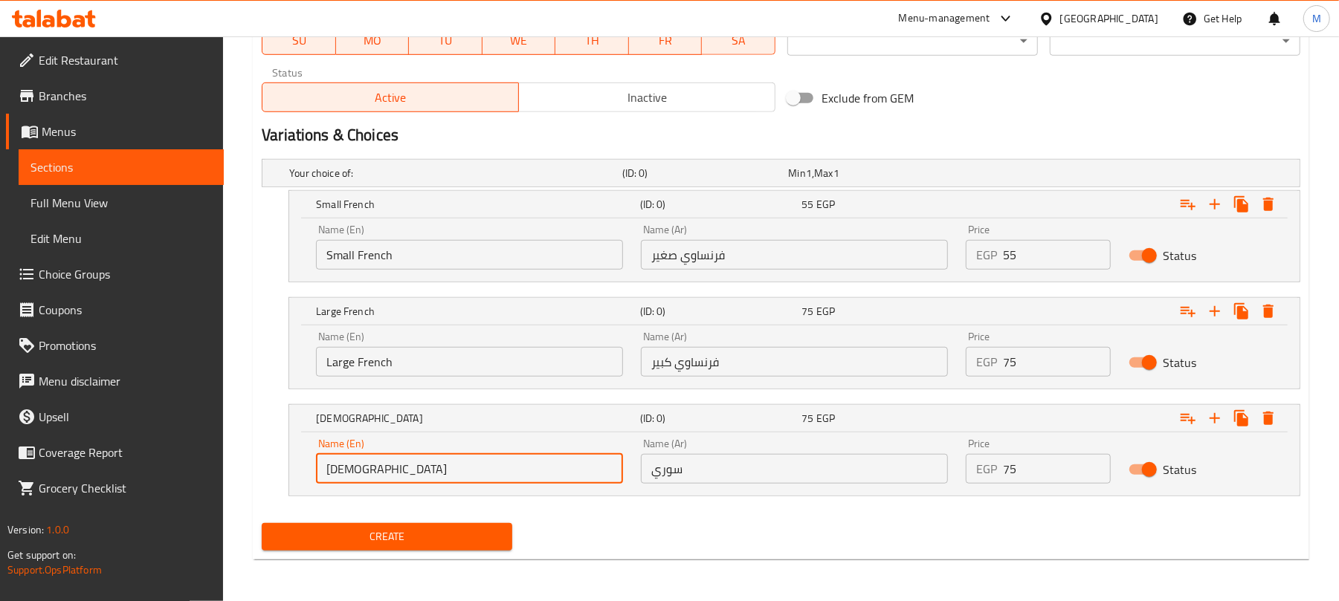
drag, startPoint x: 391, startPoint y: 459, endPoint x: 298, endPoint y: 462, distance: 93.0
click at [303, 464] on div "Name (En) Syrian Name (En) Name (Ar) سوري Name (Ar) Price EGP 75 Price Status" at bounding box center [794, 464] width 1010 height 63
type input "[DEMOGRAPHIC_DATA]"
click at [717, 471] on input "سوري" at bounding box center [794, 469] width 307 height 30
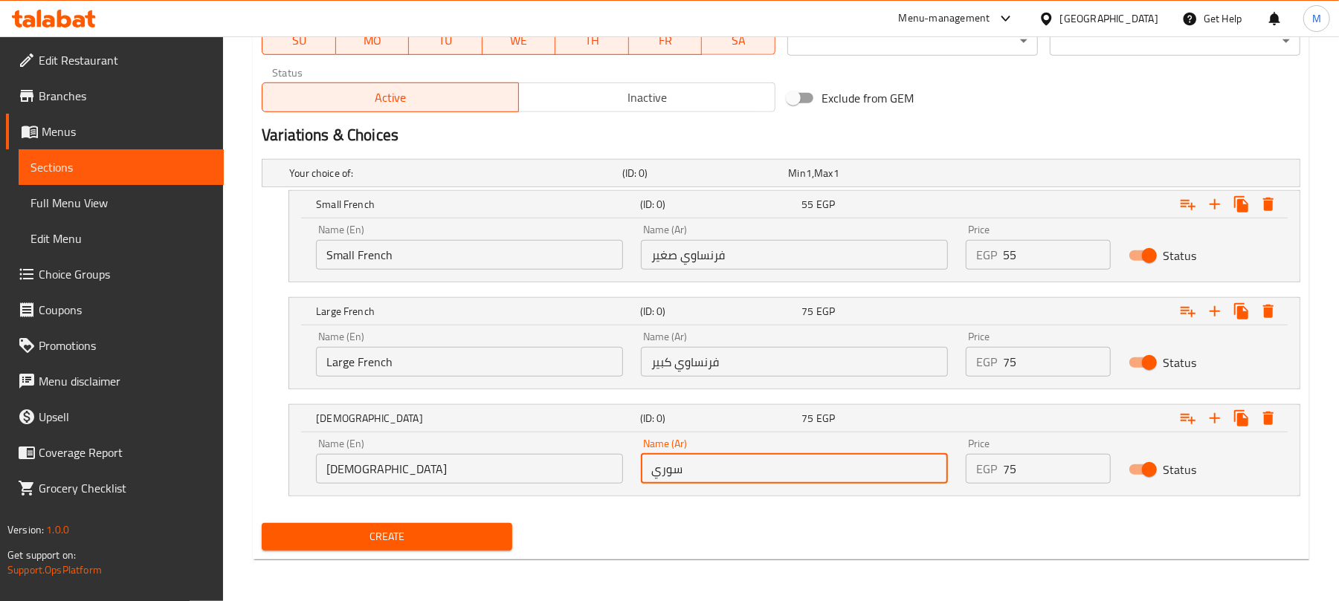
type input "سوري"
click at [852, 364] on input "فرنساوي كبير" at bounding box center [794, 362] width 307 height 30
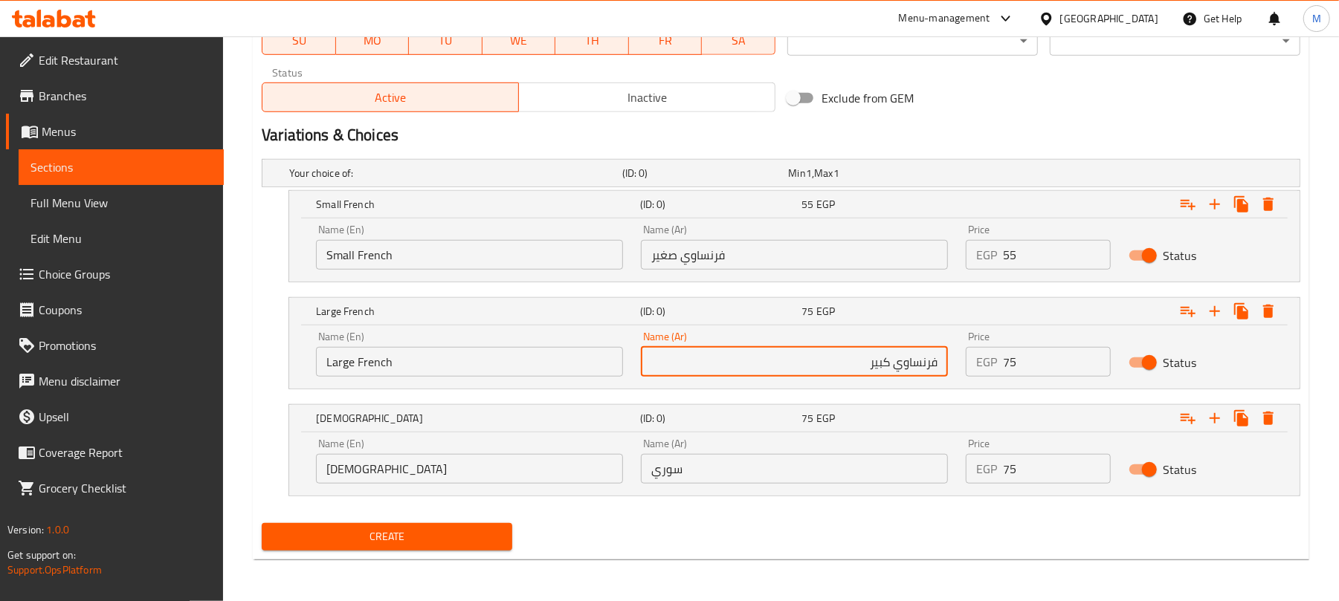
type input "فرنساوي كبير"
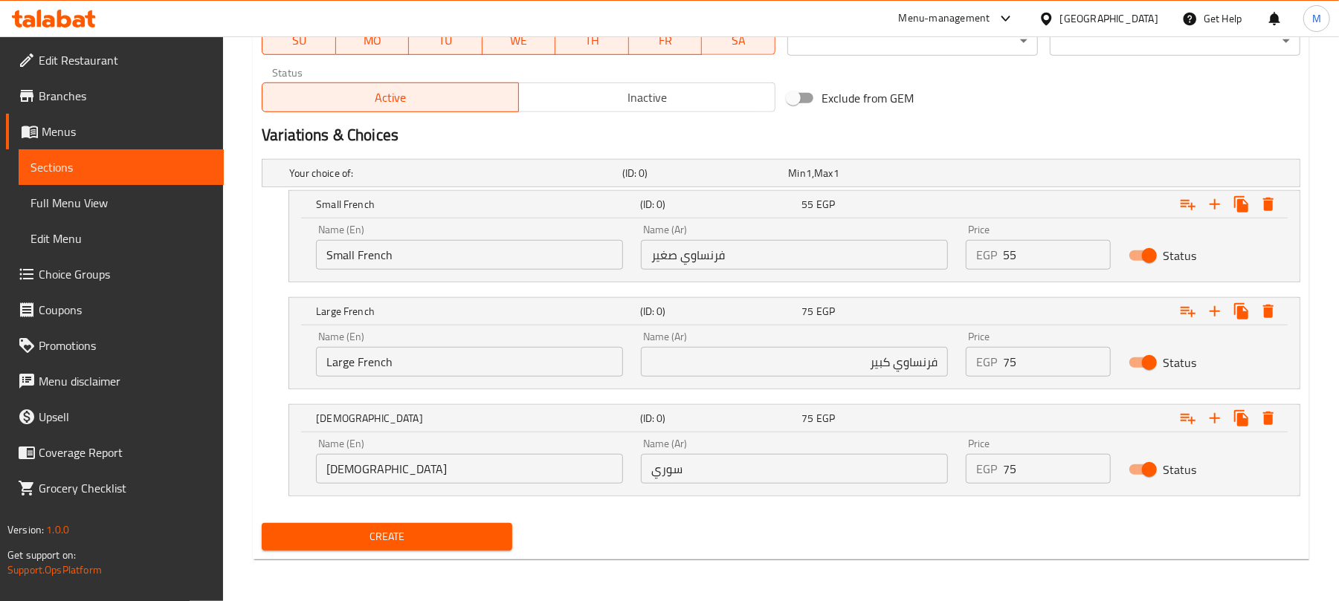
click at [833, 485] on div "Name (Ar) سوري Name (Ar)" at bounding box center [794, 461] width 325 height 63
click at [836, 485] on div "Name (Ar) سوري Name (Ar)" at bounding box center [794, 461] width 325 height 63
click at [838, 485] on div "Name (Ar) سوري Name (Ar)" at bounding box center [794, 461] width 325 height 63
click at [858, 476] on input "سوري" at bounding box center [794, 469] width 307 height 30
click at [865, 266] on input "فرنساوي صغير" at bounding box center [794, 255] width 307 height 30
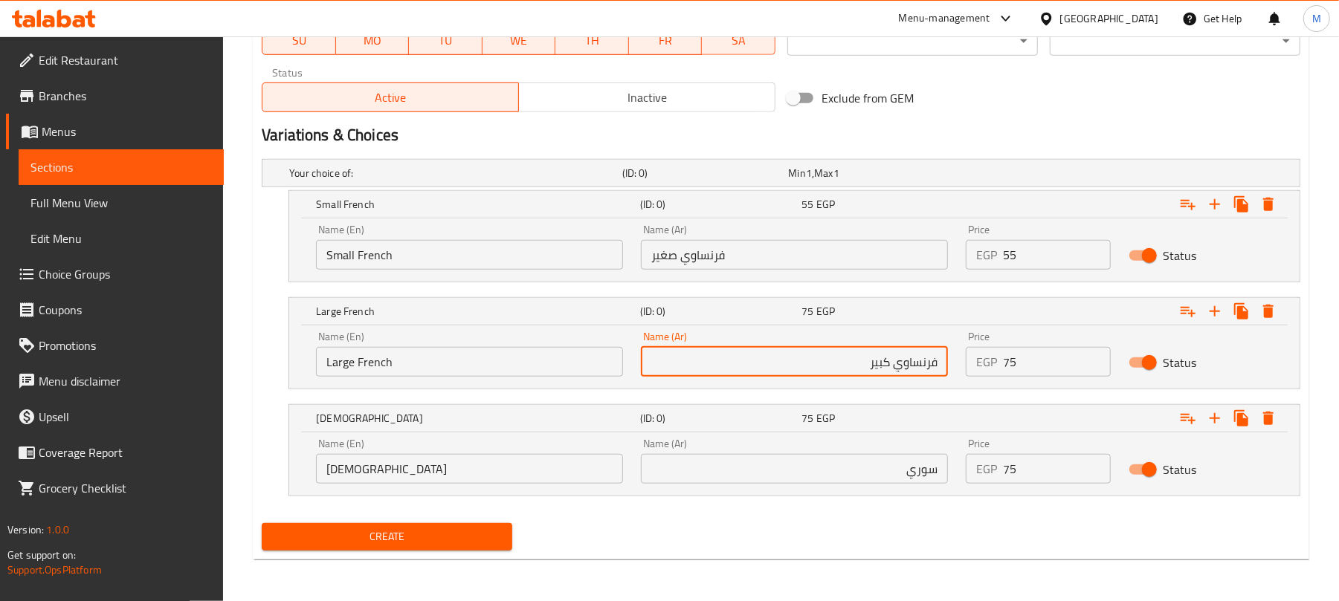
click at [908, 361] on input "فرنساوي كبير" at bounding box center [794, 362] width 307 height 30
click at [902, 250] on input "فرنساوي صغير" at bounding box center [794, 255] width 307 height 30
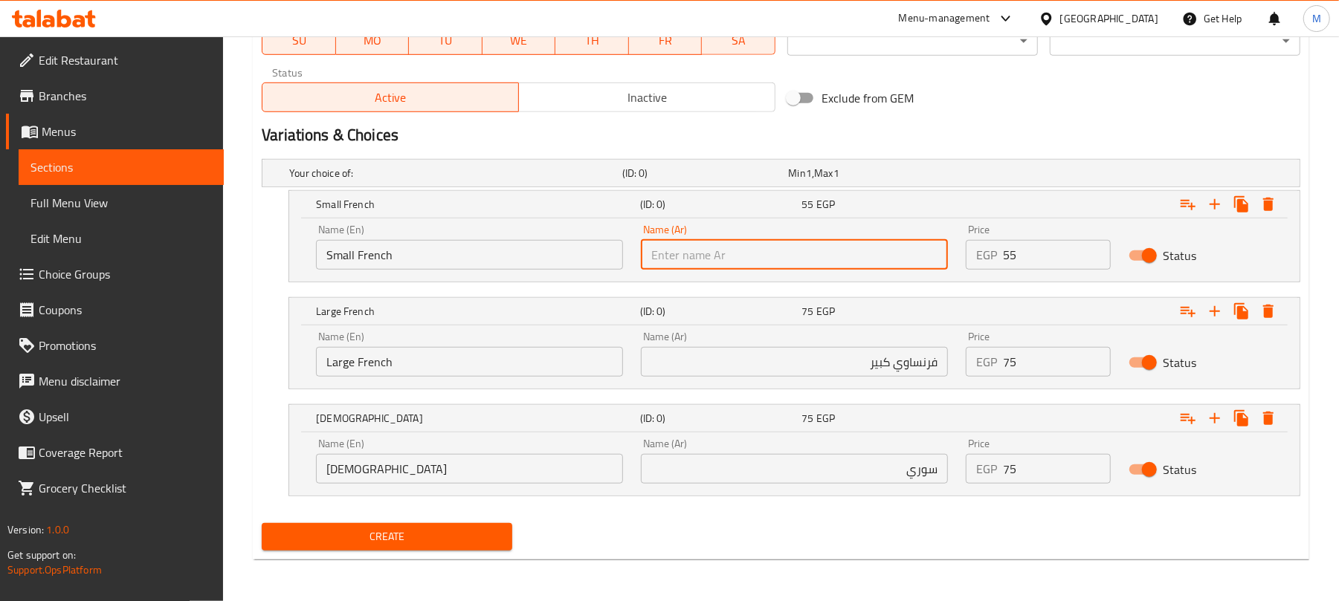
paste input "فرنساوي"
type input "فرنساوي صغير"
click at [902, 256] on div "Name (En) Small French Name (En) Name (Ar) فرنساوي صغير Name (Ar) Price EGP 55 …" at bounding box center [794, 247] width 974 height 63
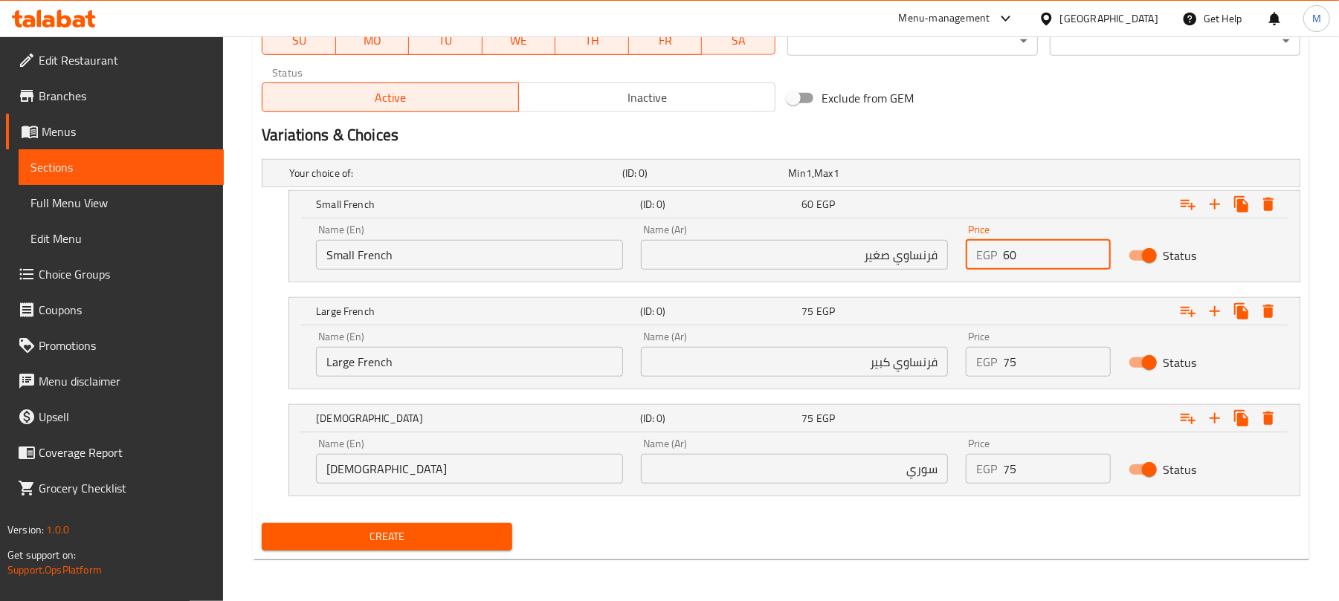
type input "60"
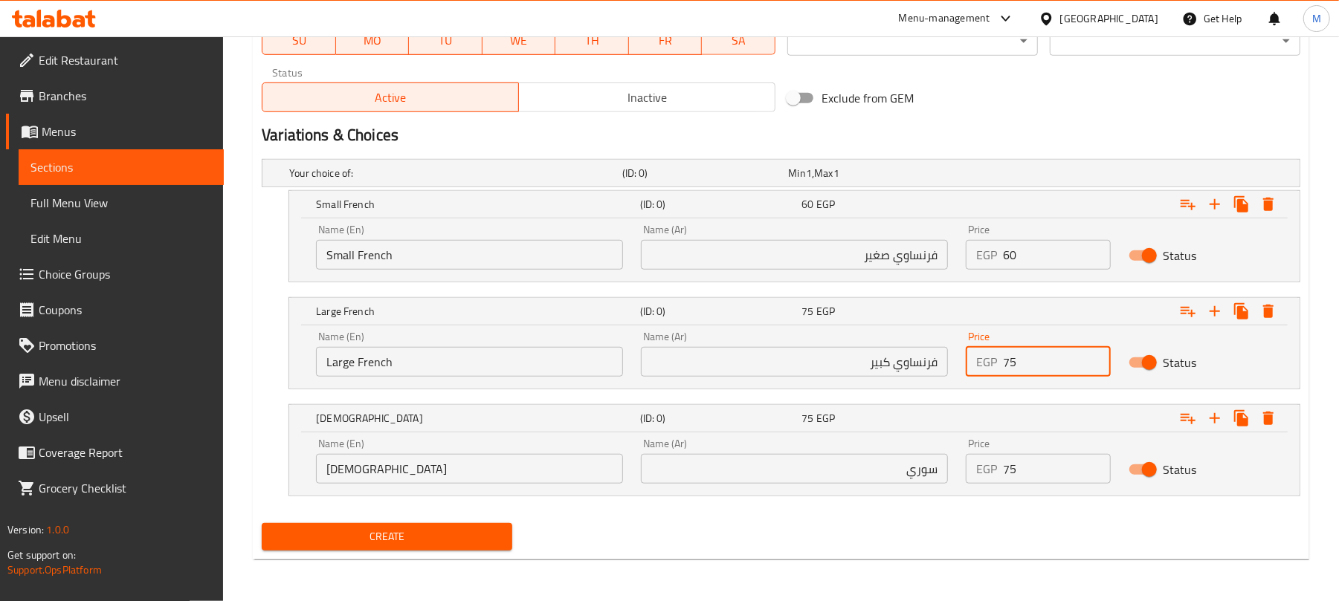
drag, startPoint x: 1038, startPoint y: 360, endPoint x: 925, endPoint y: 369, distance: 112.6
click at [925, 369] on div "Name (En) Large French Name (En) Name (Ar) فرنساوي كبير Name (Ar) Price EGP 75 …" at bounding box center [794, 354] width 974 height 63
drag, startPoint x: 1026, startPoint y: 369, endPoint x: 954, endPoint y: 372, distance: 71.4
click at [954, 372] on div "Name (En) Large French Name (En) Name (Ar) فرنساوي كبير Name (Ar) Price EGP 70 …" at bounding box center [794, 354] width 974 height 63
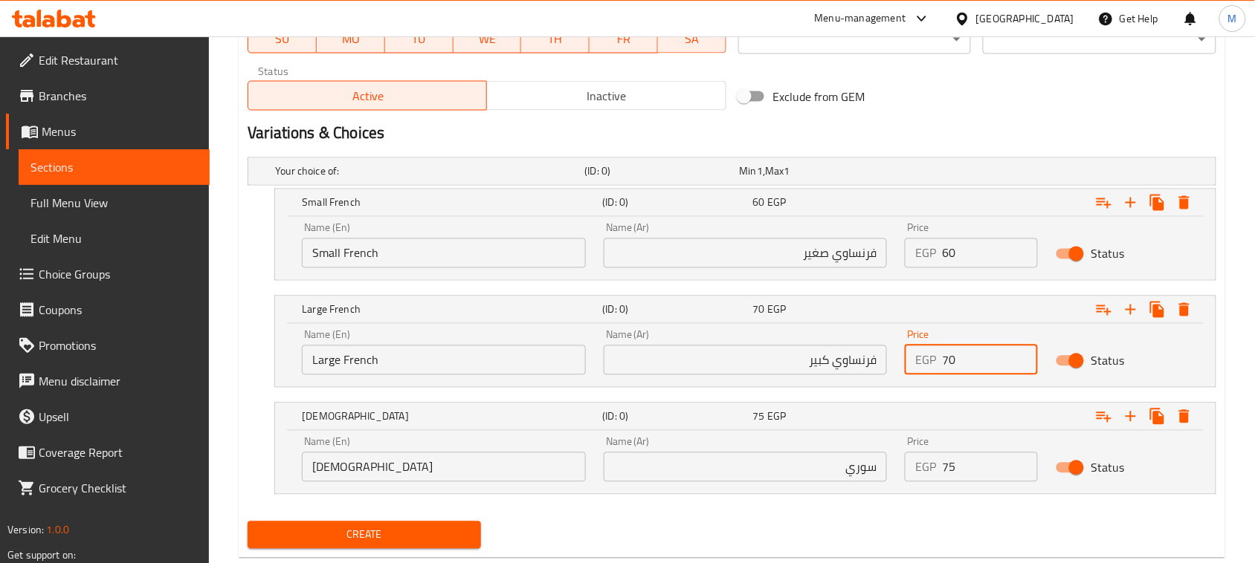
type input "70"
drag, startPoint x: 967, startPoint y: 469, endPoint x: 900, endPoint y: 472, distance: 67.0
click at [905, 472] on div "EGP 0 Price" at bounding box center [971, 468] width 133 height 30
paste input "7"
type input "70"
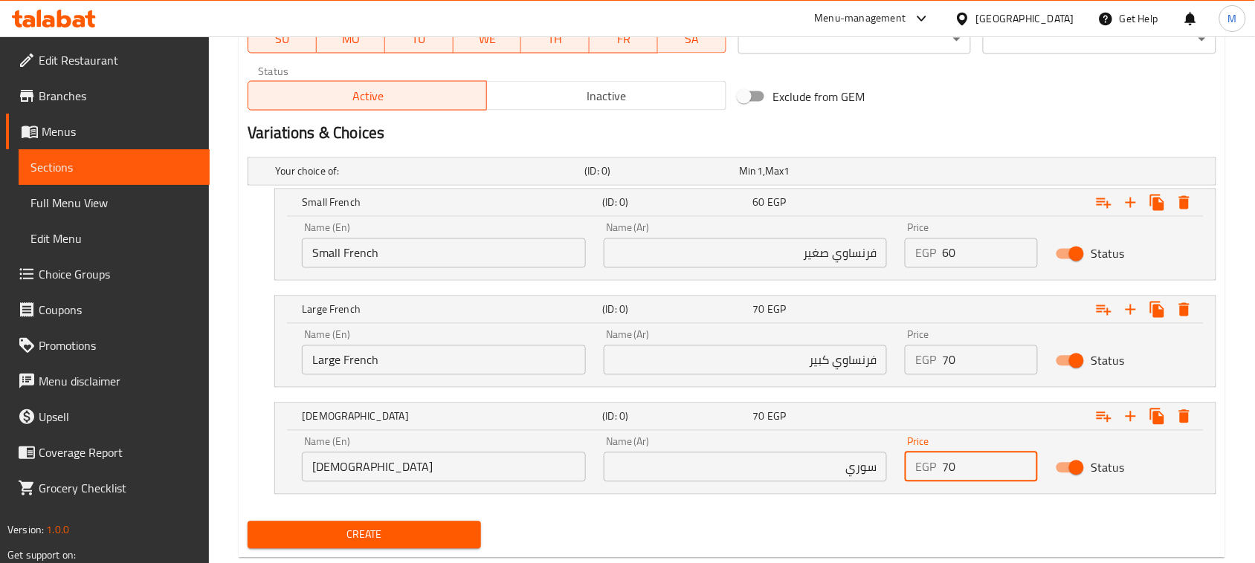
click at [452, 540] on span "Create" at bounding box center [364, 535] width 210 height 19
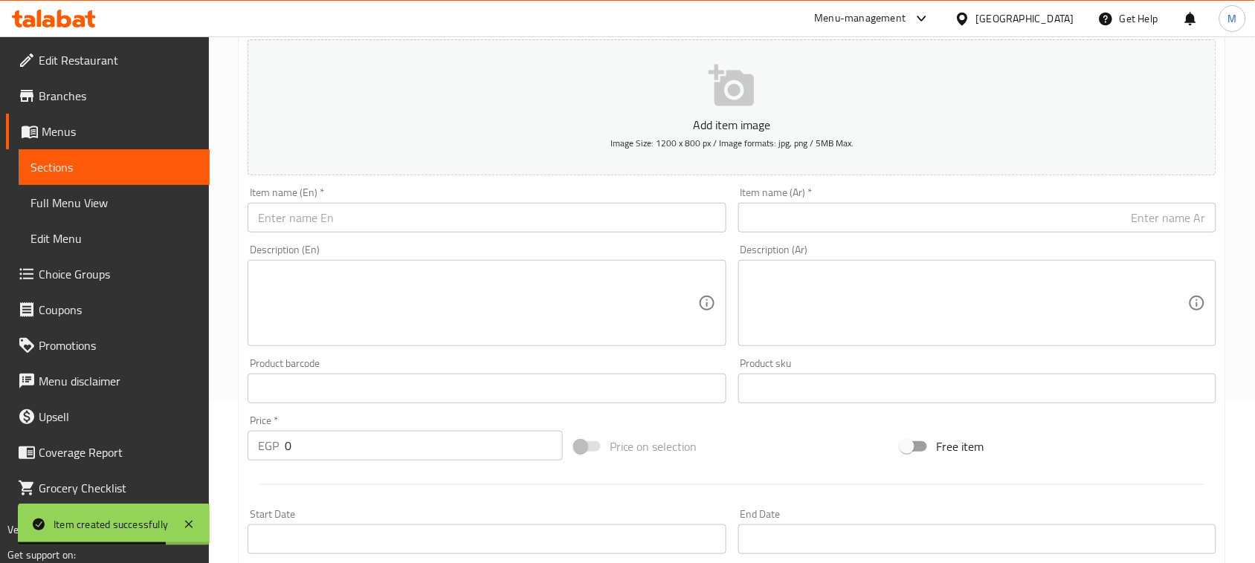
scroll to position [0, 0]
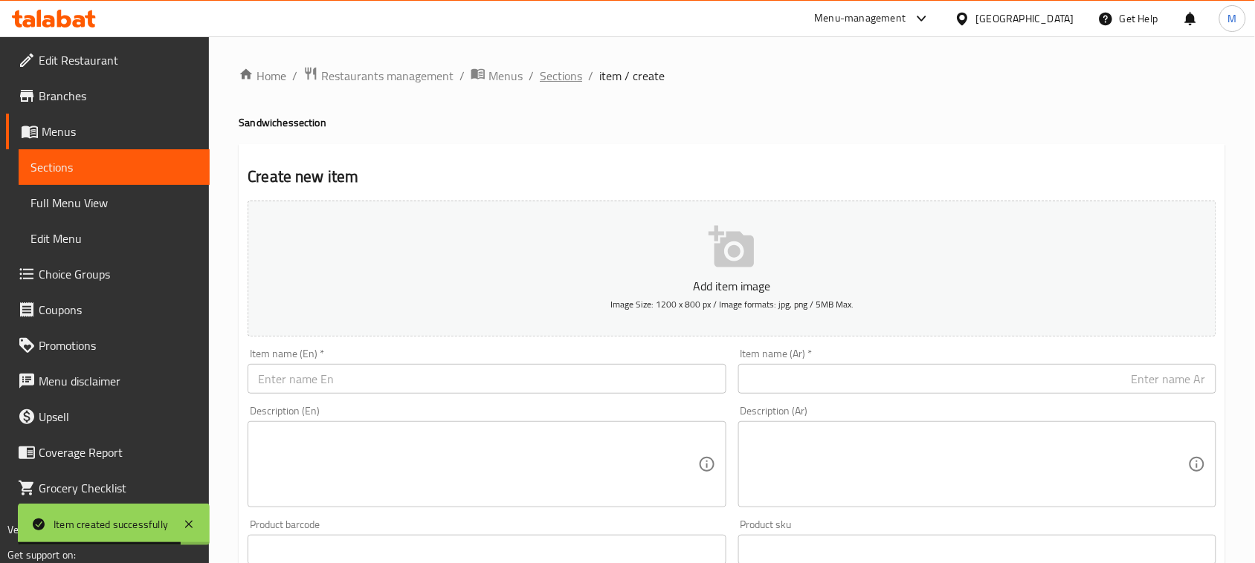
click at [557, 76] on span "Sections" at bounding box center [561, 76] width 42 height 18
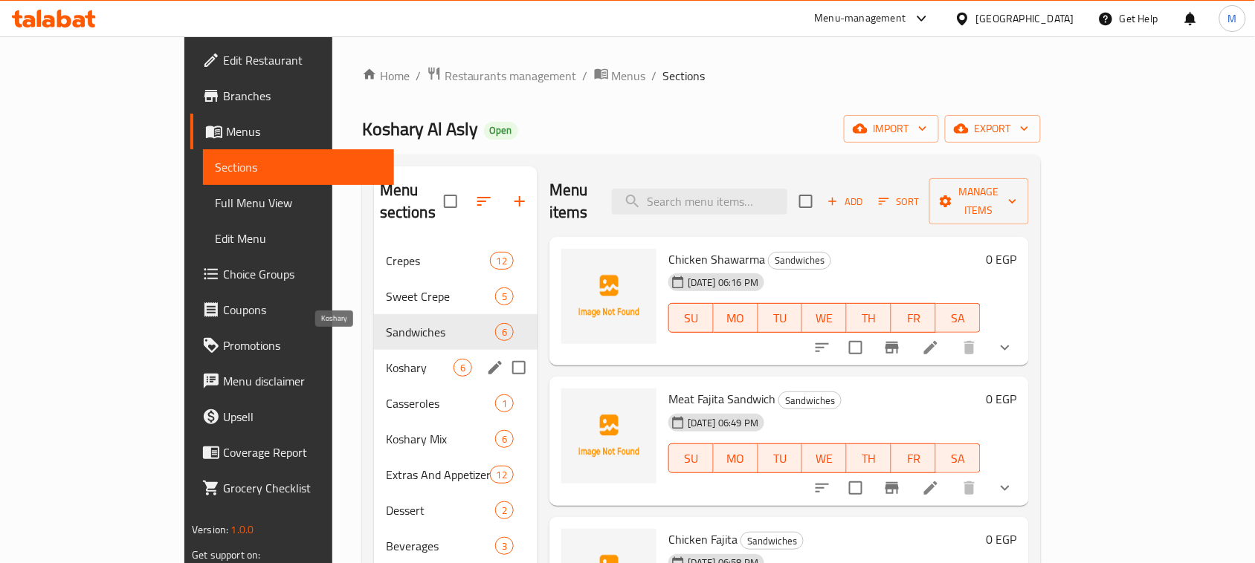
click at [386, 359] on span "Koshary" at bounding box center [420, 368] width 68 height 18
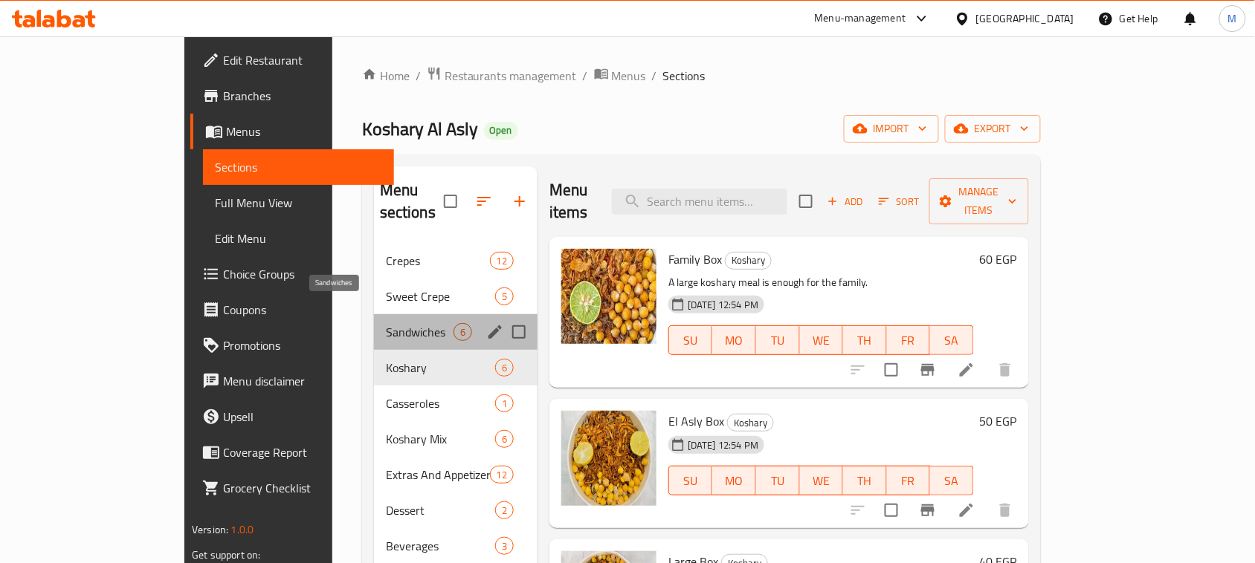
click at [386, 323] on span "Sandwiches" at bounding box center [420, 332] width 68 height 18
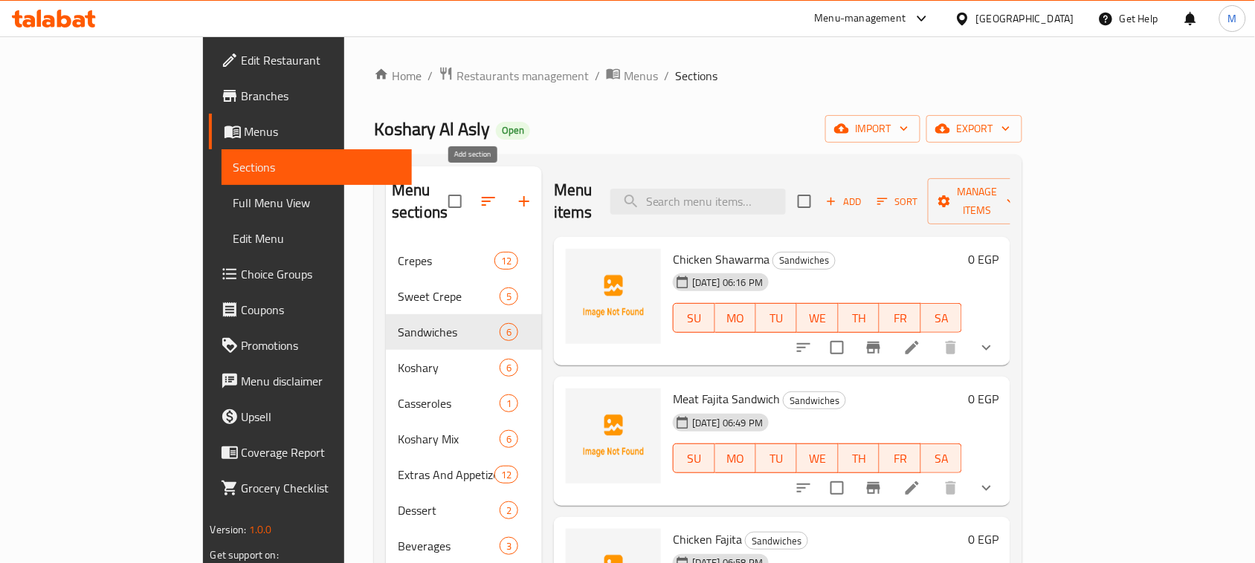
click at [515, 193] on icon "button" at bounding box center [524, 202] width 18 height 18
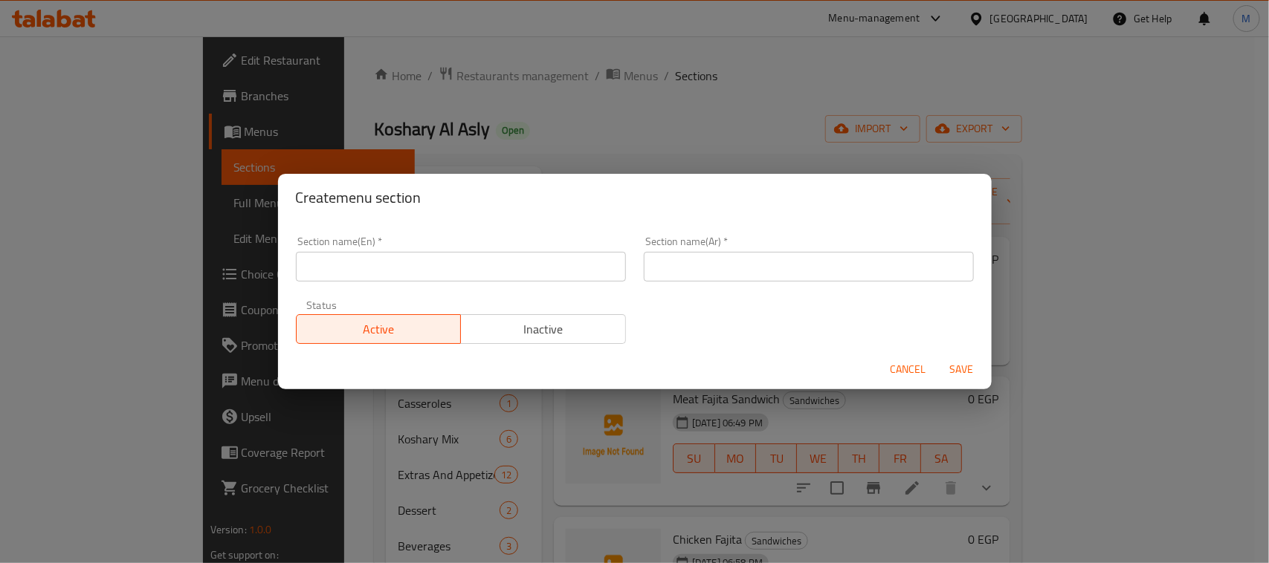
click at [473, 261] on input "text" at bounding box center [461, 267] width 330 height 30
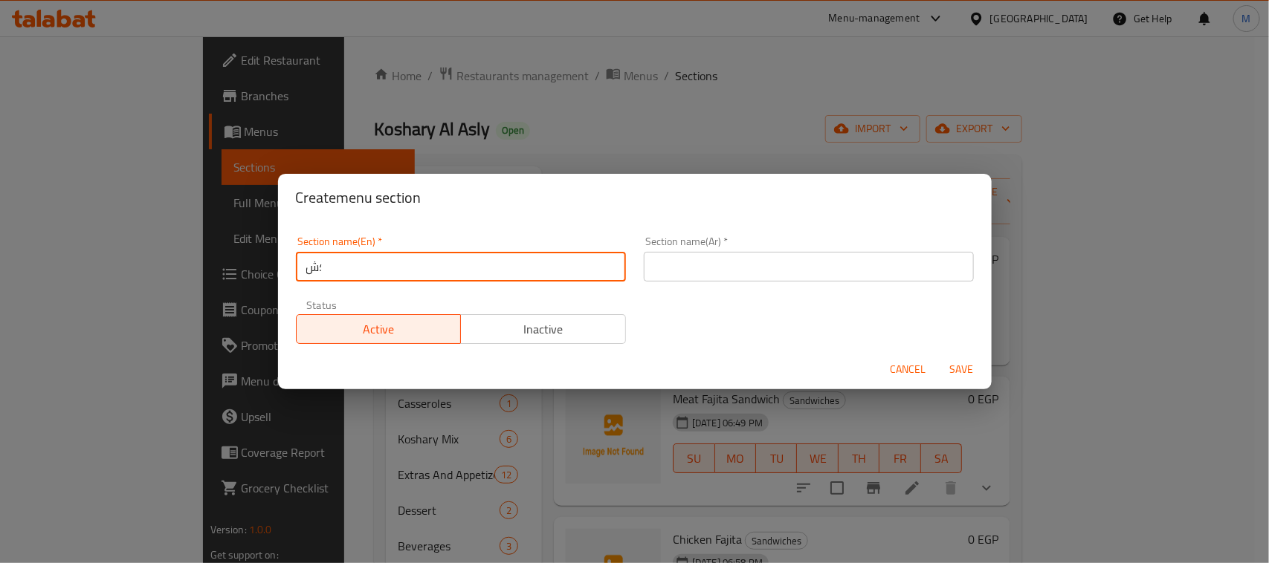
type input "؛"
type input "Pasta"
click at [741, 258] on input "text" at bounding box center [809, 267] width 330 height 30
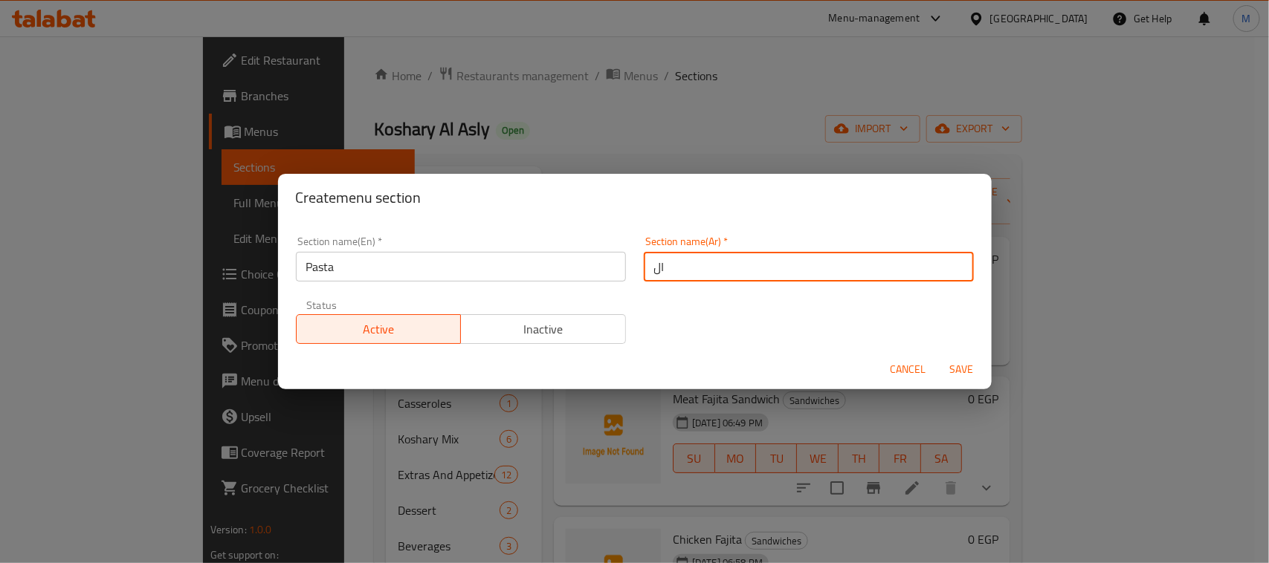
type input "ا"
type input "باستا"
click at [963, 366] on span "Save" at bounding box center [962, 369] width 36 height 19
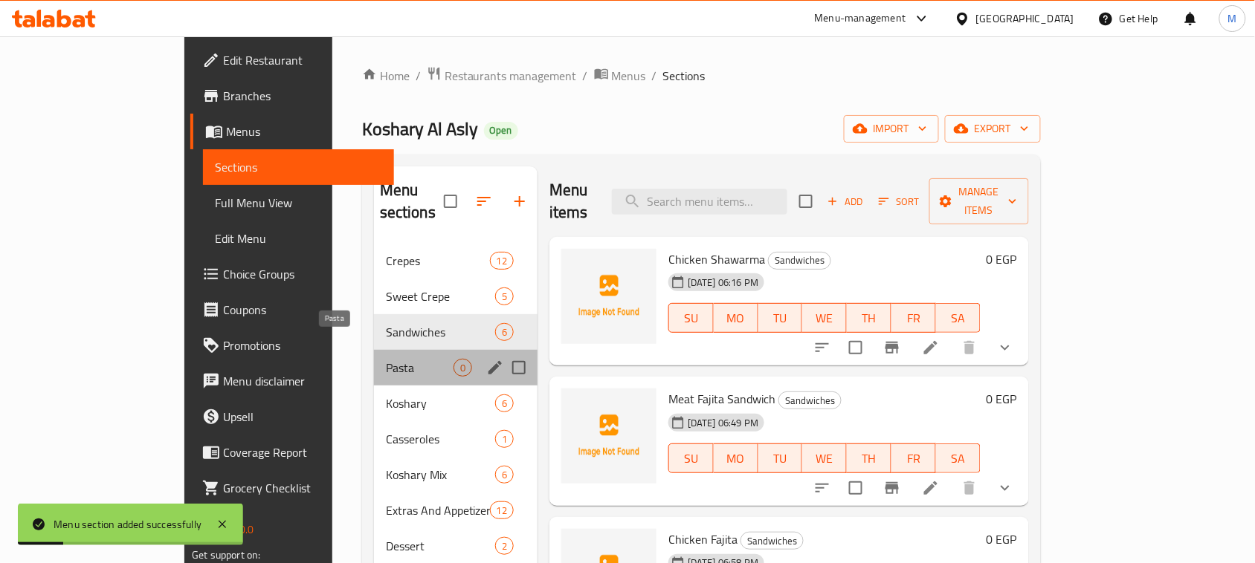
click at [386, 359] on span "Pasta" at bounding box center [420, 368] width 68 height 18
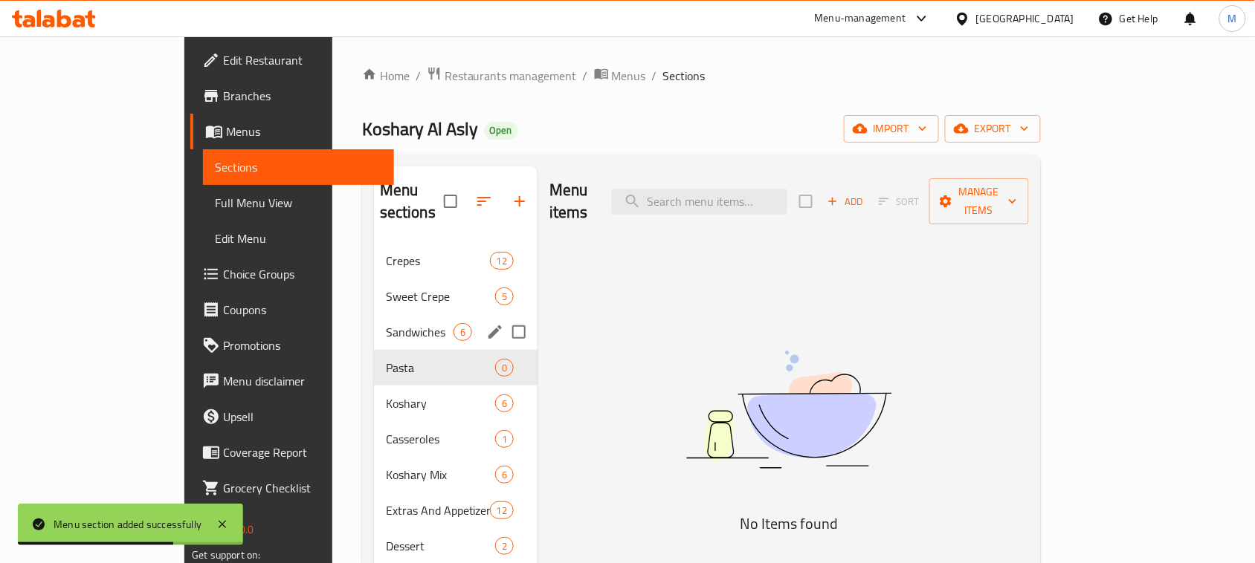
click at [374, 321] on div "Sandwiches 6" at bounding box center [456, 332] width 164 height 36
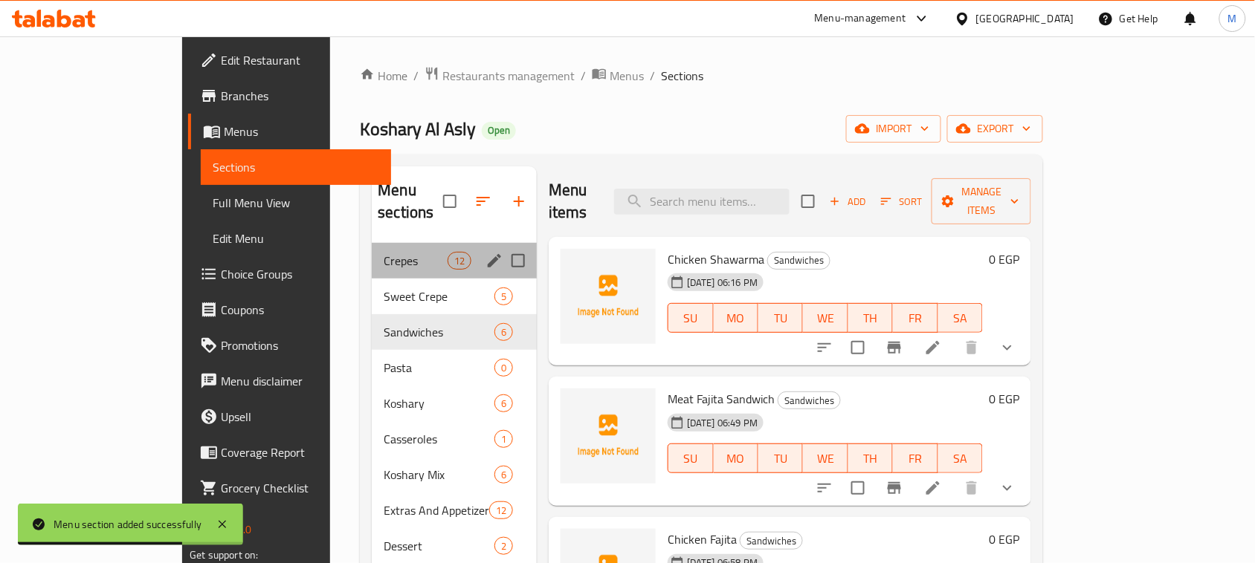
click at [372, 253] on div "Crepes 12" at bounding box center [454, 261] width 165 height 36
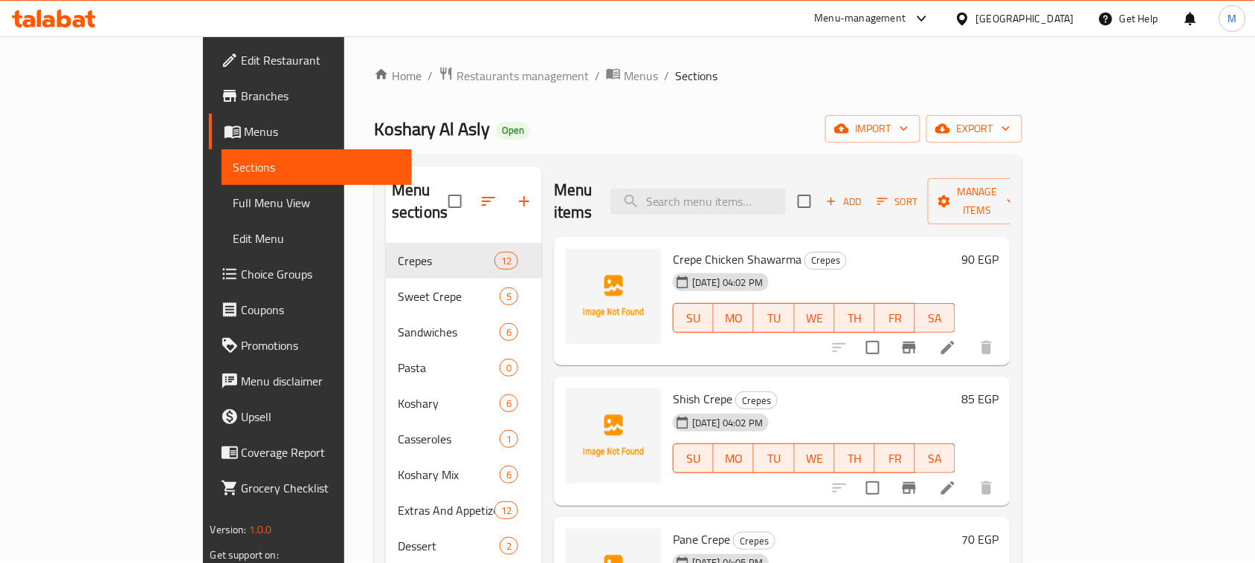
click at [864, 193] on span "Add" at bounding box center [844, 201] width 40 height 17
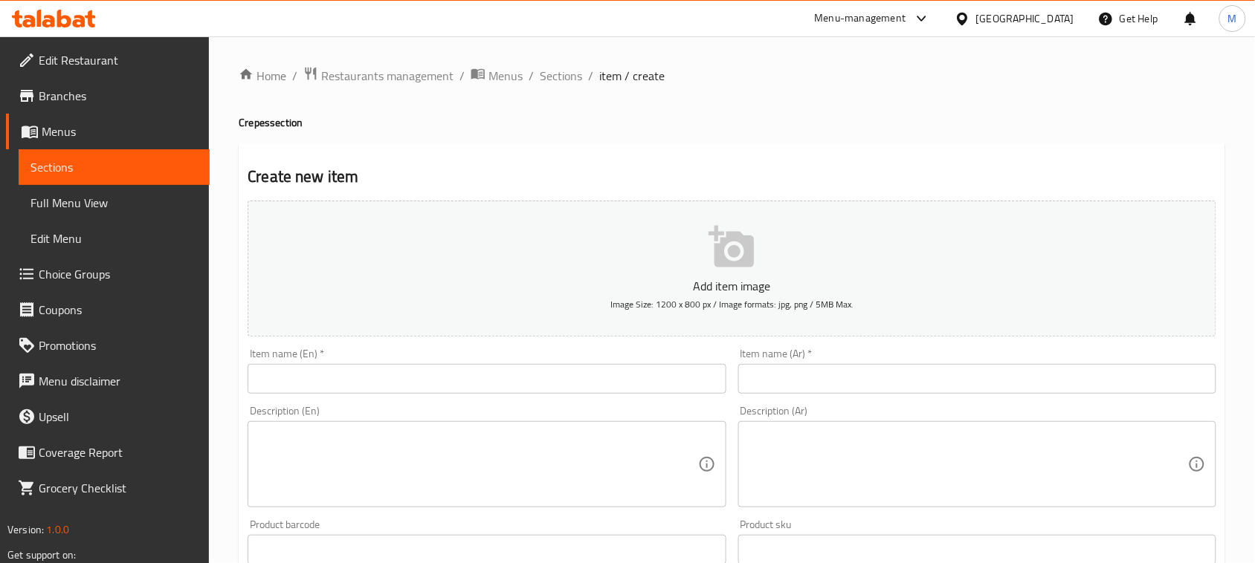
click at [510, 378] on input "text" at bounding box center [487, 379] width 478 height 30
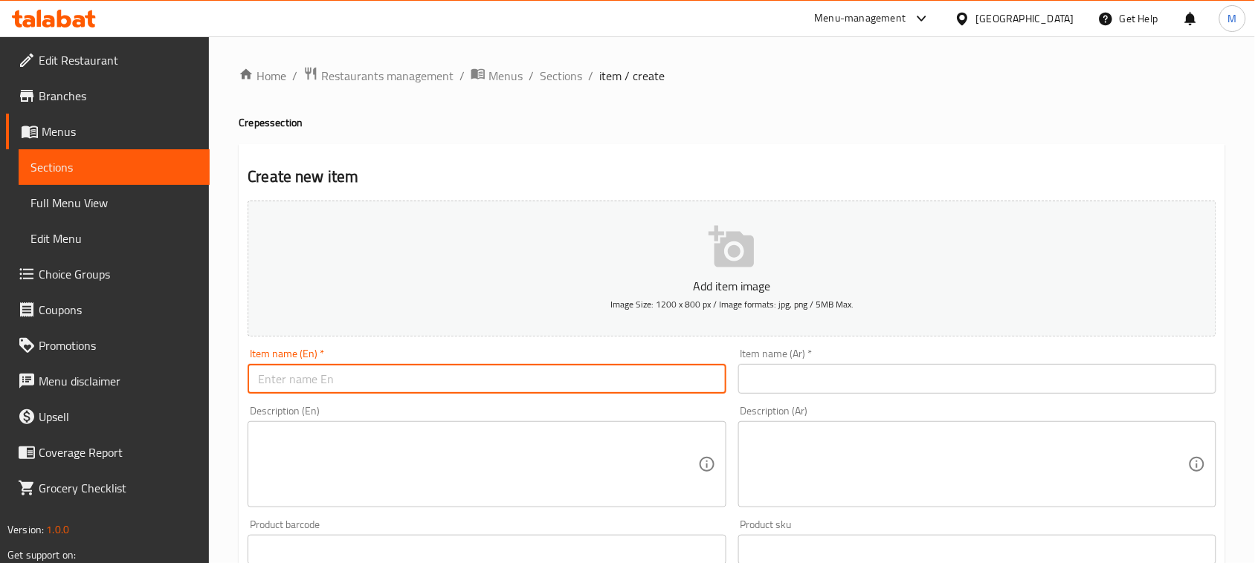
type input "}"
type input "Crepe Burger"
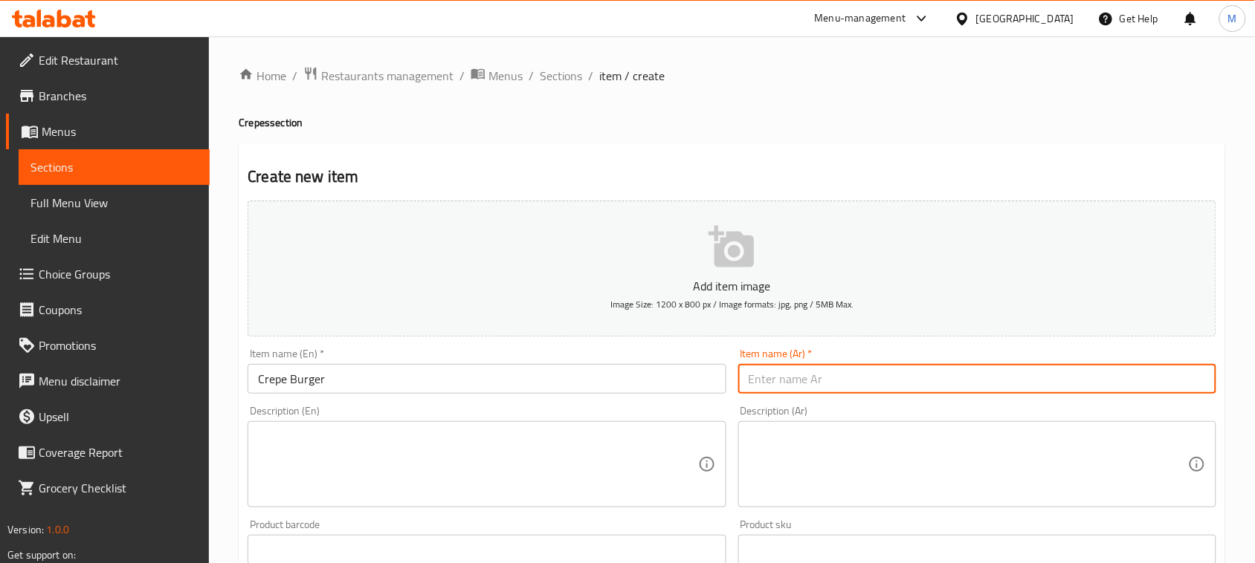
click at [908, 375] on input "text" at bounding box center [977, 379] width 478 height 30
type input "كريب برجر"
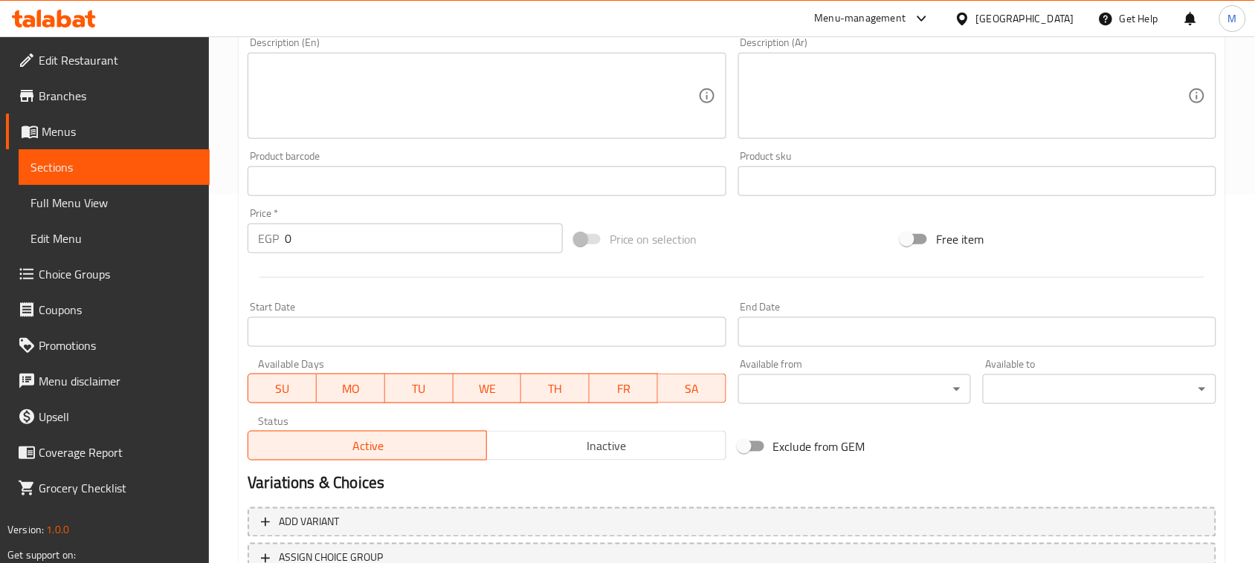
scroll to position [465, 0]
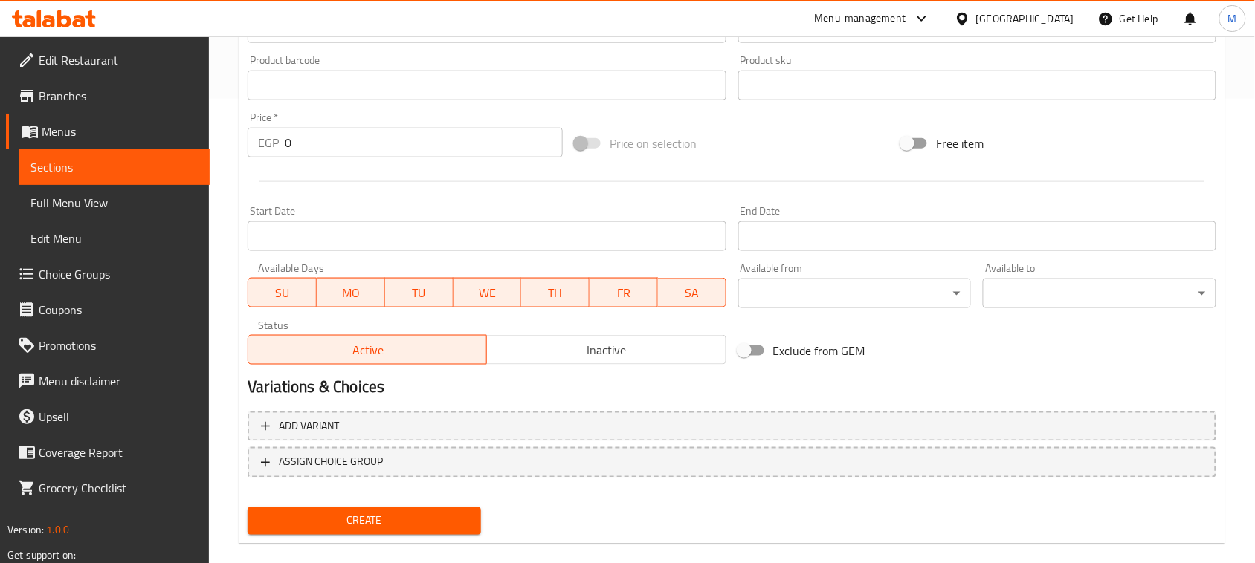
drag, startPoint x: 302, startPoint y: 149, endPoint x: 250, endPoint y: 143, distance: 52.4
click at [256, 142] on div "EGP 0 Price *" at bounding box center [405, 143] width 315 height 30
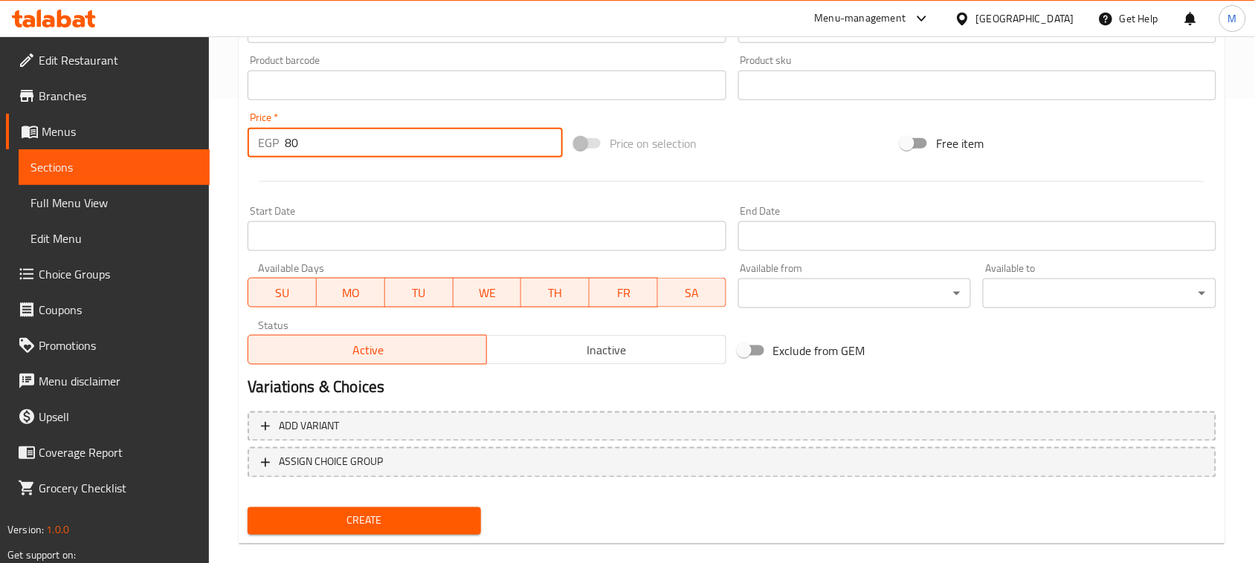
type input "80"
click at [301, 188] on div at bounding box center [732, 182] width 980 height 36
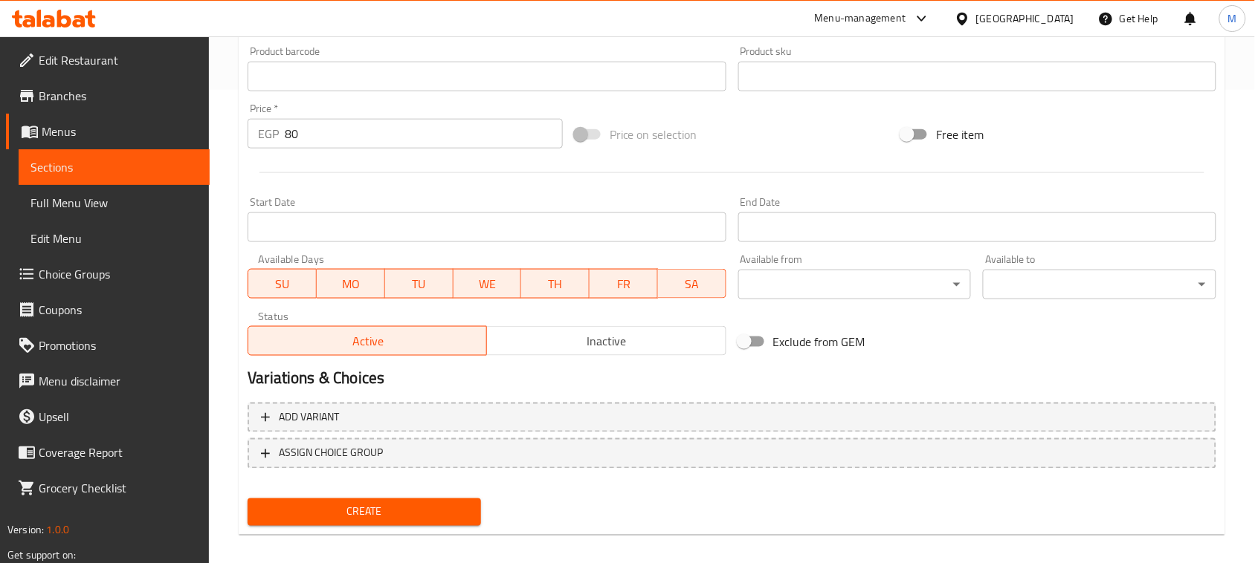
scroll to position [484, 0]
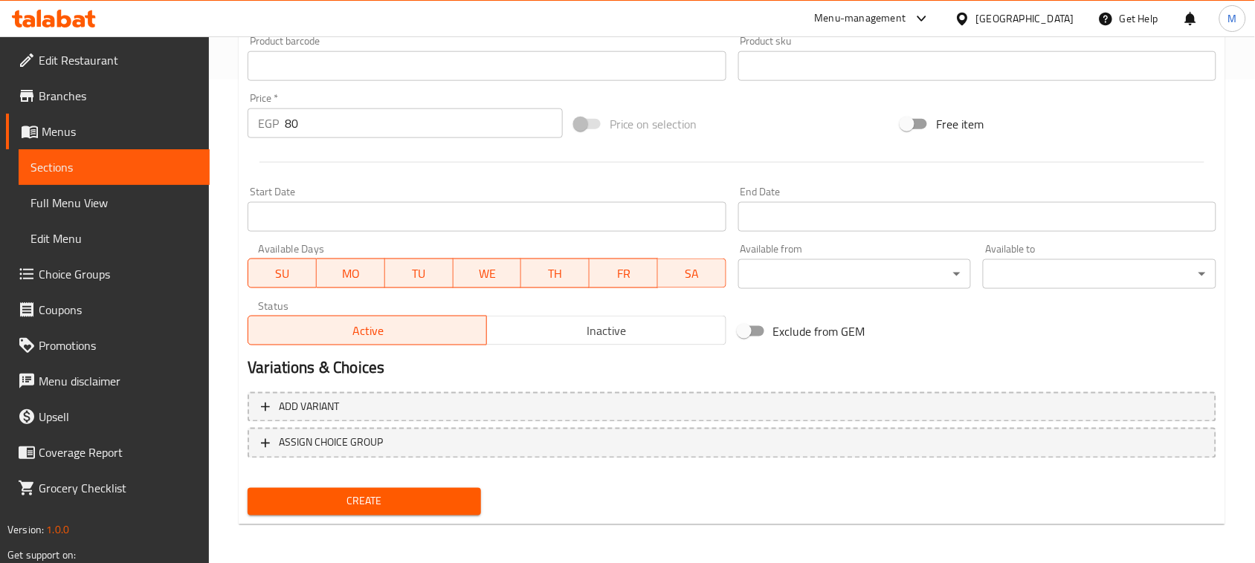
click at [362, 514] on div "Create" at bounding box center [364, 501] width 245 height 39
click at [372, 507] on span "Create" at bounding box center [364, 502] width 210 height 19
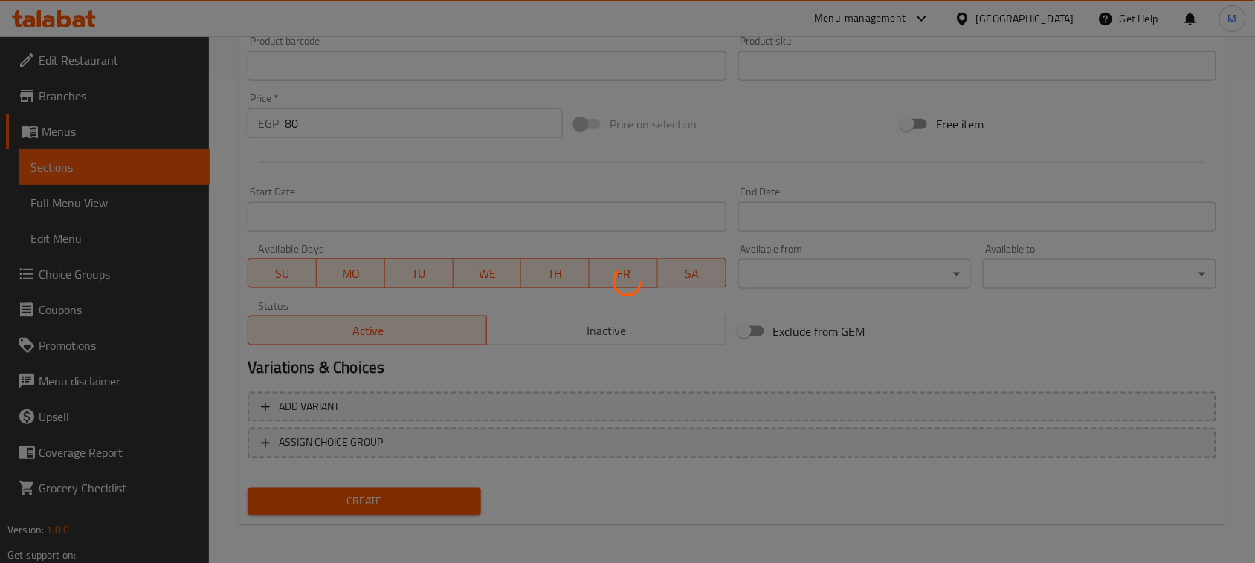
type input "0"
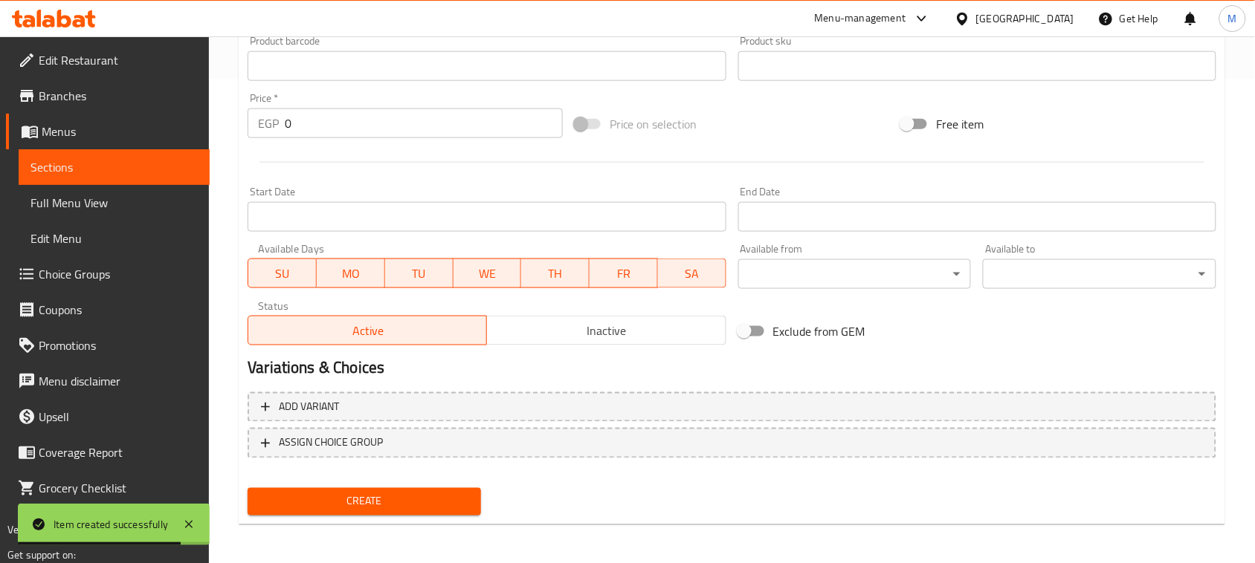
scroll to position [0, 0]
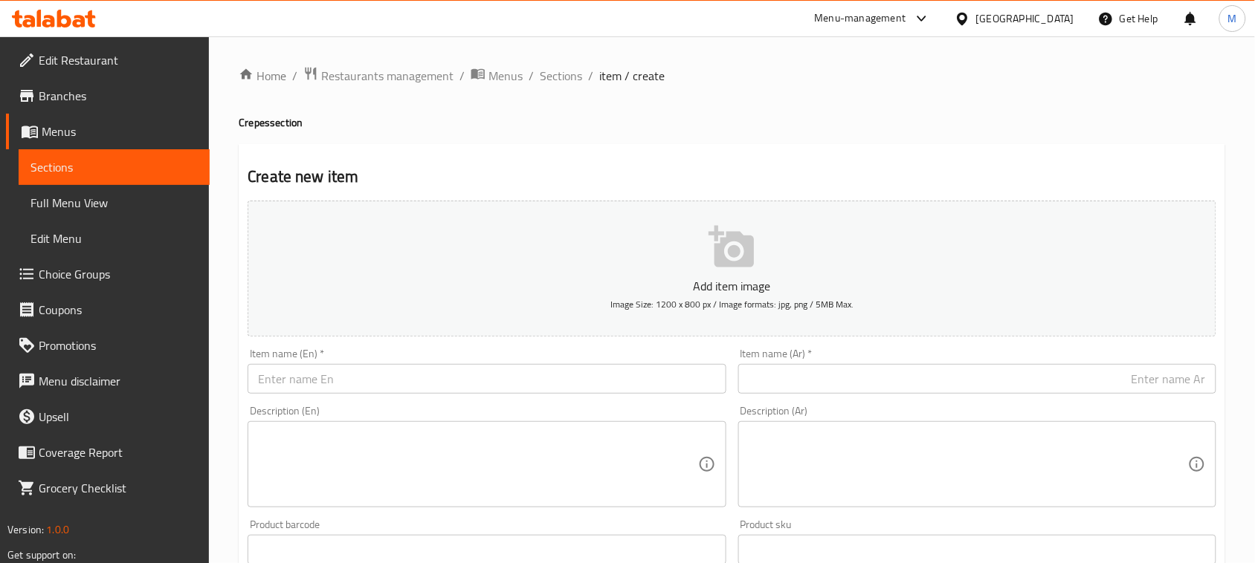
click at [376, 377] on input "text" at bounding box center [487, 379] width 478 height 30
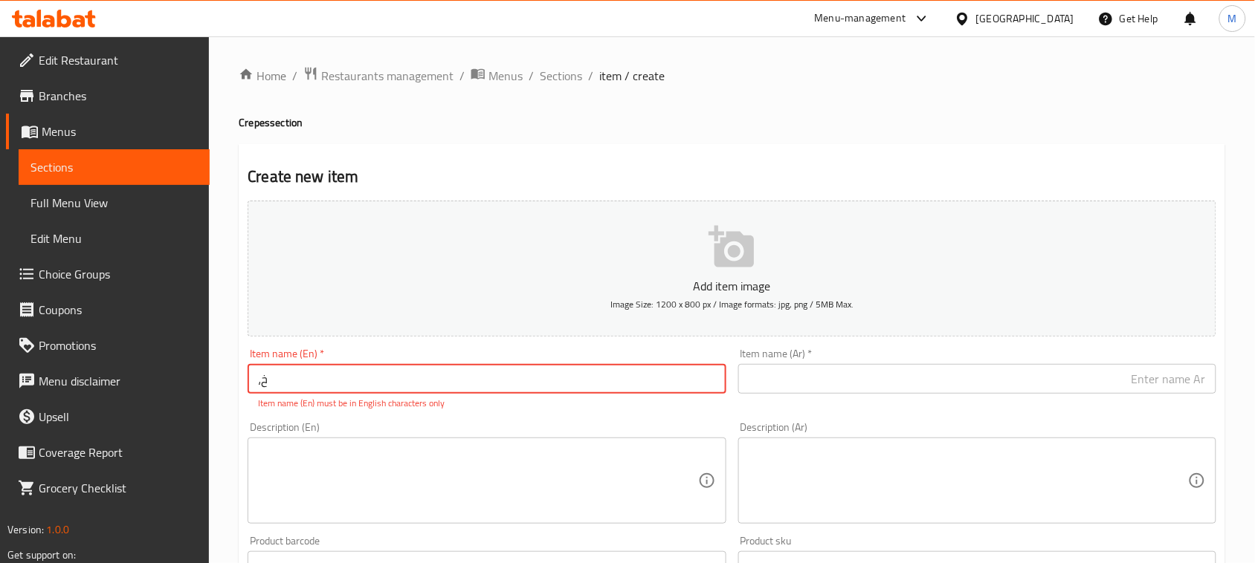
type input "،"
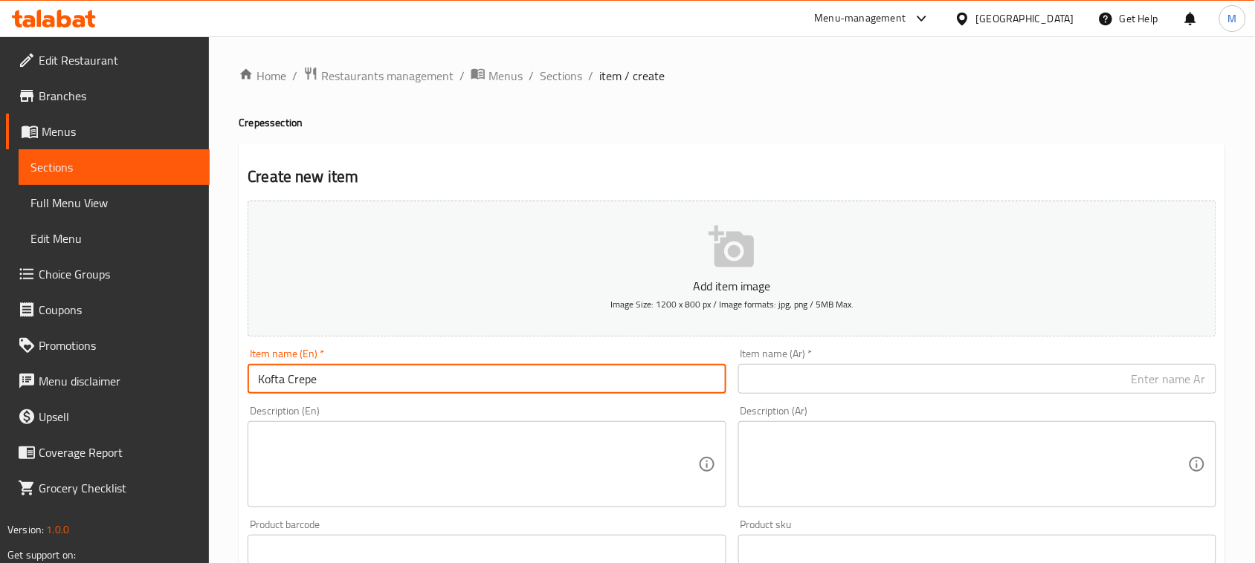
type input "Kofta Crepe"
click at [857, 377] on input "text" at bounding box center [977, 379] width 478 height 30
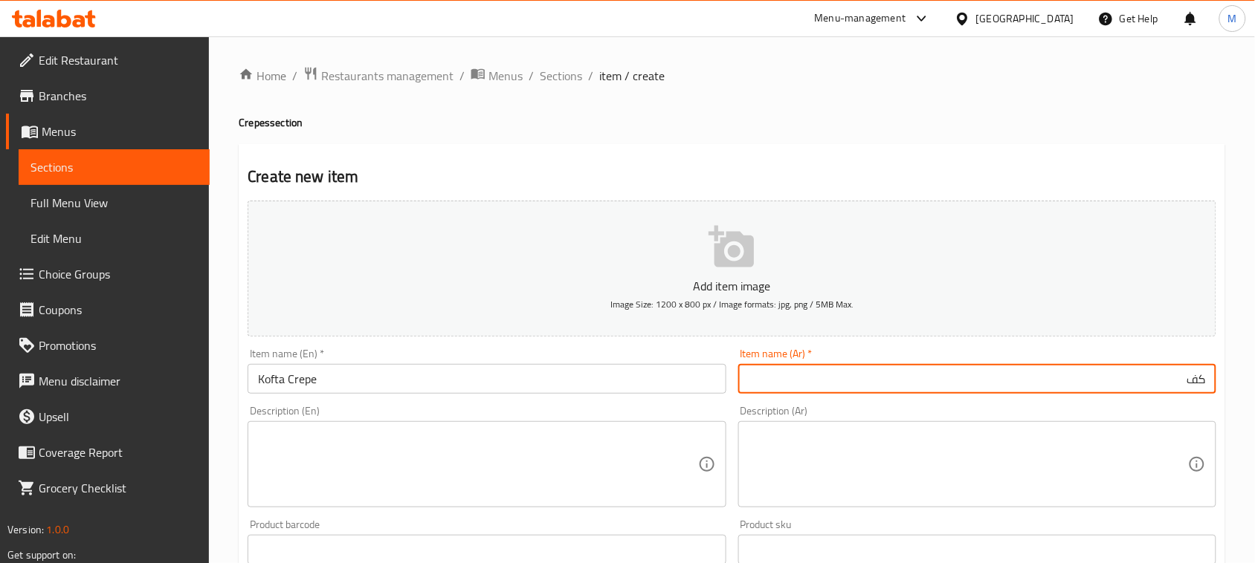
type input "ك"
type input "كريب كفتة"
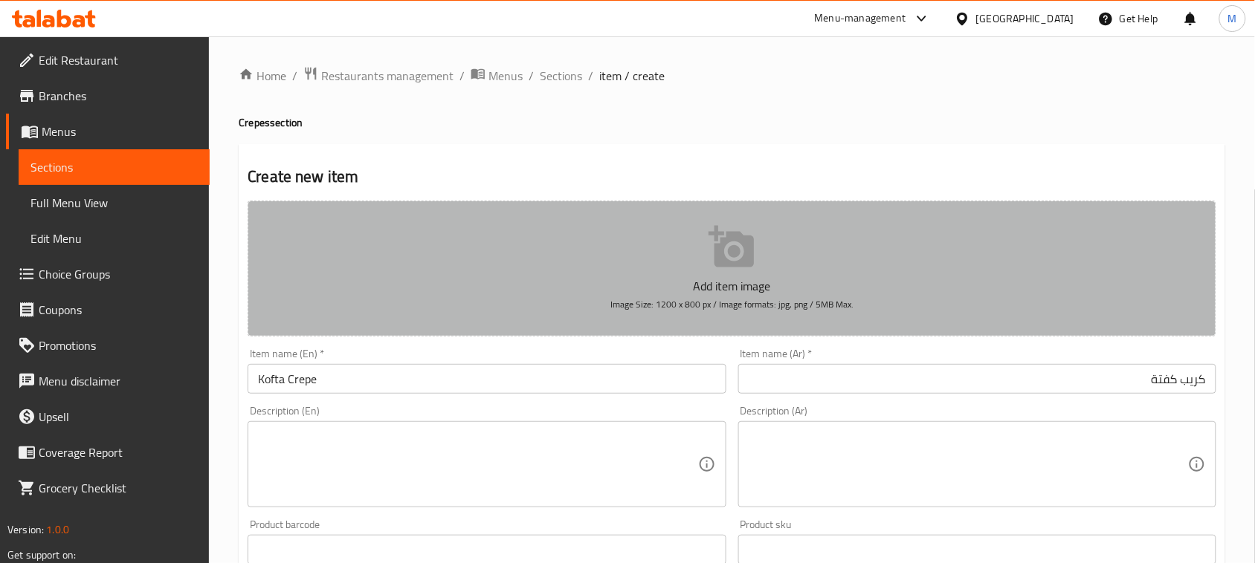
click at [1215, 335] on button "Add item image Image Size: 1200 x 800 px / Image formats: jpg, png / 5MB Max." at bounding box center [732, 269] width 969 height 136
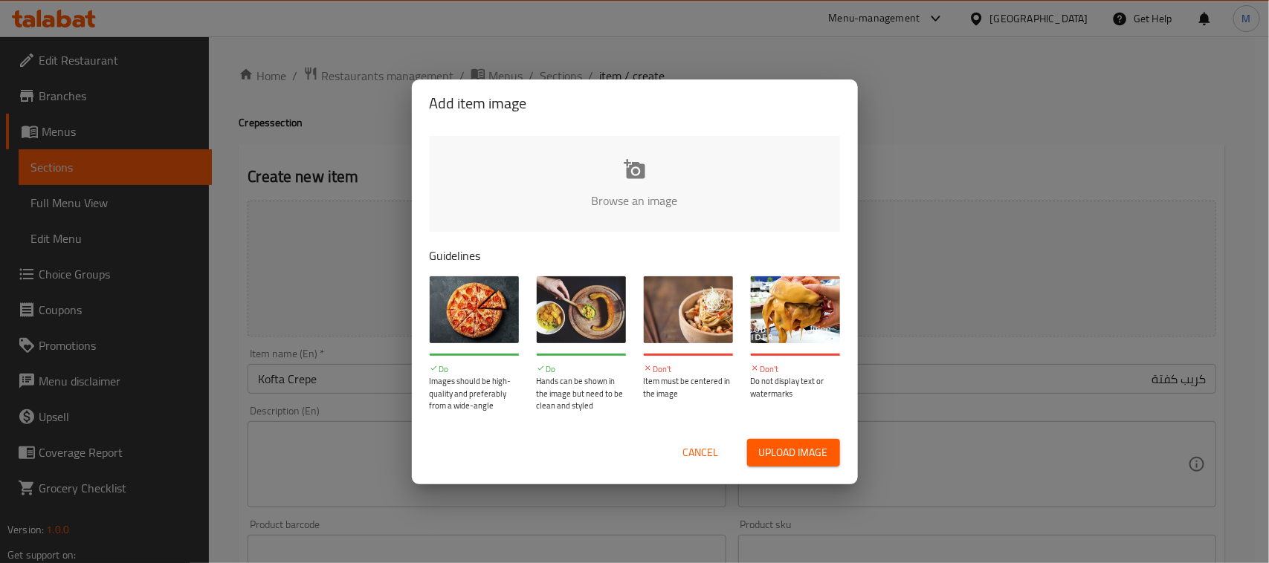
click at [1017, 101] on div "Add item image Browse an image Guidelines Do Images should be high-quality and …" at bounding box center [634, 281] width 1269 height 563
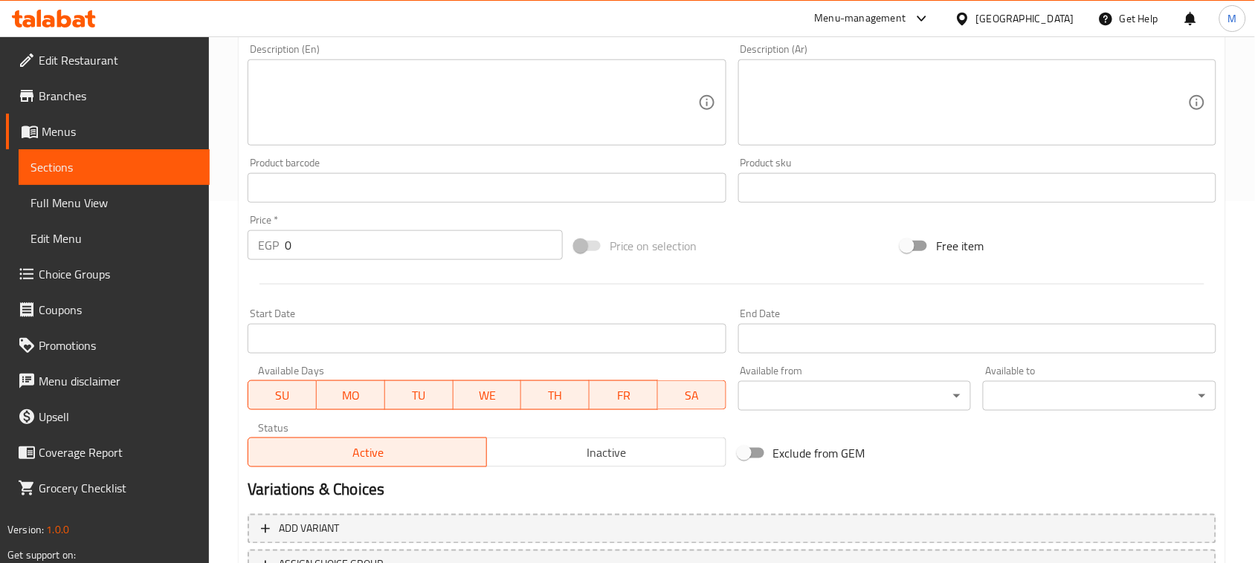
scroll to position [484, 0]
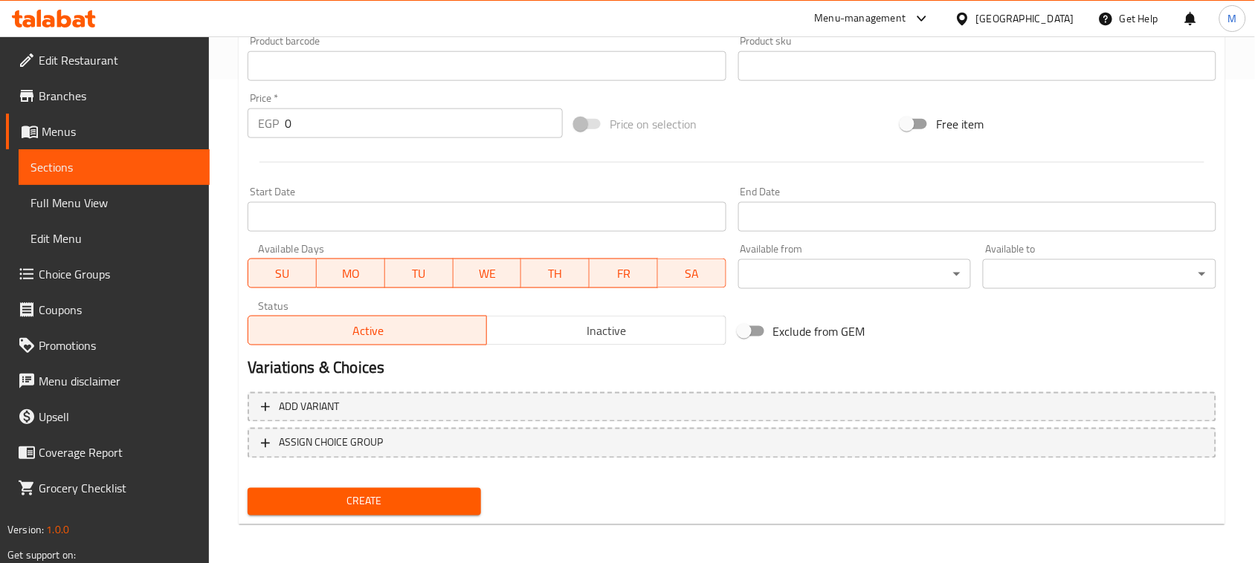
drag, startPoint x: 300, startPoint y: 123, endPoint x: 209, endPoint y: 117, distance: 90.9
click at [216, 120] on div "Home / Restaurants management / Menus / Sections / item / create Crepes section…" at bounding box center [732, 60] width 1046 height 1014
type input "80"
click at [369, 175] on div at bounding box center [732, 162] width 980 height 36
click at [369, 507] on span "Create" at bounding box center [364, 502] width 210 height 19
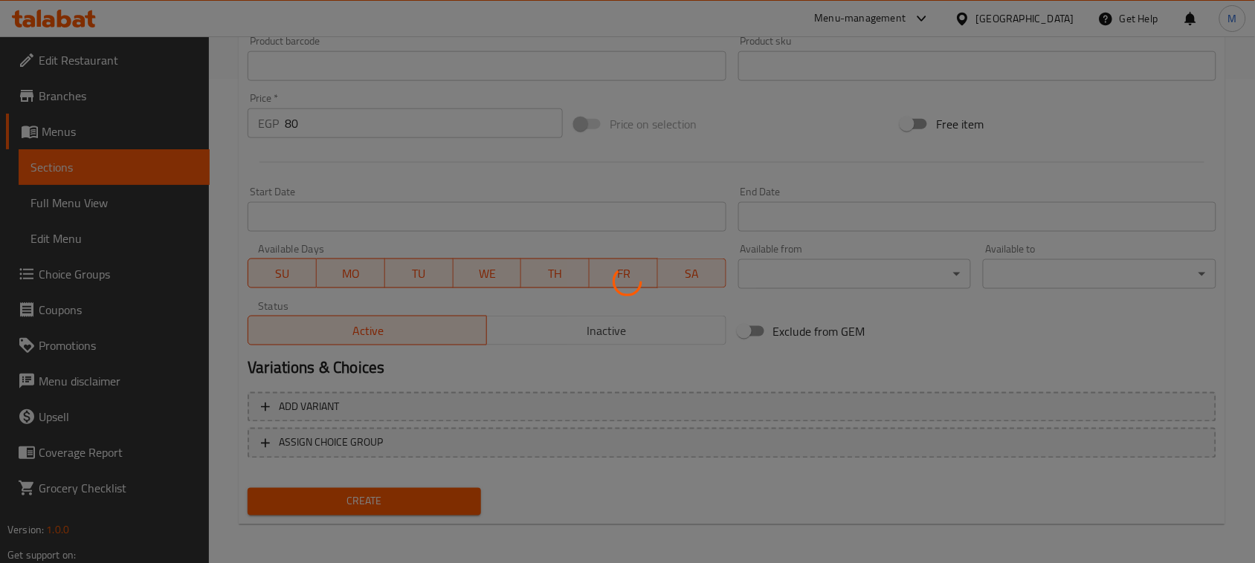
type input "0"
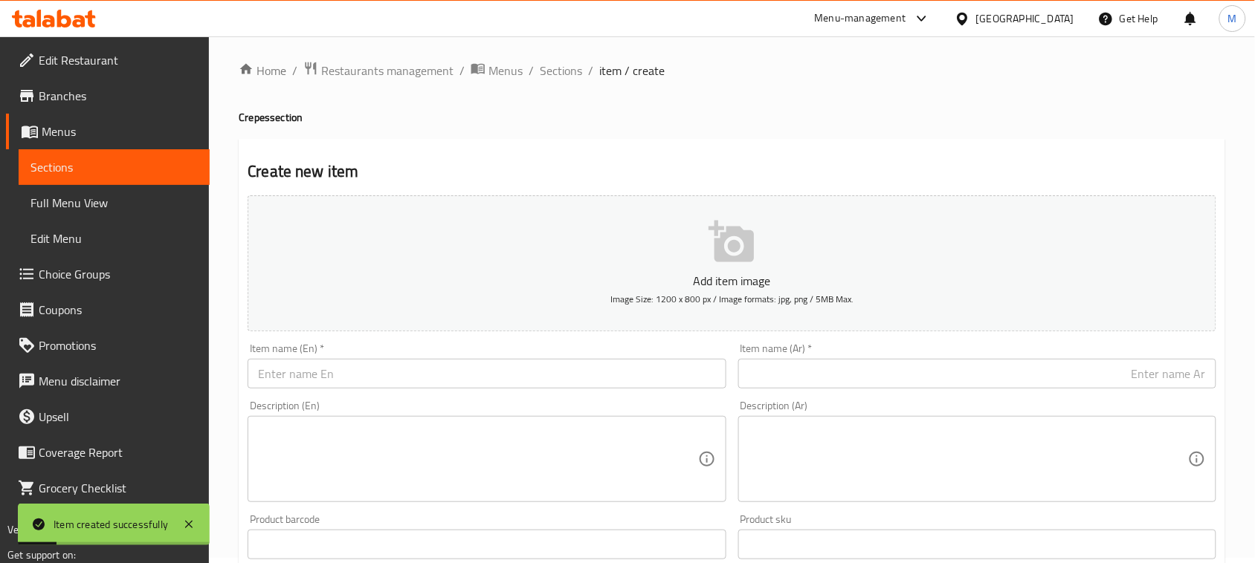
scroll to position [0, 0]
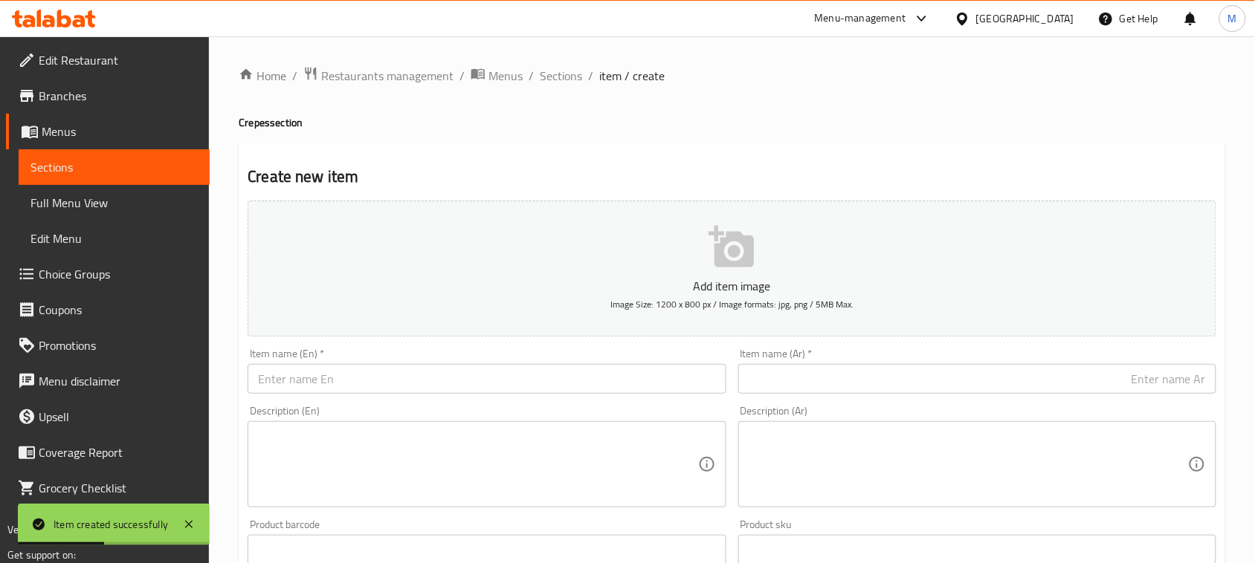
click at [537, 368] on input "text" at bounding box center [487, 379] width 478 height 30
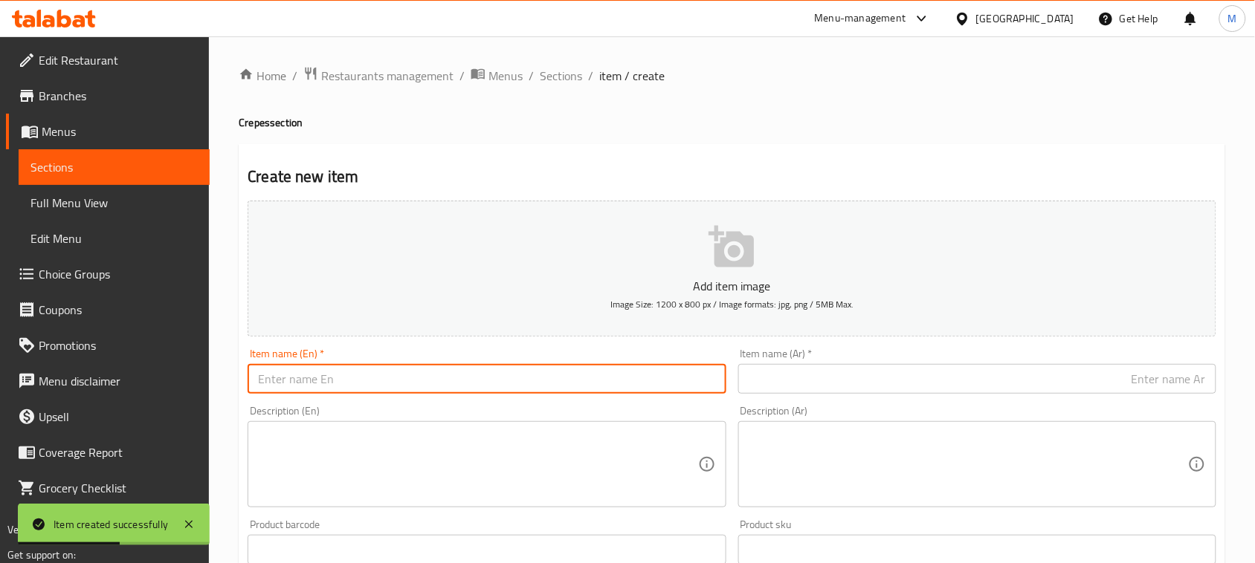
type input "}"
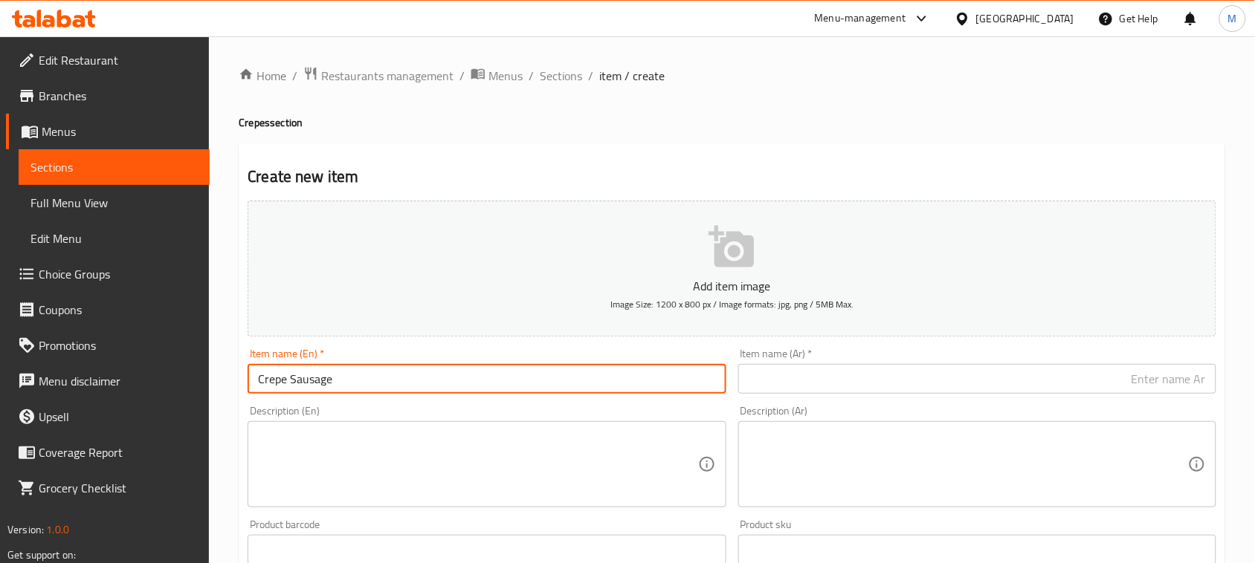
type input "Crepe Sausage"
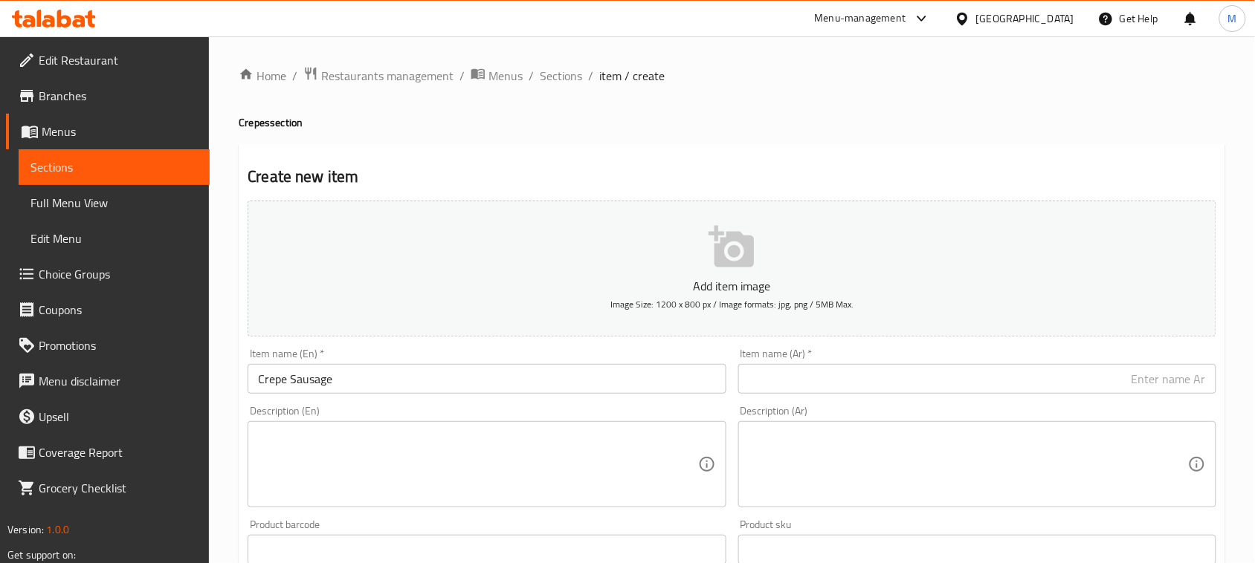
click at [872, 395] on div "Item name (Ar)   * Item name (Ar) *" at bounding box center [977, 371] width 490 height 57
click at [890, 385] on input "text" at bounding box center [977, 379] width 478 height 30
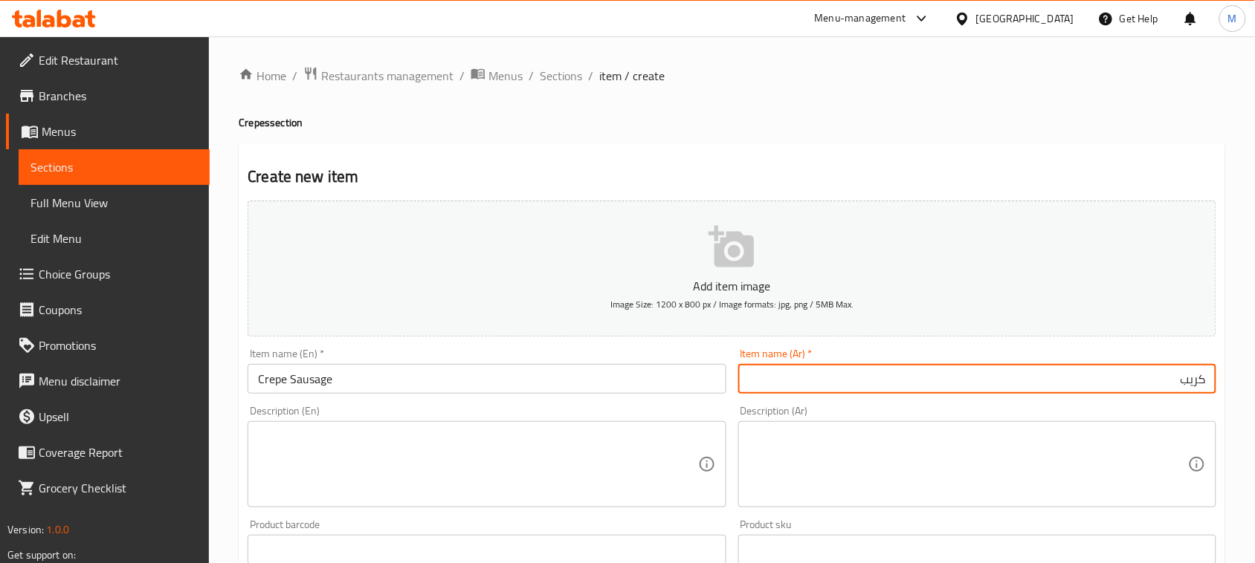
type input "كريب"
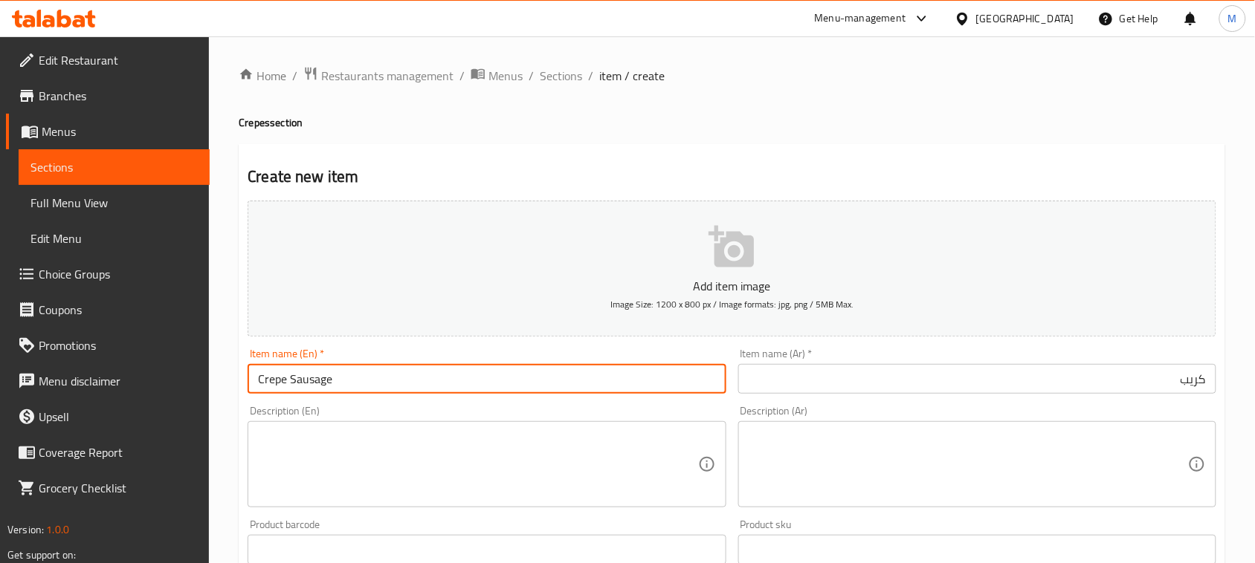
drag, startPoint x: 398, startPoint y: 380, endPoint x: 288, endPoint y: 374, distance: 110.2
click at [288, 374] on input "Crepe Sausage" at bounding box center [487, 379] width 478 height 30
type input "Crepe Hotdog"
click at [1146, 387] on input "كريب" at bounding box center [977, 379] width 478 height 30
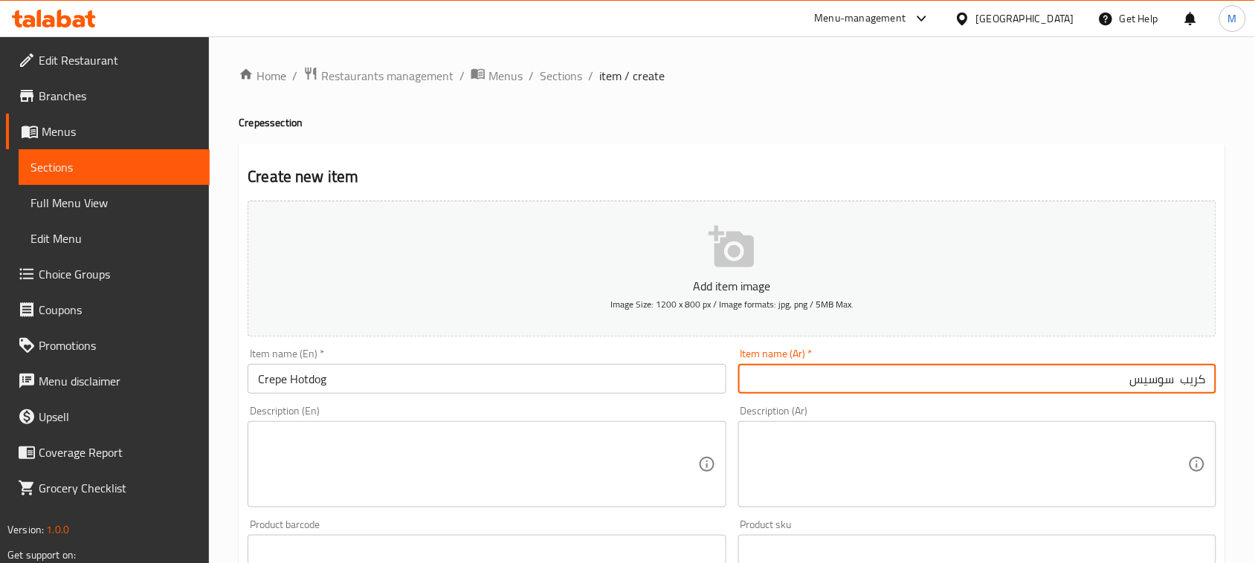
type input "كريب سوسيس"
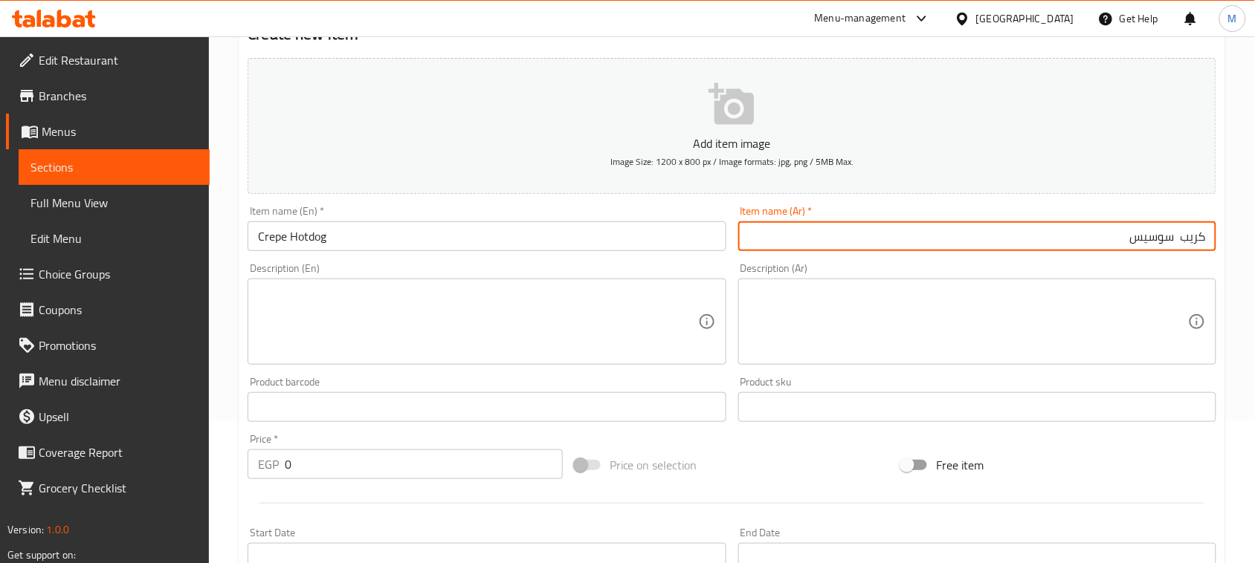
scroll to position [372, 0]
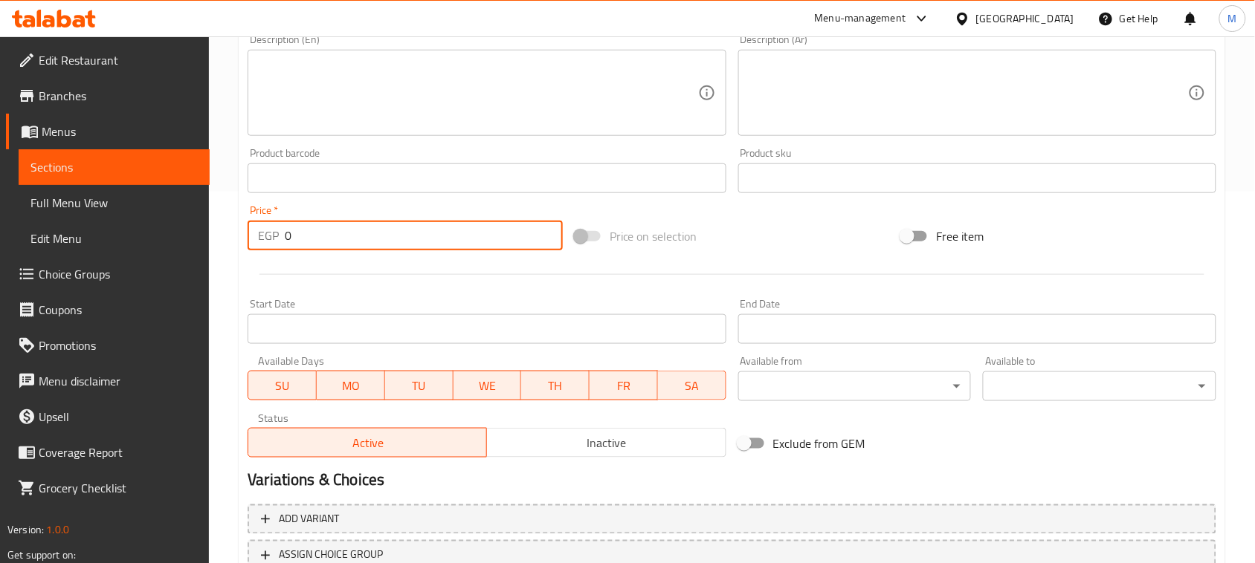
drag, startPoint x: 288, startPoint y: 239, endPoint x: 247, endPoint y: 231, distance: 42.3
click at [259, 232] on div "EGP 0 Price *" at bounding box center [405, 236] width 315 height 30
type input "80"
click at [421, 299] on div "Start Date Start Date" at bounding box center [487, 321] width 478 height 45
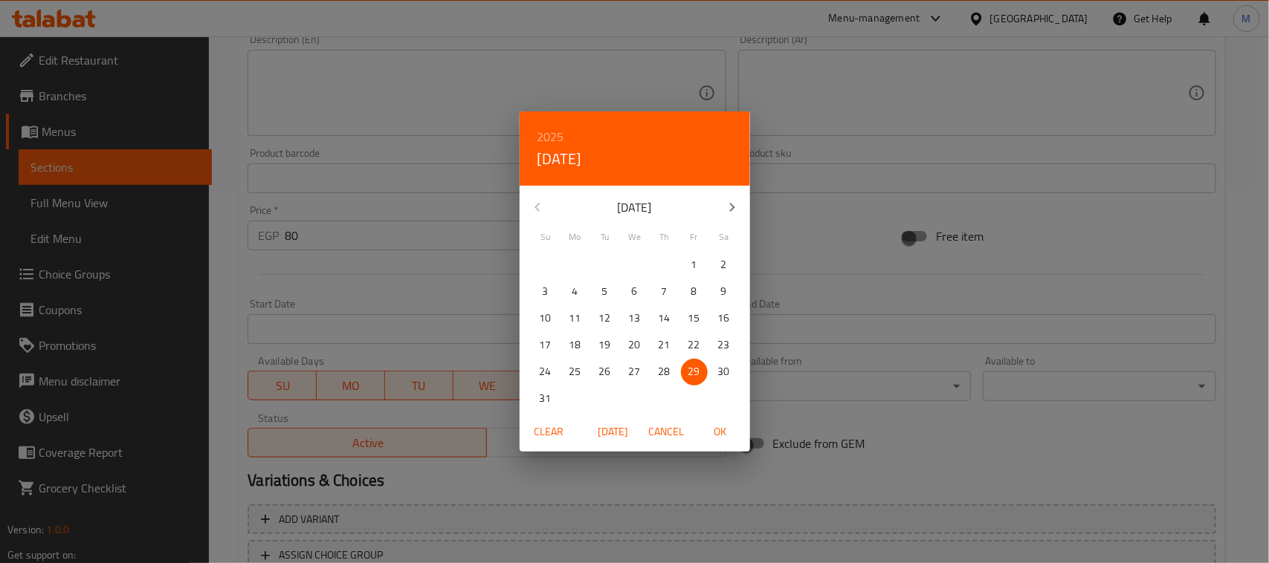
click at [431, 269] on div "2025 Fri, Aug [DATE] Mo Tu We Th Fr Sa 27 28 29 30 31 1 2 3 4 5 6 7 8 9 10 11 1…" at bounding box center [634, 281] width 1269 height 563
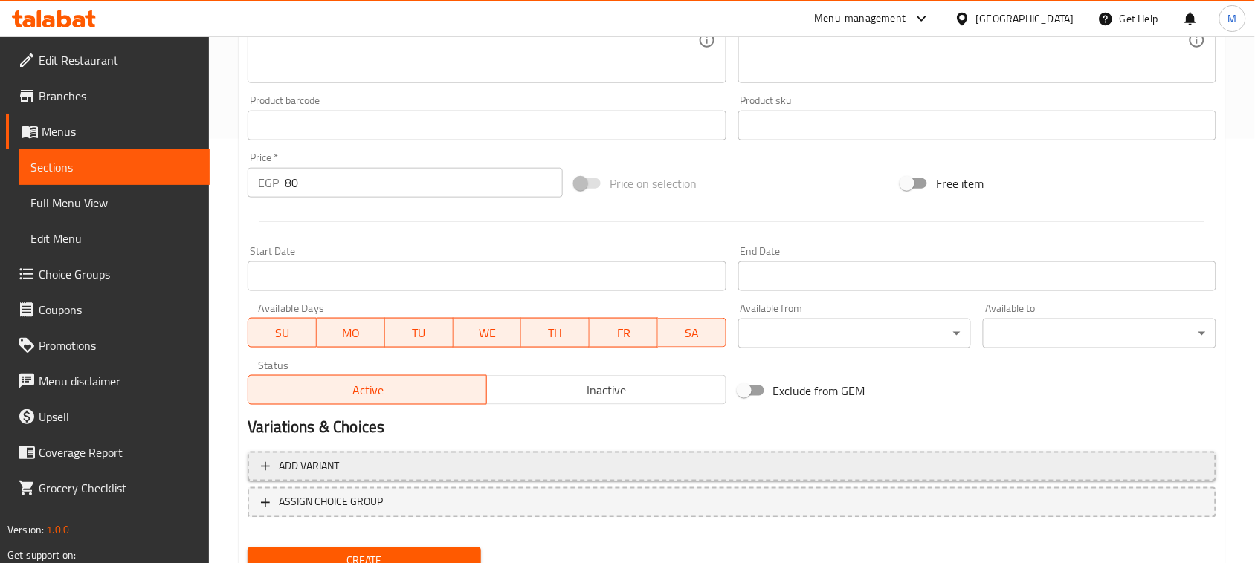
scroll to position [484, 0]
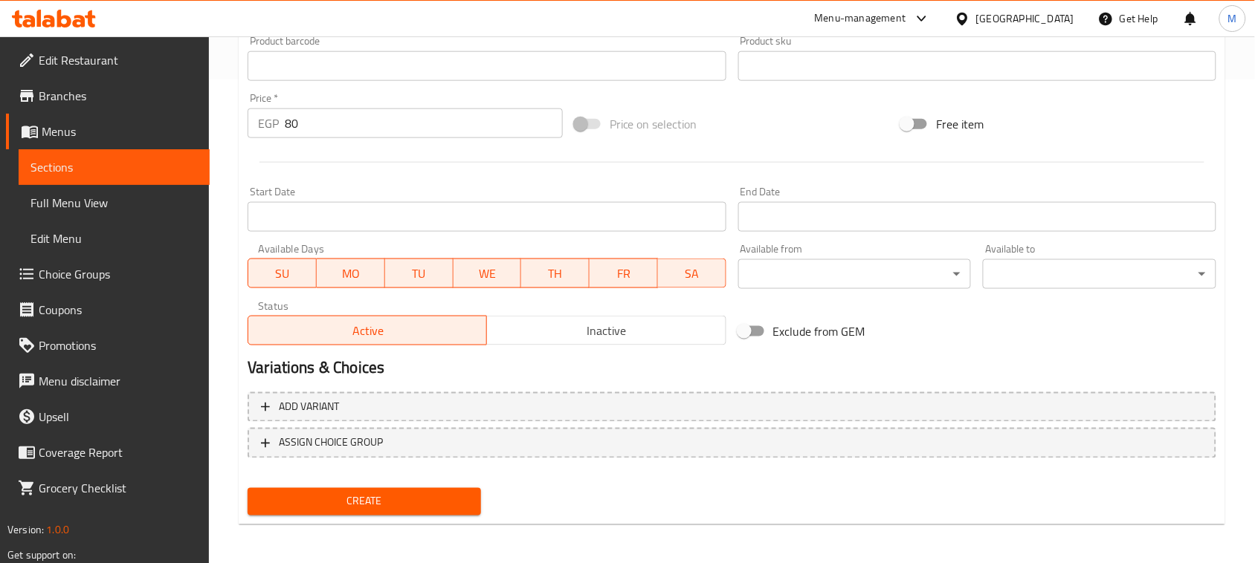
click at [396, 493] on span "Create" at bounding box center [364, 502] width 210 height 19
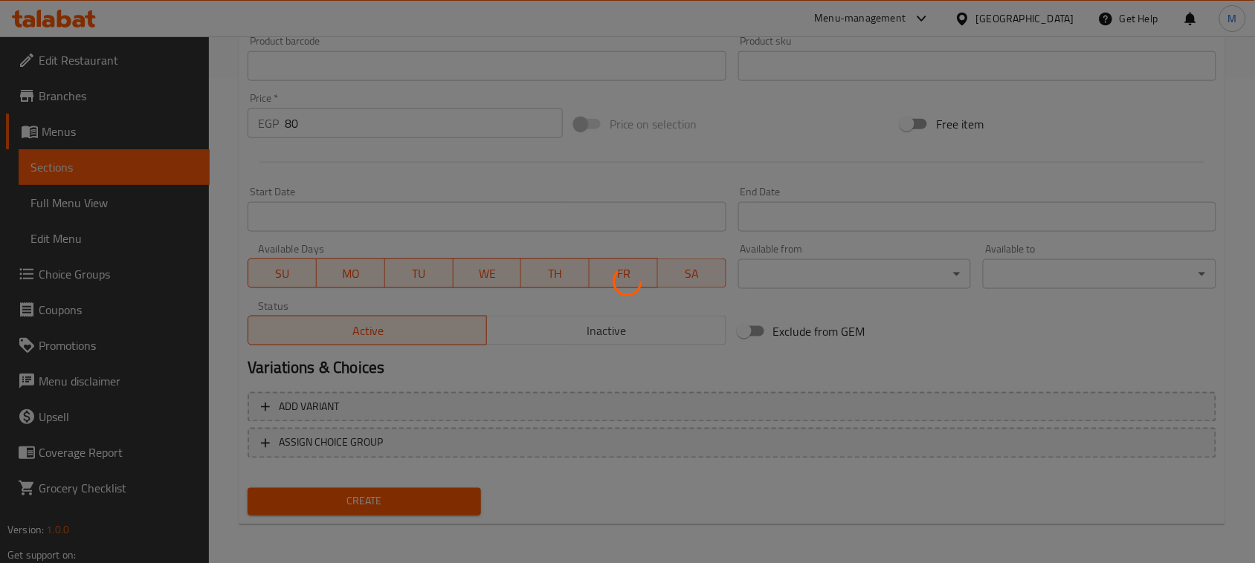
type input "0"
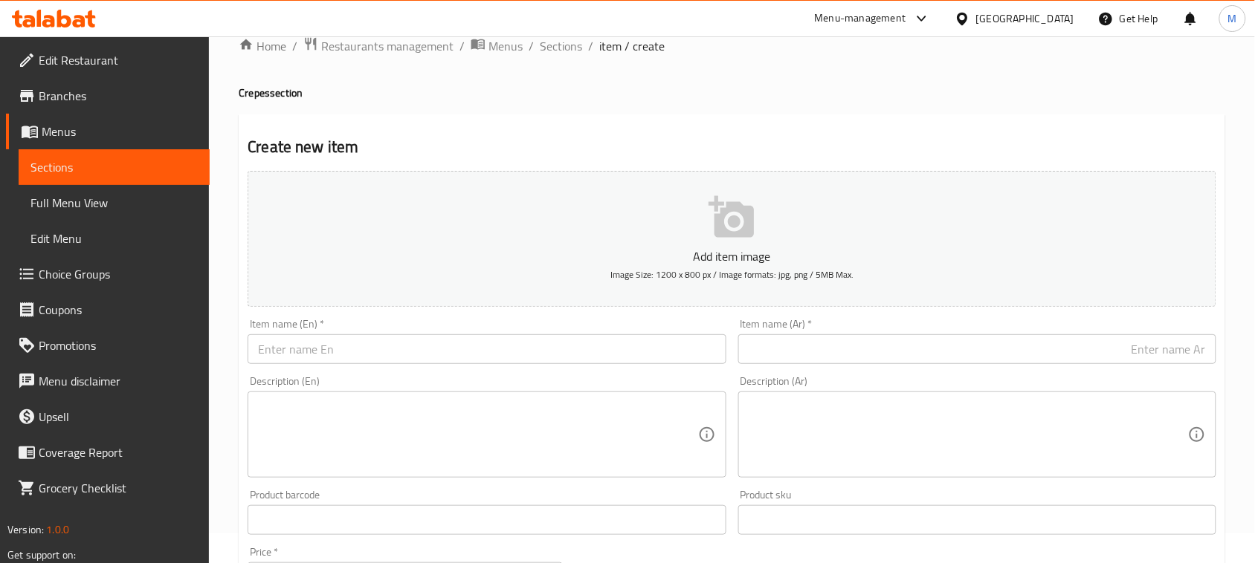
scroll to position [93, 0]
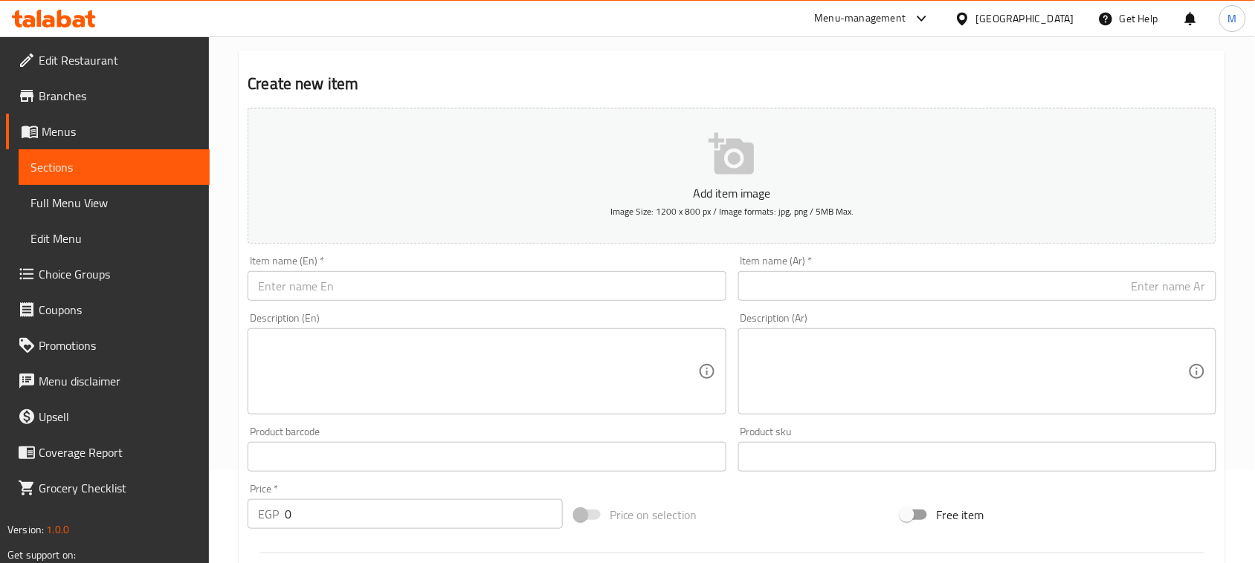
drag, startPoint x: 421, startPoint y: 251, endPoint x: 402, endPoint y: 280, distance: 34.8
click at [418, 253] on div "Item name (En)   * Item name (En) *" at bounding box center [487, 278] width 490 height 57
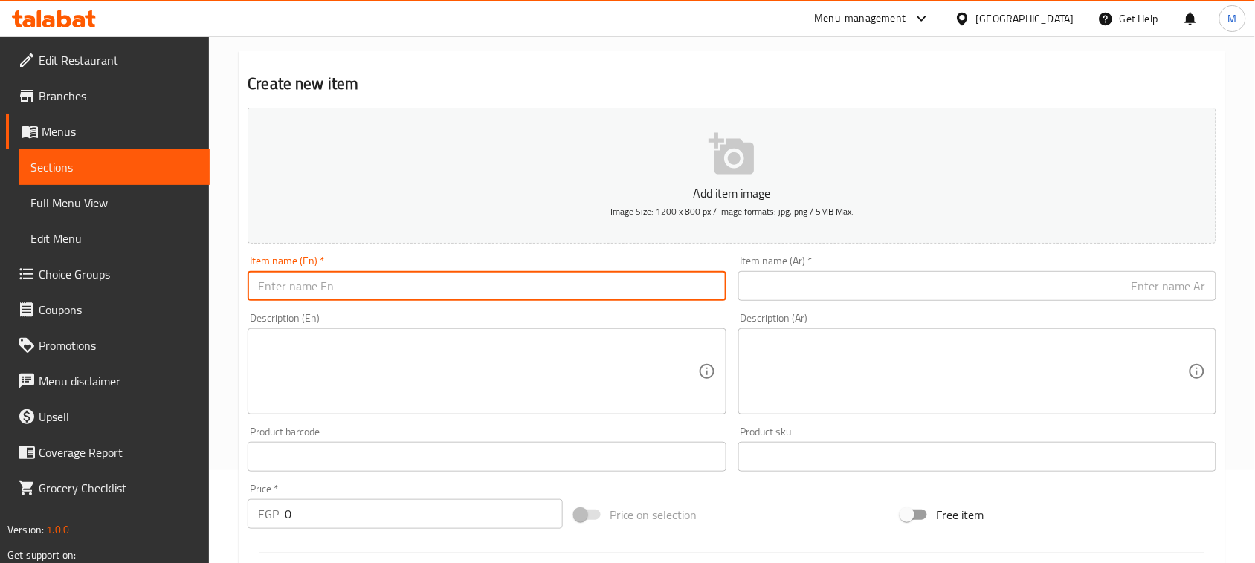
click at [402, 280] on input "text" at bounding box center [487, 286] width 478 height 30
type input "}"
type input "Crepe Sausage"
click at [819, 291] on input "text" at bounding box center [977, 286] width 478 height 30
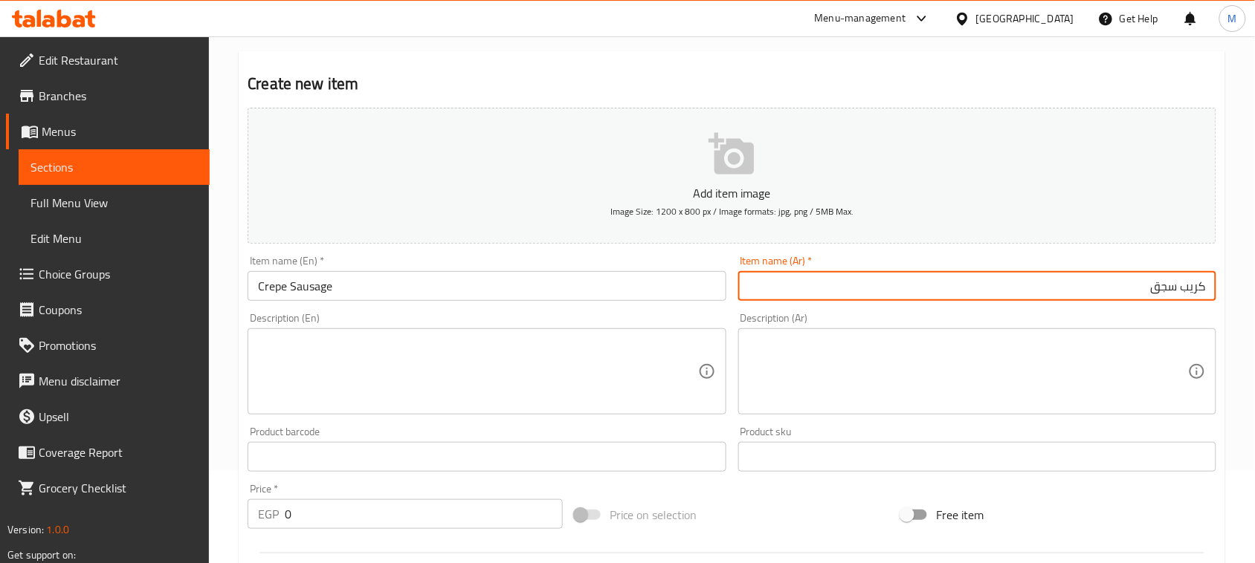
type input "كريب سجق"
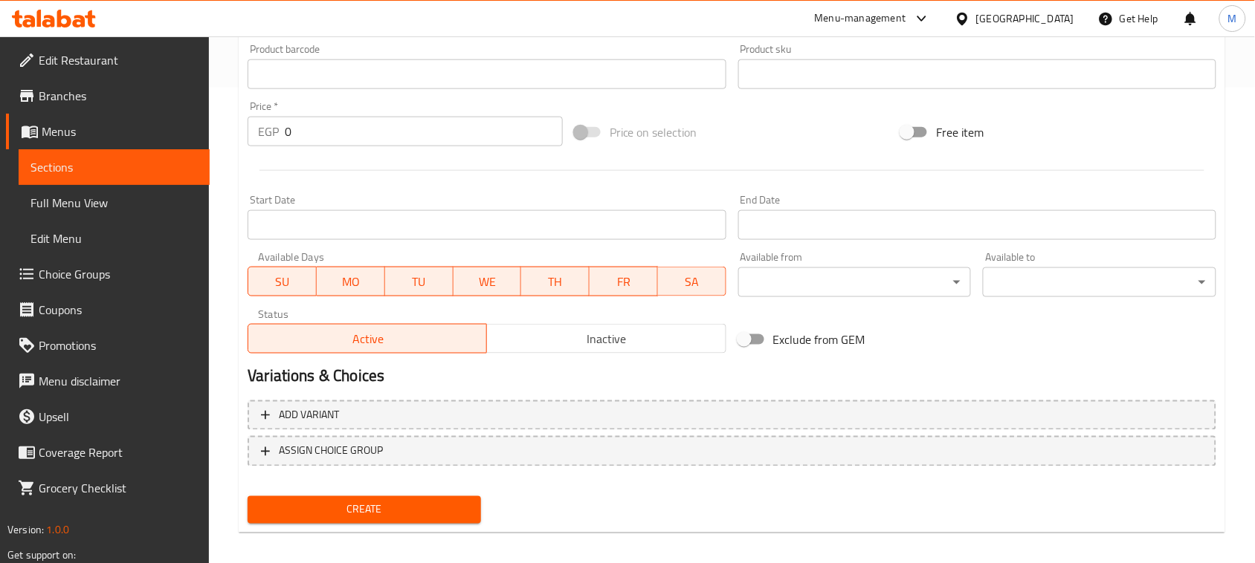
scroll to position [484, 0]
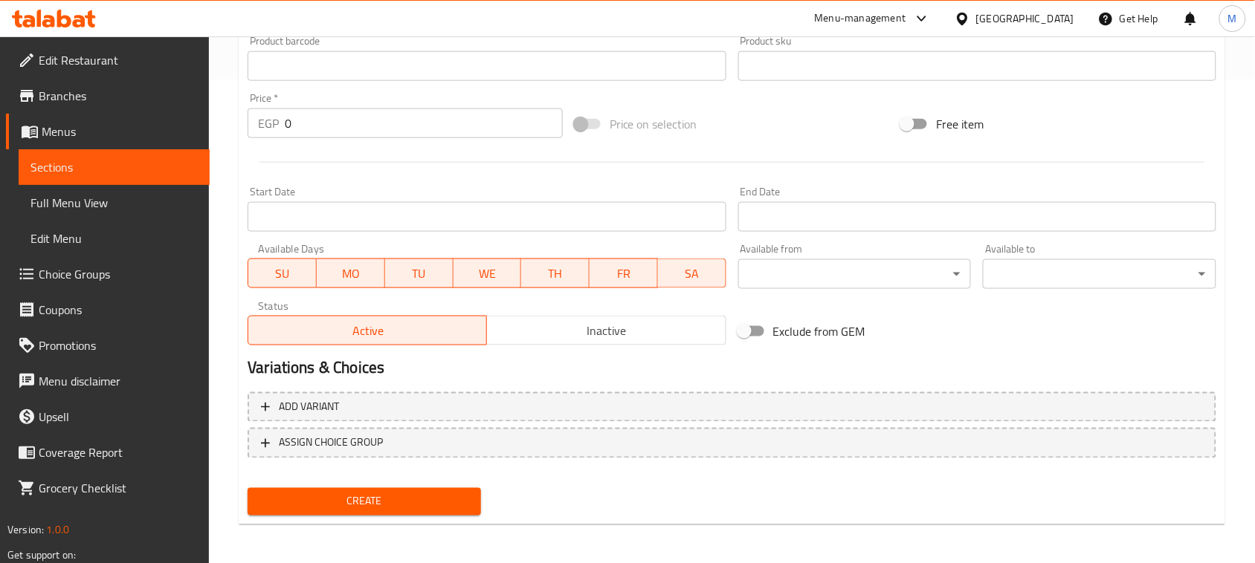
drag, startPoint x: 266, startPoint y: 112, endPoint x: 254, endPoint y: 112, distance: 11.9
click at [261, 112] on div "EGP 0 Price *" at bounding box center [405, 124] width 315 height 30
type input "80"
click at [381, 493] on span "Create" at bounding box center [364, 502] width 210 height 19
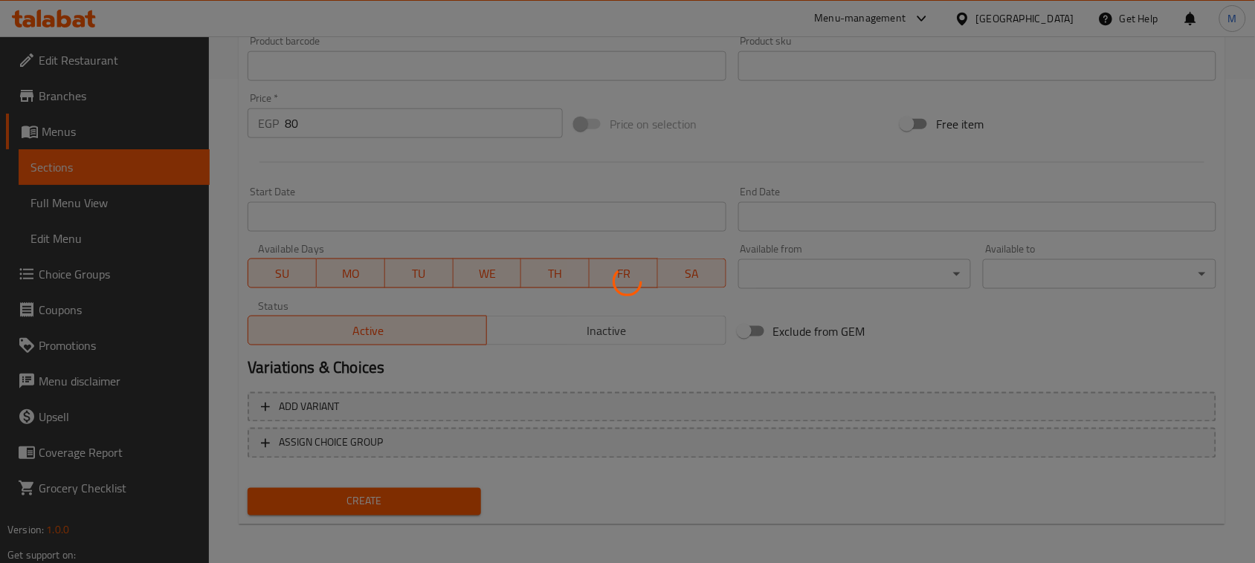
type input "0"
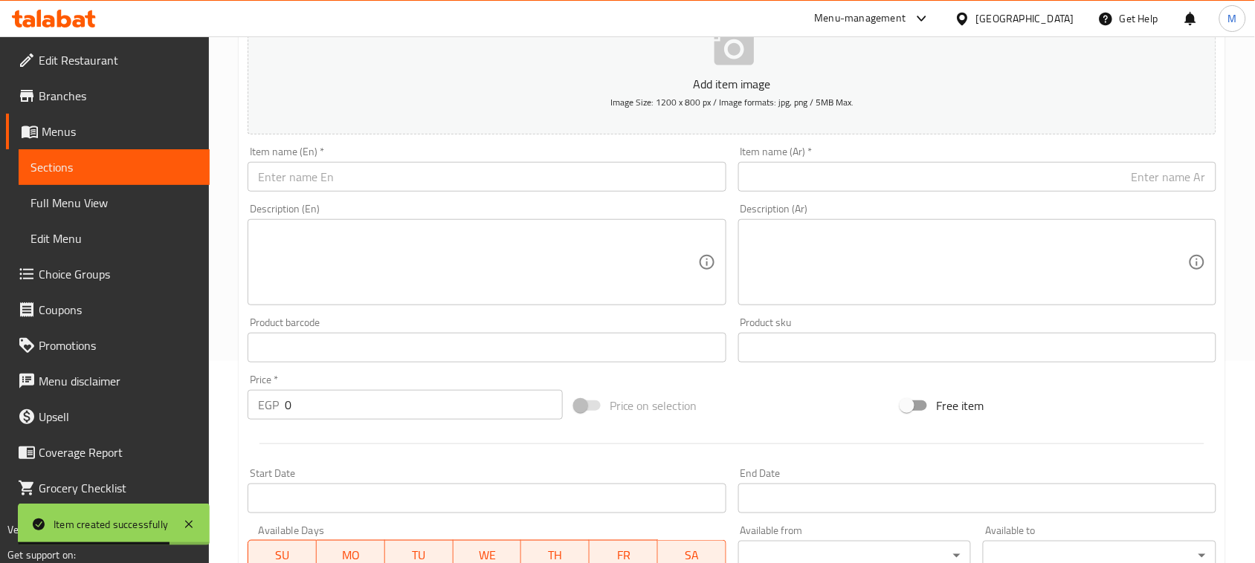
scroll to position [186, 0]
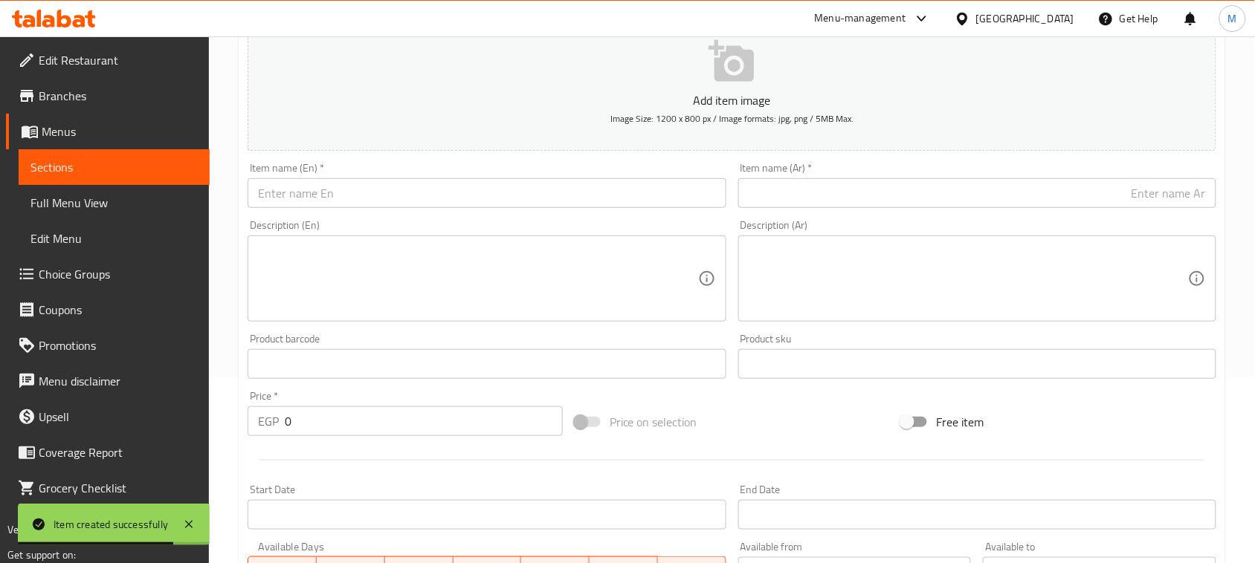
click at [458, 193] on input "text" at bounding box center [487, 193] width 478 height 30
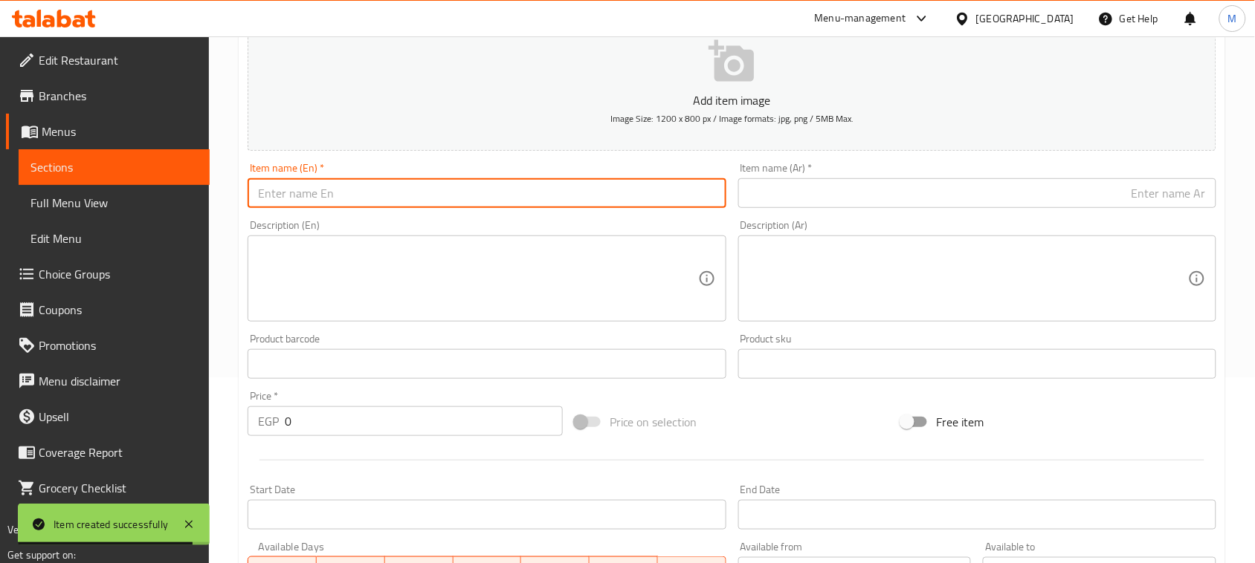
type input "}"
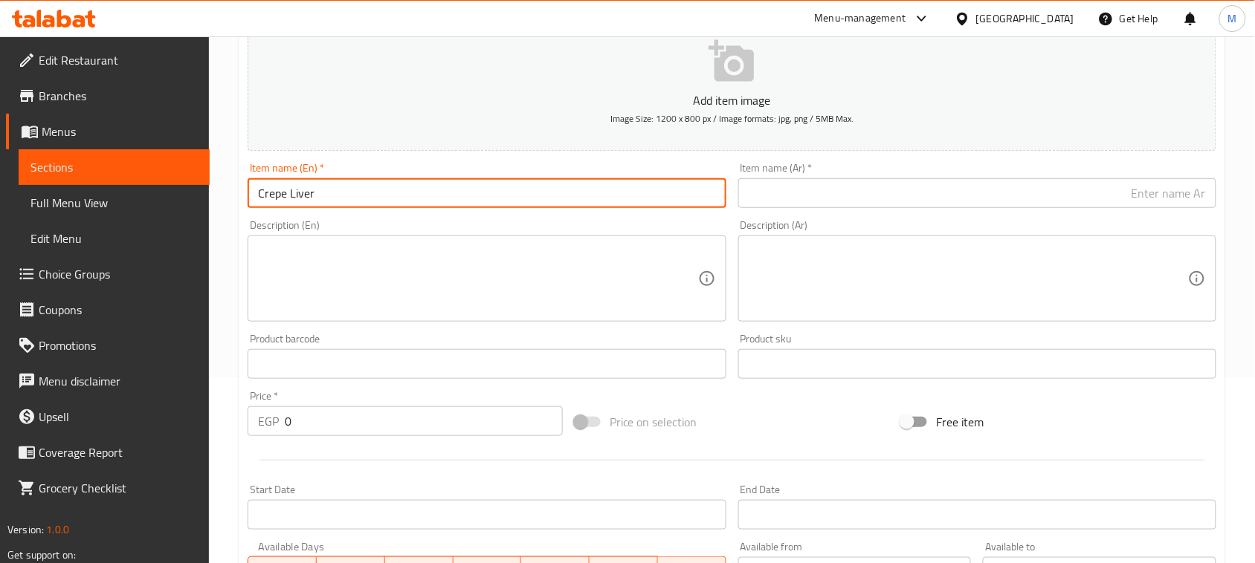
type input "Crepe Liver"
click at [1204, 197] on input "text" at bounding box center [977, 193] width 478 height 30
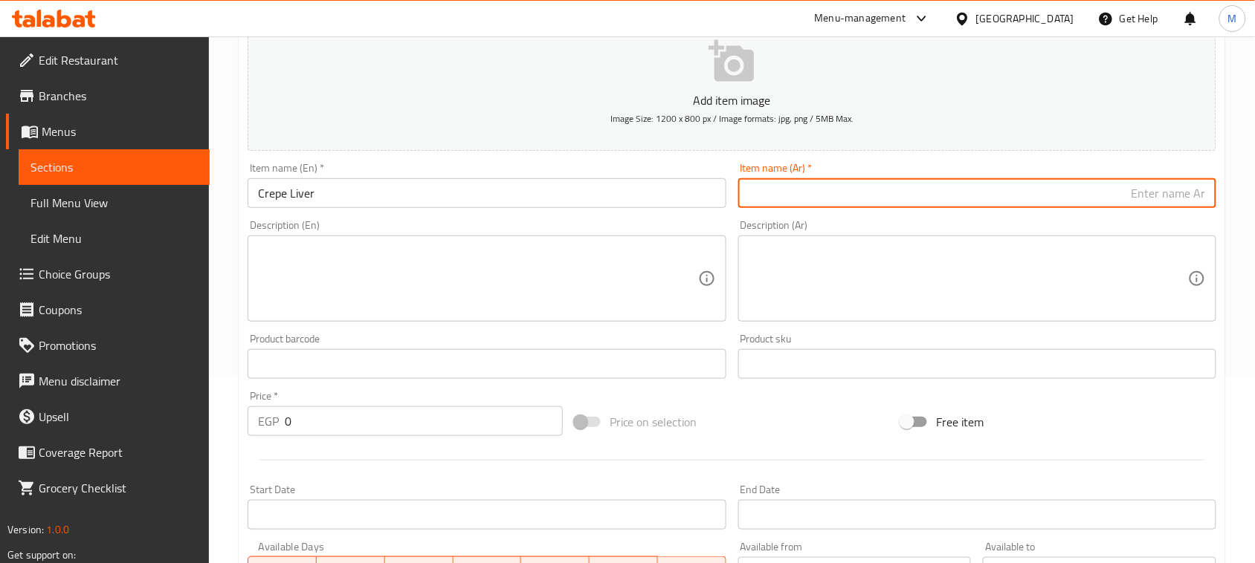
type input "ك"
type input "كريب كبدة"
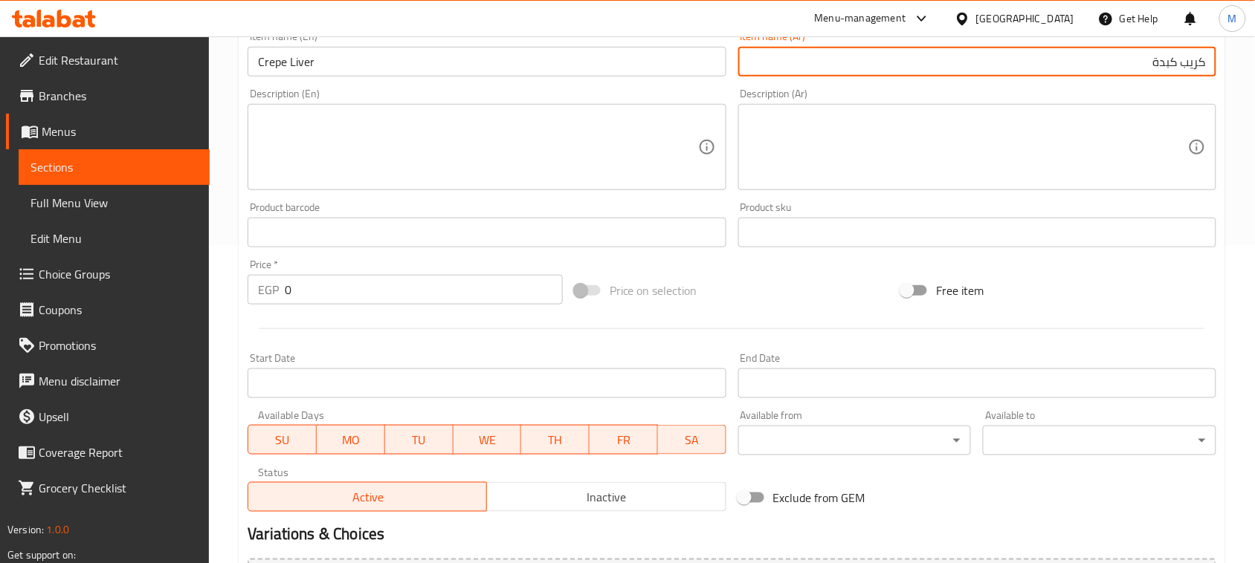
scroll to position [484, 0]
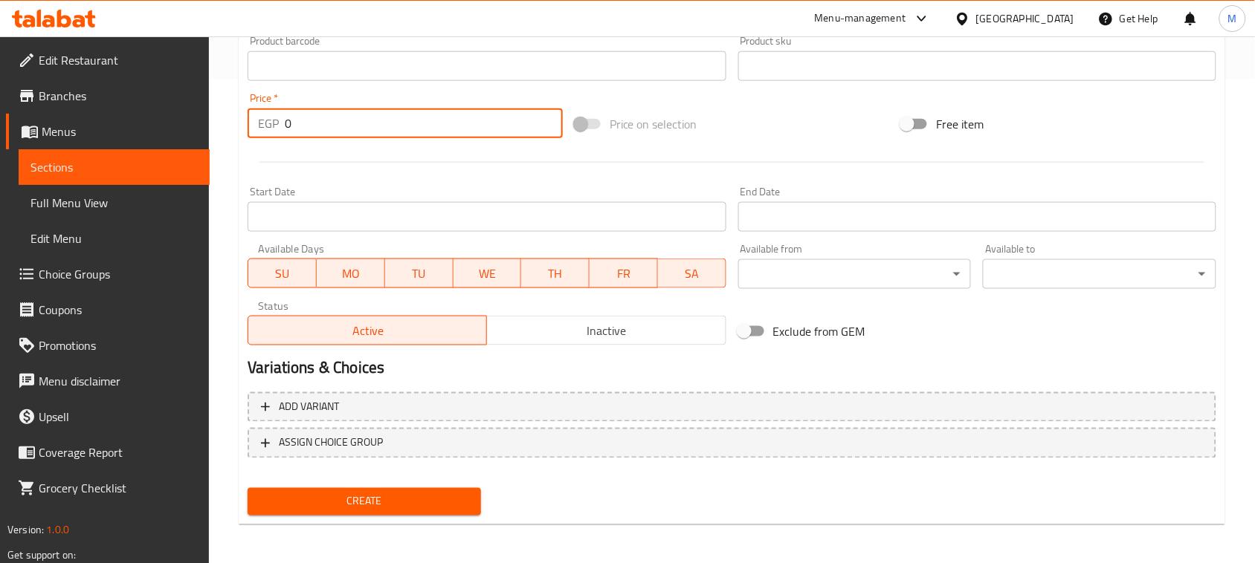
drag, startPoint x: 297, startPoint y: 130, endPoint x: 253, endPoint y: 124, distance: 45.0
click at [262, 126] on div "EGP 0 Price *" at bounding box center [405, 124] width 315 height 30
type input "85"
click at [502, 175] on div at bounding box center [732, 162] width 980 height 36
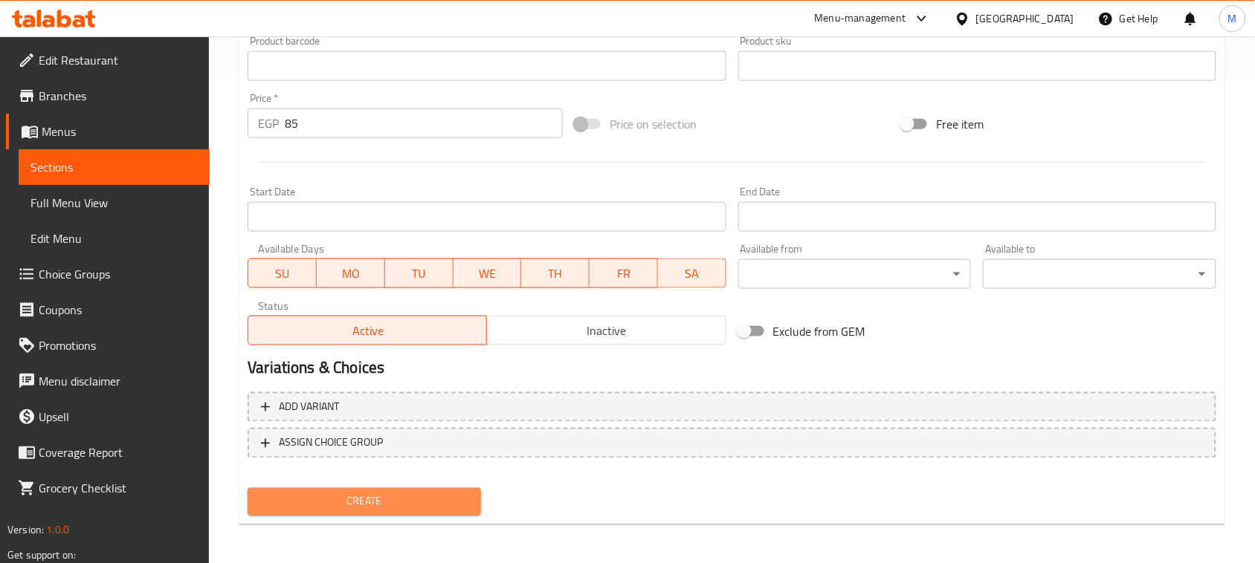
click at [370, 493] on span "Create" at bounding box center [364, 502] width 210 height 19
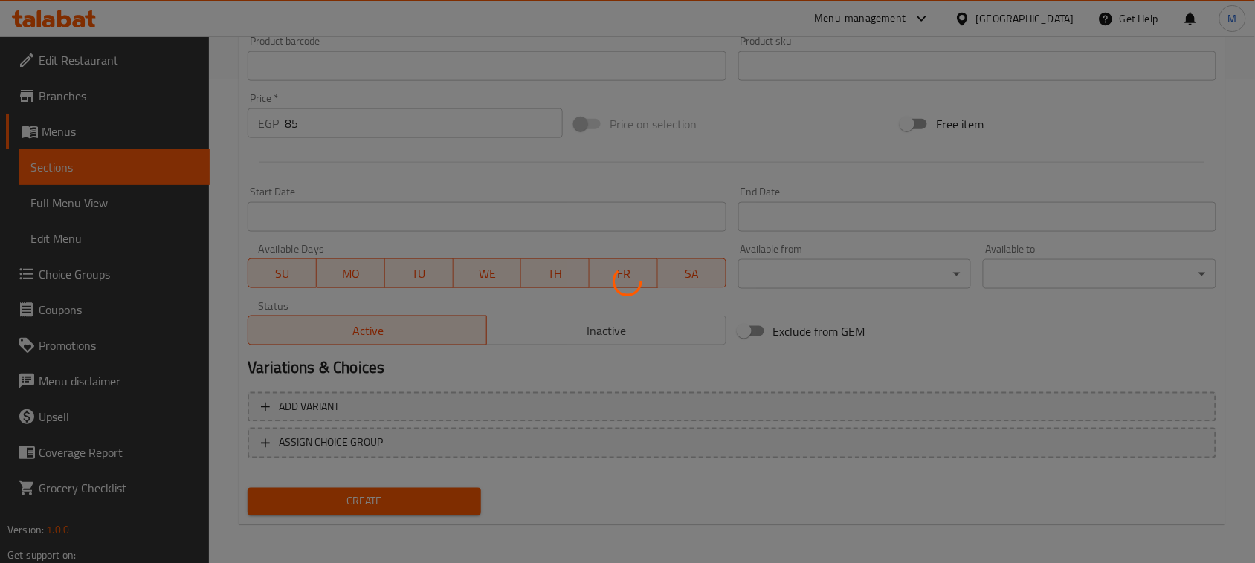
type input "0"
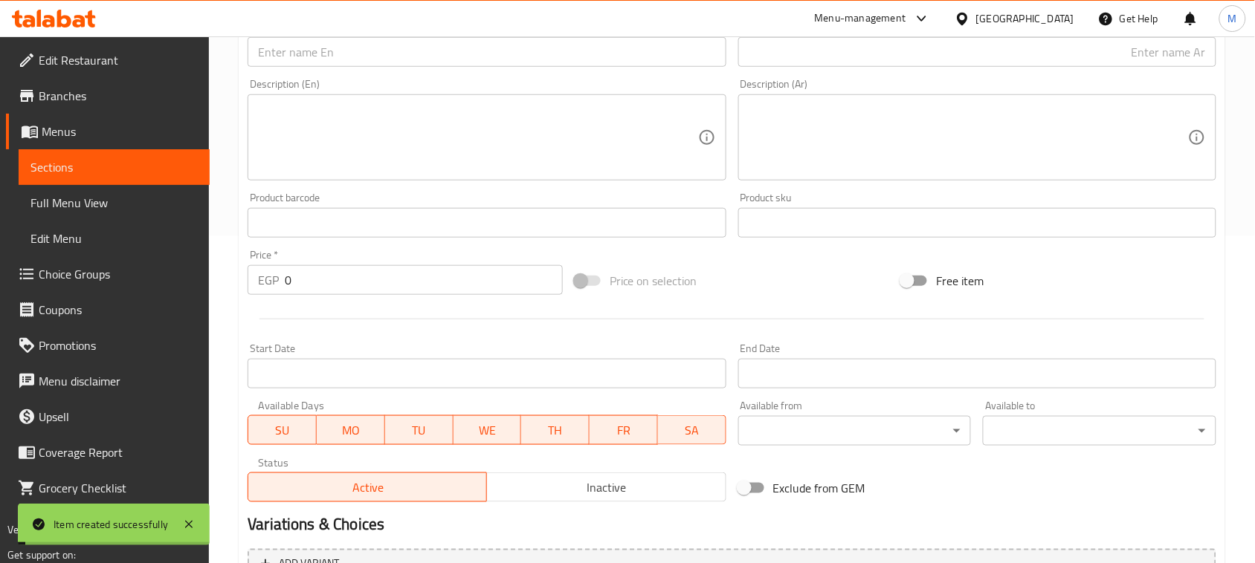
scroll to position [19, 0]
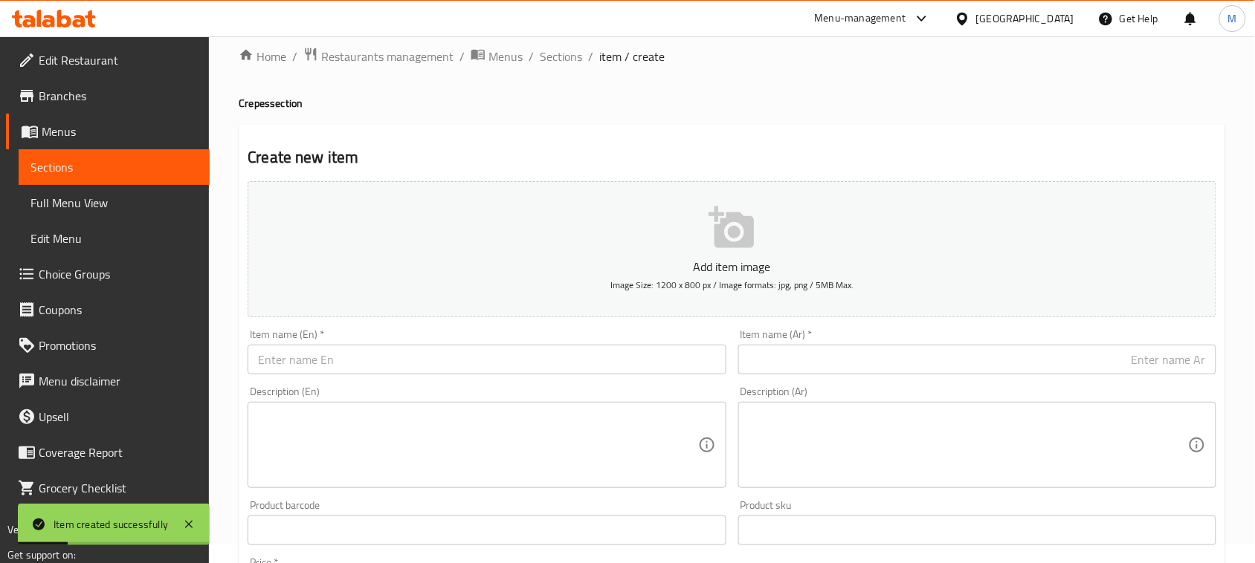
drag, startPoint x: 411, startPoint y: 395, endPoint x: 413, endPoint y: 364, distance: 30.5
click at [410, 395] on div "Description (En) Description (En)" at bounding box center [487, 438] width 478 height 102
click at [413, 364] on input "text" at bounding box center [487, 360] width 478 height 30
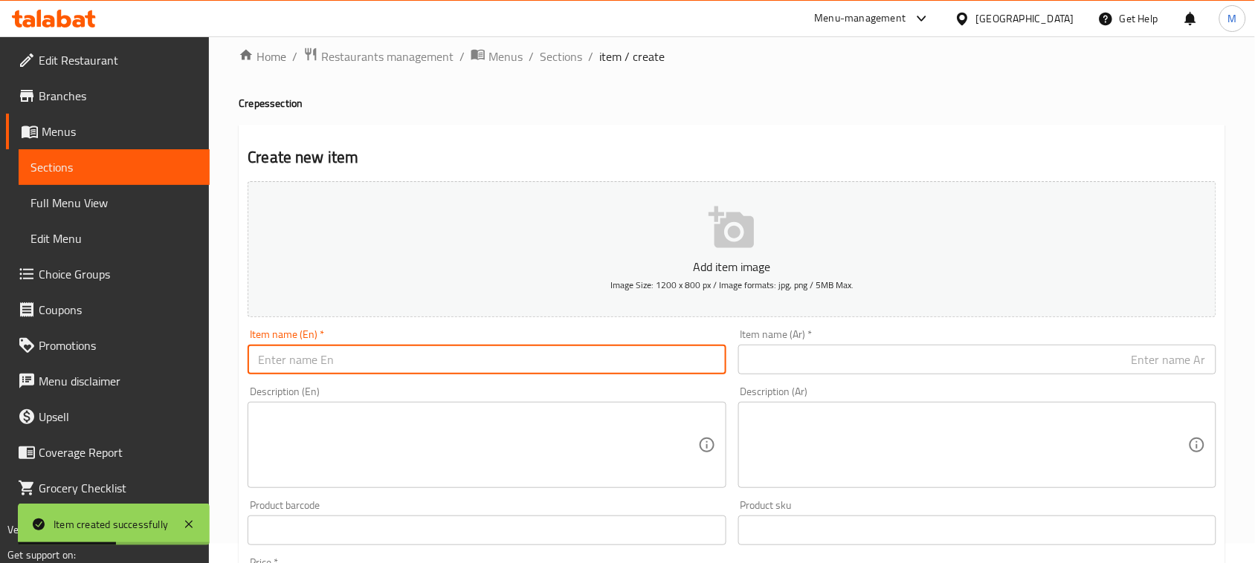
type input "ُ"
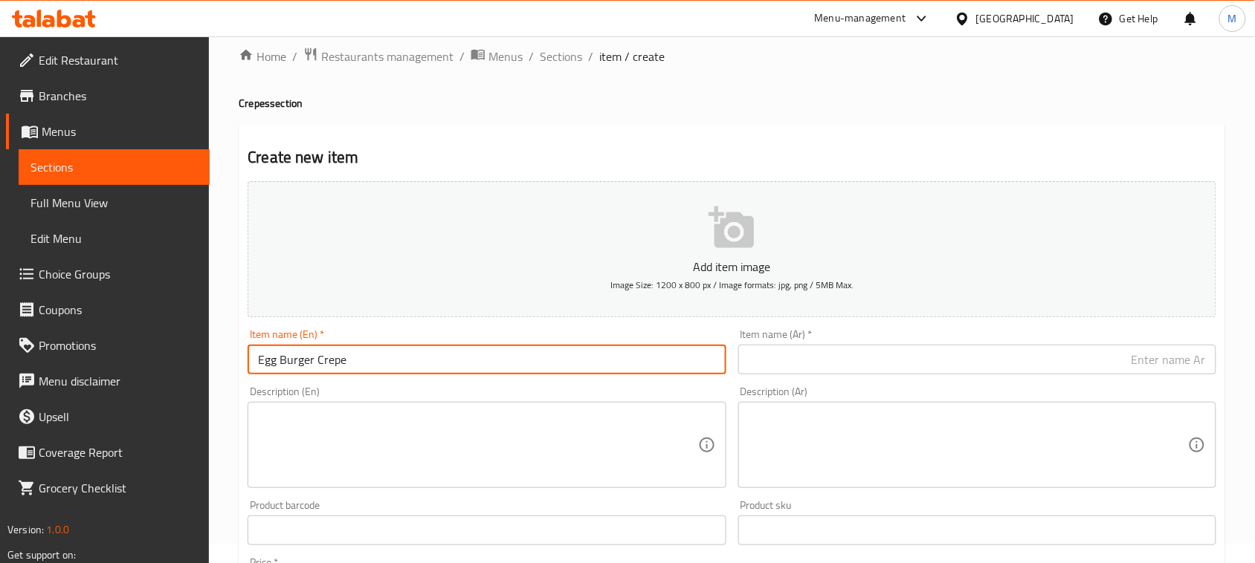
type input "Egg Burger Crepe"
click at [981, 369] on input "text" at bounding box center [977, 360] width 478 height 30
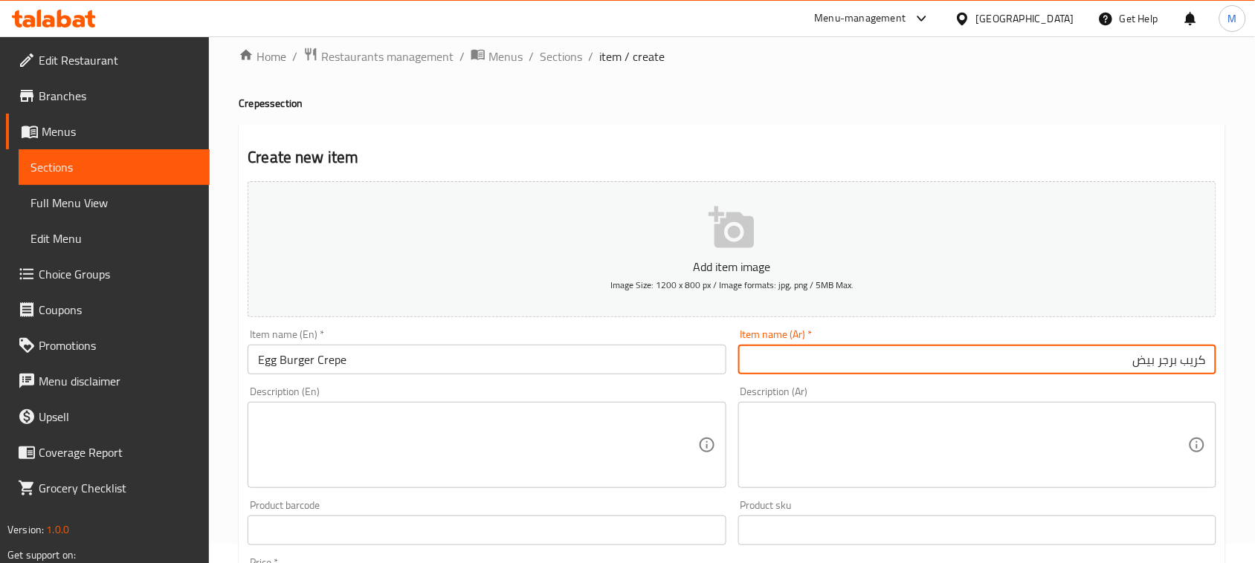
type input "كريب برجر بيض"
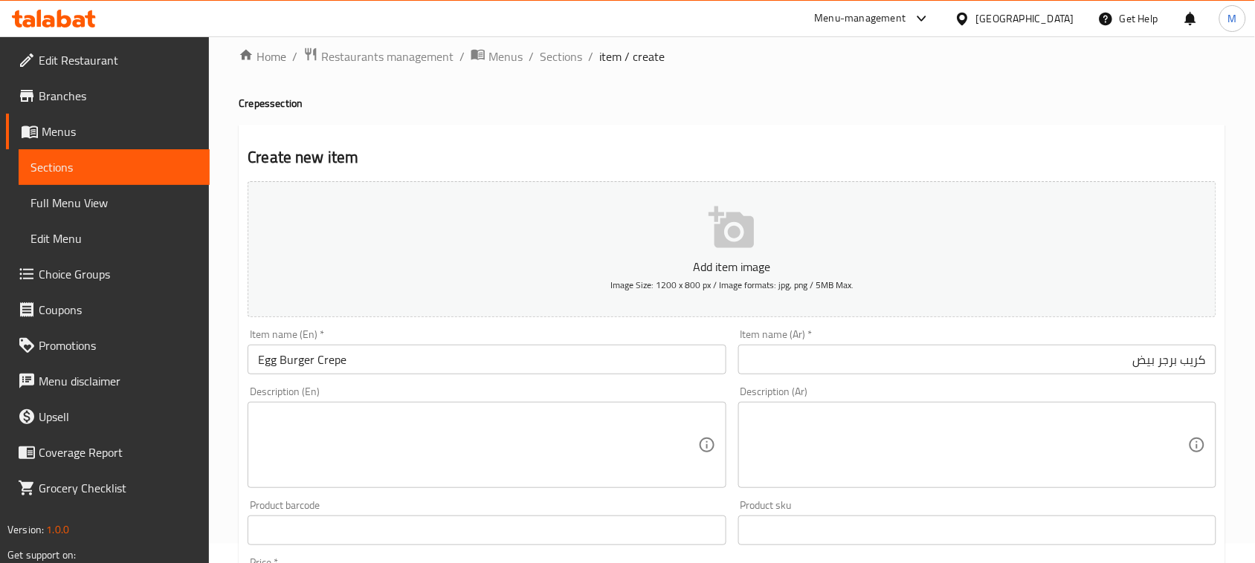
click at [1240, 288] on div "Home / Restaurants management / Menus / Sections / item / create Crepes section…" at bounding box center [732, 524] width 1046 height 1014
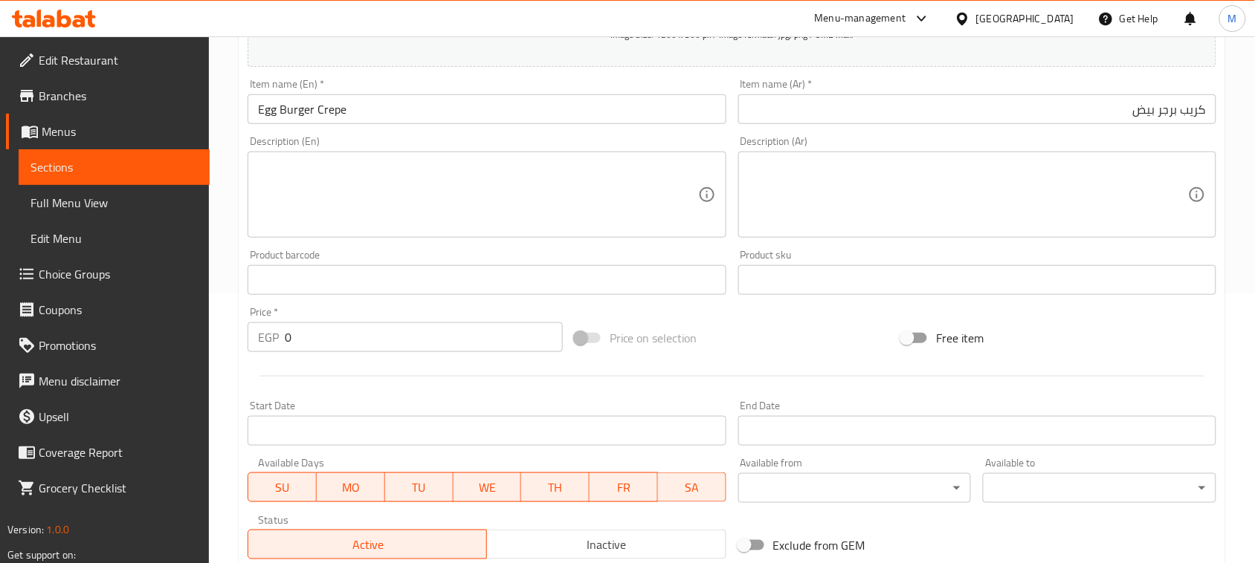
scroll to position [484, 0]
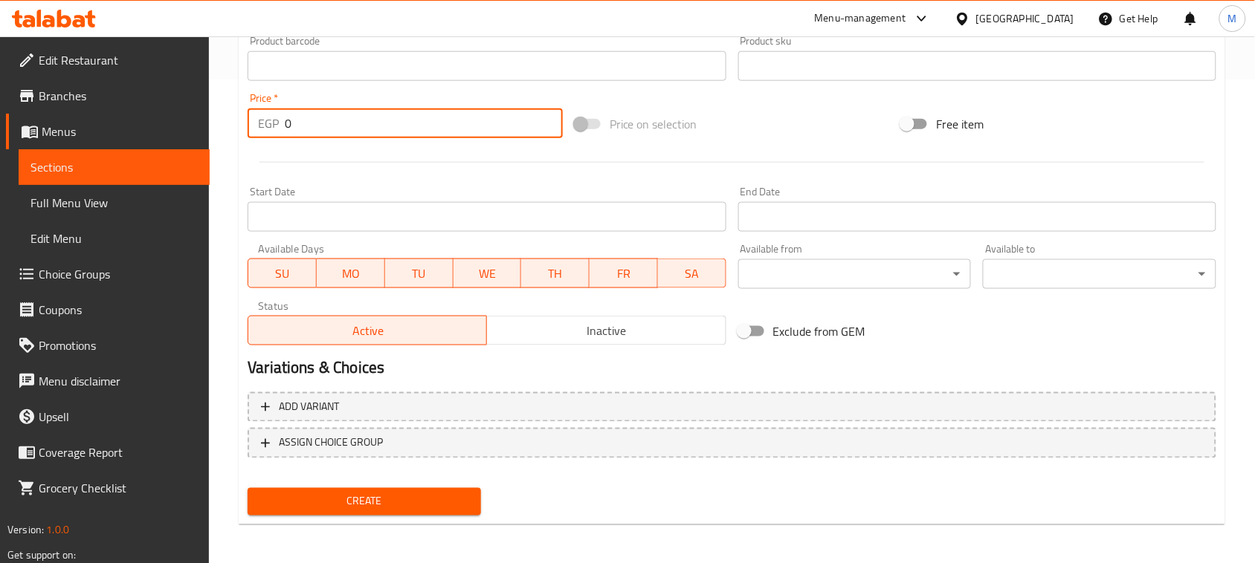
drag, startPoint x: 296, startPoint y: 132, endPoint x: 266, endPoint y: 131, distance: 29.7
click at [266, 131] on div "EGP 0 Price *" at bounding box center [405, 124] width 315 height 30
type input "95"
click at [366, 175] on div at bounding box center [732, 162] width 980 height 36
click at [377, 517] on div "Create" at bounding box center [364, 501] width 245 height 39
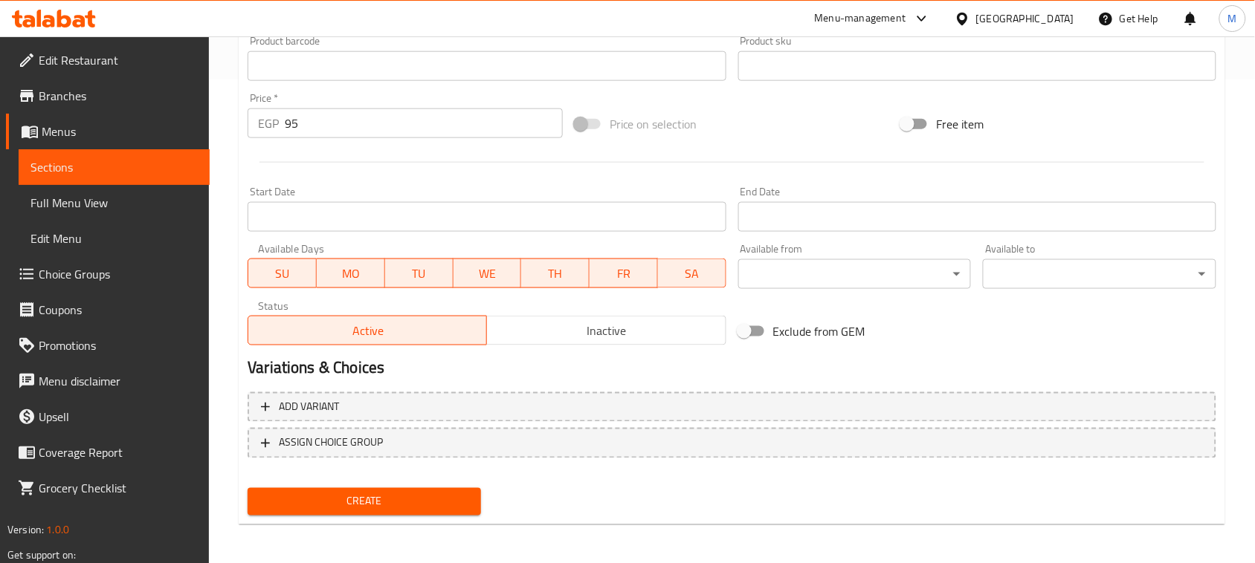
click at [388, 513] on button "Create" at bounding box center [364, 502] width 233 height 28
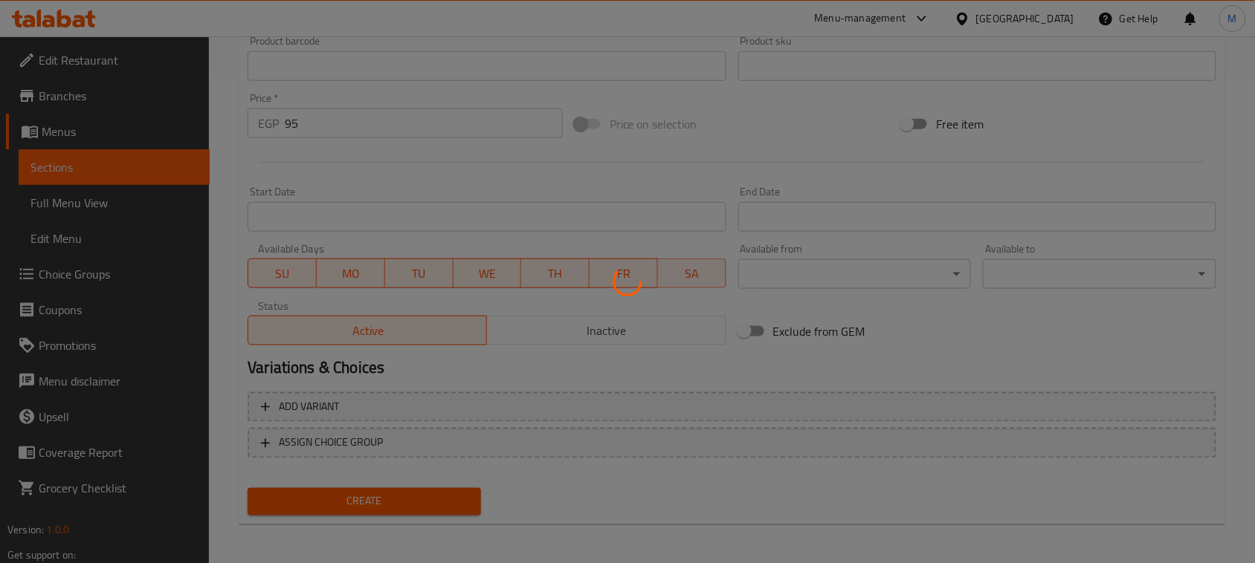
type input "0"
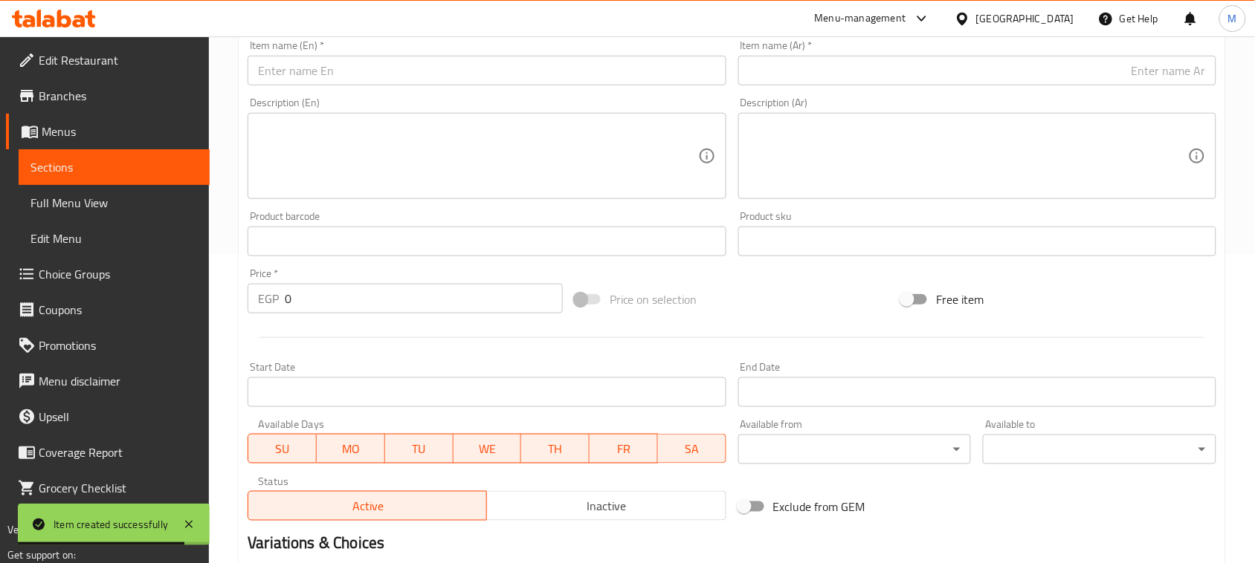
scroll to position [112, 0]
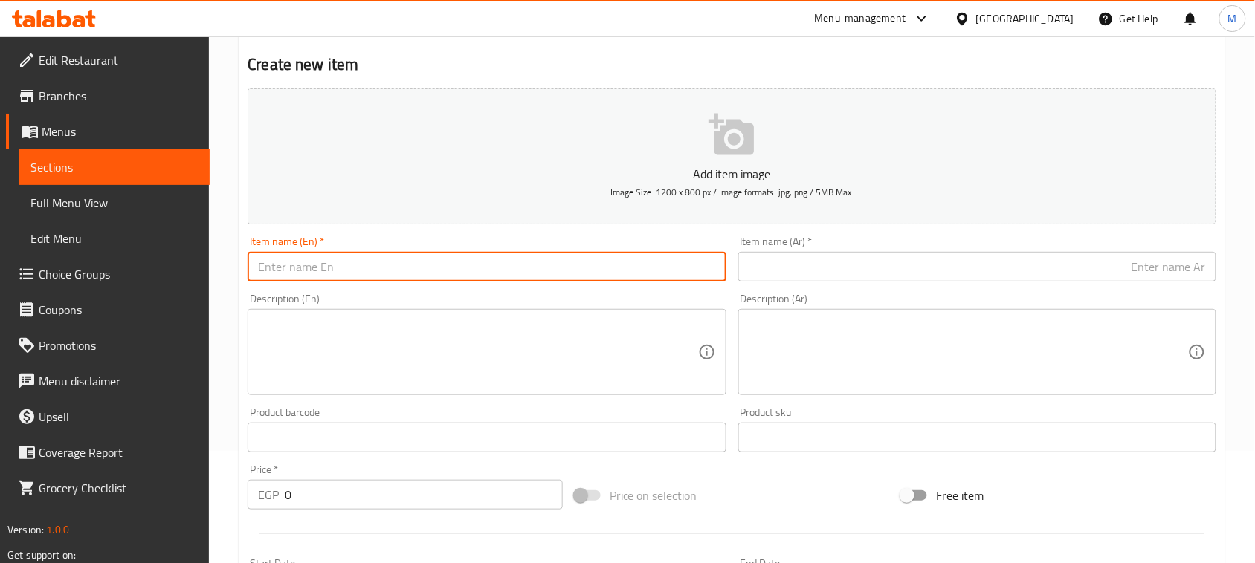
click at [484, 275] on input "text" at bounding box center [487, 267] width 478 height 30
type input "ٍ"
type input "Salami Crepe"
click at [888, 253] on input "text" at bounding box center [977, 267] width 478 height 30
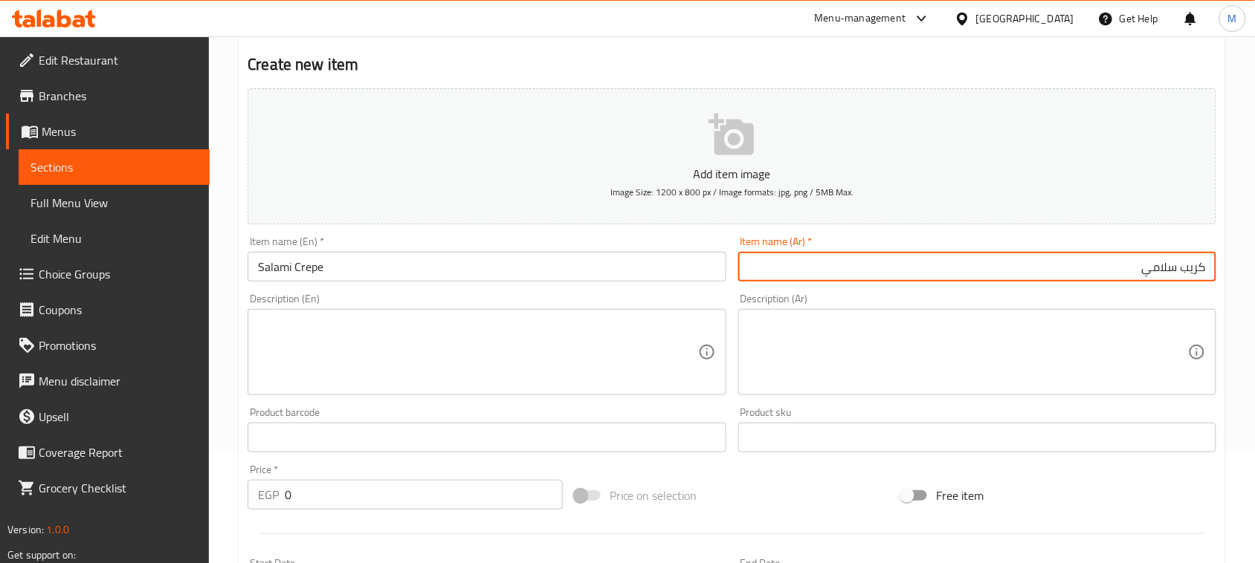
type input "كريب سلامي"
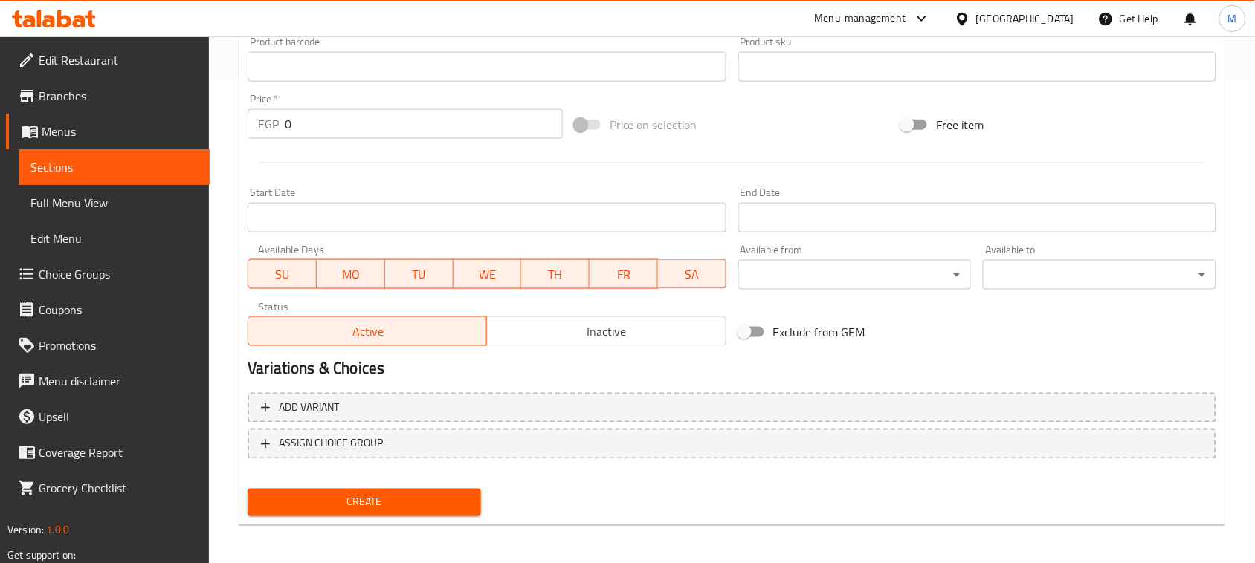
scroll to position [484, 0]
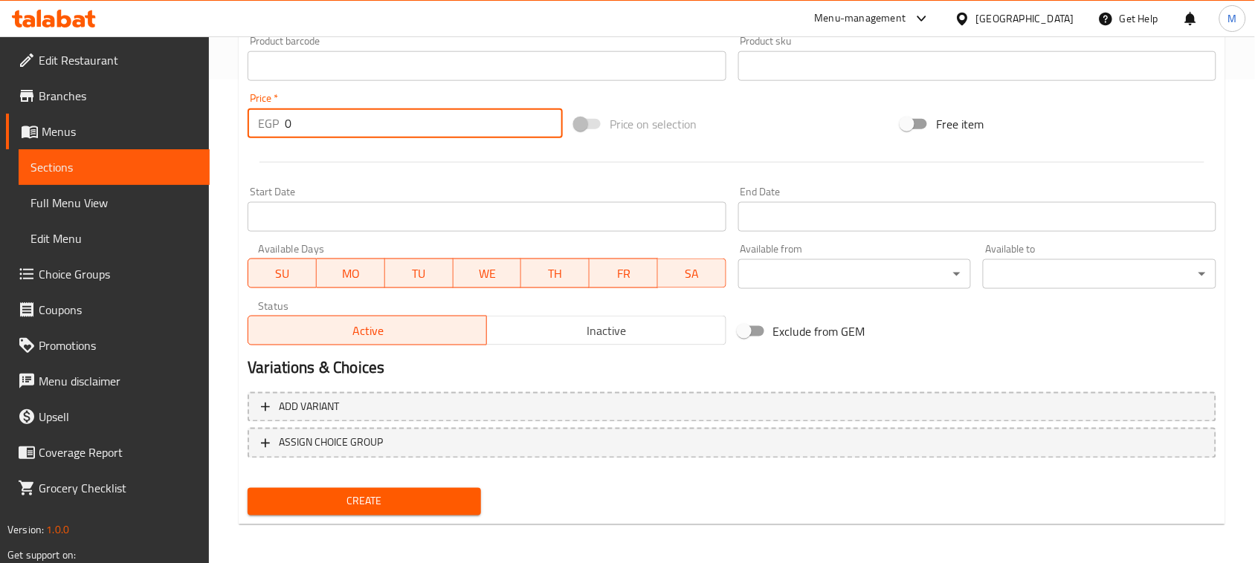
drag, startPoint x: 271, startPoint y: 119, endPoint x: 236, endPoint y: 111, distance: 35.7
click at [253, 115] on div "EGP 0 Price *" at bounding box center [405, 124] width 315 height 30
type input "95"
click at [409, 169] on div at bounding box center [732, 162] width 980 height 36
click at [373, 489] on button "Create" at bounding box center [364, 502] width 233 height 28
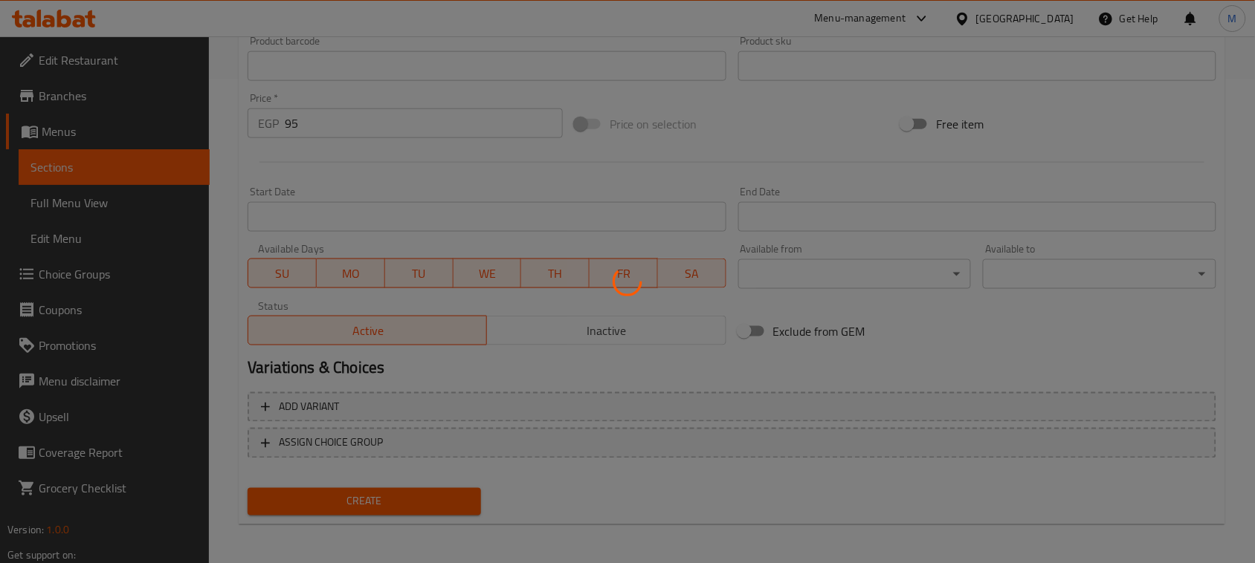
type input "0"
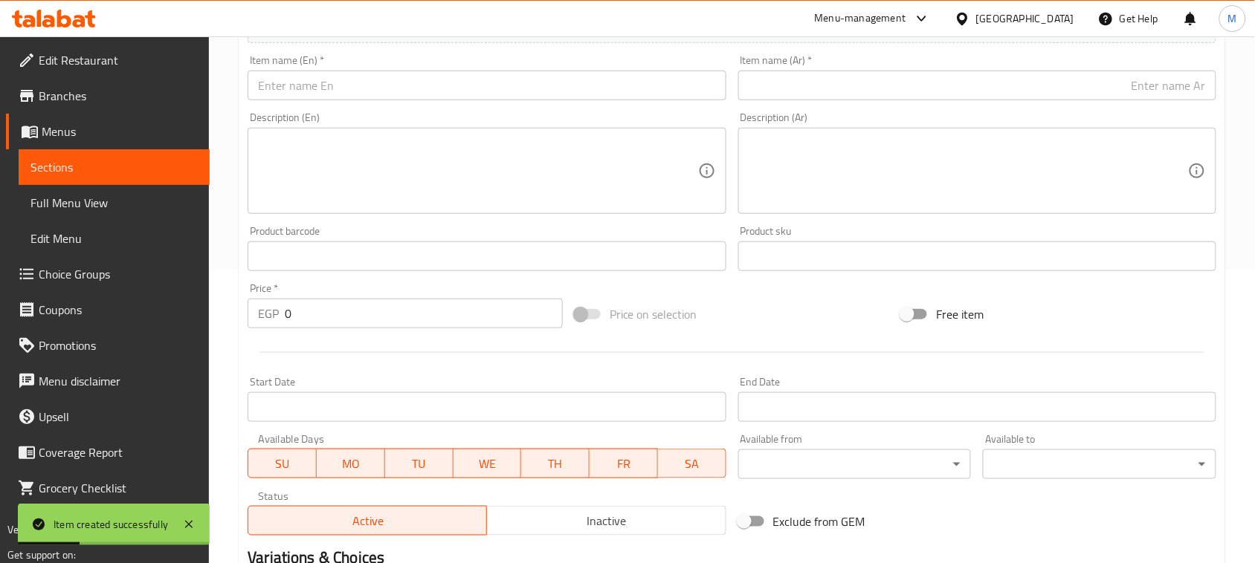
scroll to position [112, 0]
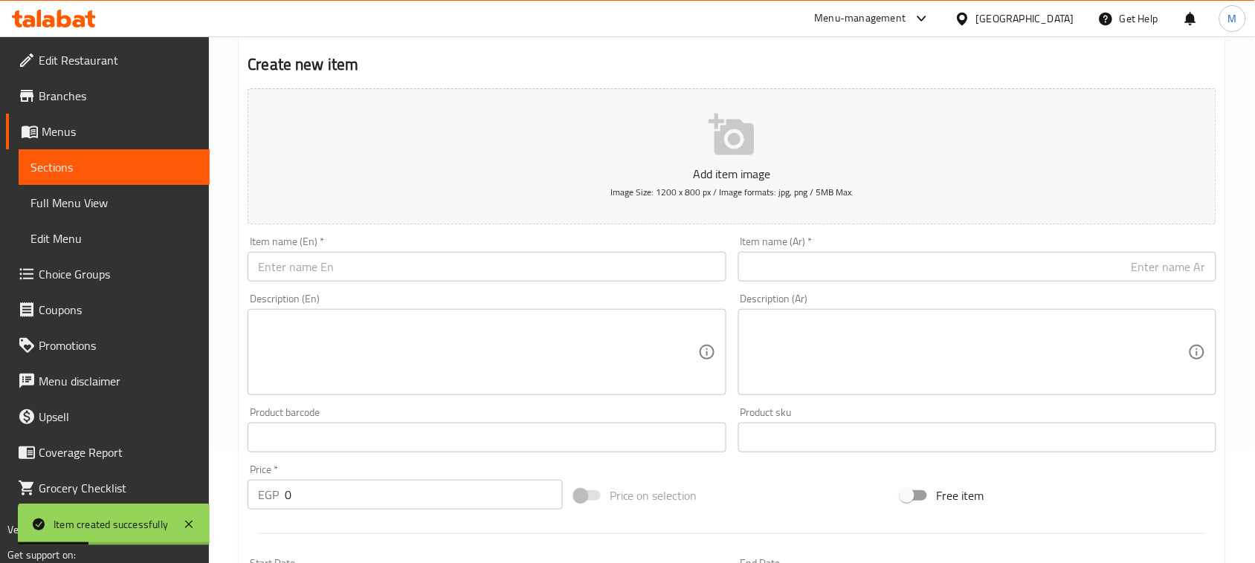
click at [331, 269] on input "text" at bounding box center [487, 267] width 478 height 30
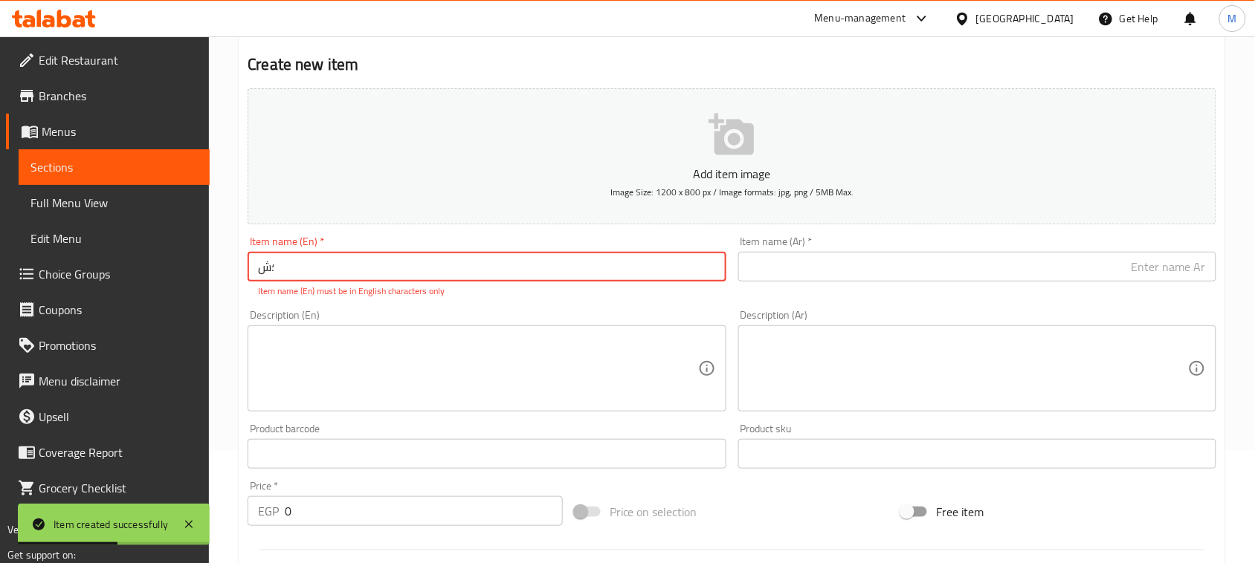
type input "؛"
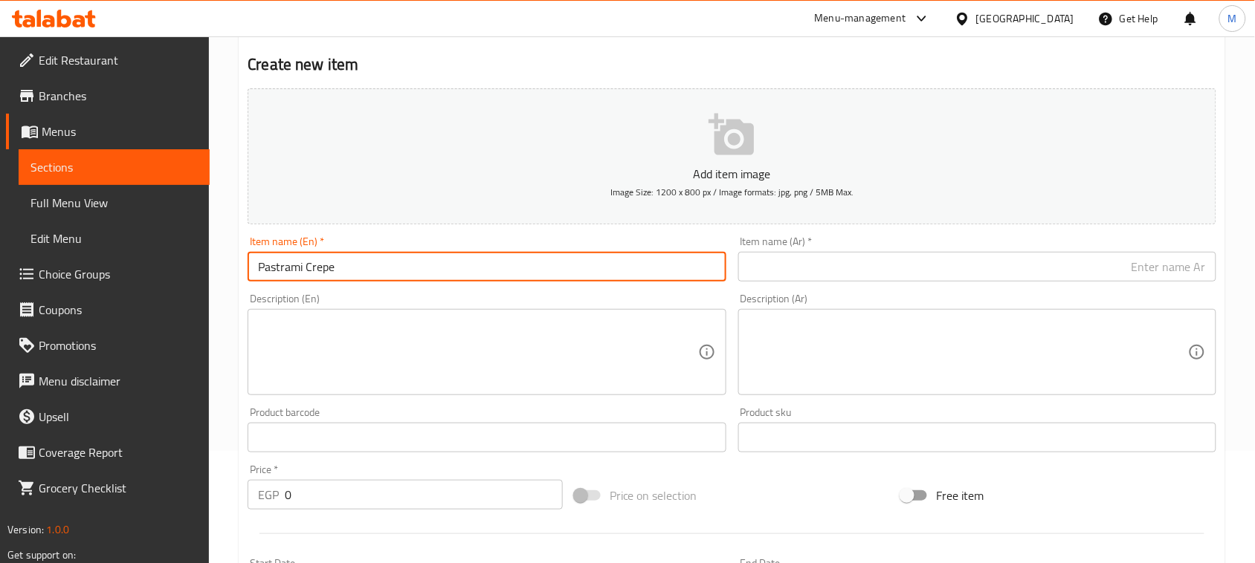
type input "Pastrami Crepe"
click at [954, 277] on input "text" at bounding box center [977, 267] width 478 height 30
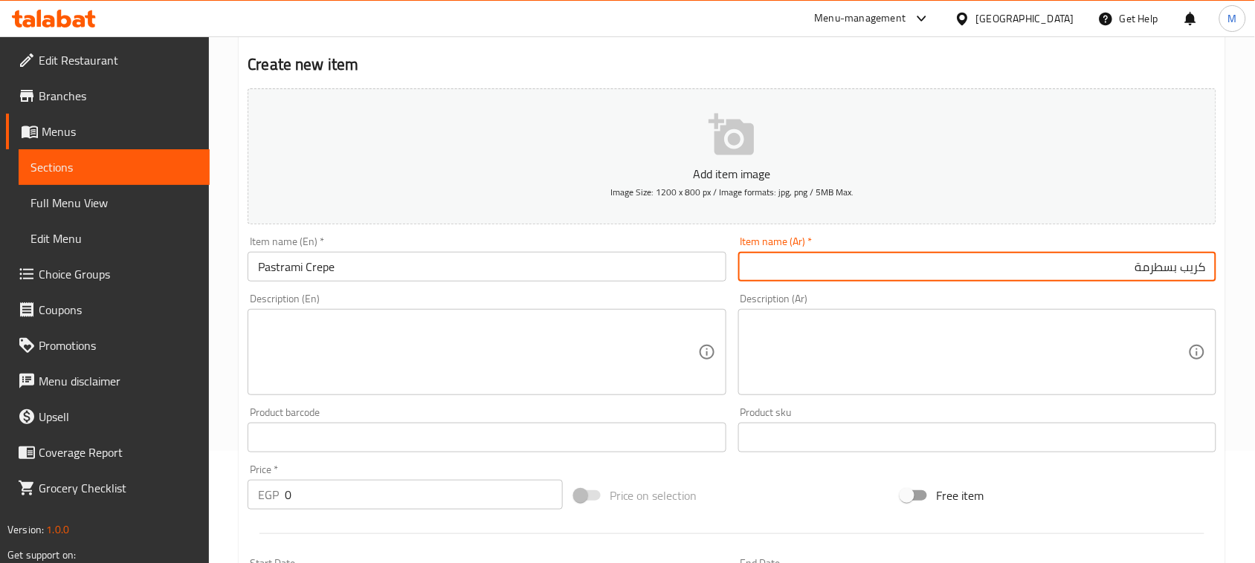
type input "كريب بسطرمة"
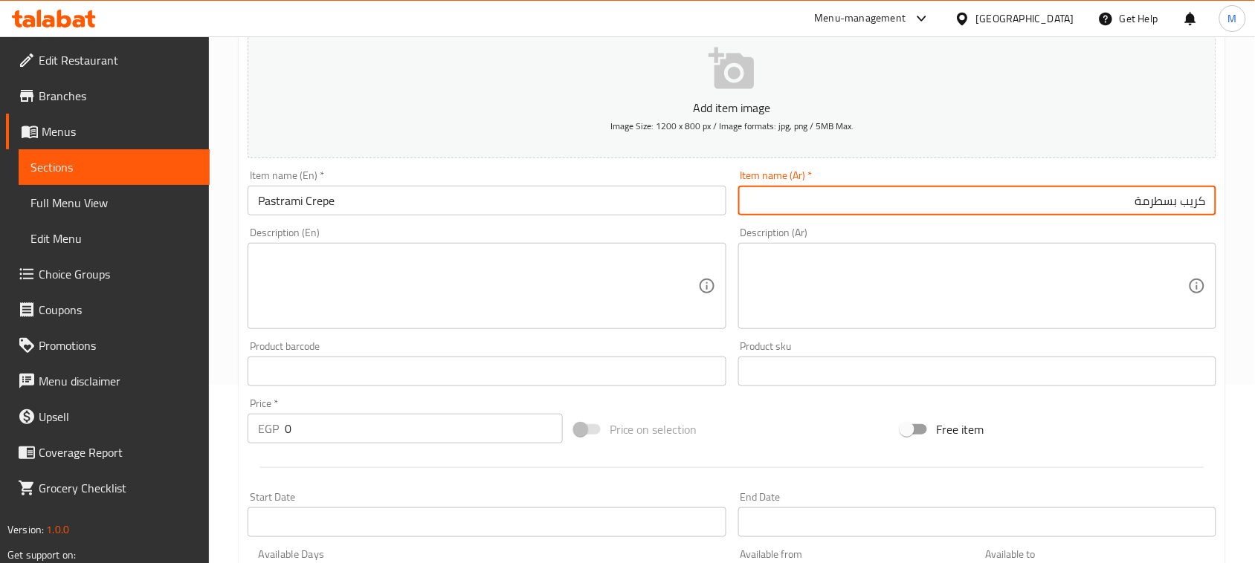
scroll to position [298, 0]
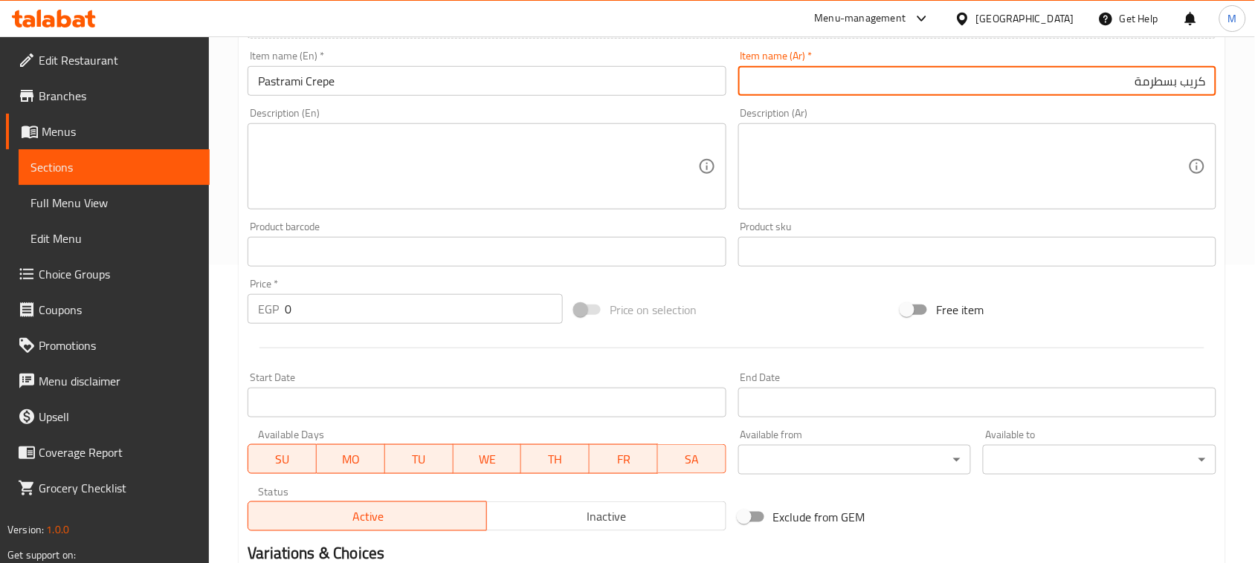
click at [728, 222] on div "Product barcode Product barcode" at bounding box center [487, 244] width 490 height 57
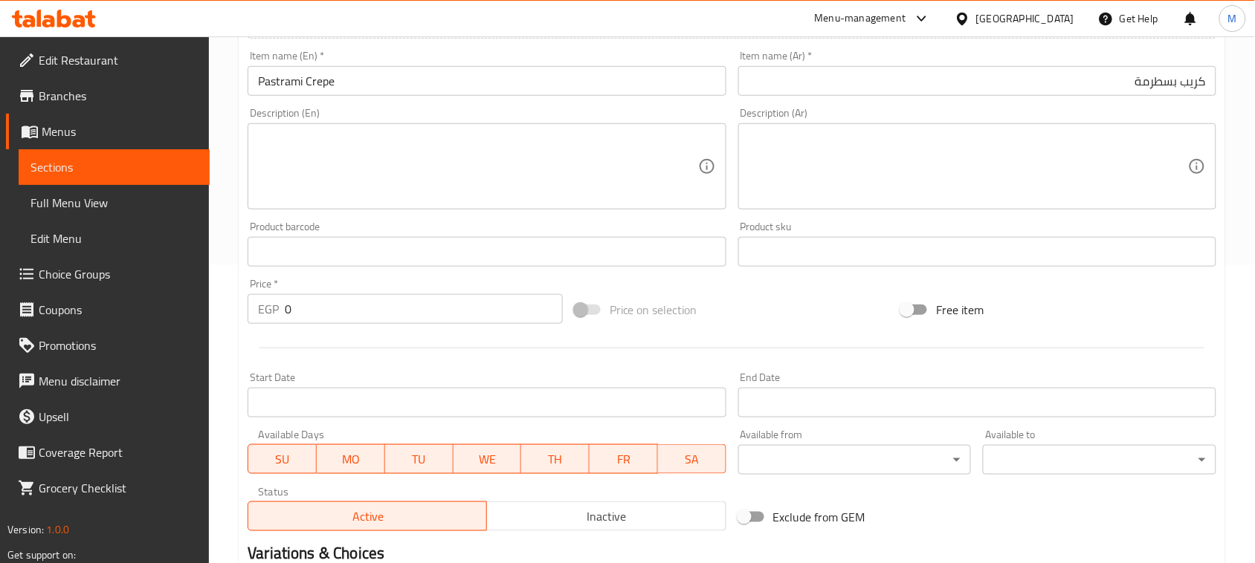
drag, startPoint x: 262, startPoint y: 321, endPoint x: 219, endPoint y: 327, distance: 43.5
click at [219, 327] on div "Home / Restaurants management / Menus / Sections / item / create Crepes section…" at bounding box center [732, 245] width 1046 height 1014
type input "95"
click at [332, 380] on div "Start Date Start Date" at bounding box center [487, 394] width 478 height 45
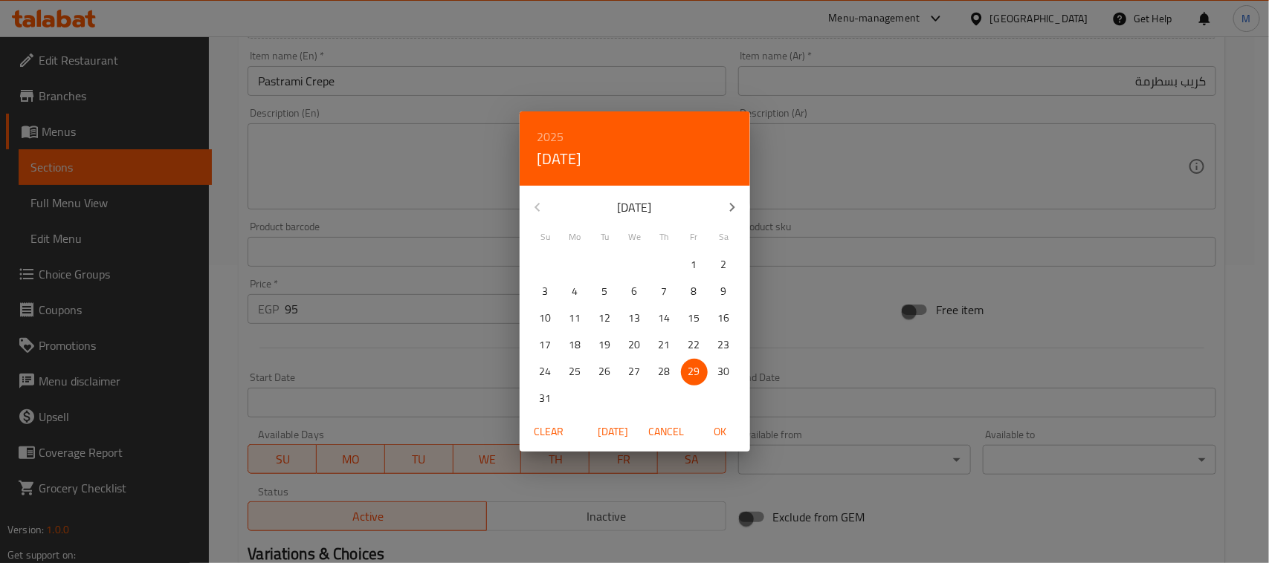
click at [1119, 308] on div "2025 Fri, Aug [DATE] Mo Tu We Th Fr Sa 27 28 29 30 31 1 2 3 4 5 6 7 8 9 10 11 1…" at bounding box center [634, 281] width 1269 height 563
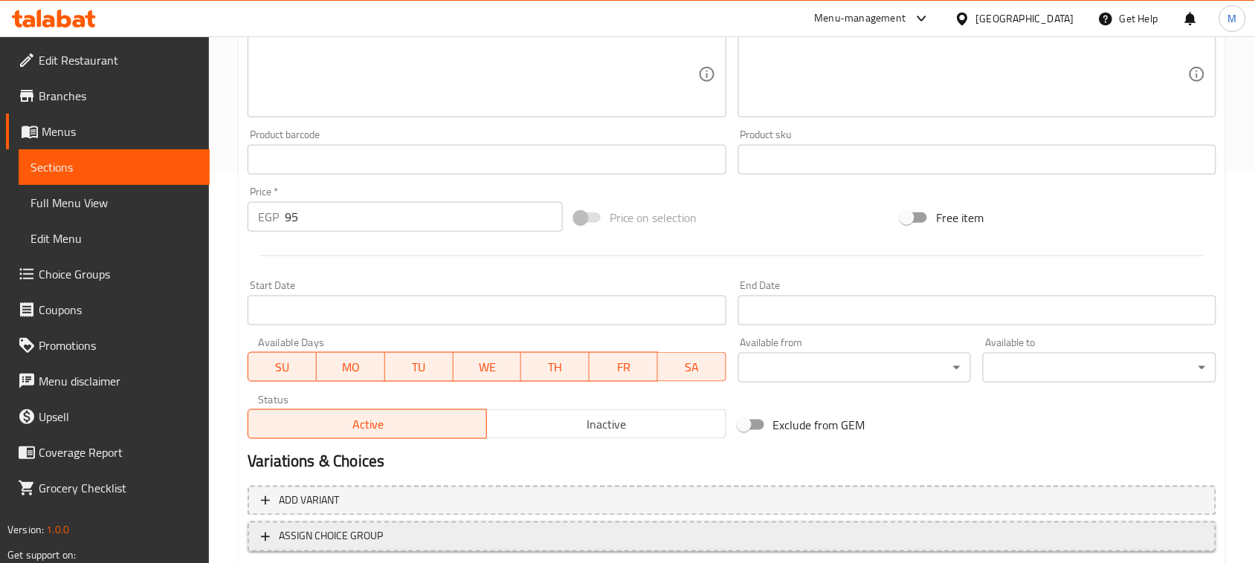
scroll to position [484, 0]
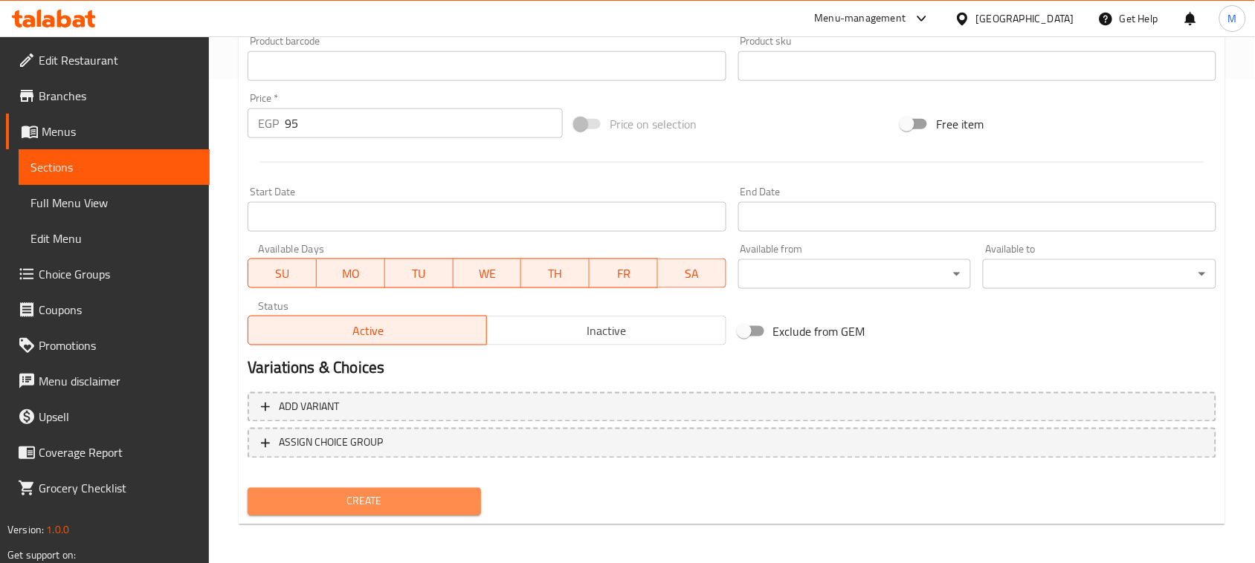
click at [346, 494] on span "Create" at bounding box center [364, 502] width 210 height 19
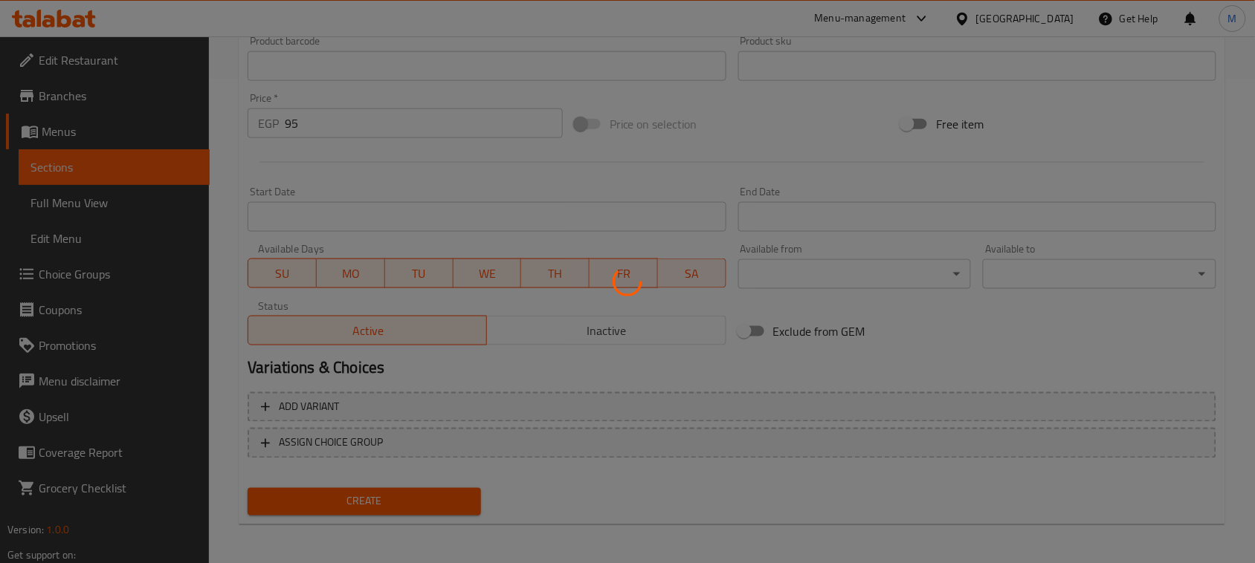
type input "0"
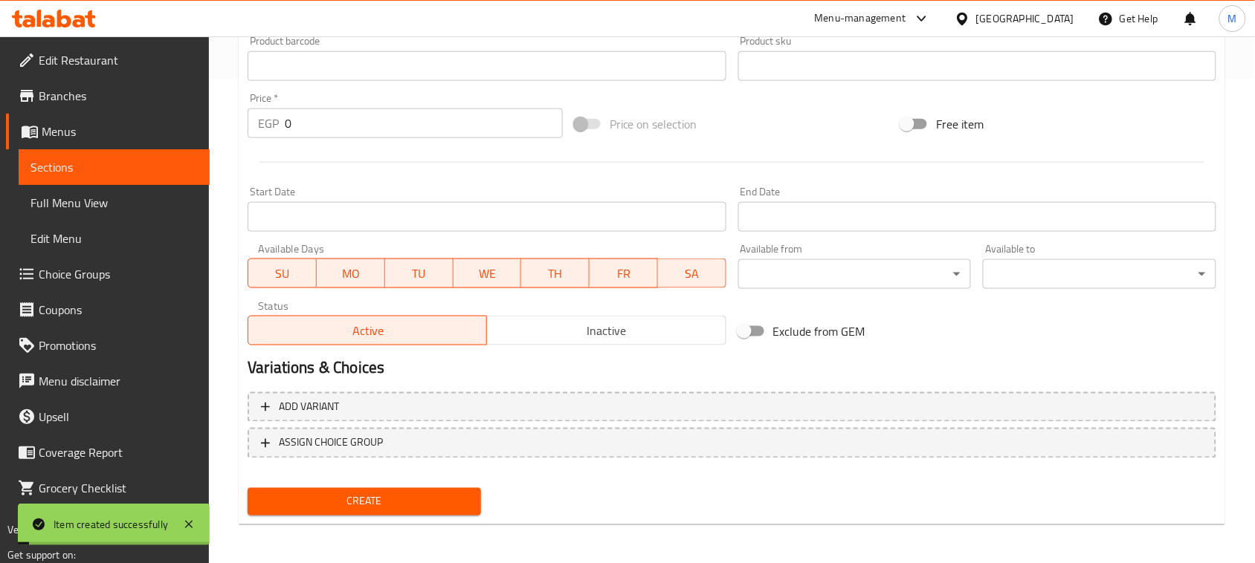
scroll to position [205, 0]
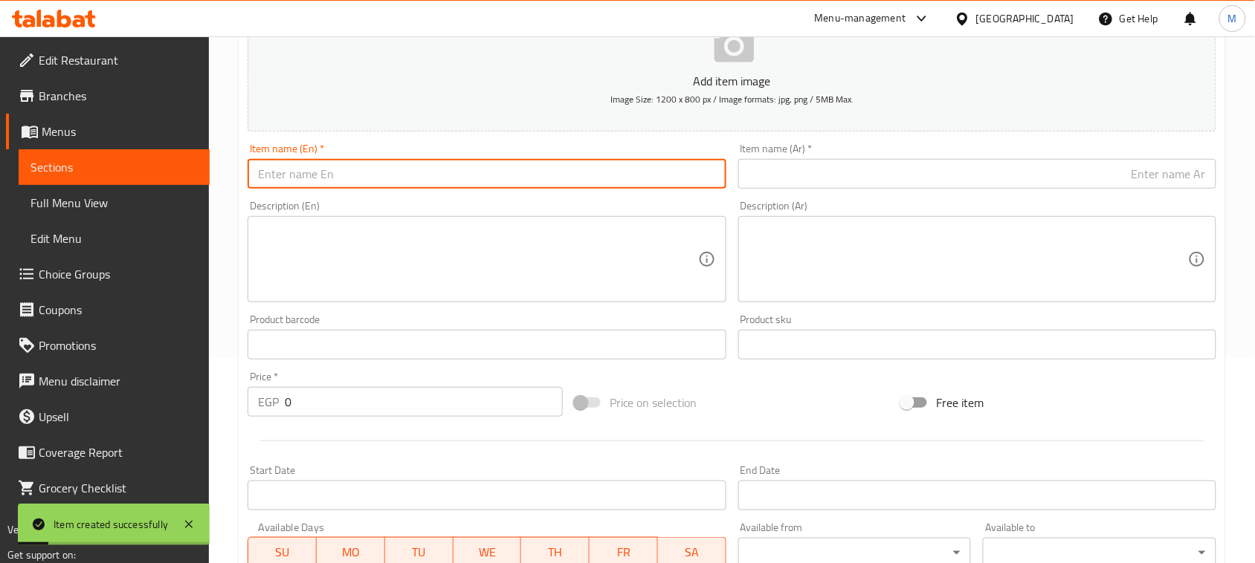
click at [424, 183] on input "text" at bounding box center [487, 174] width 478 height 30
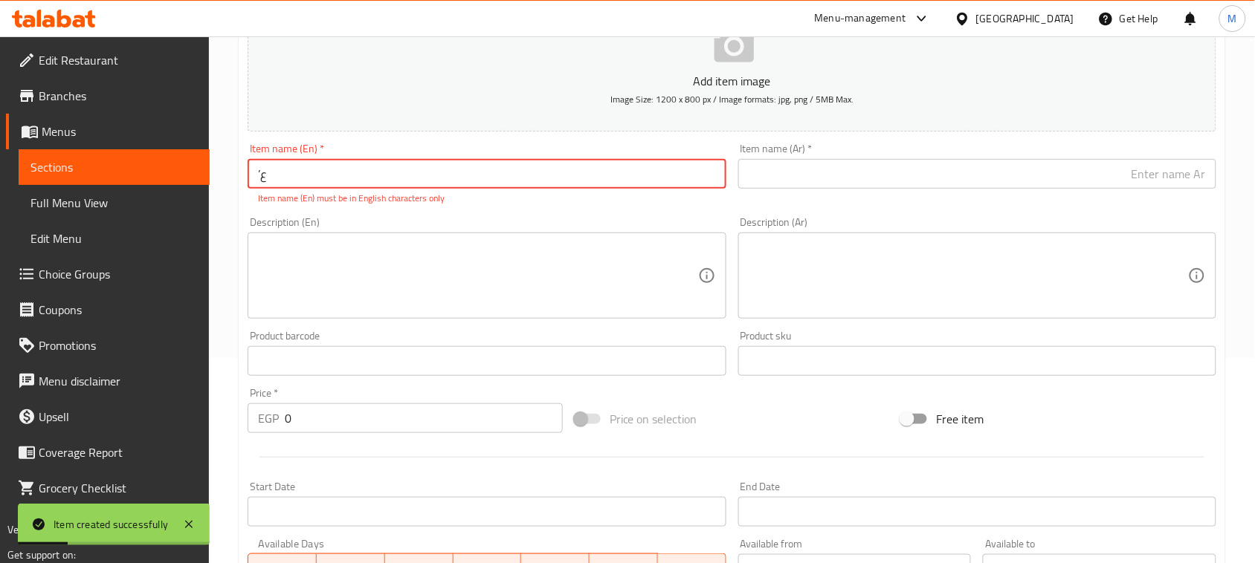
type input "’"
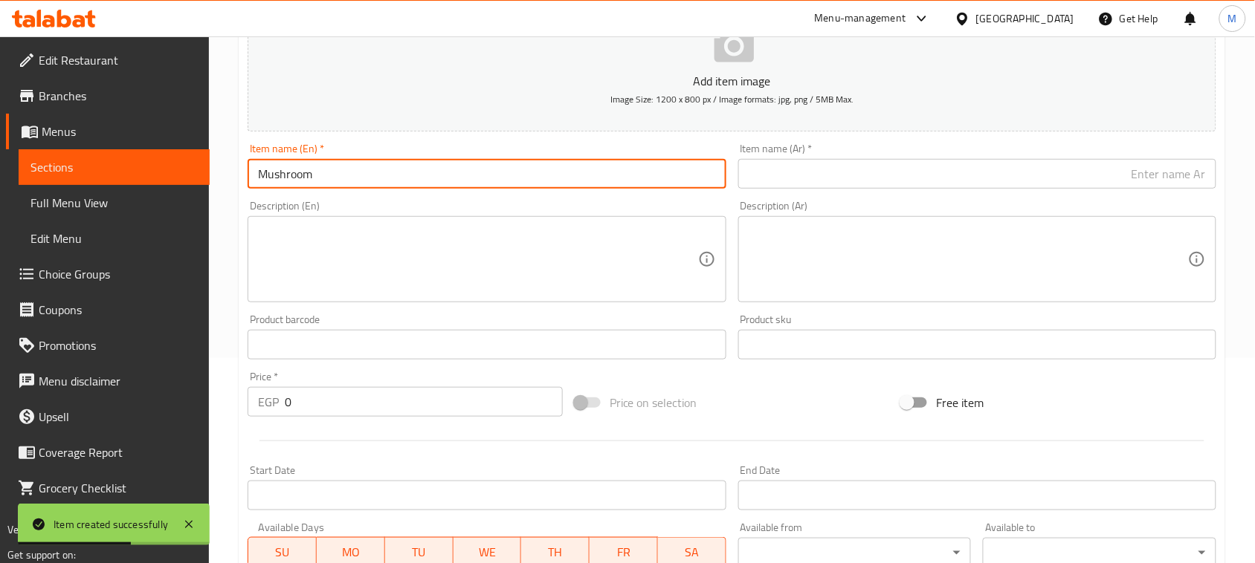
click at [439, 177] on input "Mushroom" at bounding box center [487, 174] width 478 height 30
type input "Mushroom Crepe"
click at [1060, 181] on input "text" at bounding box center [977, 174] width 478 height 30
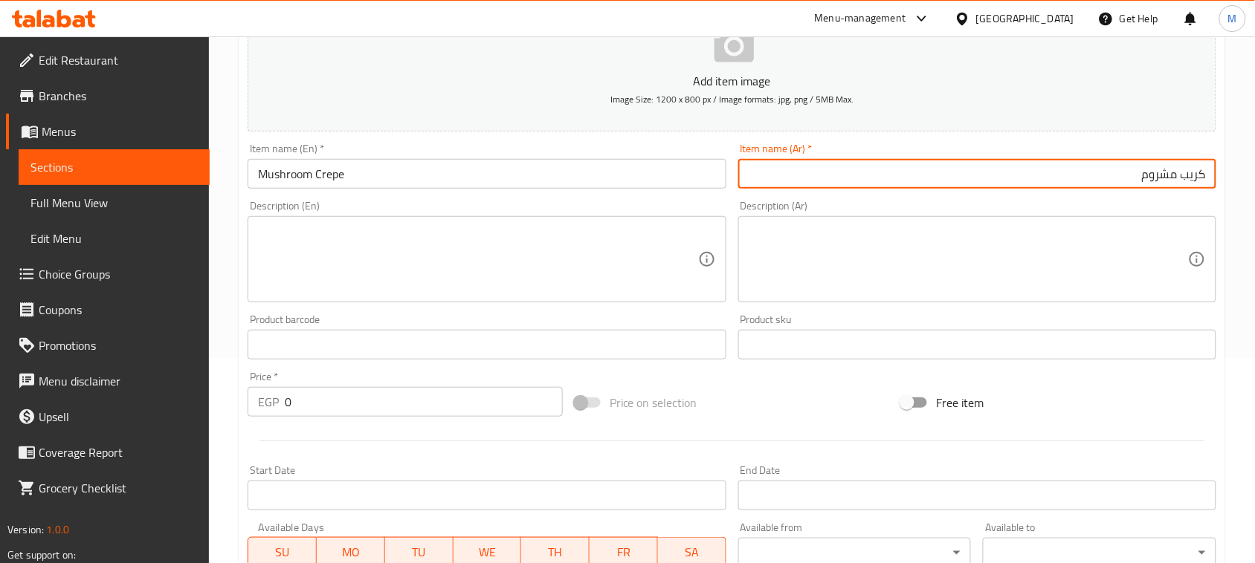
type input "كريب مشروم"
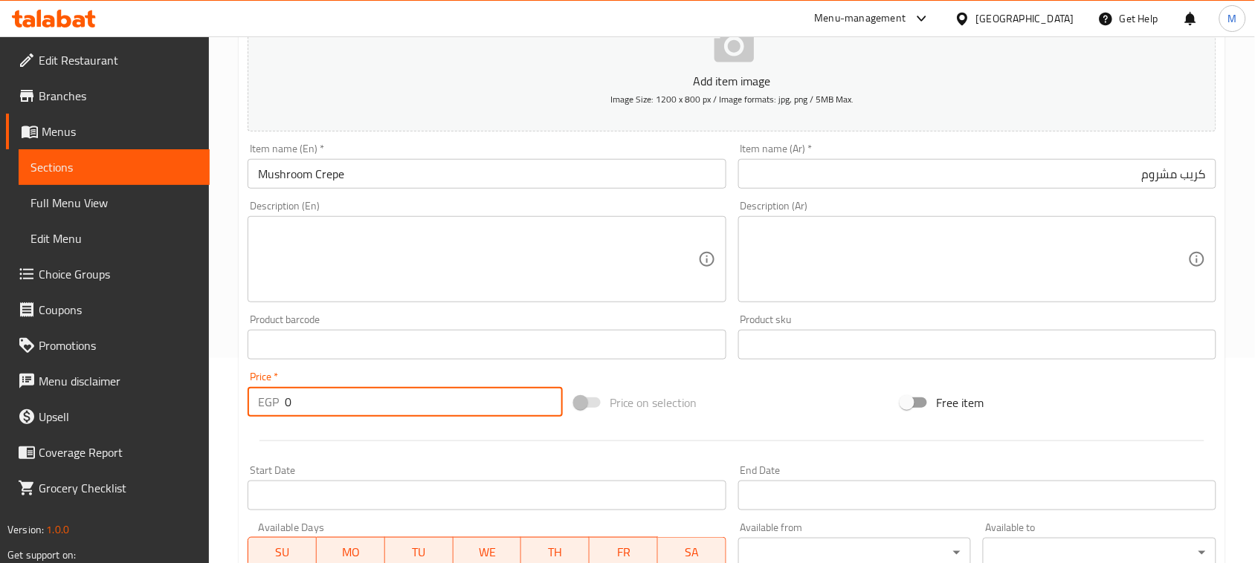
drag, startPoint x: 318, startPoint y: 395, endPoint x: 251, endPoint y: 399, distance: 67.0
click at [257, 398] on div "EGP 0 Price *" at bounding box center [405, 402] width 315 height 30
type input "75"
drag, startPoint x: 343, startPoint y: 450, endPoint x: 351, endPoint y: 450, distance: 8.2
click at [344, 450] on div at bounding box center [732, 441] width 980 height 36
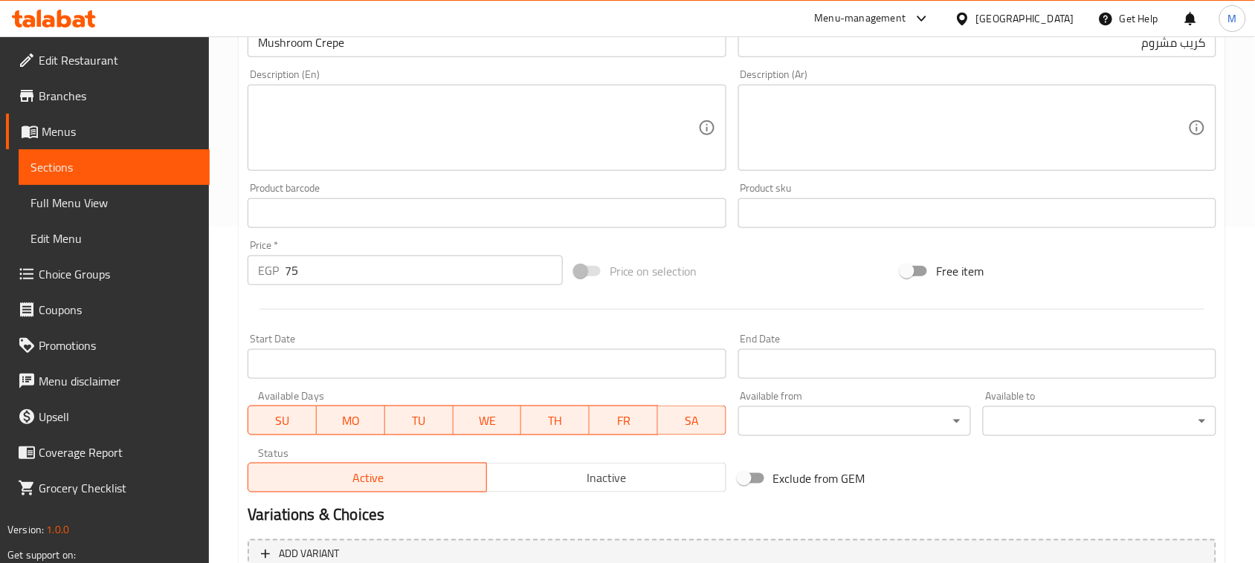
scroll to position [484, 0]
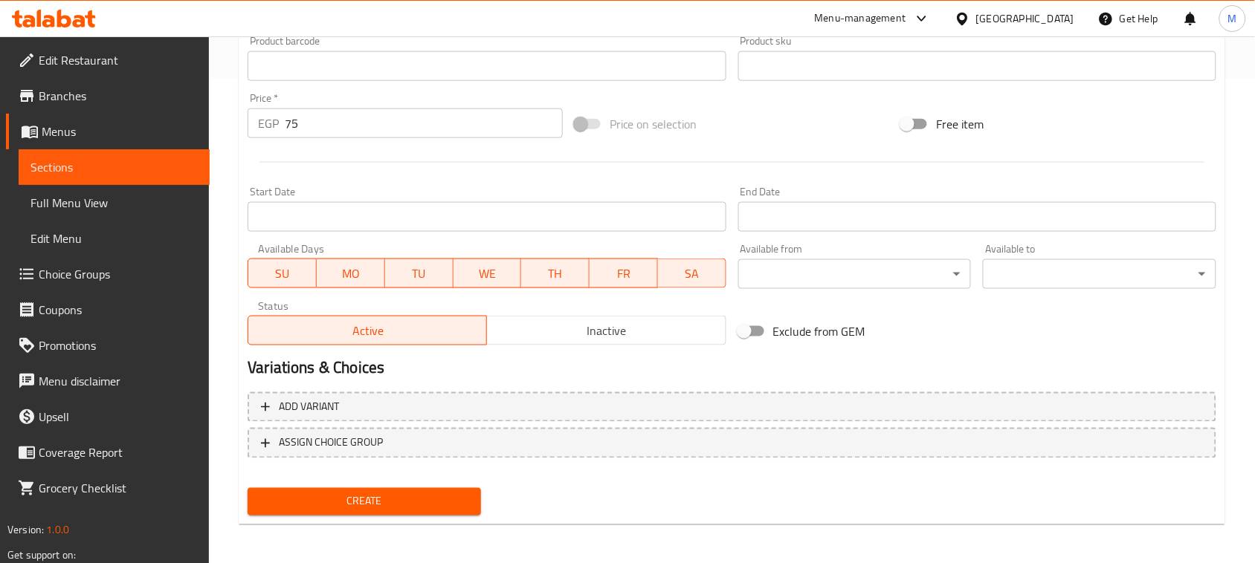
click at [413, 497] on span "Create" at bounding box center [364, 502] width 210 height 19
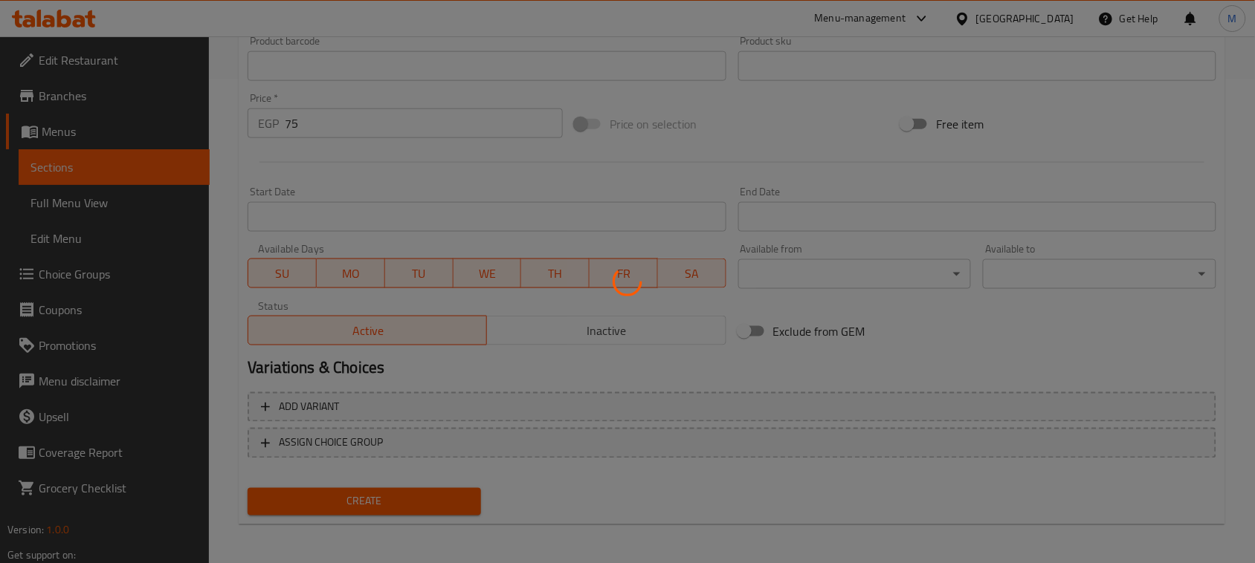
type input "0"
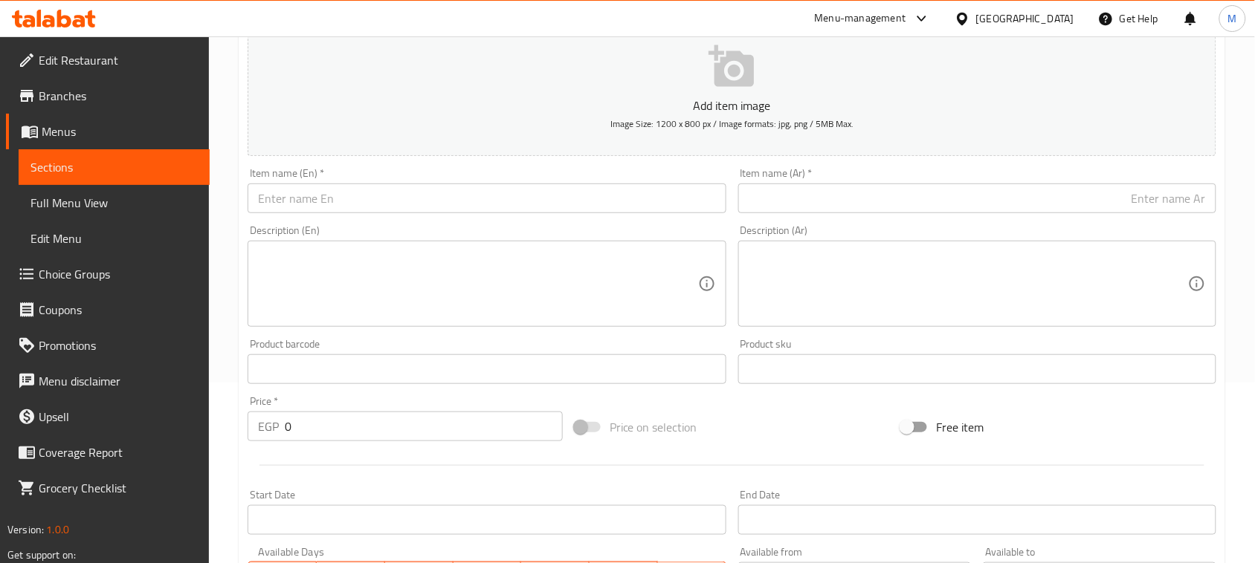
scroll to position [0, 0]
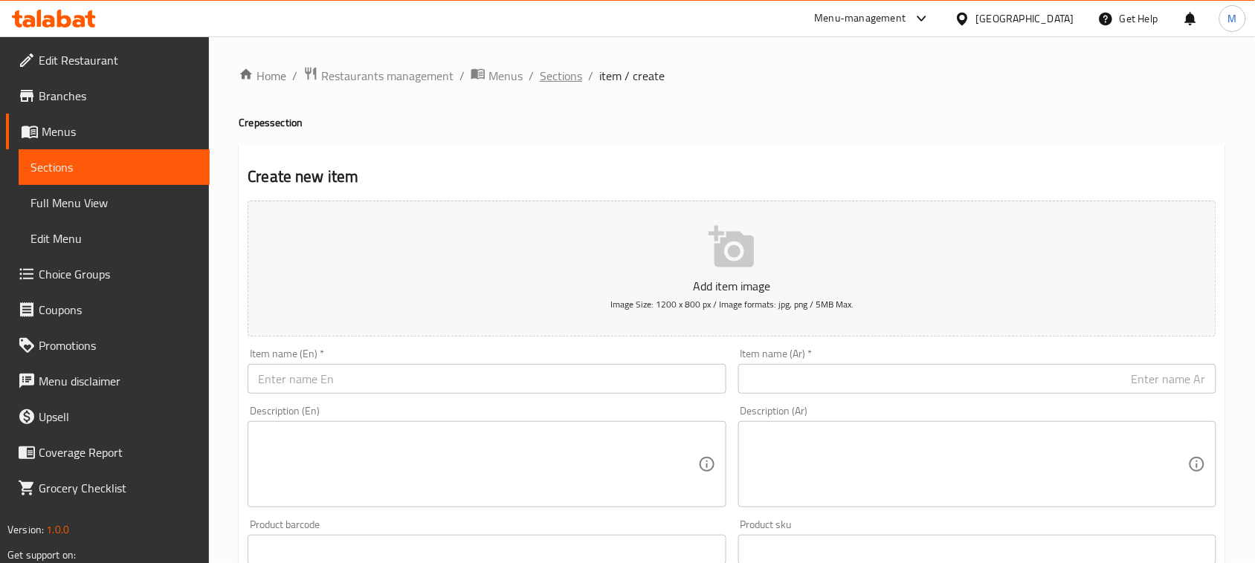
click at [547, 67] on span "Sections" at bounding box center [561, 76] width 42 height 18
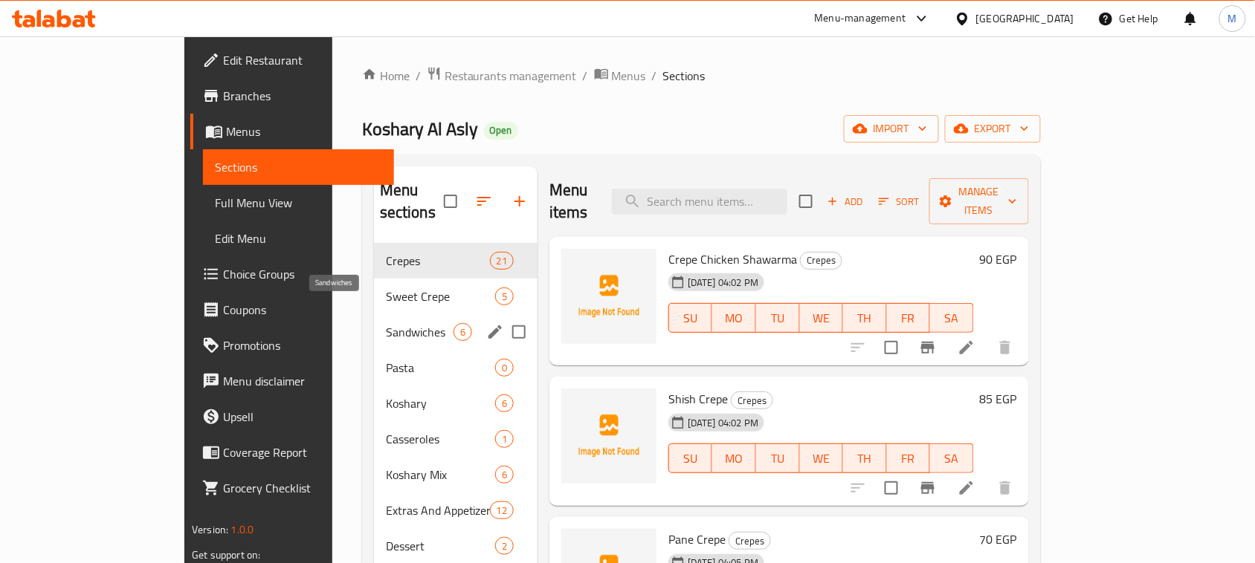
click at [386, 323] on span "Sandwiches" at bounding box center [420, 332] width 68 height 18
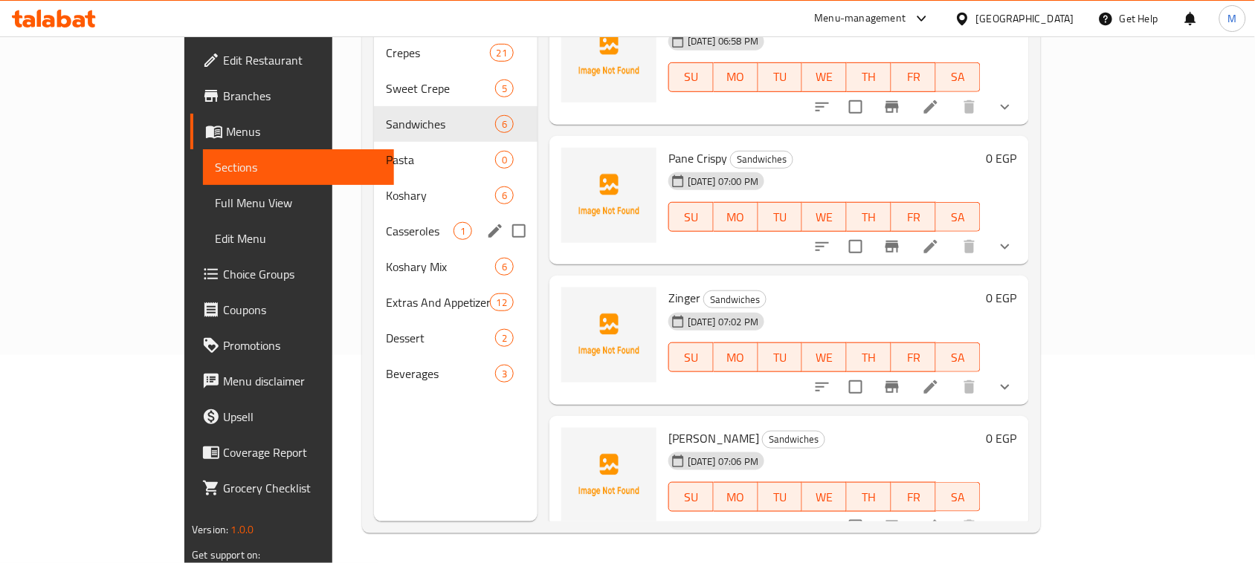
scroll to position [116, 0]
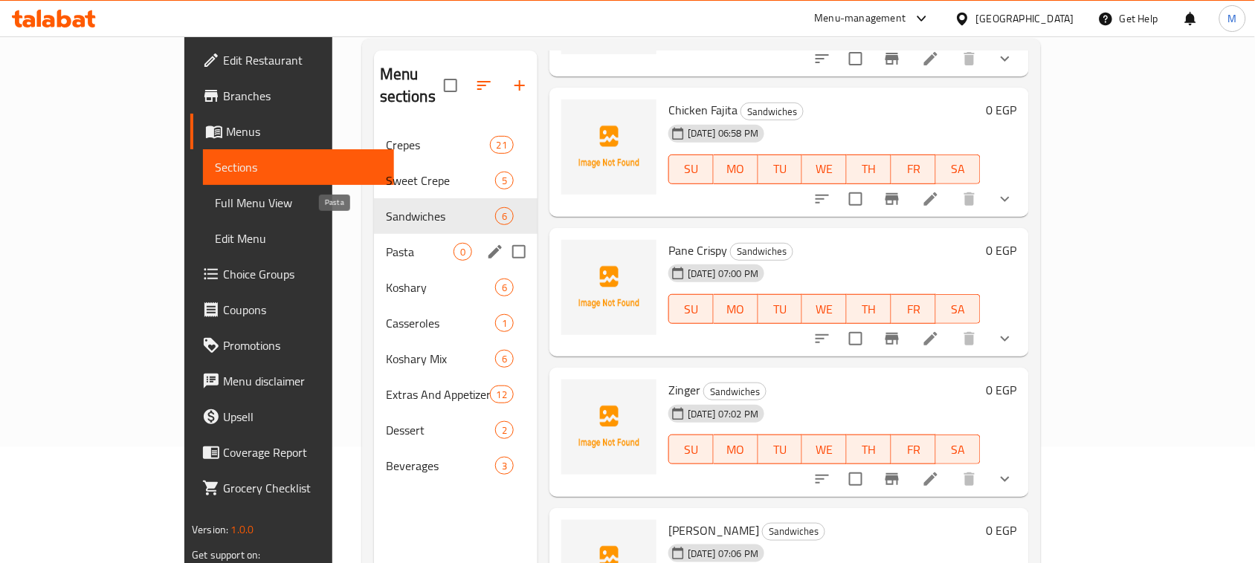
click at [386, 243] on span "Pasta" at bounding box center [420, 252] width 68 height 18
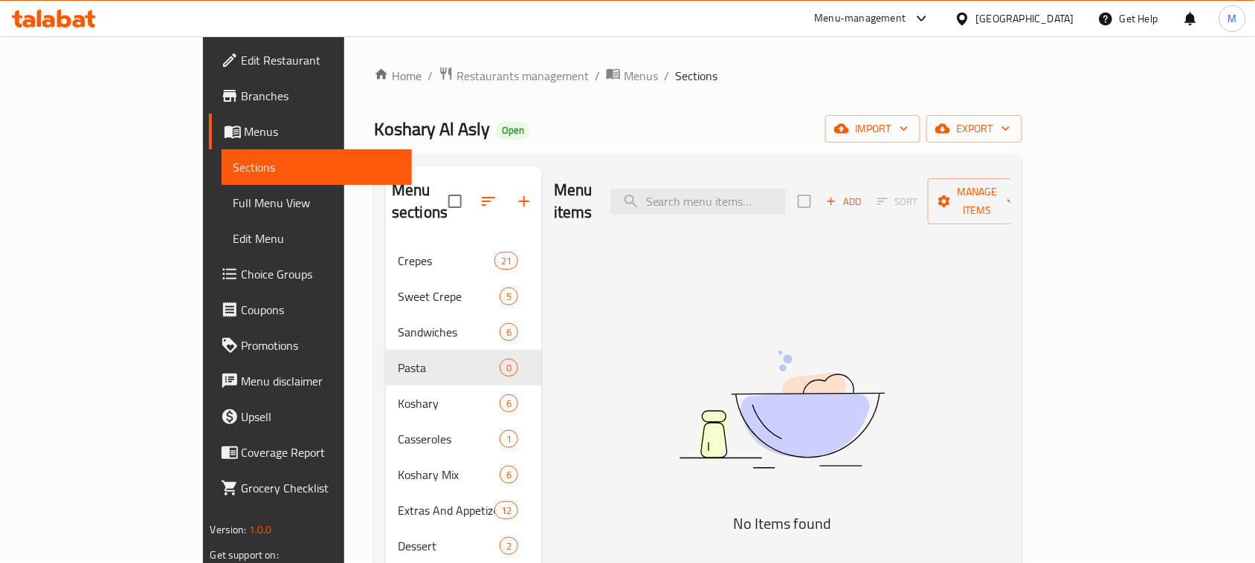
click at [864, 193] on span "Add" at bounding box center [844, 201] width 40 height 17
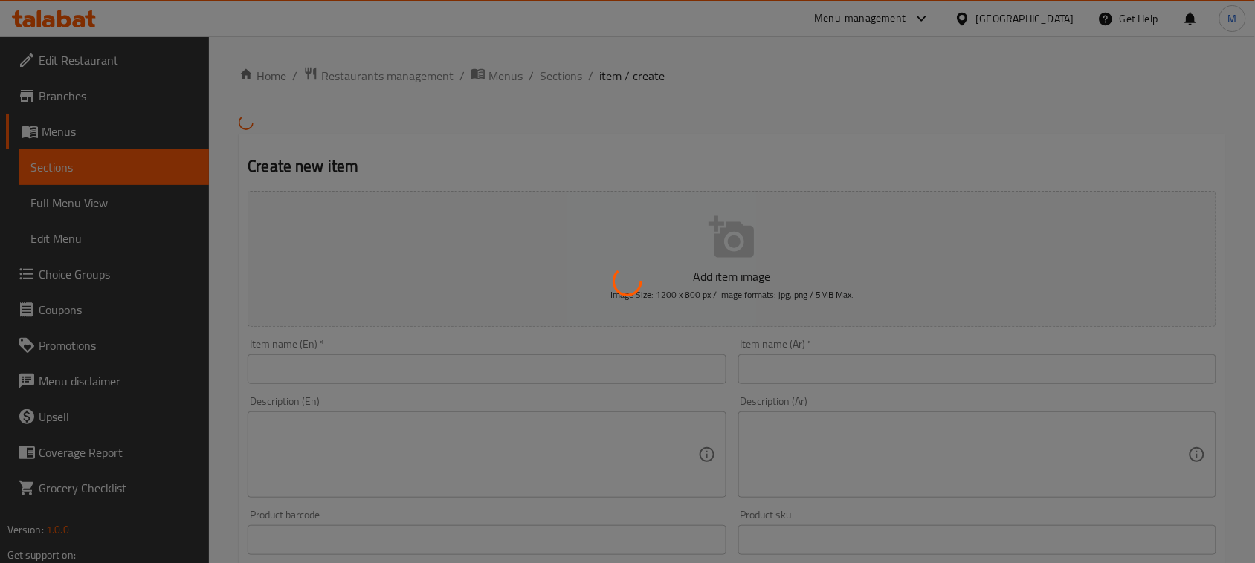
click at [436, 364] on div at bounding box center [627, 281] width 1255 height 563
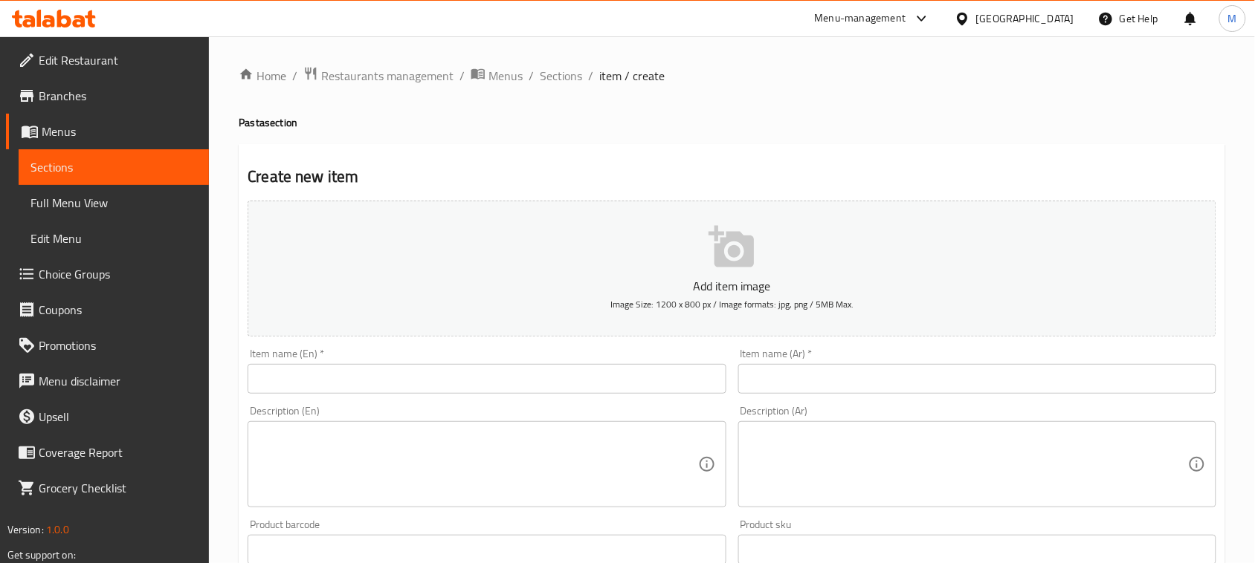
click at [435, 369] on input "text" at bounding box center [487, 379] width 478 height 30
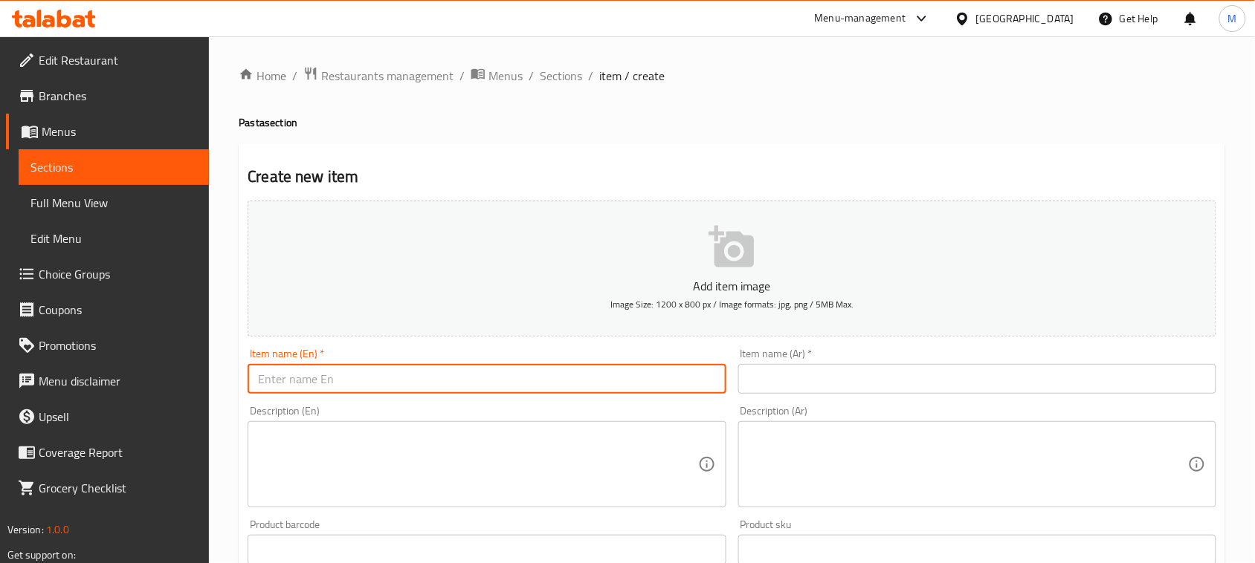
click at [435, 369] on input "text" at bounding box center [487, 379] width 478 height 30
click at [435, 370] on input "text" at bounding box center [487, 379] width 478 height 30
type input "{"
click at [430, 375] on input "Vegetable Plate" at bounding box center [487, 379] width 478 height 30
type input "Vegetable Pasta"
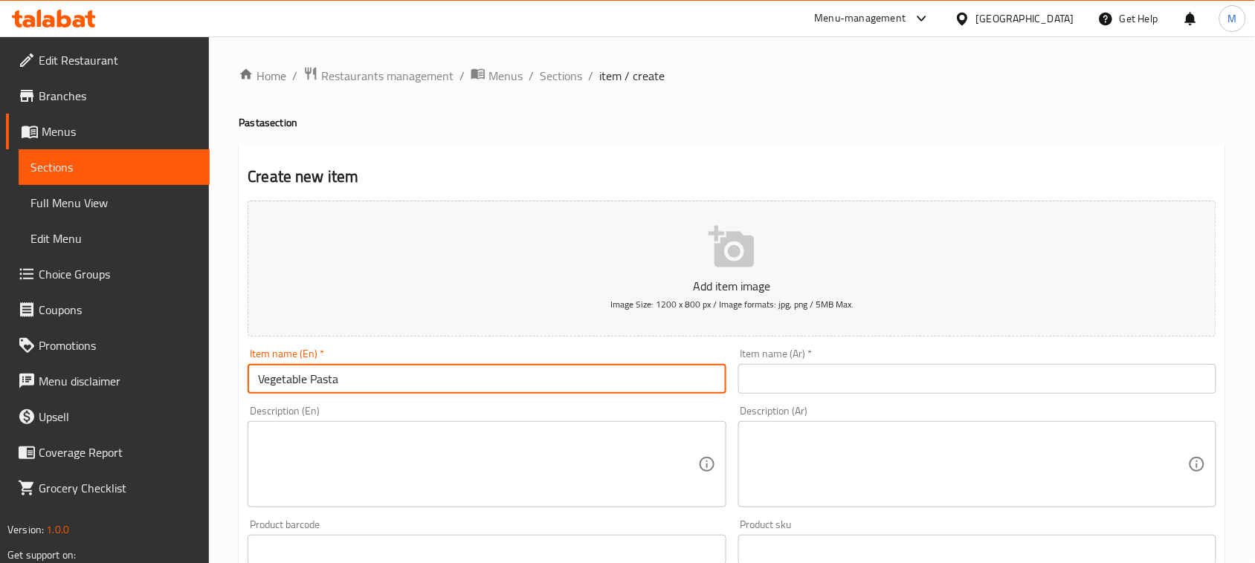
click at [882, 370] on input "text" at bounding box center [977, 379] width 478 height 30
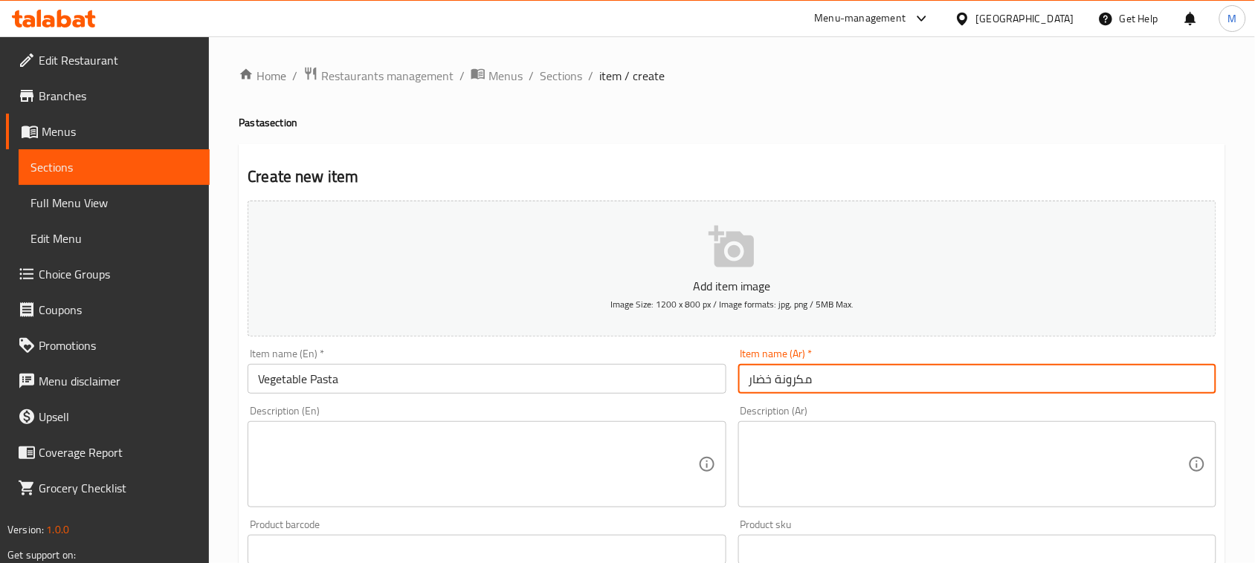
type input "مكرونة خضار"
click at [1242, 265] on div "Home / Restaurants management / Menus / Sections / item / create Pasta section …" at bounding box center [732, 543] width 1046 height 1014
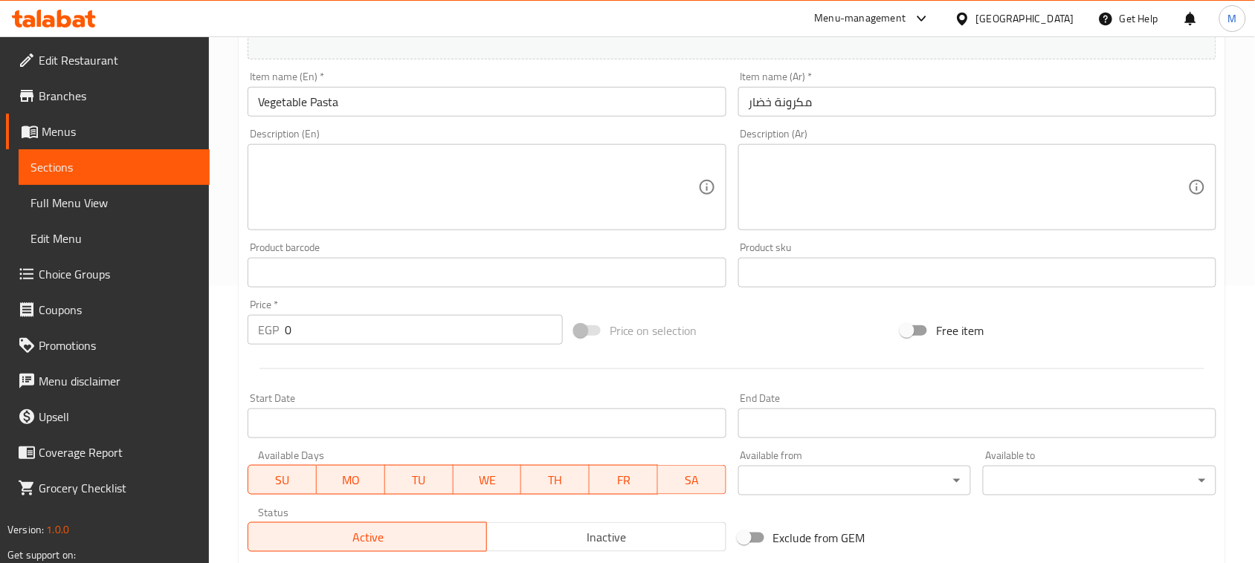
scroll to position [279, 0]
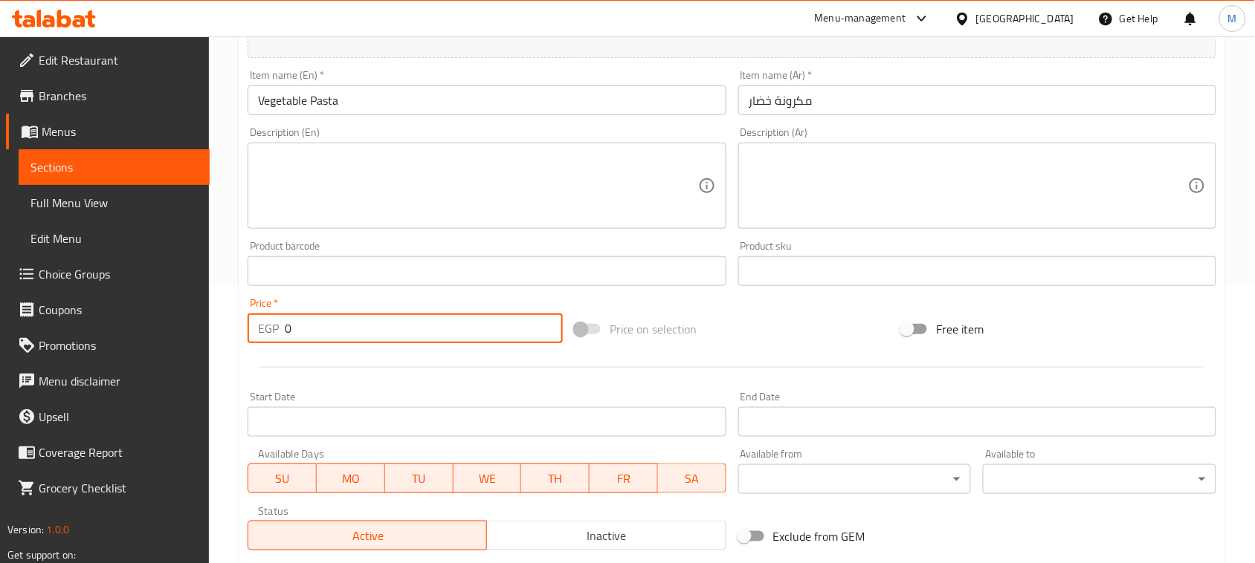
drag, startPoint x: 316, startPoint y: 323, endPoint x: 169, endPoint y: 302, distance: 148.0
click at [188, 303] on div "Edit Restaurant Branches Menus Sections Full Menu View Edit Menu Choice Groups …" at bounding box center [627, 265] width 1255 height 1014
type input "65"
click at [366, 375] on div at bounding box center [732, 367] width 980 height 36
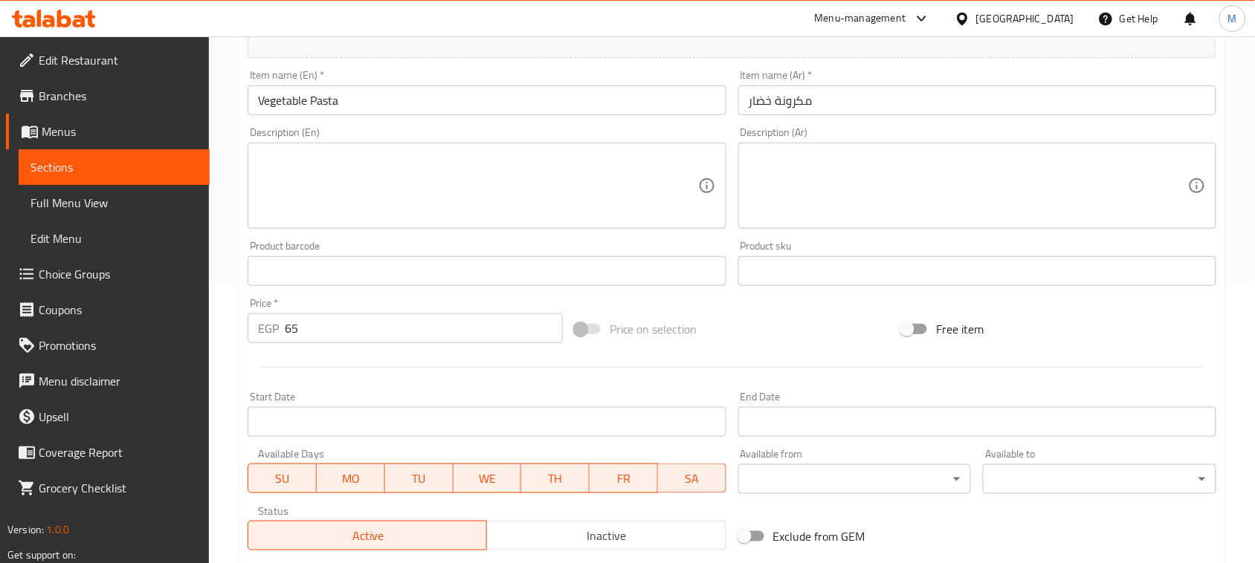
scroll to position [484, 0]
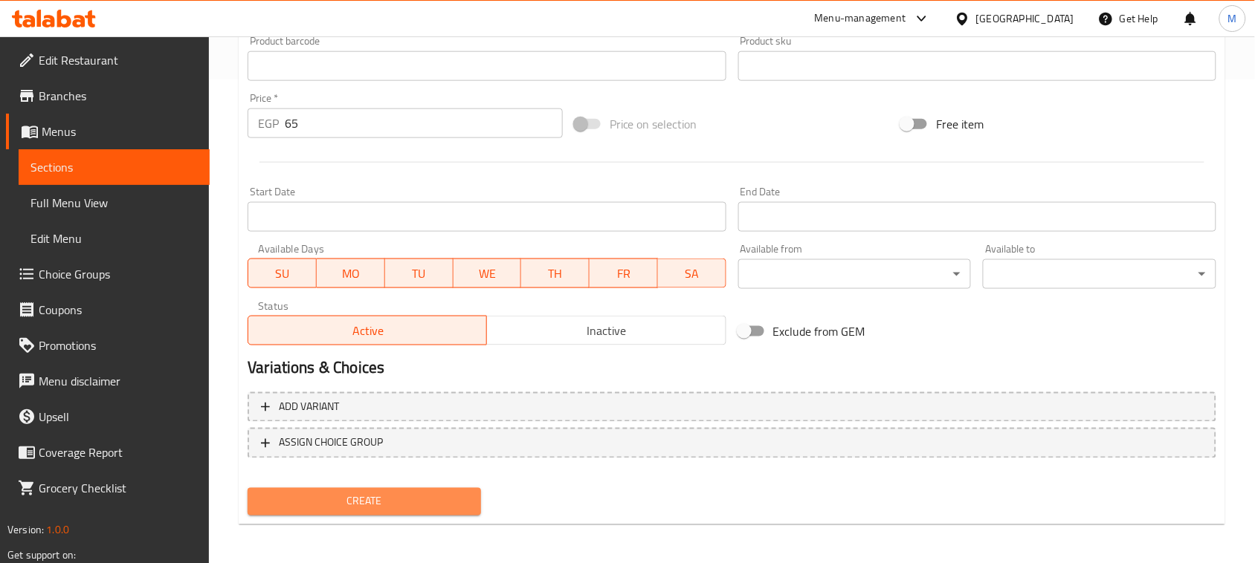
click at [387, 488] on button "Create" at bounding box center [364, 502] width 233 height 28
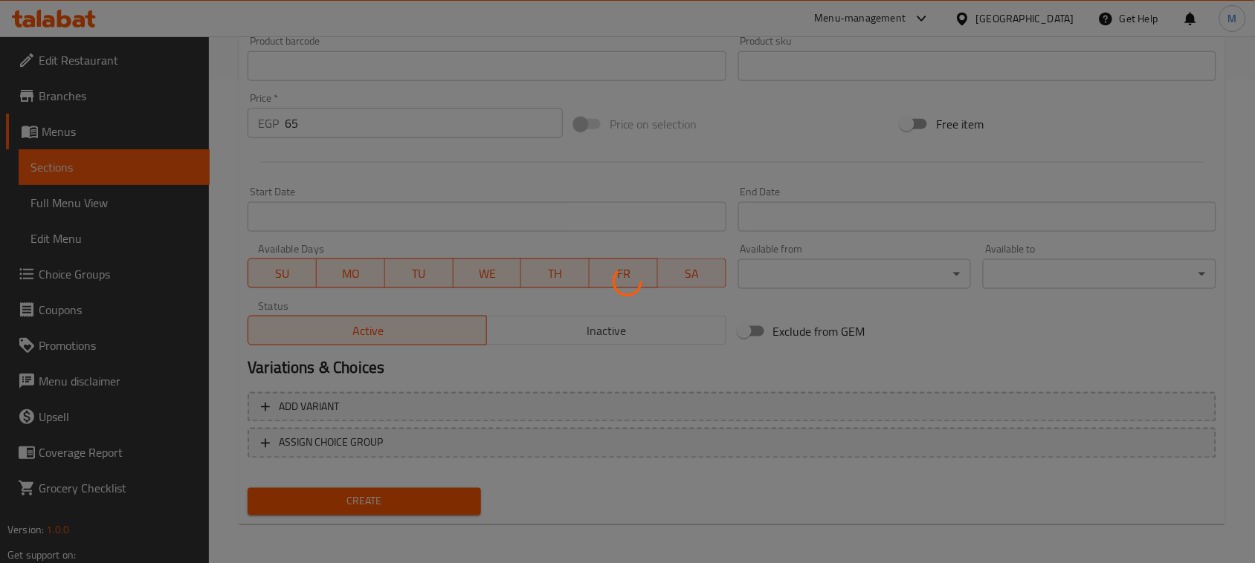
type input "0"
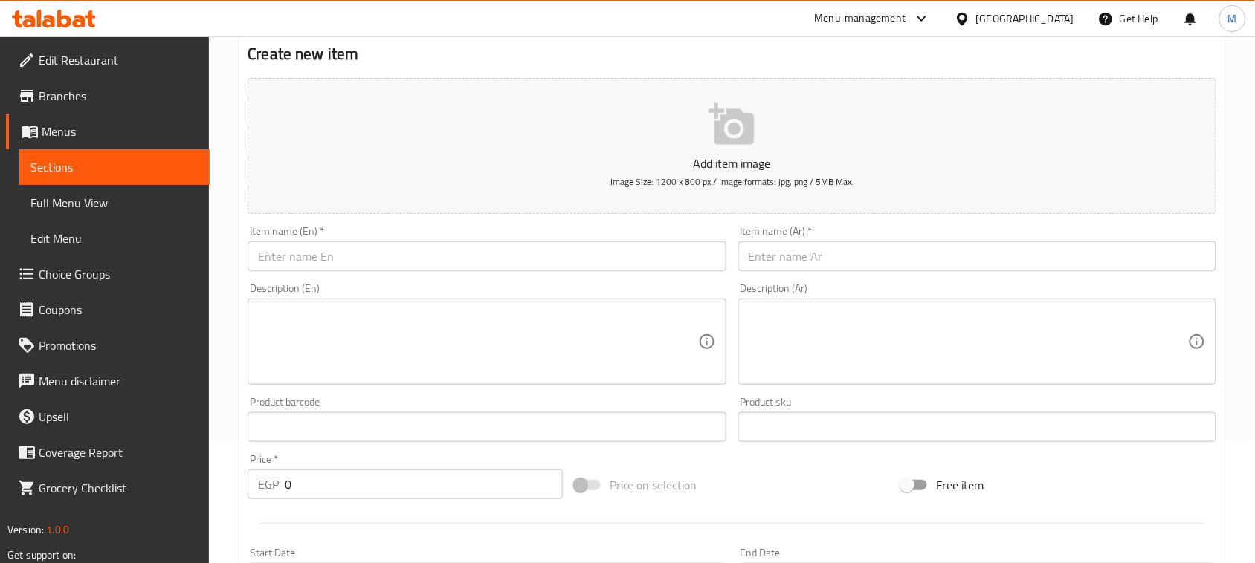
scroll to position [112, 0]
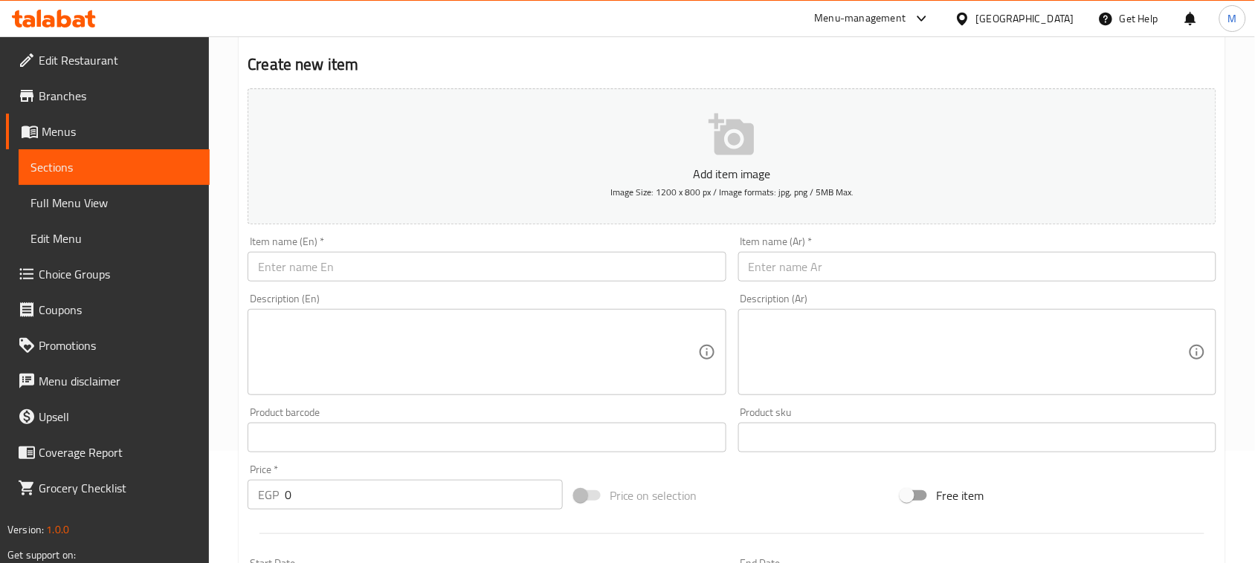
click at [853, 270] on input "text" at bounding box center [977, 267] width 478 height 30
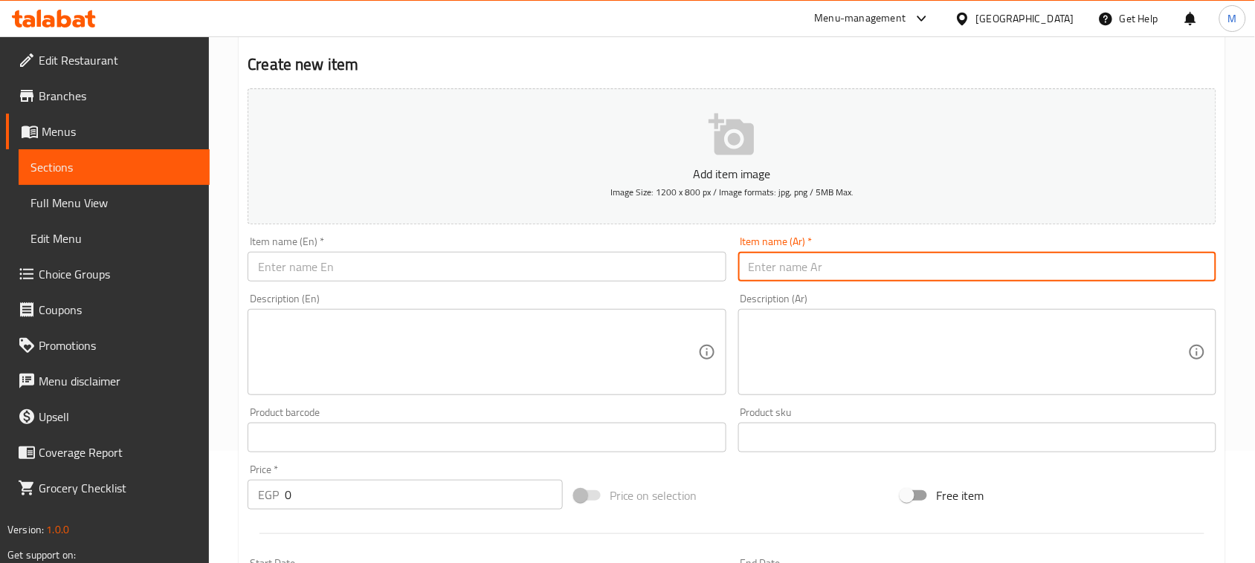
click at [488, 273] on input "text" at bounding box center [487, 267] width 478 height 30
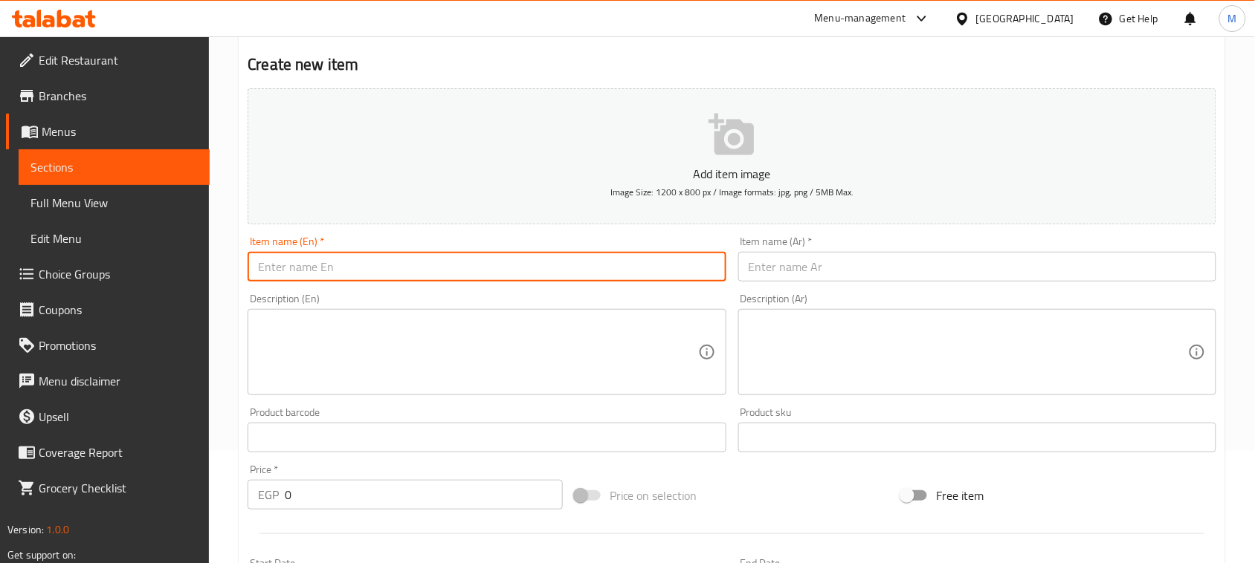
type input "آ"
drag, startPoint x: 271, startPoint y: 268, endPoint x: 589, endPoint y: 271, distance: 318.1
click at [589, 271] on input "Negresko" at bounding box center [487, 267] width 478 height 30
click at [465, 262] on input "Negresko" at bounding box center [487, 267] width 478 height 30
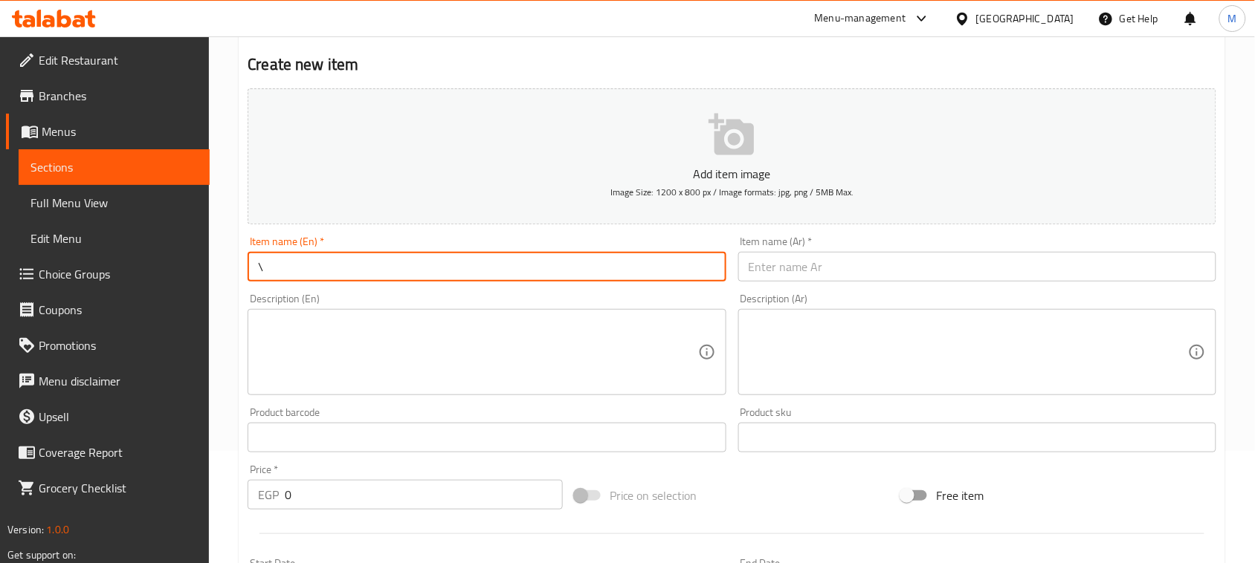
click at [446, 277] on input "\" at bounding box center [487, 267] width 478 height 30
paste input "Negresco"
type input "Chicken Negresco"
click at [873, 265] on input "text" at bounding box center [977, 267] width 478 height 30
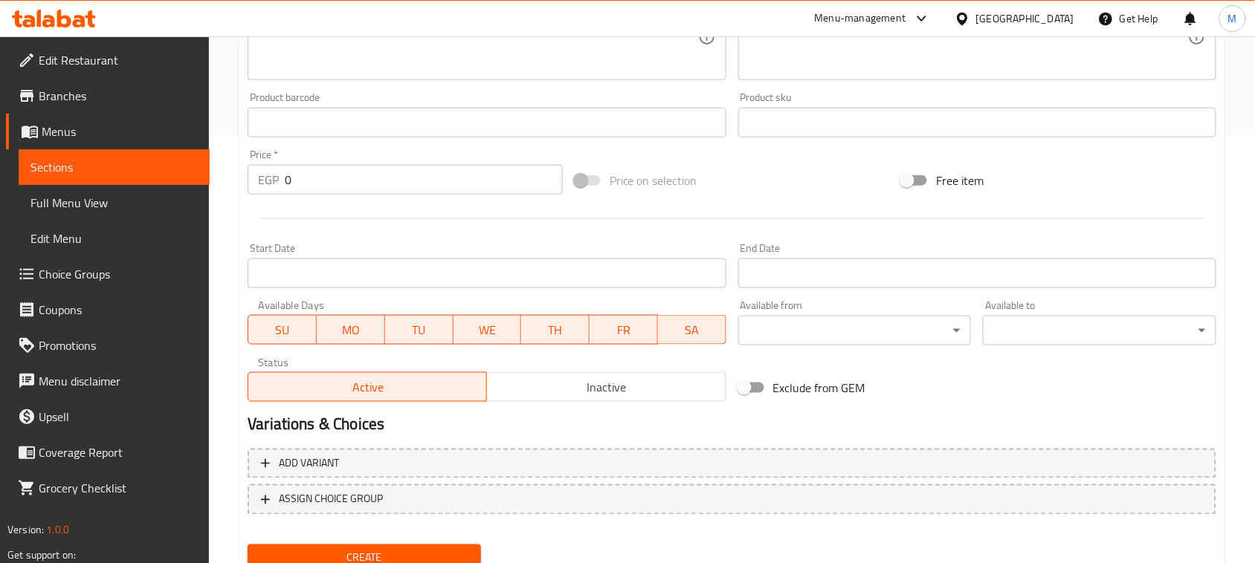
scroll to position [484, 0]
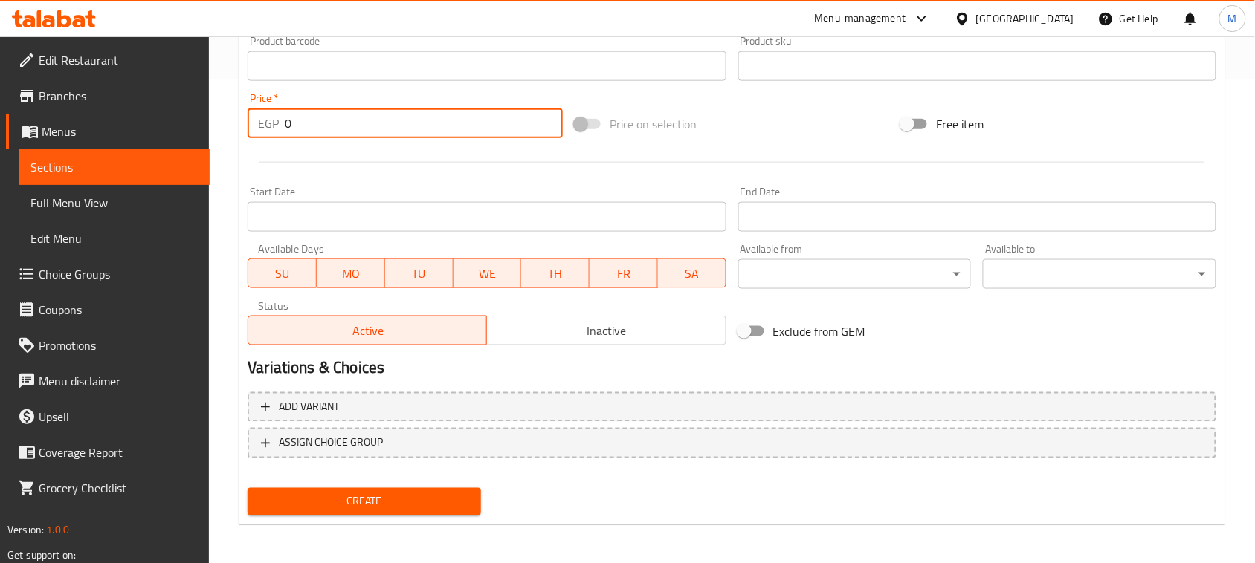
drag, startPoint x: 294, startPoint y: 117, endPoint x: 262, endPoint y: 117, distance: 32.0
click at [275, 117] on div "EGP 0 Price *" at bounding box center [405, 124] width 315 height 30
click at [387, 182] on div "Start Date Start Date" at bounding box center [487, 209] width 490 height 57
click at [374, 488] on button "Create" at bounding box center [364, 502] width 233 height 28
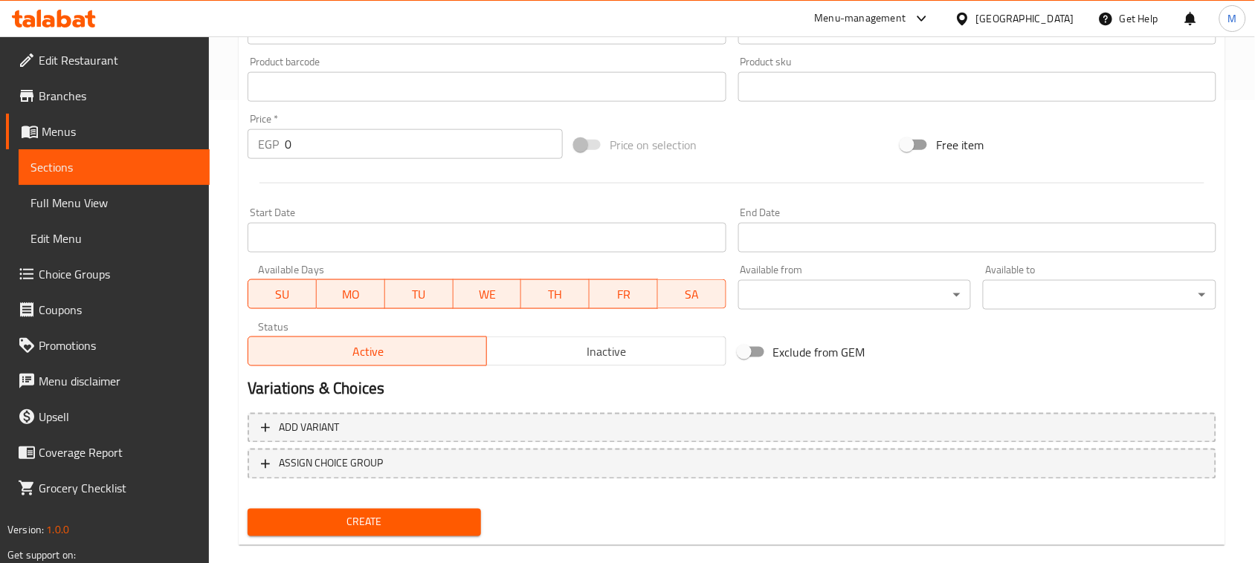
scroll to position [0, 0]
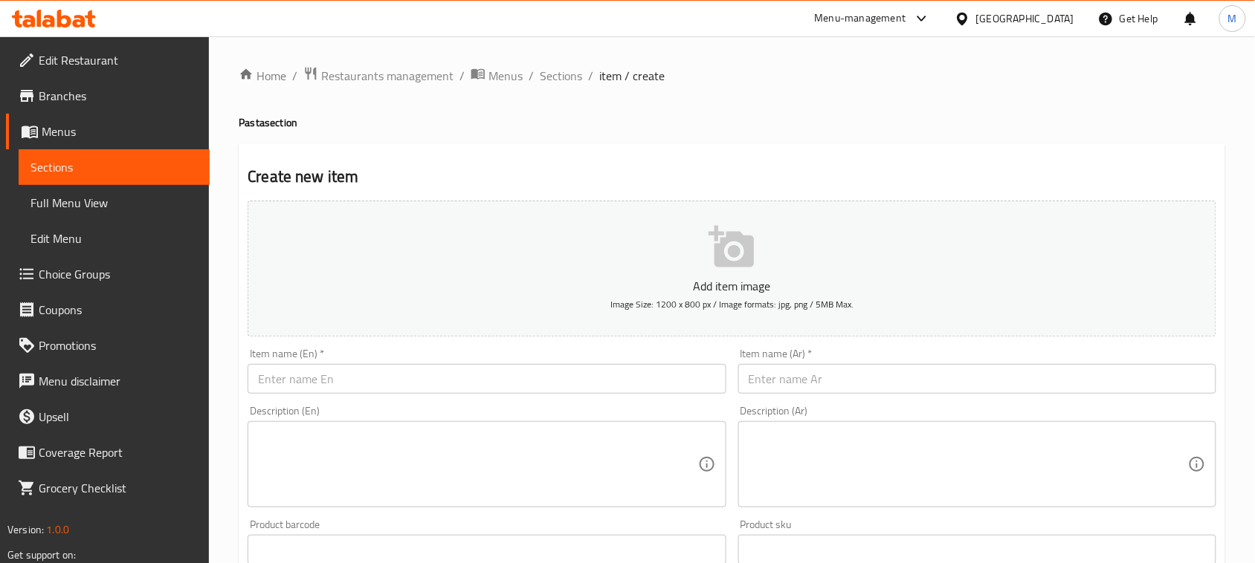
click at [425, 379] on input "text" at bounding box center [487, 379] width 478 height 30
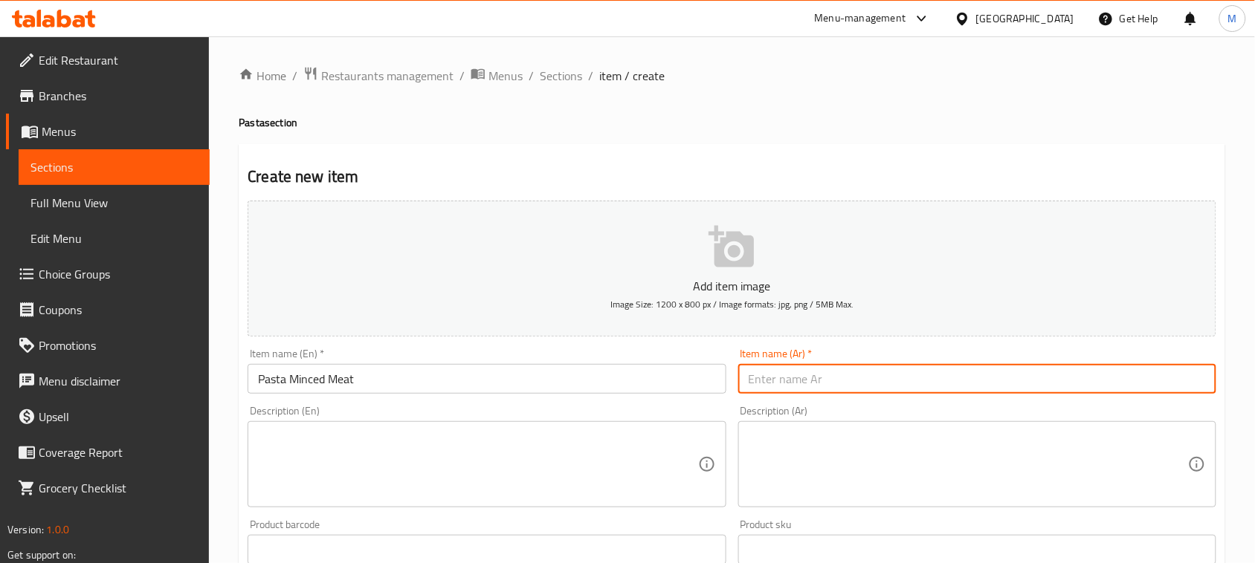
click at [941, 392] on input "text" at bounding box center [977, 379] width 478 height 30
drag, startPoint x: 807, startPoint y: 384, endPoint x: 867, endPoint y: 384, distance: 60.2
click at [867, 384] on input "مكرونة لحم مفروم" at bounding box center [977, 379] width 478 height 30
click at [890, 405] on div "Description (Ar) Description (Ar)" at bounding box center [977, 457] width 490 height 114
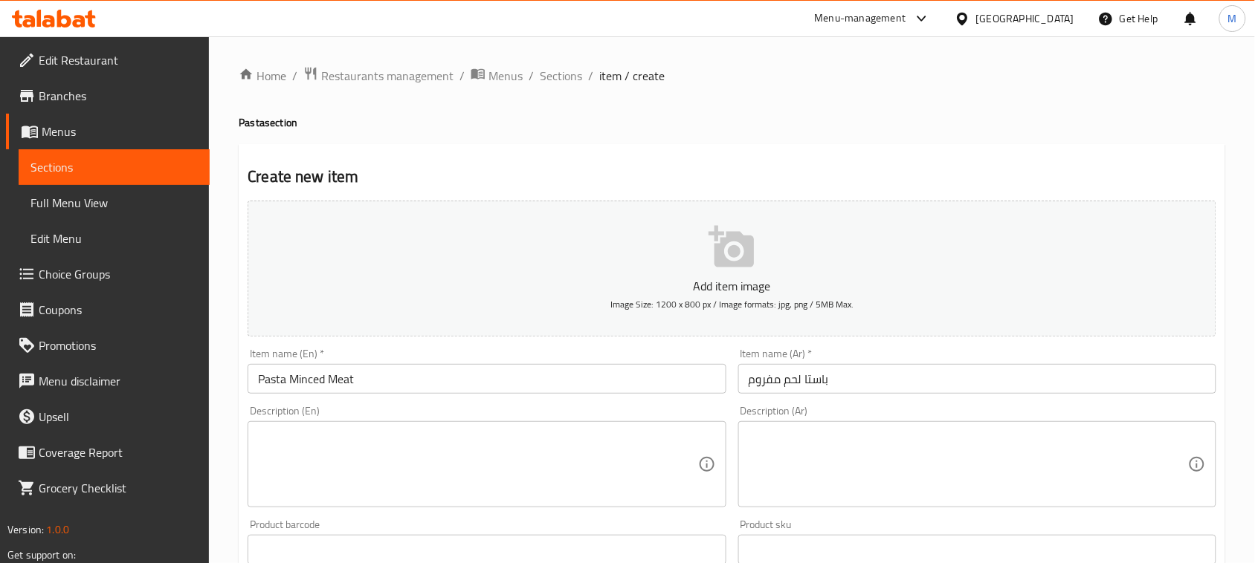
click at [890, 384] on input "باستا لحم مفروم" at bounding box center [977, 379] width 478 height 30
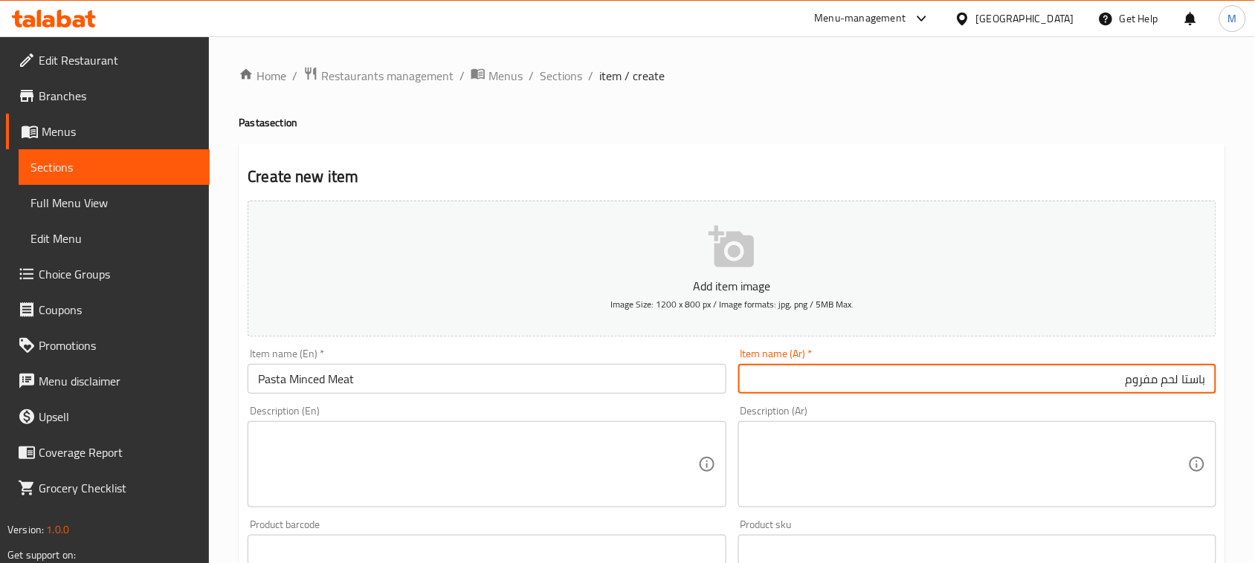
click at [882, 407] on div "Description (Ar) Description (Ar)" at bounding box center [977, 457] width 478 height 102
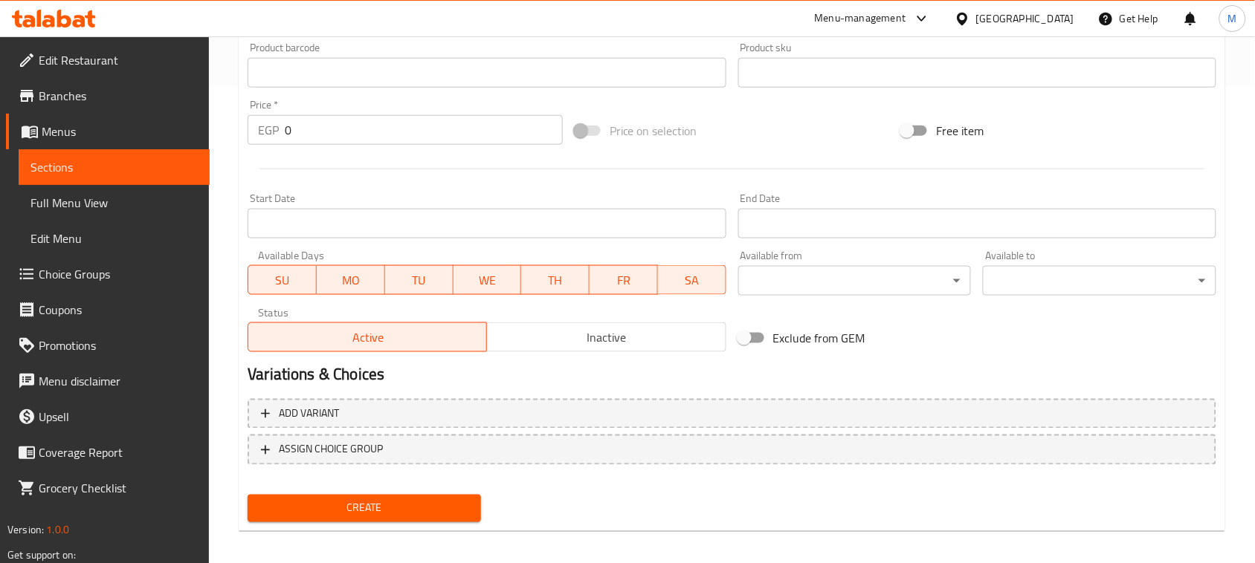
scroll to position [484, 0]
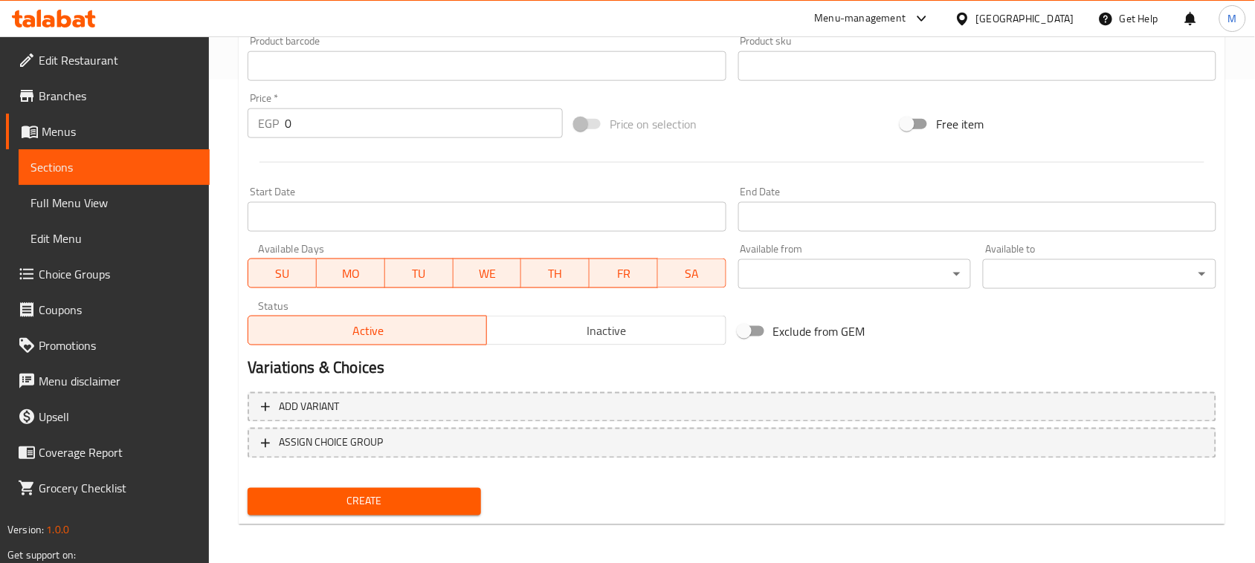
drag, startPoint x: 321, startPoint y: 115, endPoint x: 248, endPoint y: 116, distance: 73.6
click at [249, 116] on div "EGP 0 Price *" at bounding box center [405, 124] width 315 height 30
click at [366, 175] on div at bounding box center [732, 162] width 980 height 36
click at [389, 498] on span "Create" at bounding box center [364, 502] width 210 height 19
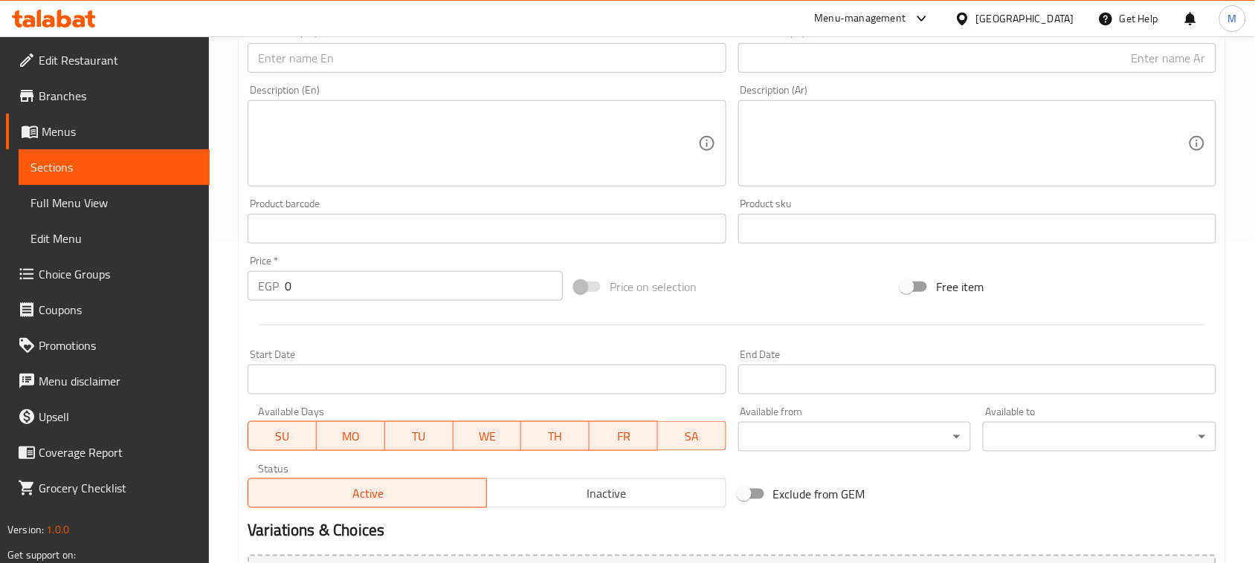
scroll to position [112, 0]
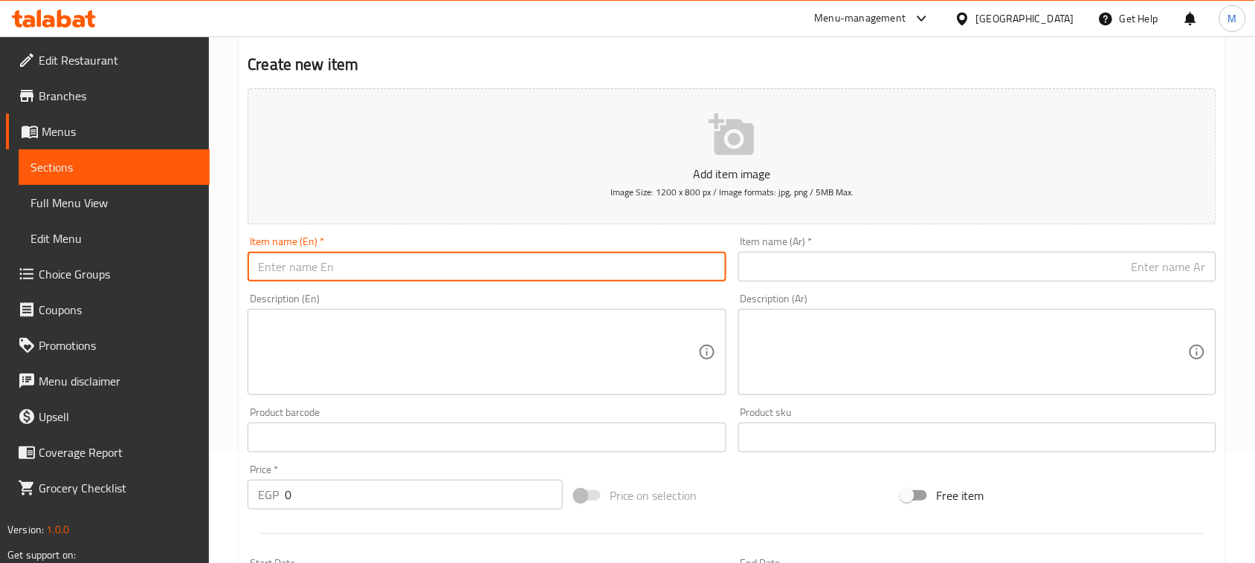
click at [483, 269] on input "text" at bounding box center [487, 267] width 478 height 30
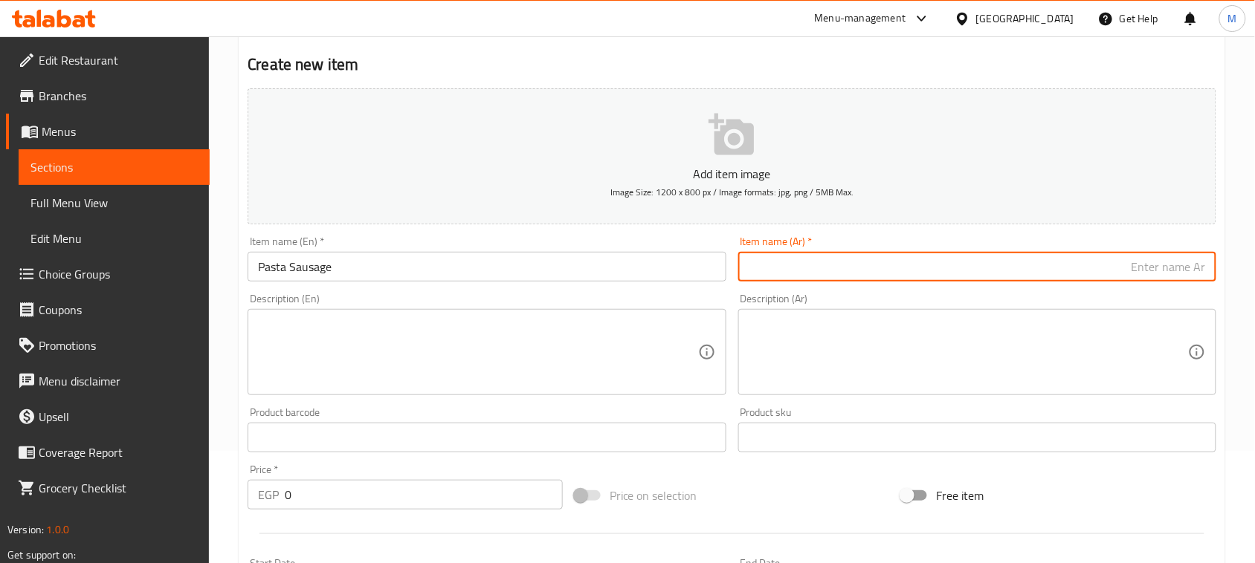
click at [881, 273] on input "text" at bounding box center [977, 267] width 478 height 30
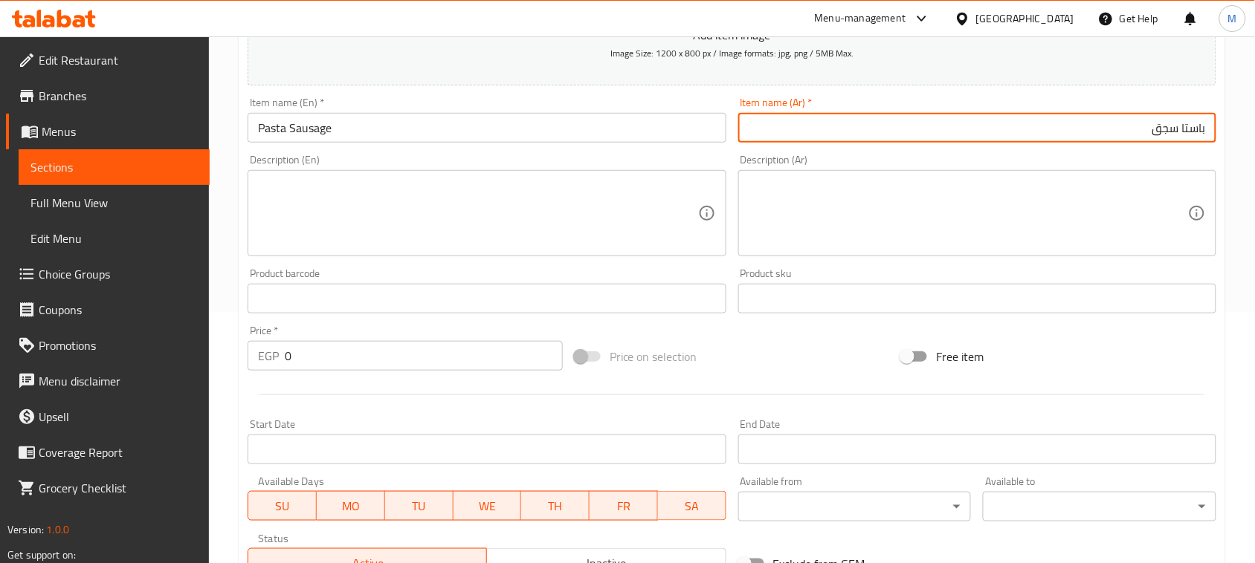
scroll to position [391, 0]
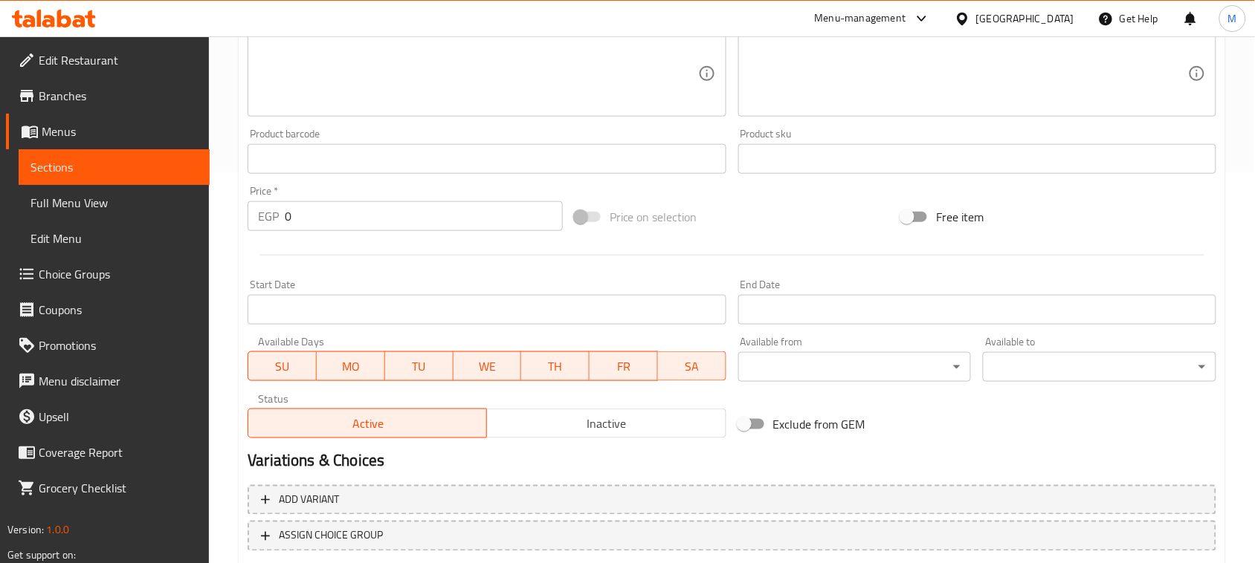
drag, startPoint x: 300, startPoint y: 218, endPoint x: 250, endPoint y: 213, distance: 49.3
click at [262, 217] on div "EGP 0 Price *" at bounding box center [405, 216] width 315 height 30
click at [374, 265] on div at bounding box center [732, 255] width 980 height 36
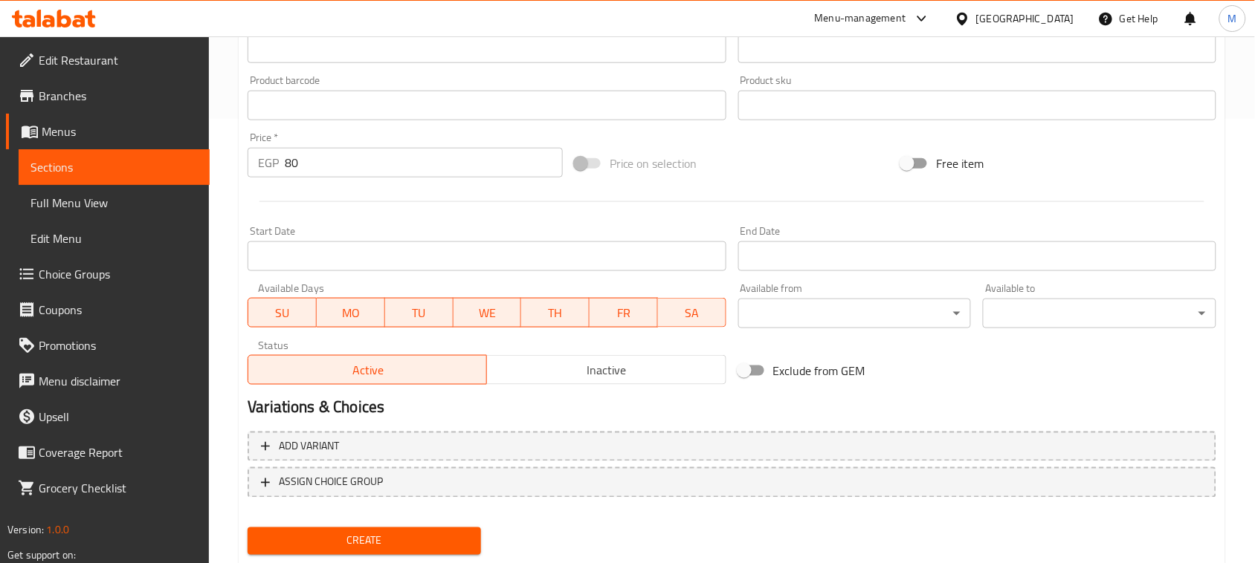
scroll to position [484, 0]
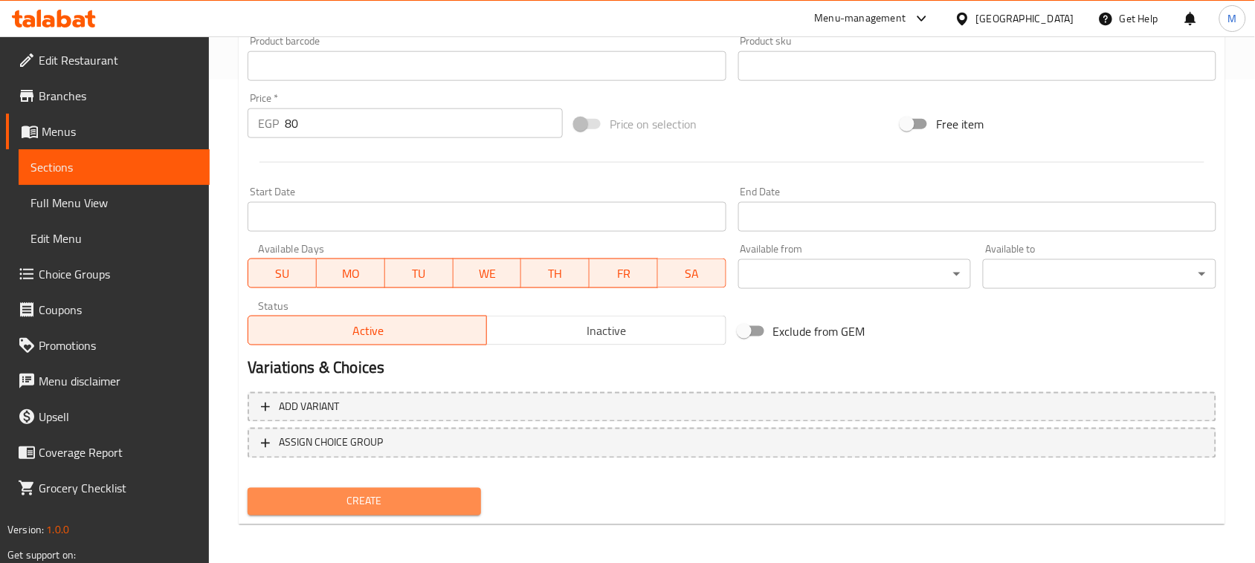
click at [395, 488] on button "Create" at bounding box center [364, 502] width 233 height 28
